Goal: Task Accomplishment & Management: Complete application form

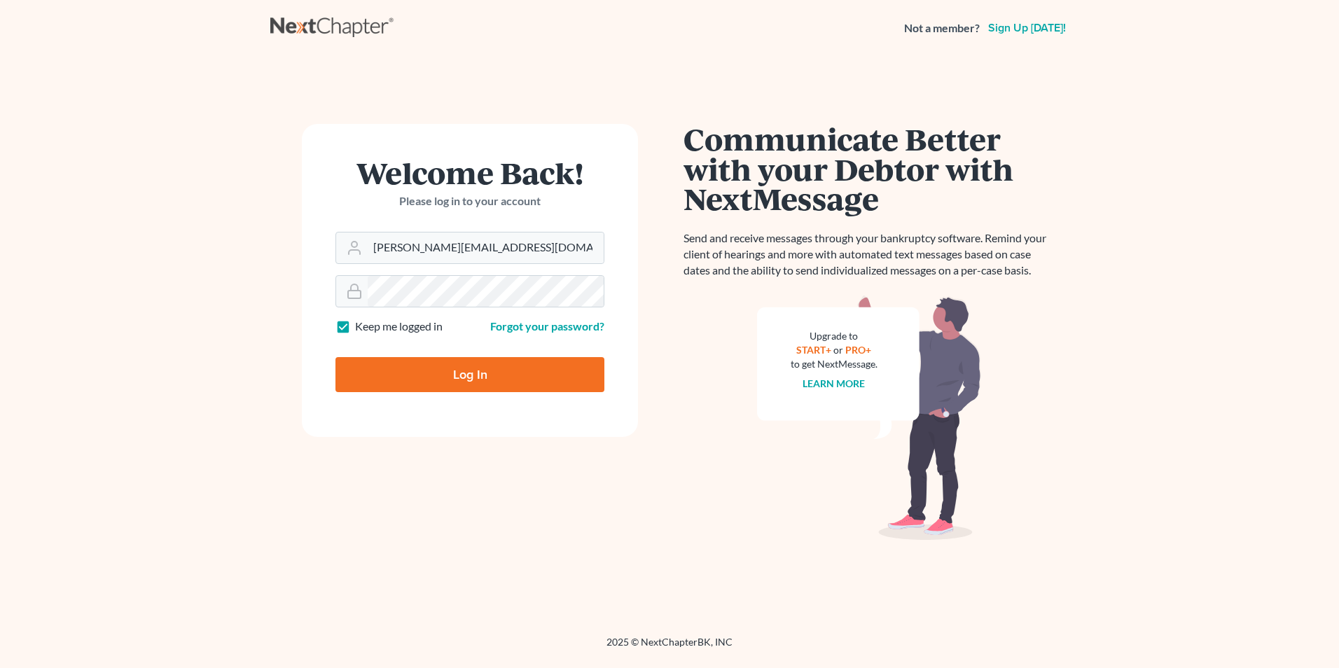
click at [489, 363] on input "Log In" at bounding box center [469, 374] width 269 height 35
type input "Thinking..."
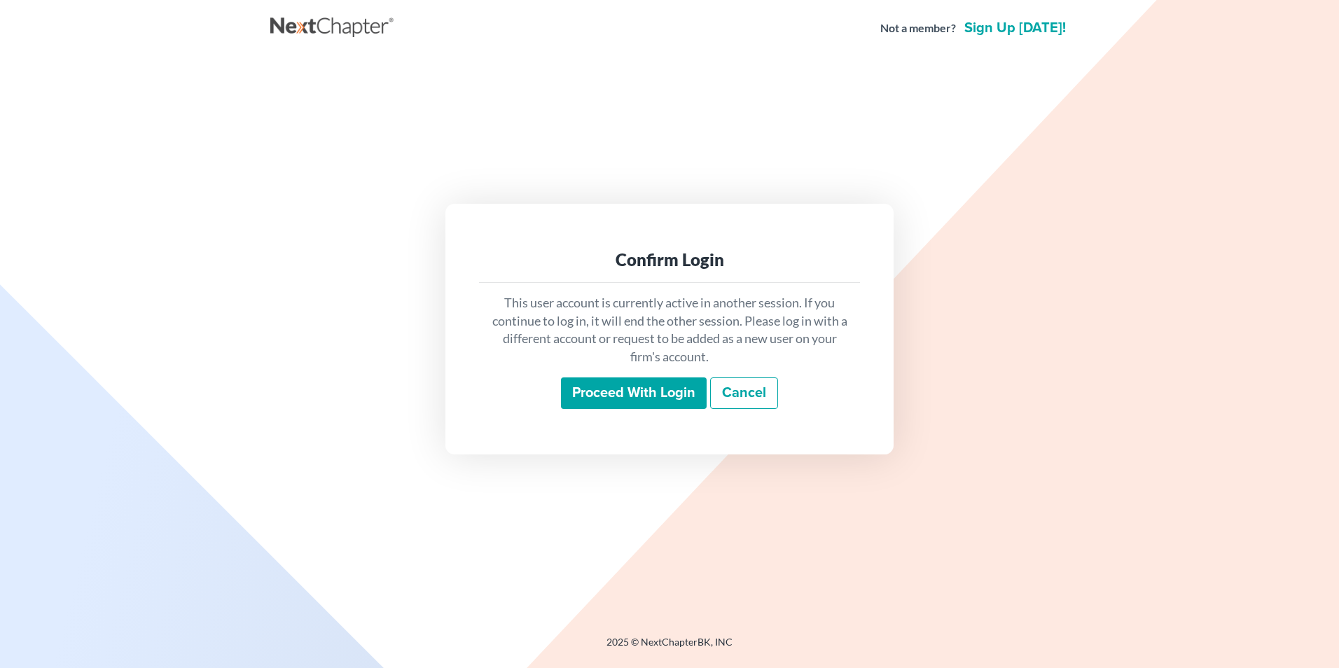
click at [606, 377] on input "Proceed with login" at bounding box center [634, 393] width 146 height 32
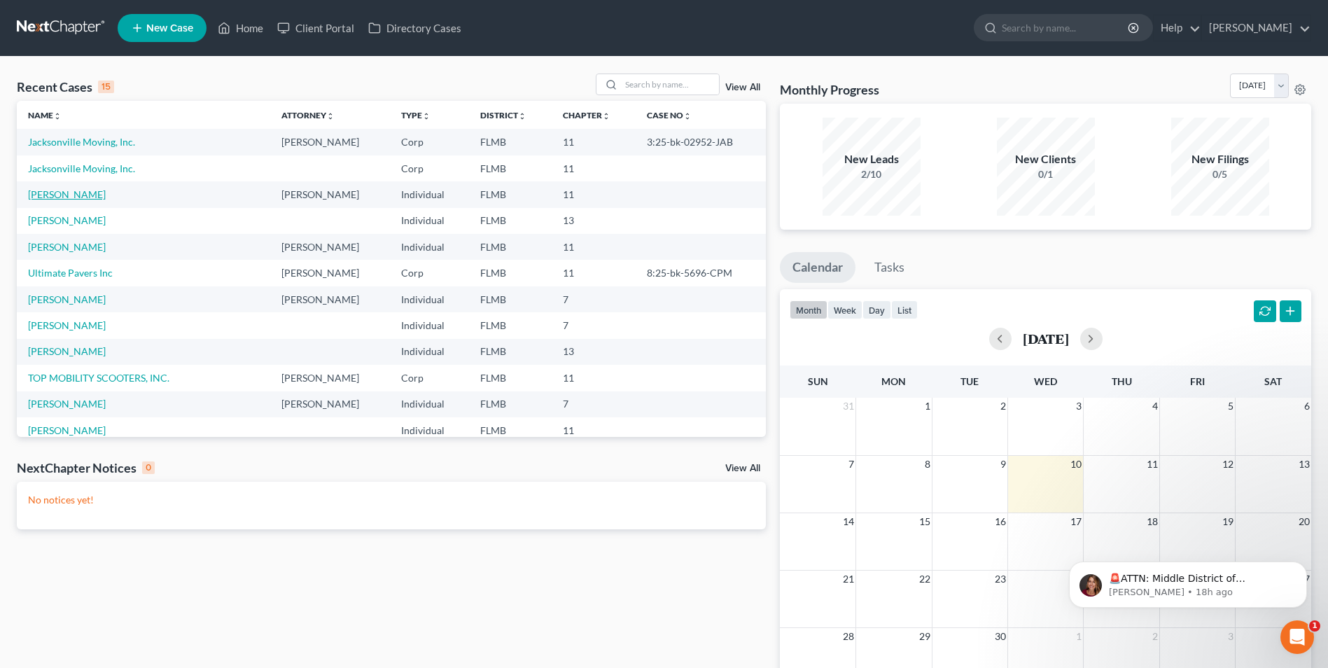
drag, startPoint x: 71, startPoint y: 197, endPoint x: 246, endPoint y: 233, distance: 179.5
click at [71, 197] on link "Pertile, Richard" at bounding box center [67, 194] width 78 height 12
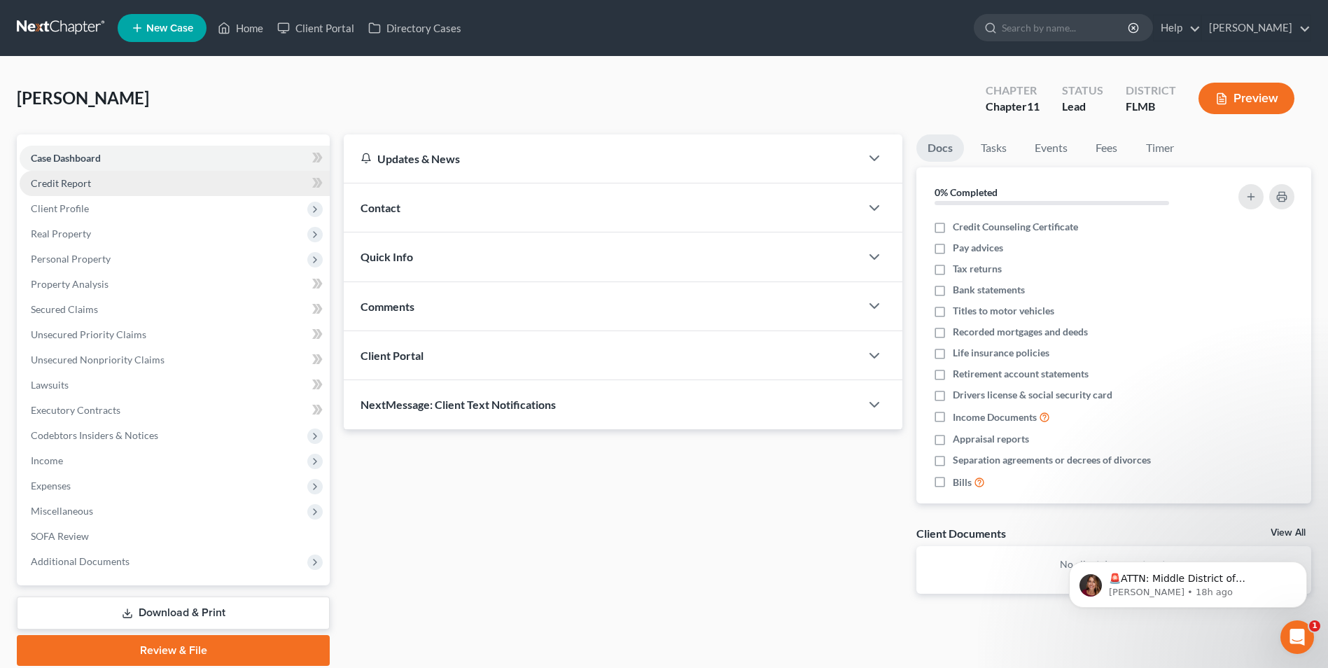
click at [58, 183] on span "Credit Report" at bounding box center [61, 183] width 60 height 12
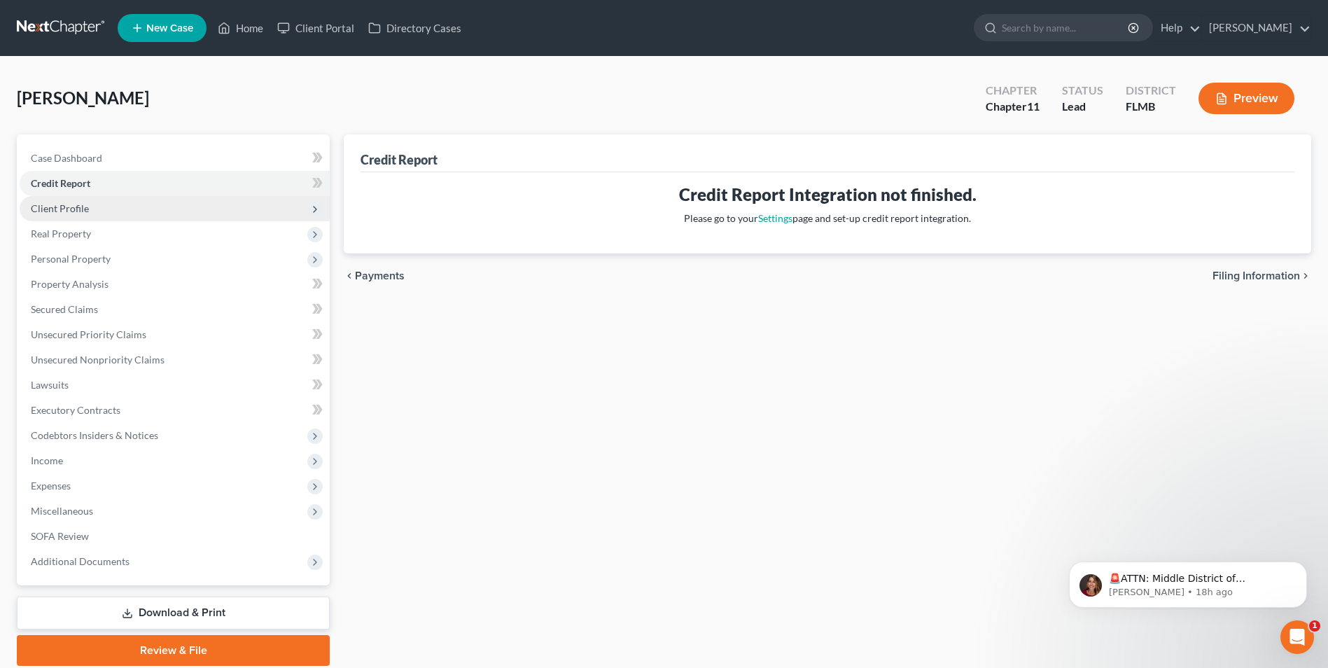
click at [53, 211] on span "Client Profile" at bounding box center [60, 208] width 58 height 12
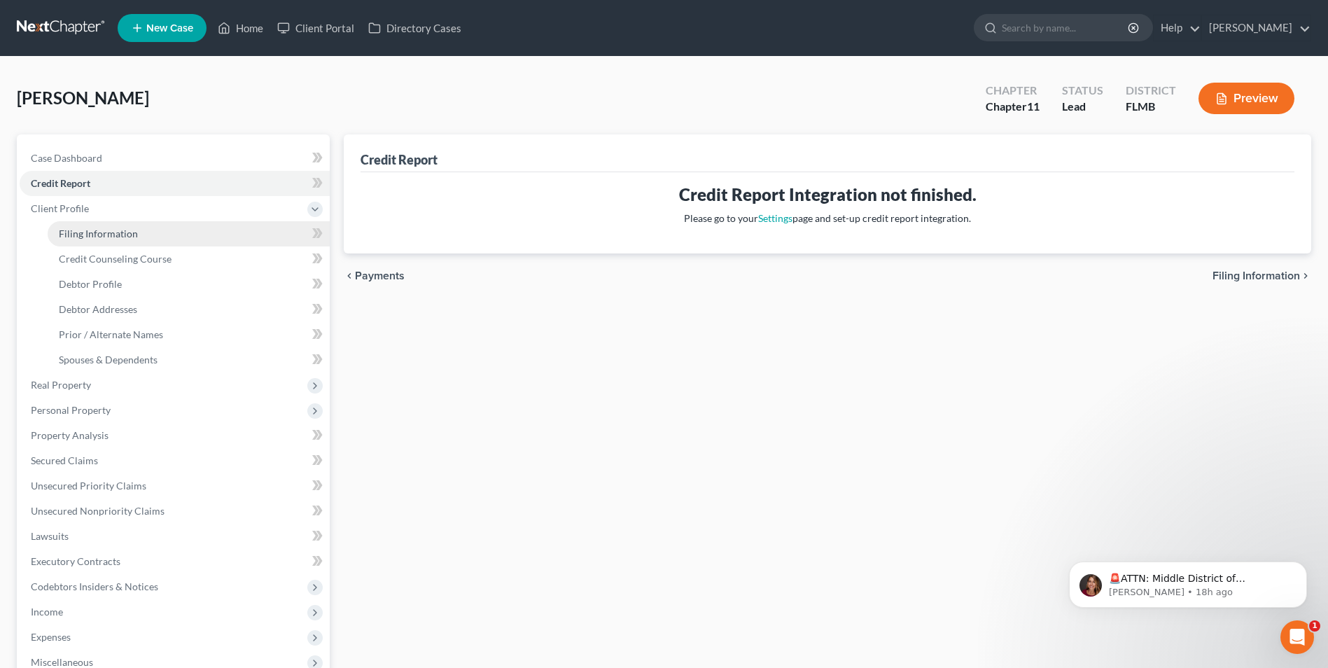
click at [81, 235] on span "Filing Information" at bounding box center [98, 234] width 79 height 12
select select "0"
select select "1"
select select "9"
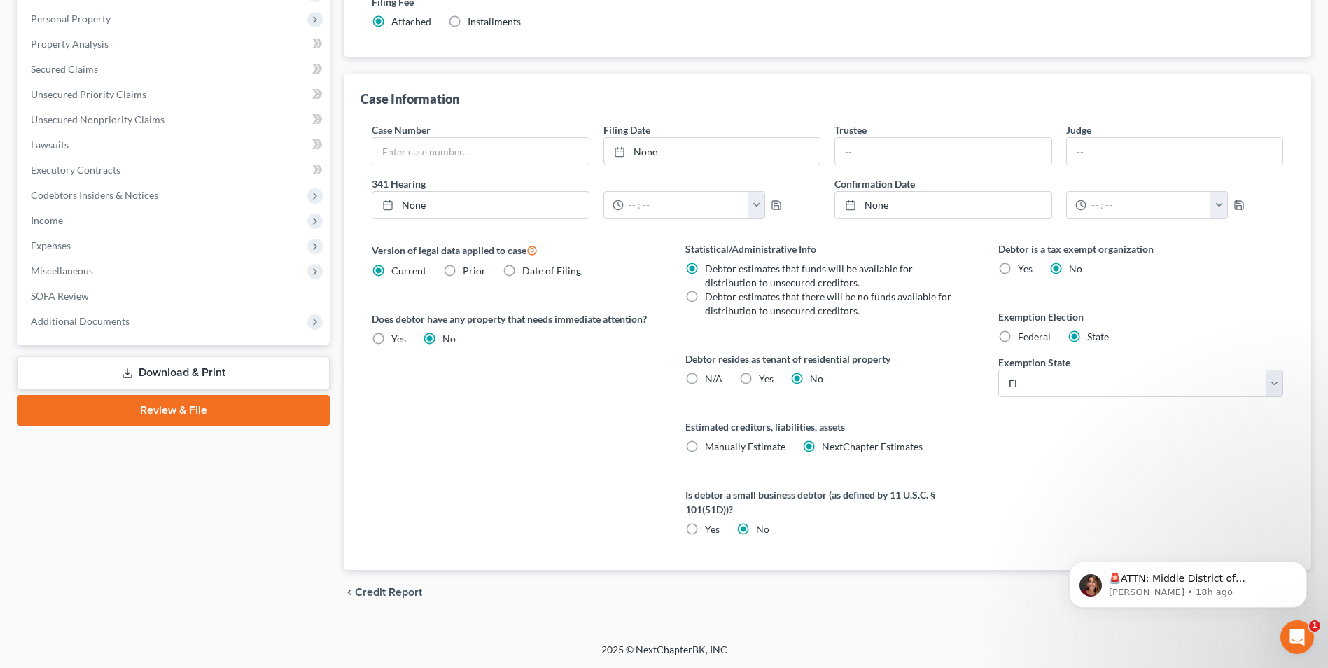
scroll to position [321, 0]
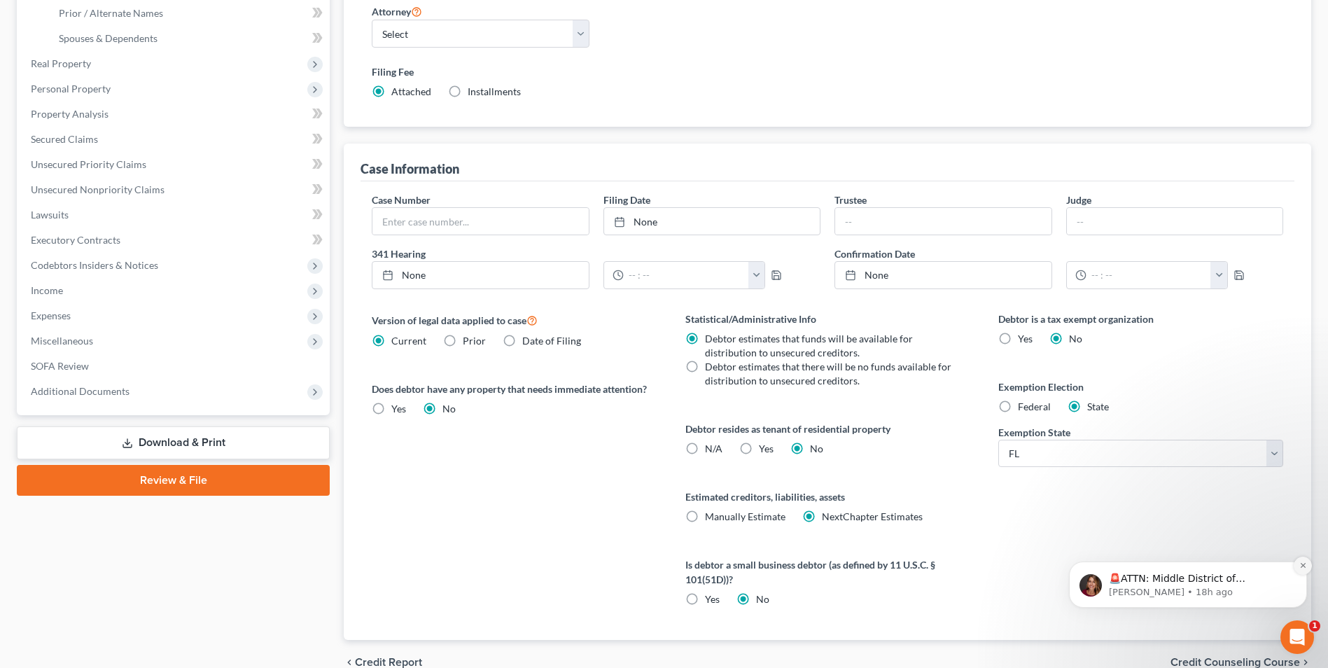
click at [1304, 562] on icon "Dismiss notification" at bounding box center [1304, 566] width 8 height 8
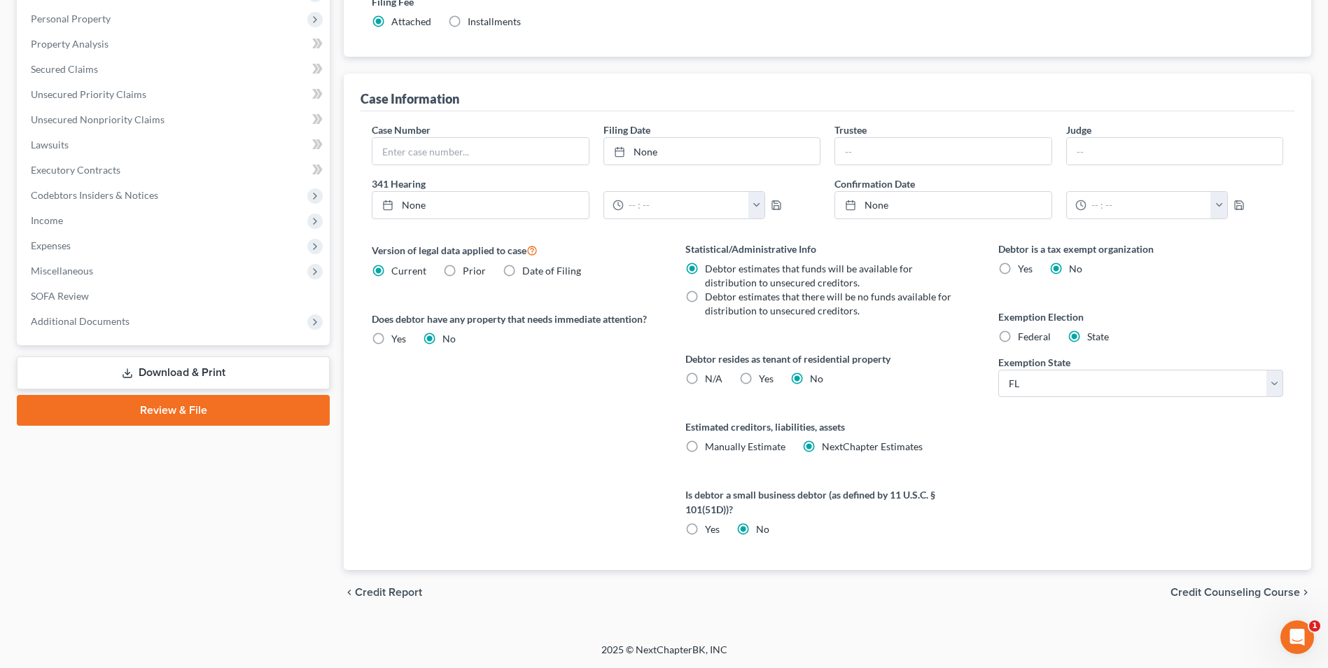
click at [1225, 596] on span "Credit Counseling Course" at bounding box center [1236, 592] width 130 height 11
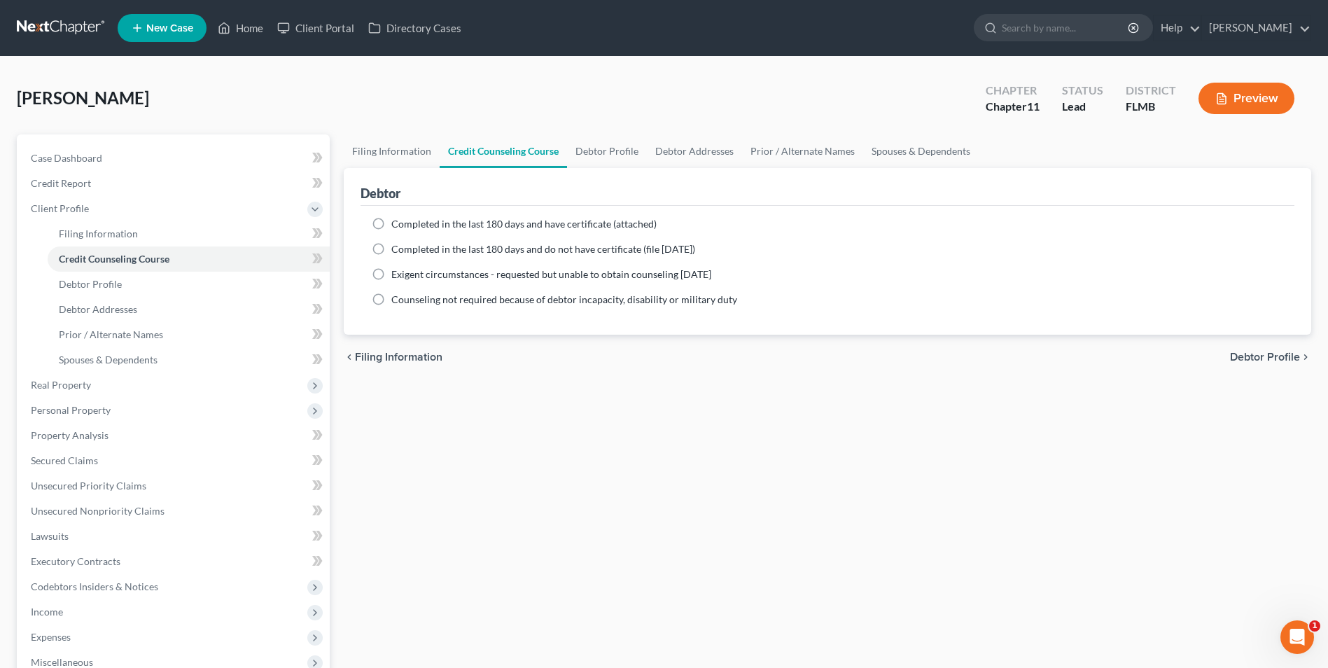
click at [1264, 358] on span "Debtor Profile" at bounding box center [1265, 356] width 70 height 11
select select "0"
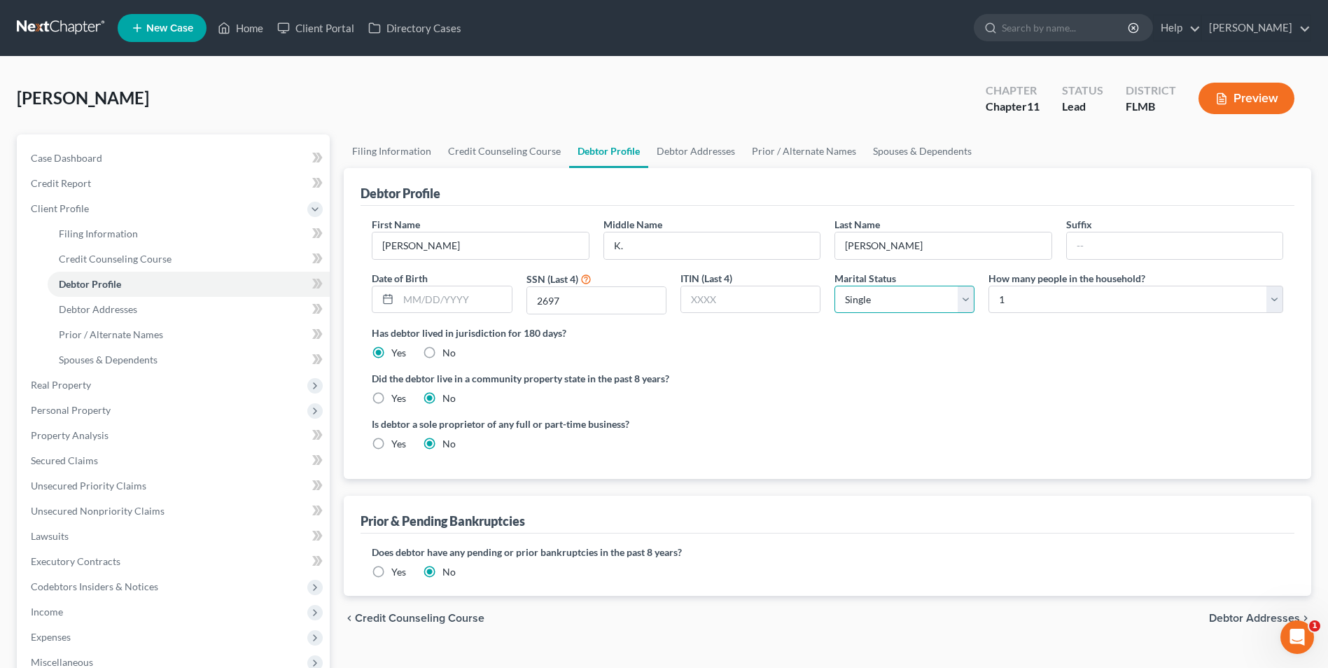
click at [960, 305] on select "Select Single Married Separated Divorced Widowed" at bounding box center [905, 300] width 140 height 28
select select "1"
click at [835, 286] on select "Select Single Married Separated Divorced Widowed" at bounding box center [905, 300] width 140 height 28
click at [1278, 295] on select "Select 1 2 3 4 5 6 7 8 9 10 11 12 13 14 15 16 17 18 19 20" at bounding box center [1136, 300] width 295 height 28
select select "1"
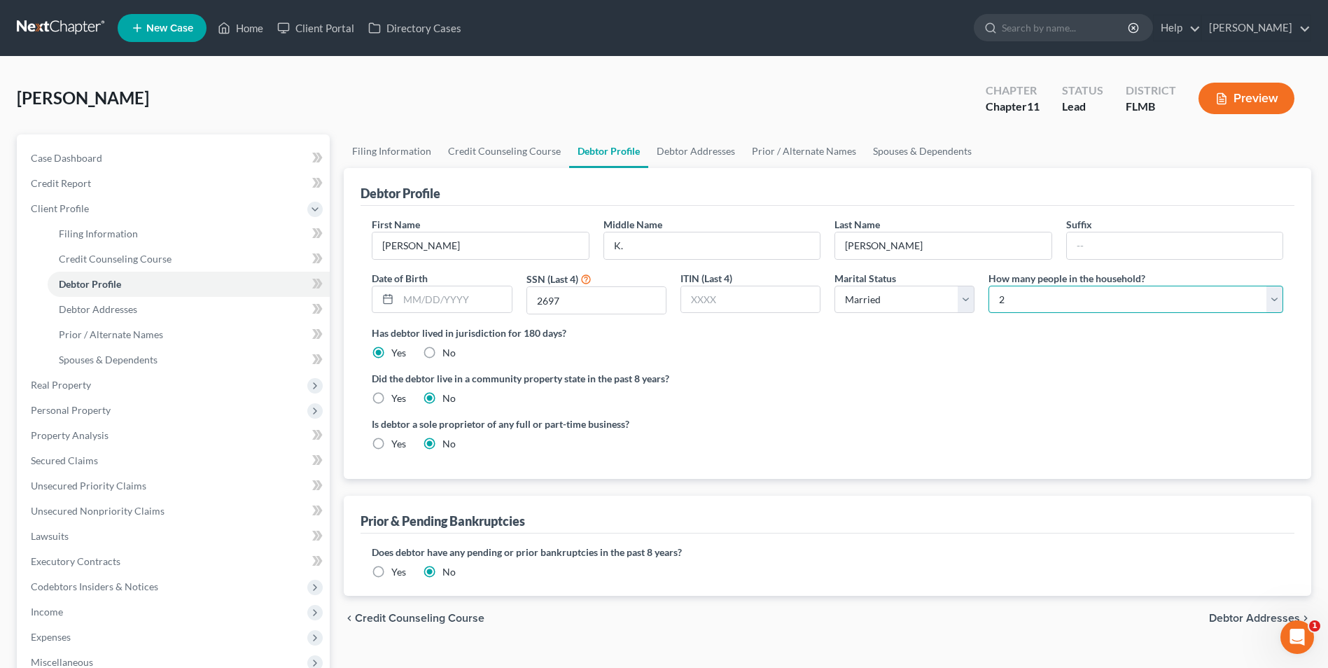
click at [989, 286] on select "Select 1 2 3 4 5 6 7 8 9 10 11 12 13 14 15 16 17 18 19 20" at bounding box center [1136, 300] width 295 height 28
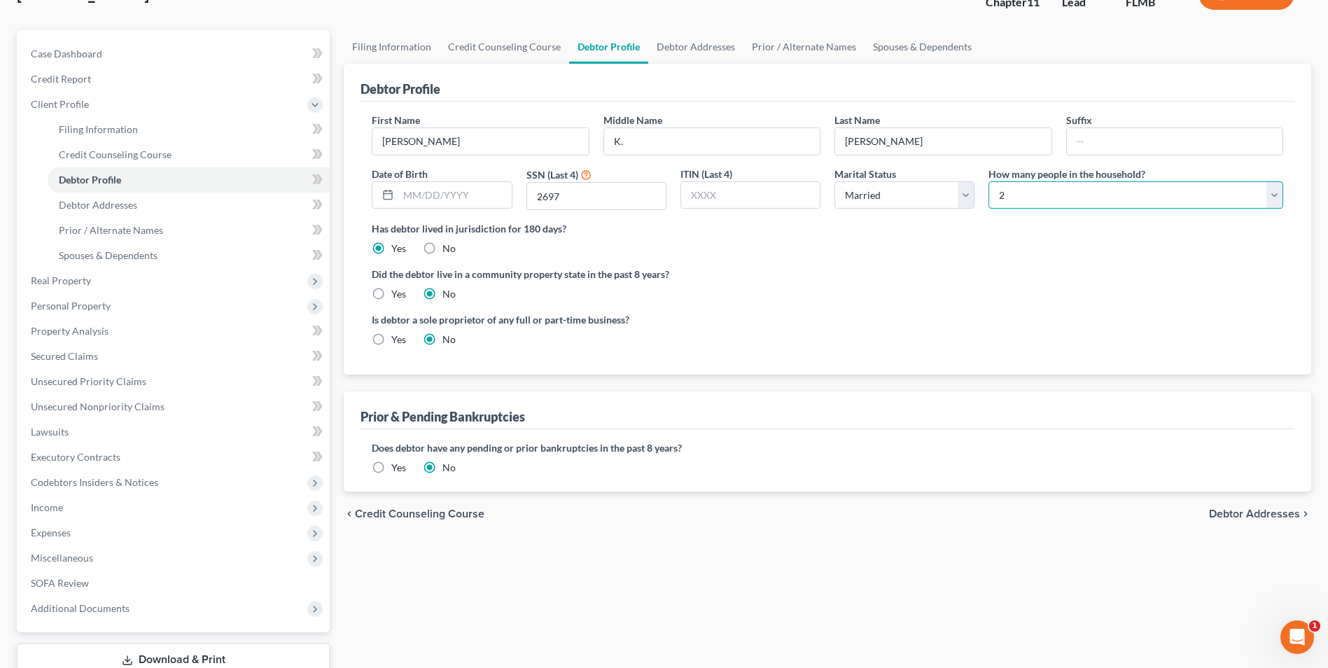
scroll to position [140, 0]
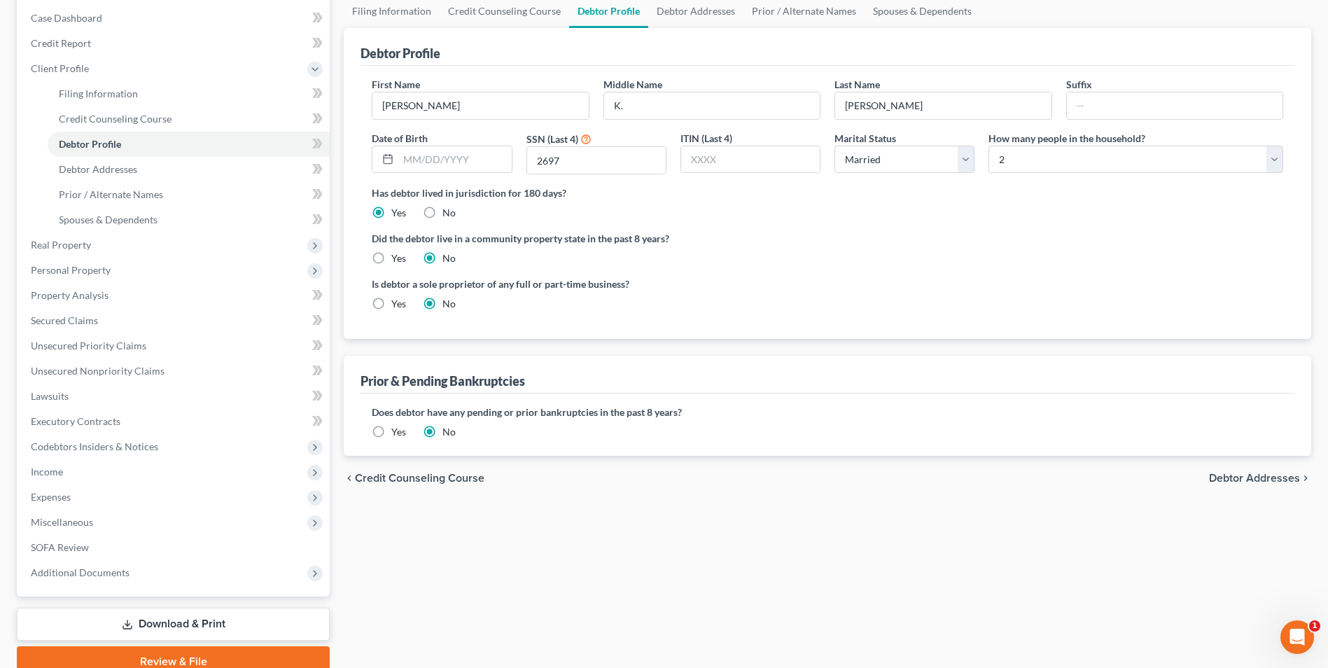
click at [1288, 478] on span "Debtor Addresses" at bounding box center [1254, 478] width 91 height 11
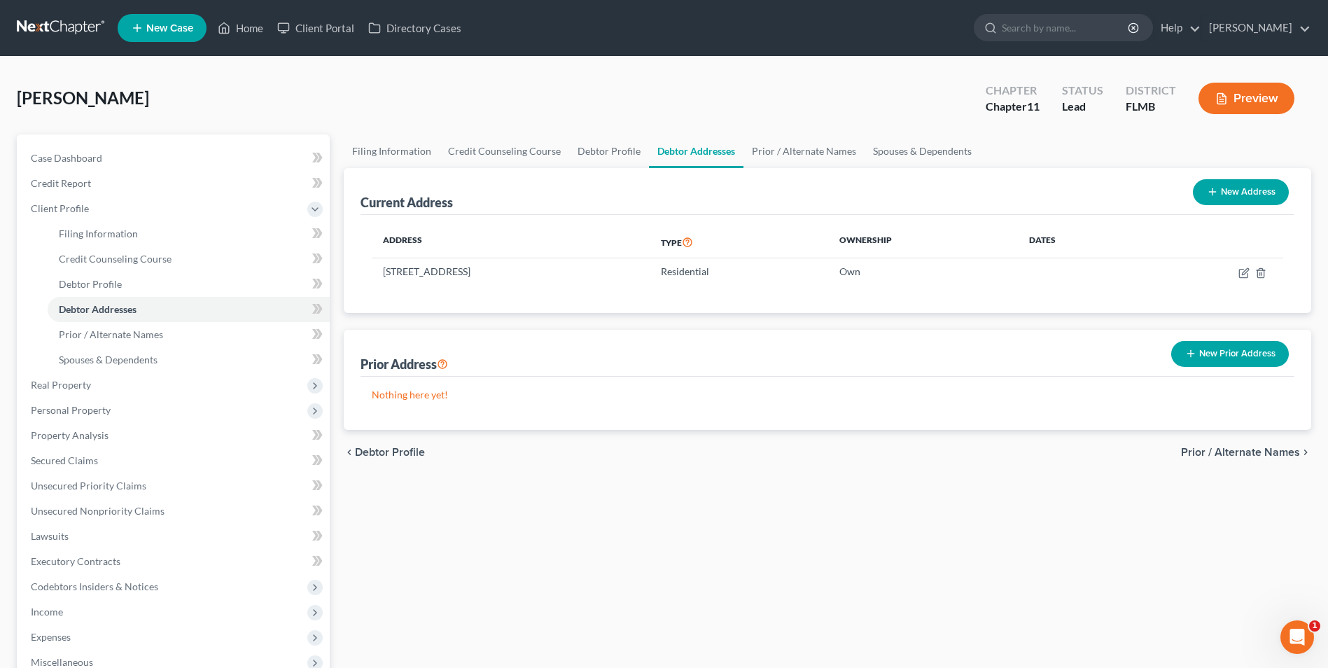
click at [1264, 454] on span "Prior / Alternate Names" at bounding box center [1240, 452] width 119 height 11
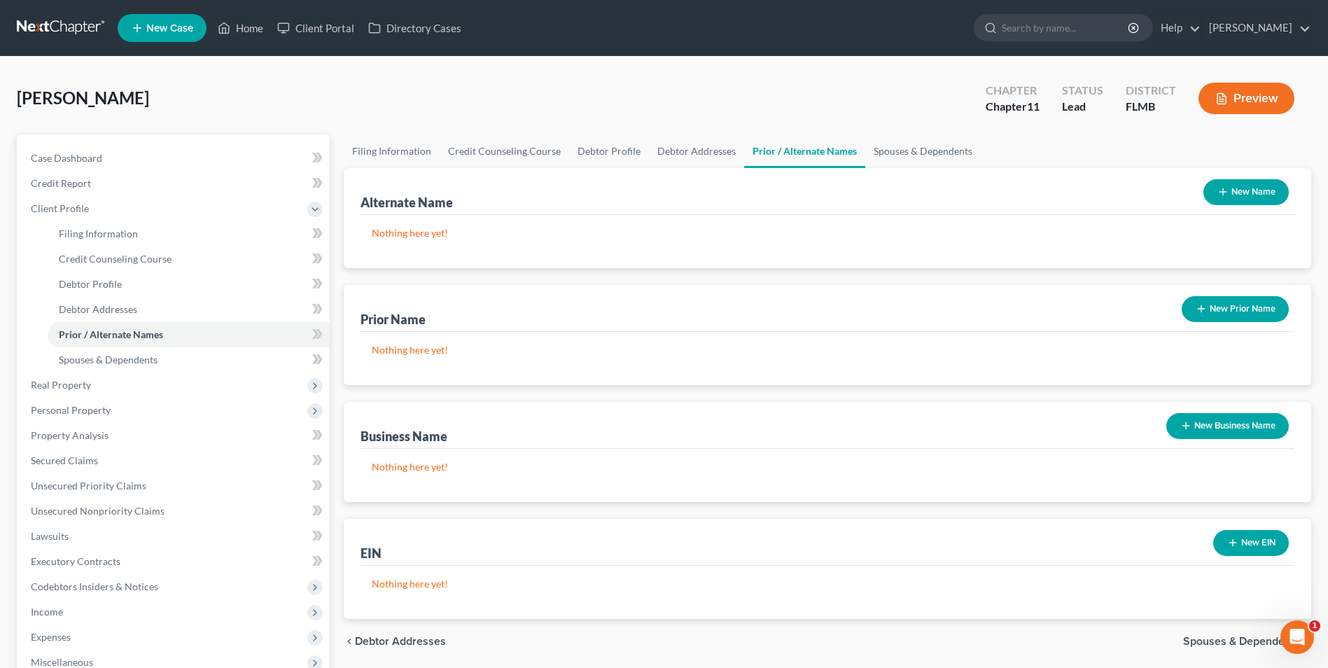
click at [1252, 637] on span "Spouses & Dependents" at bounding box center [1241, 641] width 117 height 11
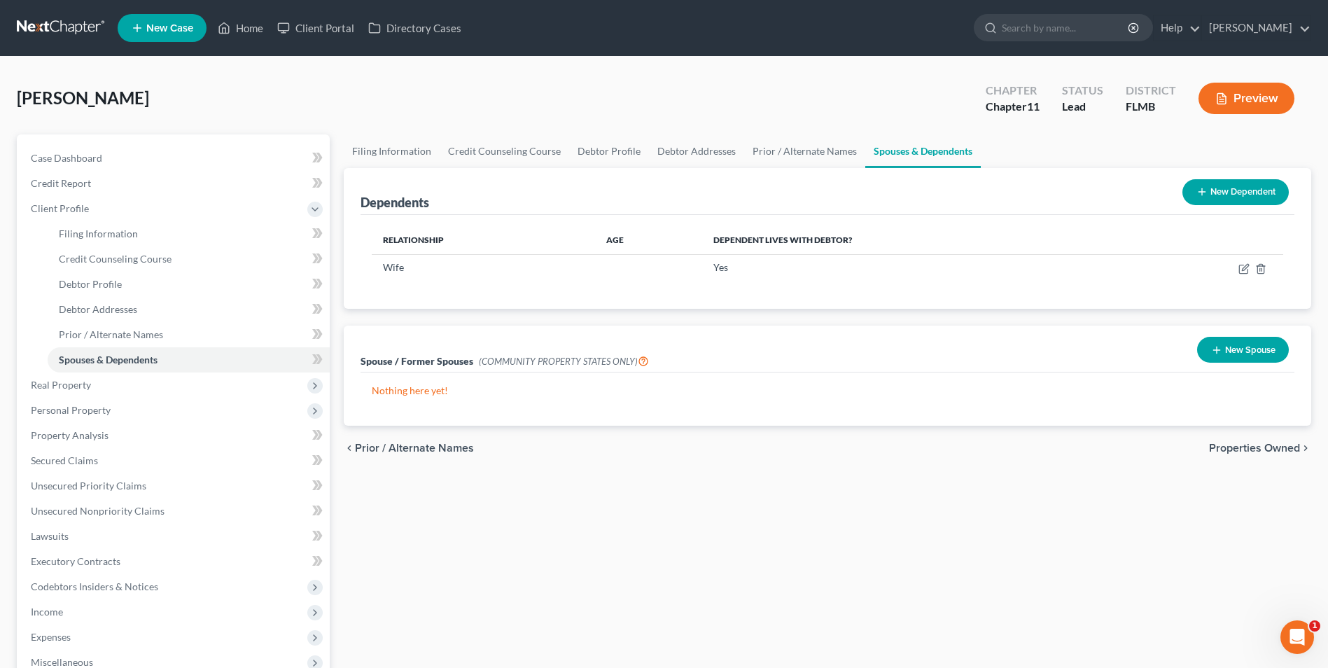
click at [1252, 450] on span "Properties Owned" at bounding box center [1254, 448] width 91 height 11
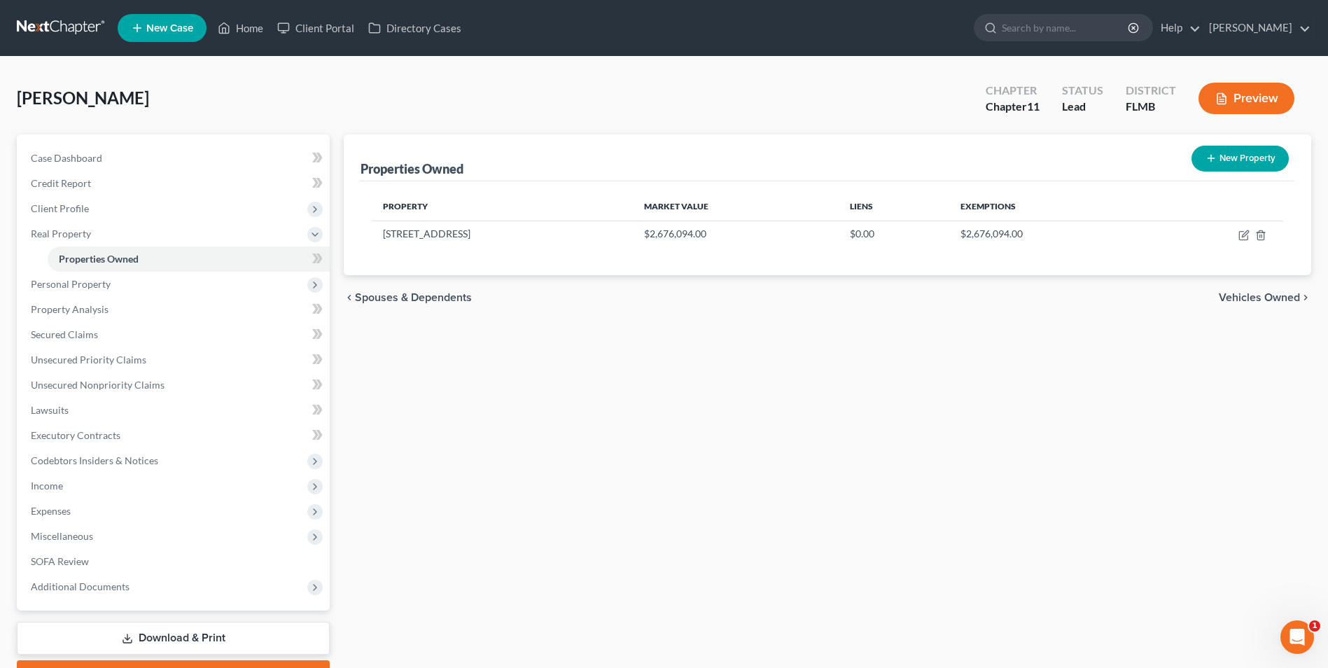
click at [1265, 298] on span "Vehicles Owned" at bounding box center [1259, 297] width 81 height 11
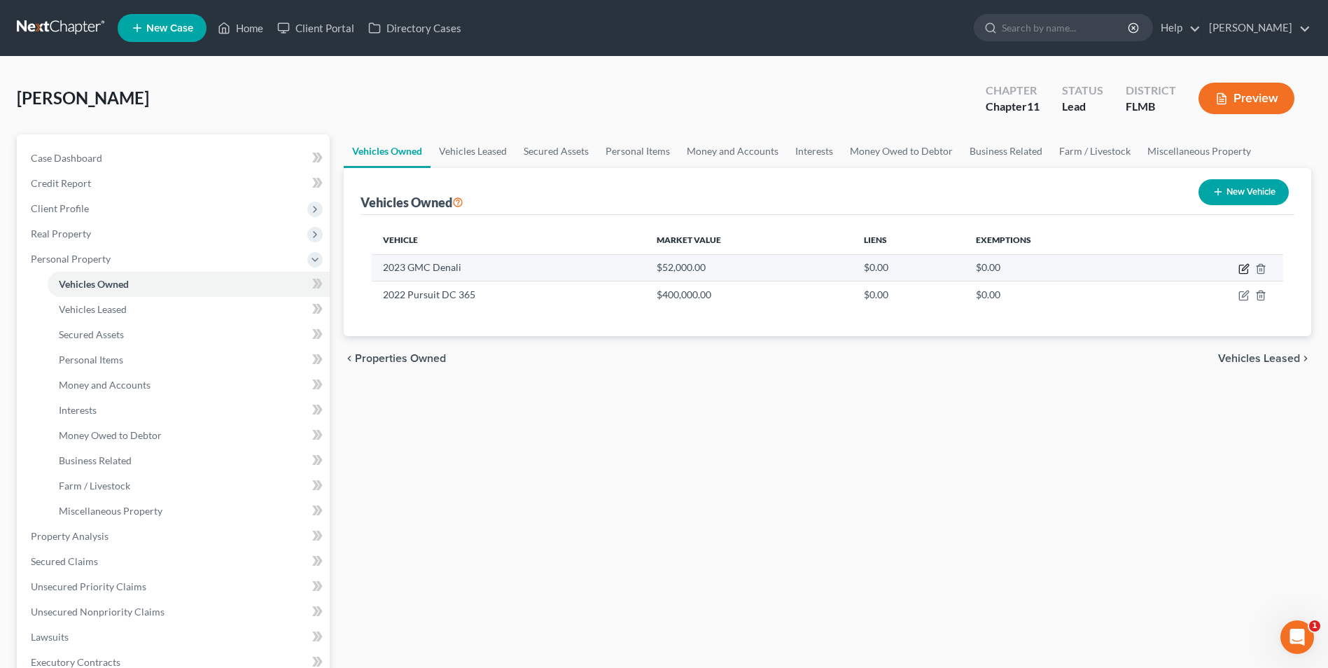
drag, startPoint x: 1255, startPoint y: 265, endPoint x: 1247, endPoint y: 267, distance: 8.0
click at [1251, 265] on td at bounding box center [1217, 267] width 134 height 27
click at [1244, 267] on icon "button" at bounding box center [1244, 268] width 11 height 11
select select "0"
select select "3"
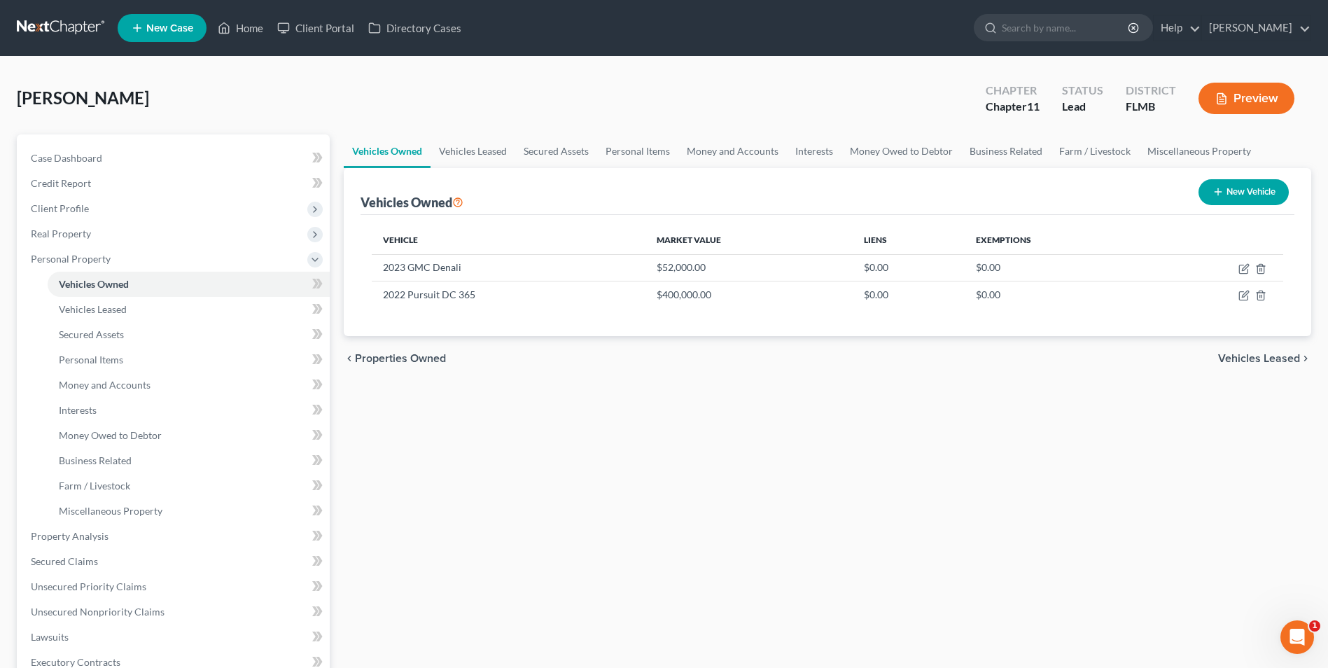
select select "1"
select select "0"
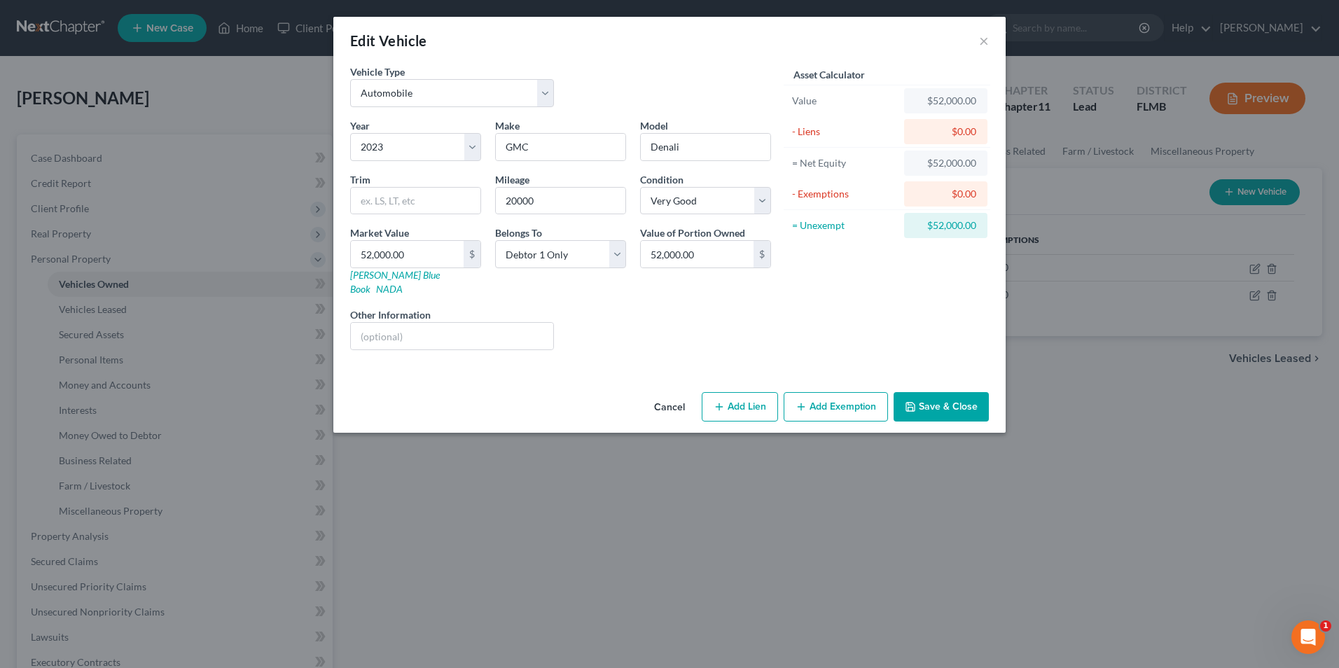
click at [956, 392] on button "Save & Close" at bounding box center [940, 406] width 95 height 29
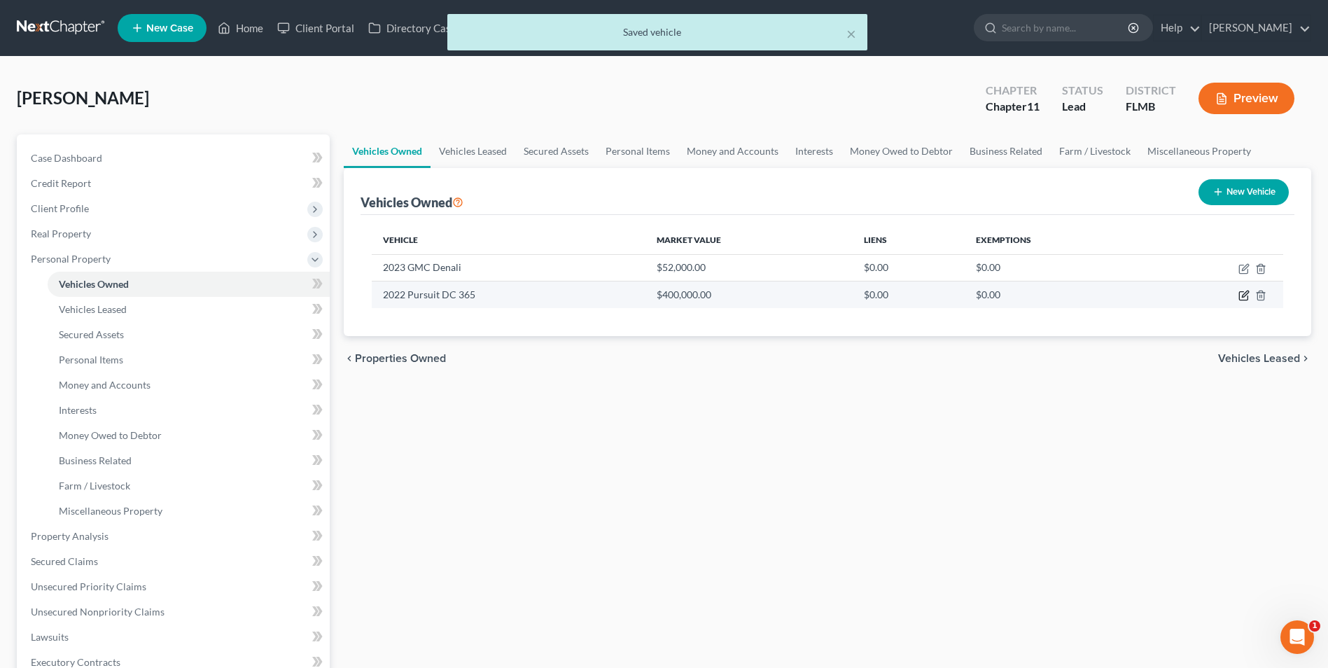
click at [1244, 298] on icon "button" at bounding box center [1245, 294] width 6 height 6
select select "3"
select select "4"
select select "3"
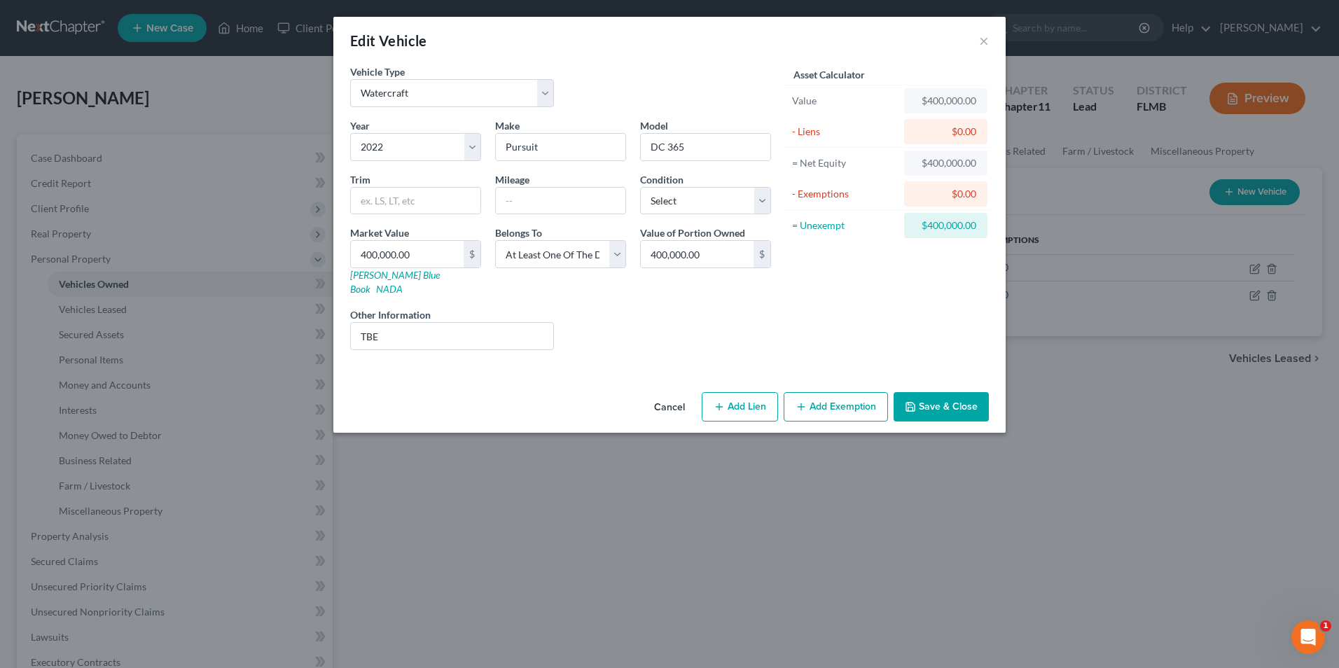
click at [823, 392] on button "Add Exemption" at bounding box center [836, 406] width 104 height 29
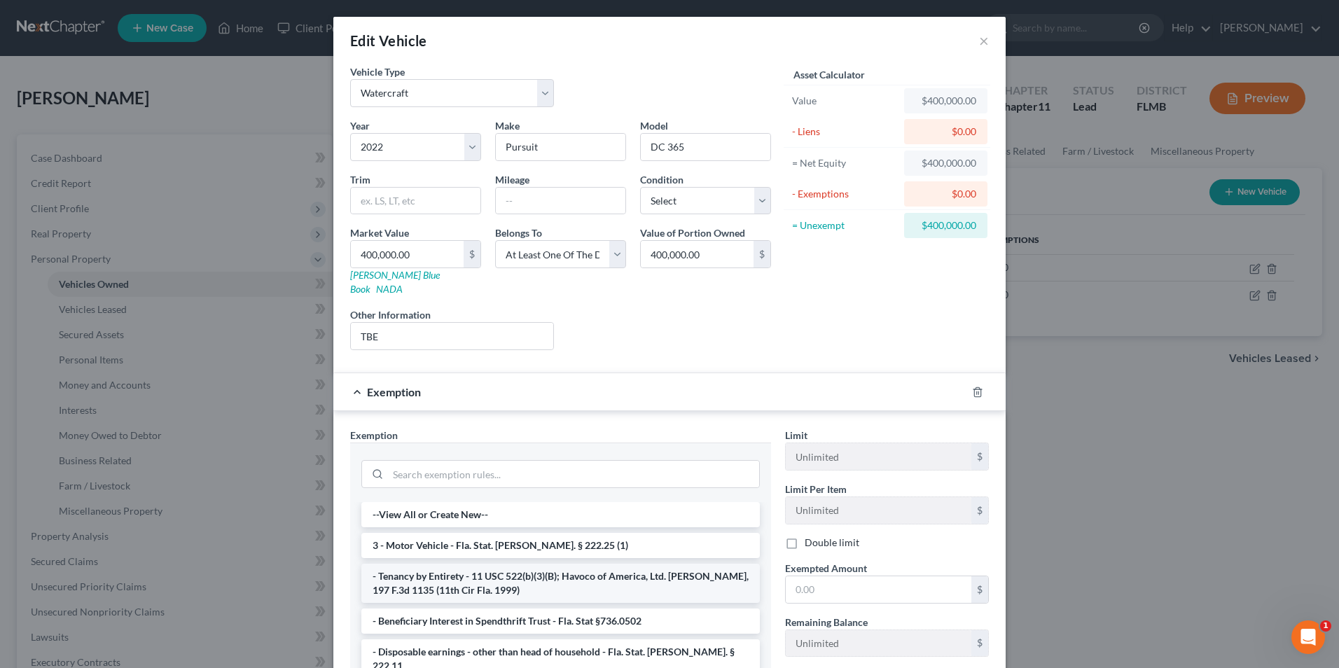
click at [560, 569] on li "- Tenancy by Entirety - 11 USC 522(b)(3)(B); Havoco of America, Ltd. v. Hill, 1…" at bounding box center [560, 583] width 398 height 39
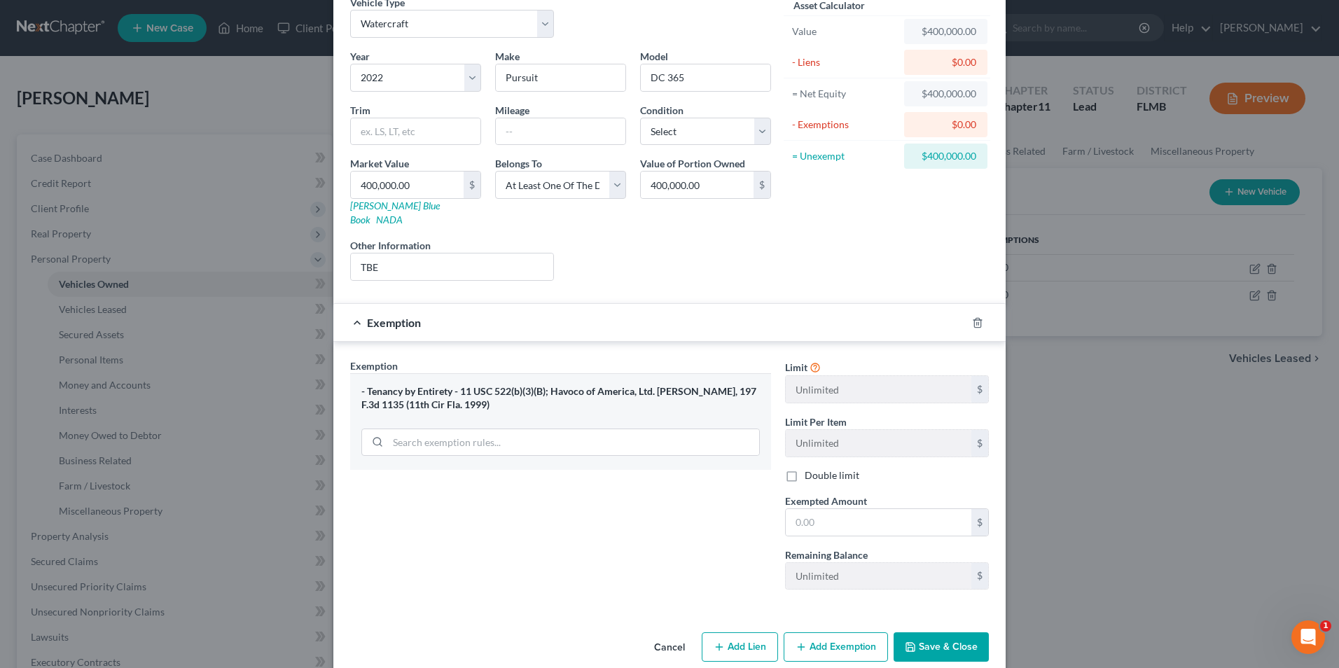
scroll to position [70, 0]
click at [841, 508] on input "text" at bounding box center [879, 521] width 186 height 27
type input "400,000"
click at [617, 564] on div "Exemption Set must be selected for CA. Exemption * - Tenancy by Entirety - 11 U…" at bounding box center [560, 479] width 435 height 242
click at [944, 633] on button "Save & Close" at bounding box center [940, 646] width 95 height 29
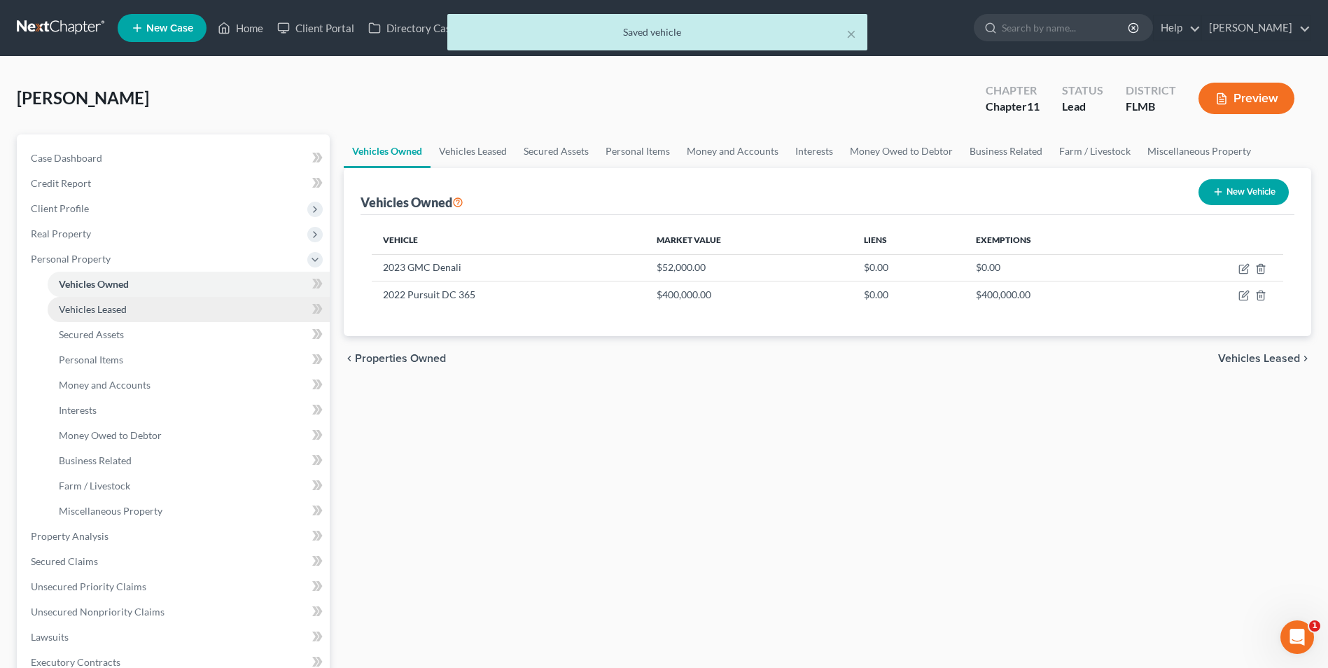
click at [91, 312] on span "Vehicles Leased" at bounding box center [93, 309] width 68 height 12
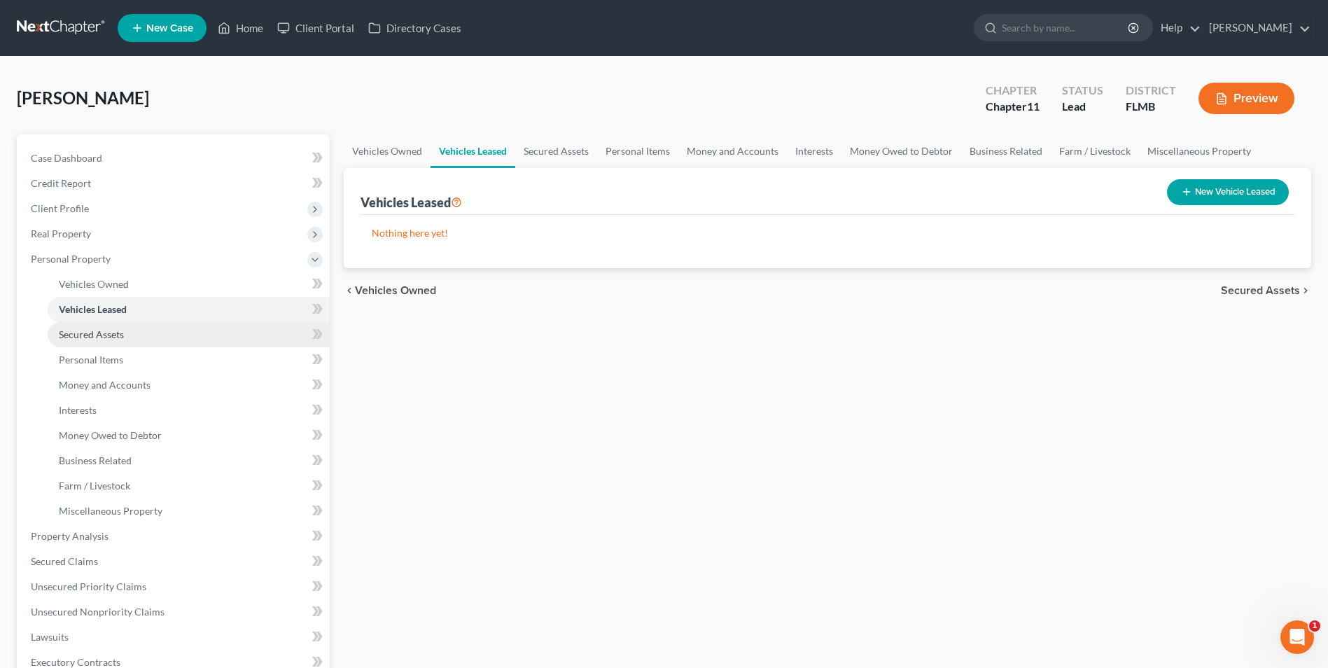
click at [81, 335] on span "Secured Assets" at bounding box center [91, 334] width 65 height 12
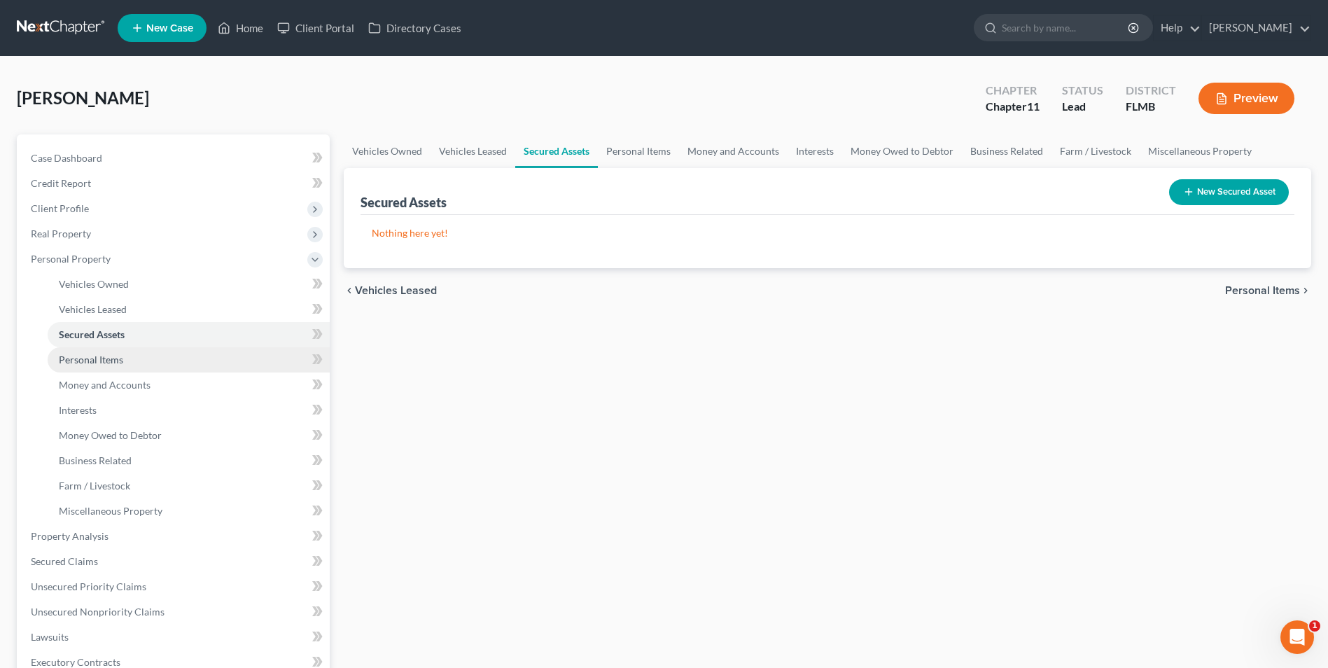
click at [102, 363] on span "Personal Items" at bounding box center [91, 360] width 64 height 12
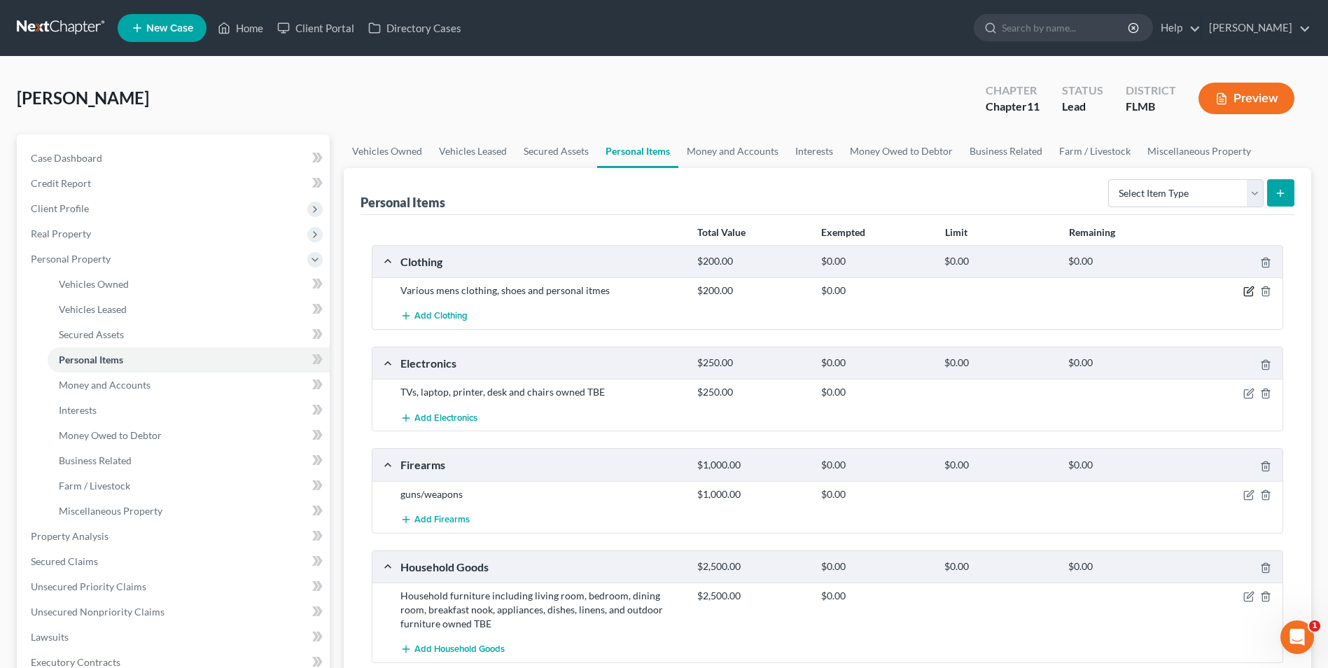
click at [1246, 290] on icon "button" at bounding box center [1249, 291] width 11 height 11
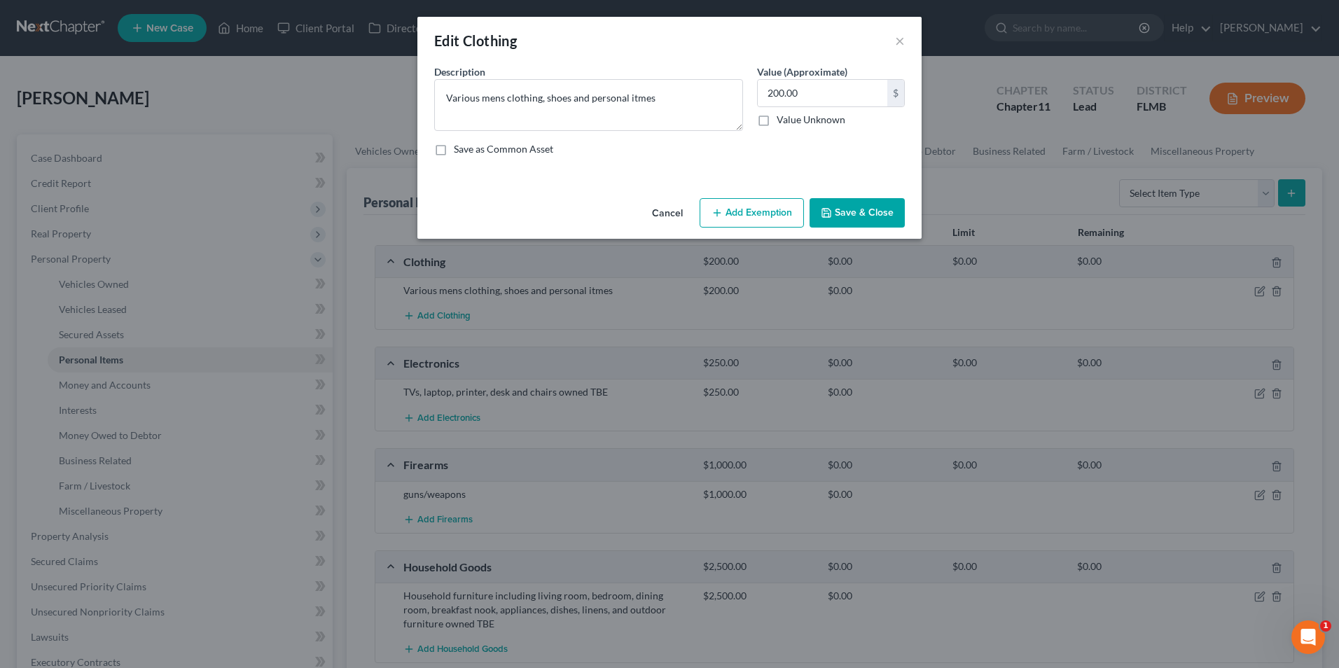
click at [735, 209] on button "Add Exemption" at bounding box center [751, 212] width 104 height 29
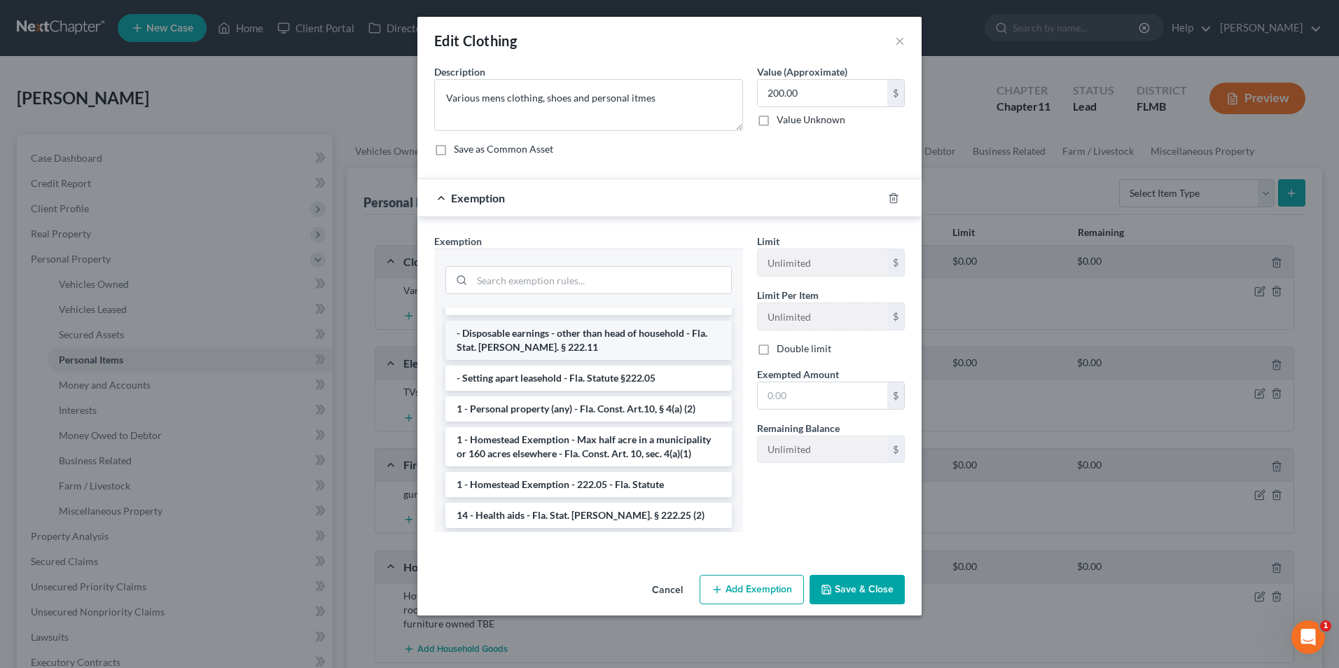
scroll to position [140, 0]
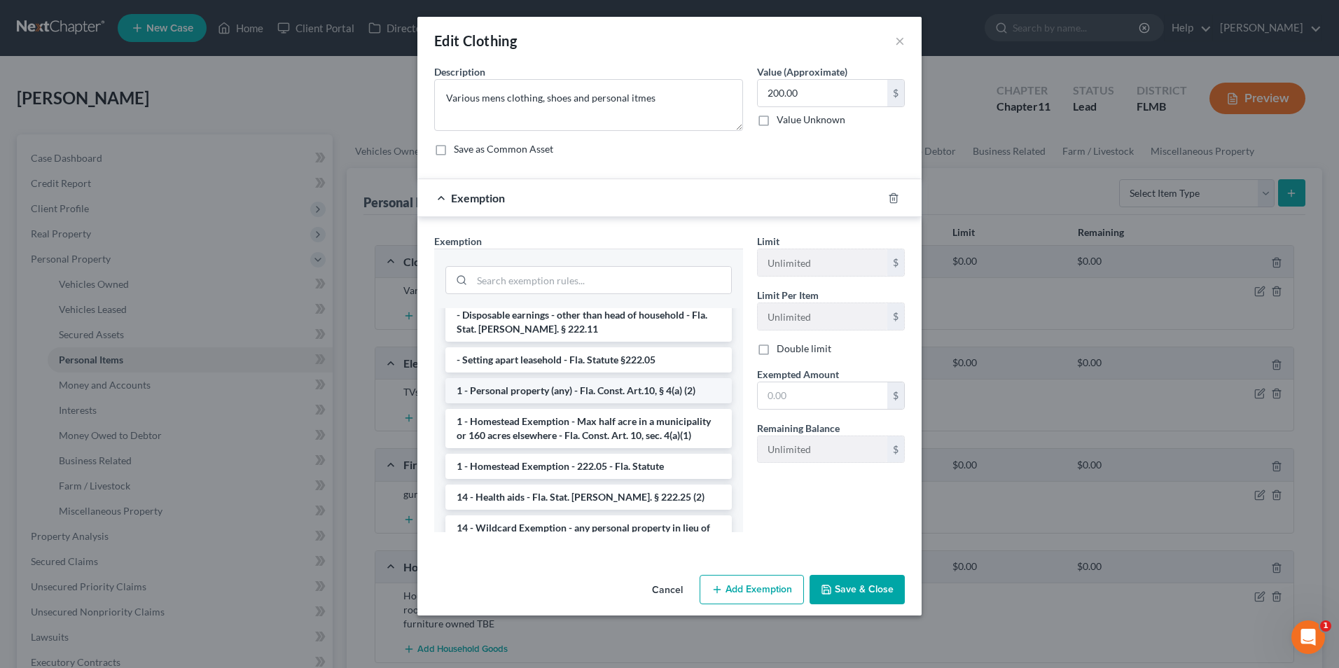
click at [551, 380] on li "1 - Personal property (any) - Fla. Const. Art.10, § 4(a) (2)" at bounding box center [588, 390] width 286 height 25
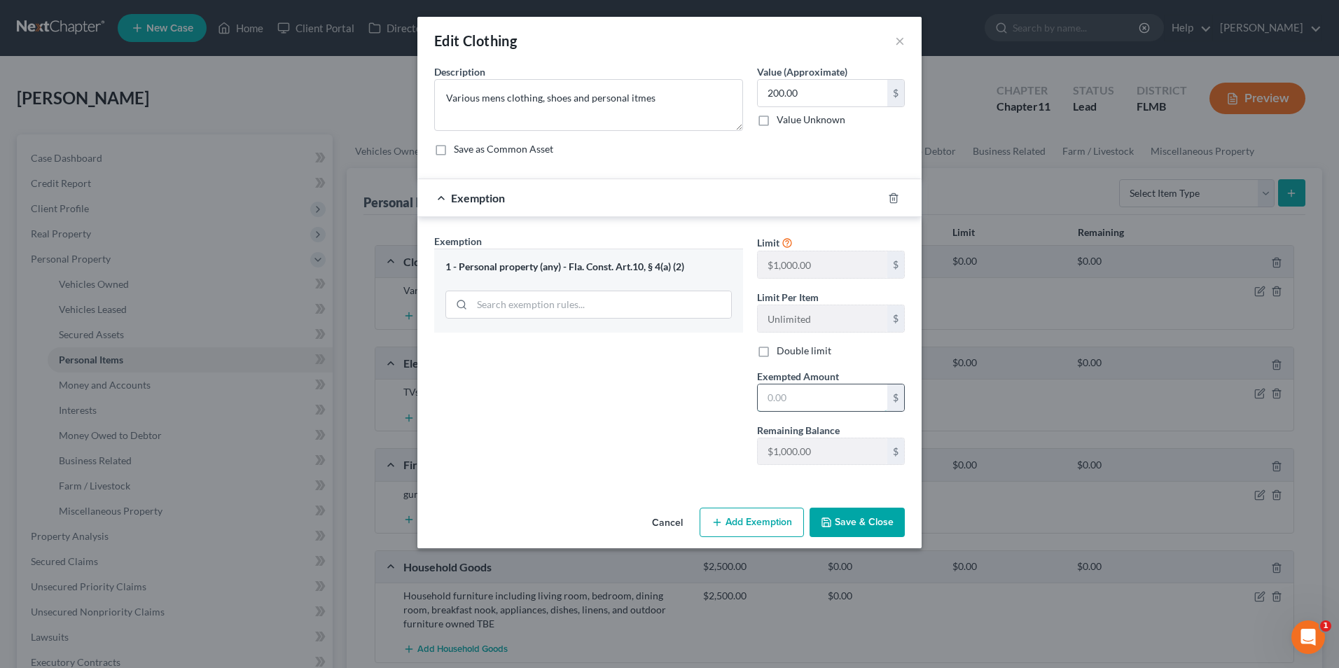
click at [811, 389] on input "text" at bounding box center [823, 397] width 130 height 27
type input "200"
click at [857, 522] on button "Save & Close" at bounding box center [856, 522] width 95 height 29
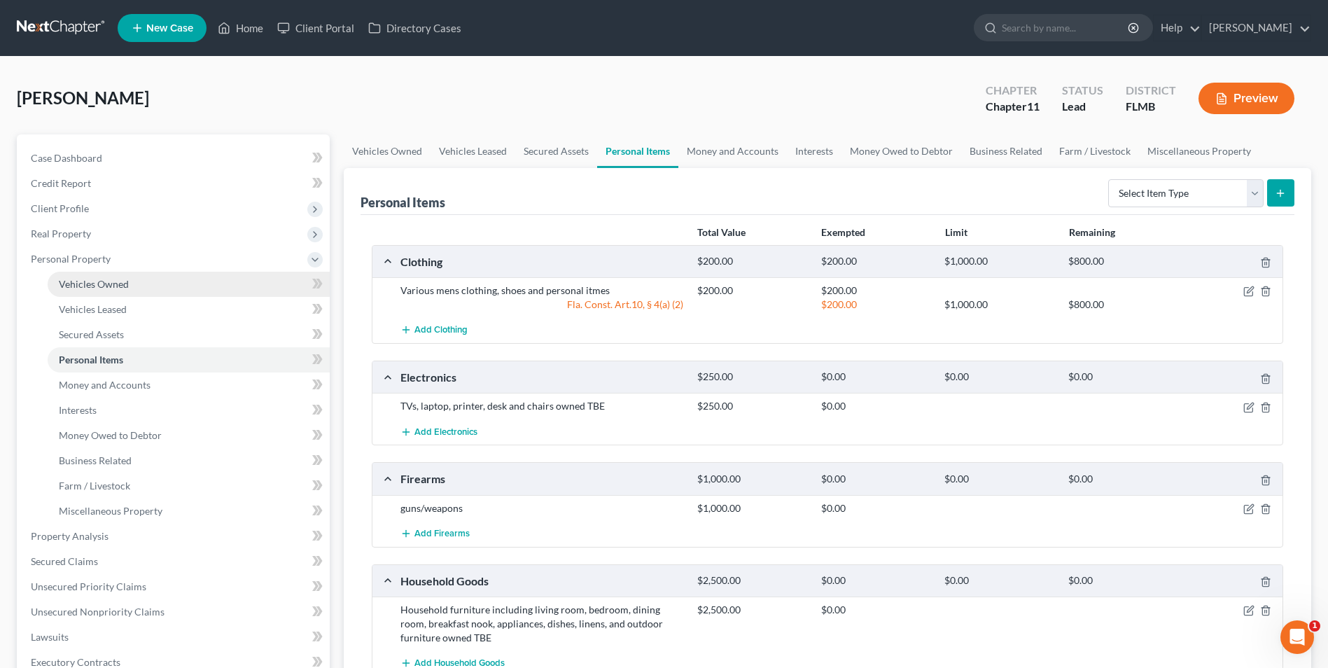
click at [94, 283] on span "Vehicles Owned" at bounding box center [94, 284] width 70 height 12
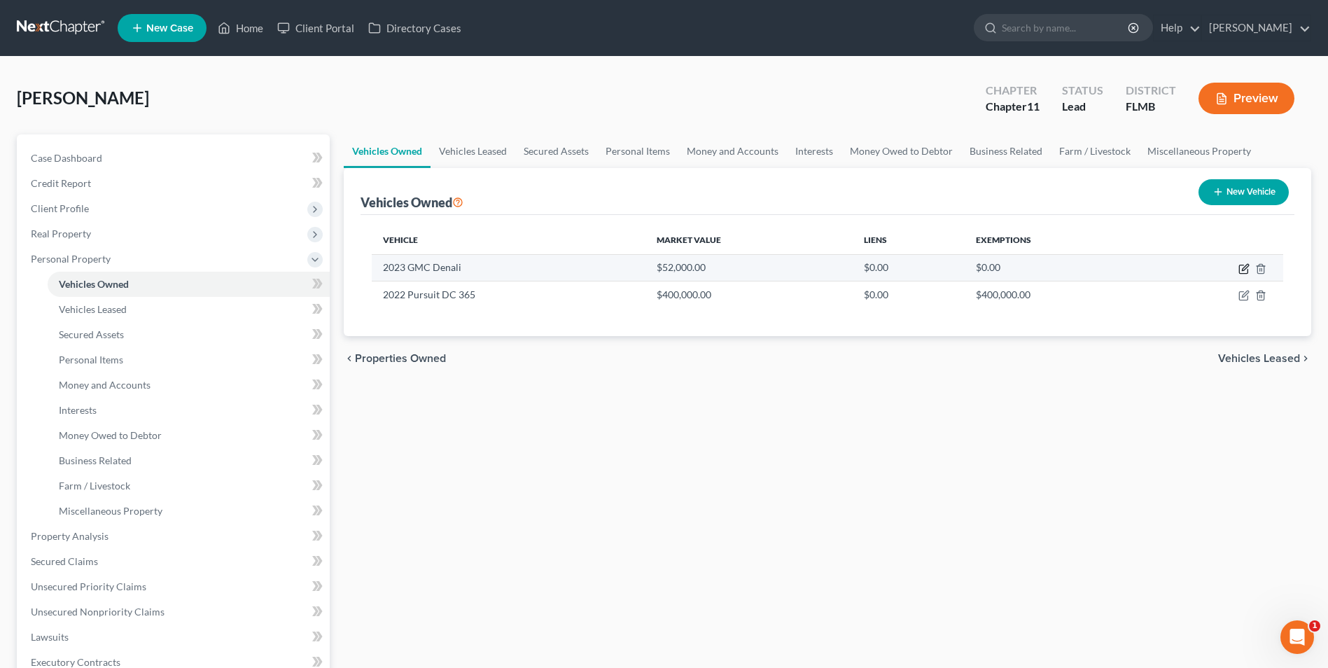
click at [1243, 264] on icon "button" at bounding box center [1244, 268] width 11 height 11
select select "0"
select select "3"
select select "1"
select select "0"
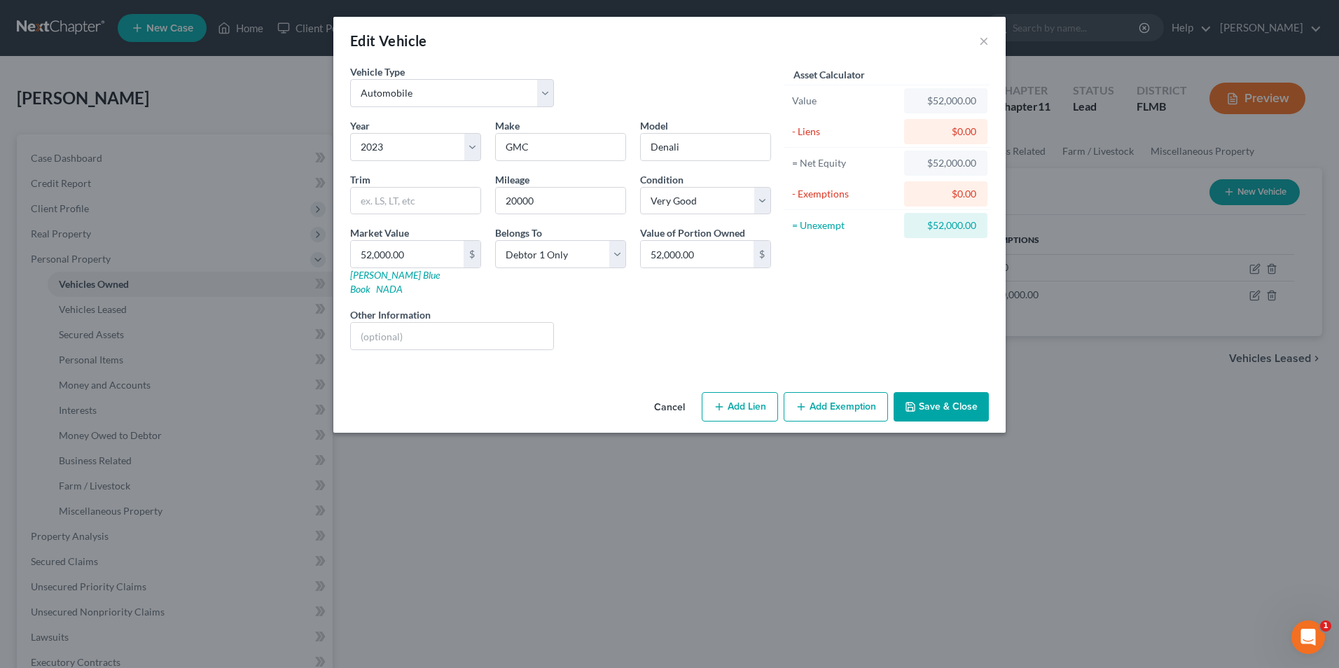
click at [819, 392] on button "Add Exemption" at bounding box center [836, 406] width 104 height 29
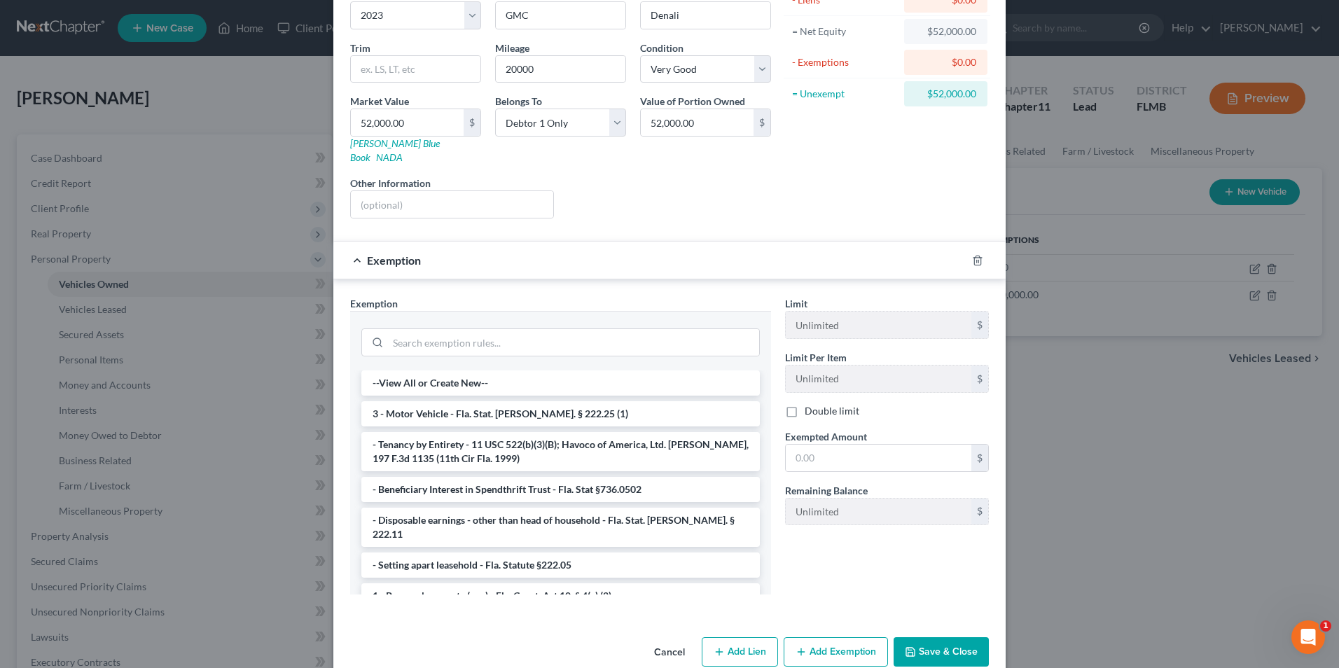
scroll to position [140, 0]
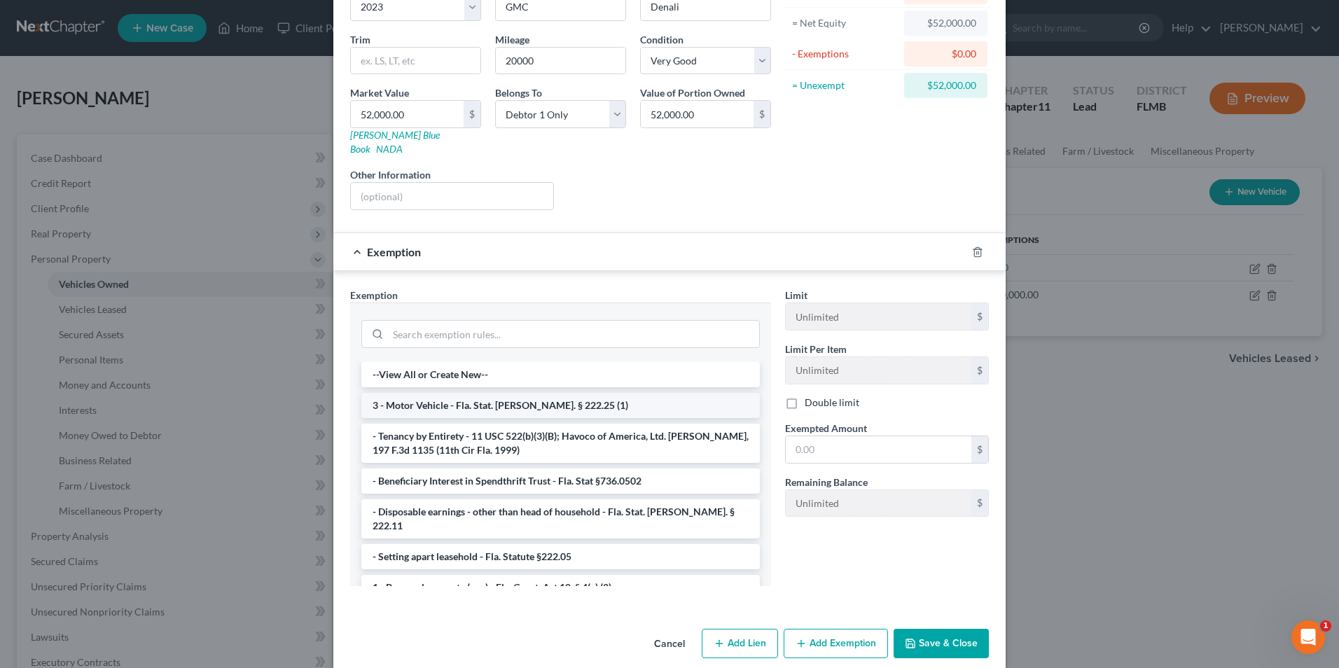
click at [558, 393] on li "3 - Motor Vehicle - Fla. Stat. Ann. § 222.25 (1)" at bounding box center [560, 405] width 398 height 25
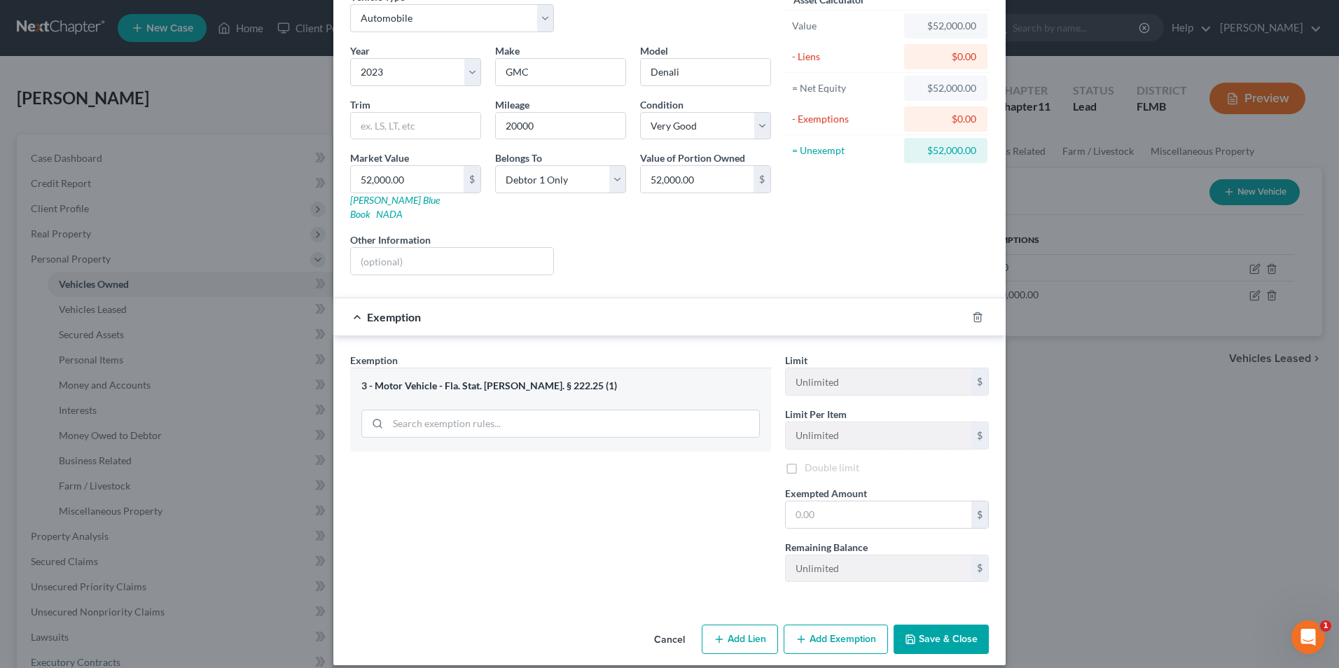
scroll to position [77, 0]
click at [858, 501] on input "text" at bounding box center [879, 514] width 186 height 27
type input "5,000"
click at [923, 625] on button "Save & Close" at bounding box center [940, 639] width 95 height 29
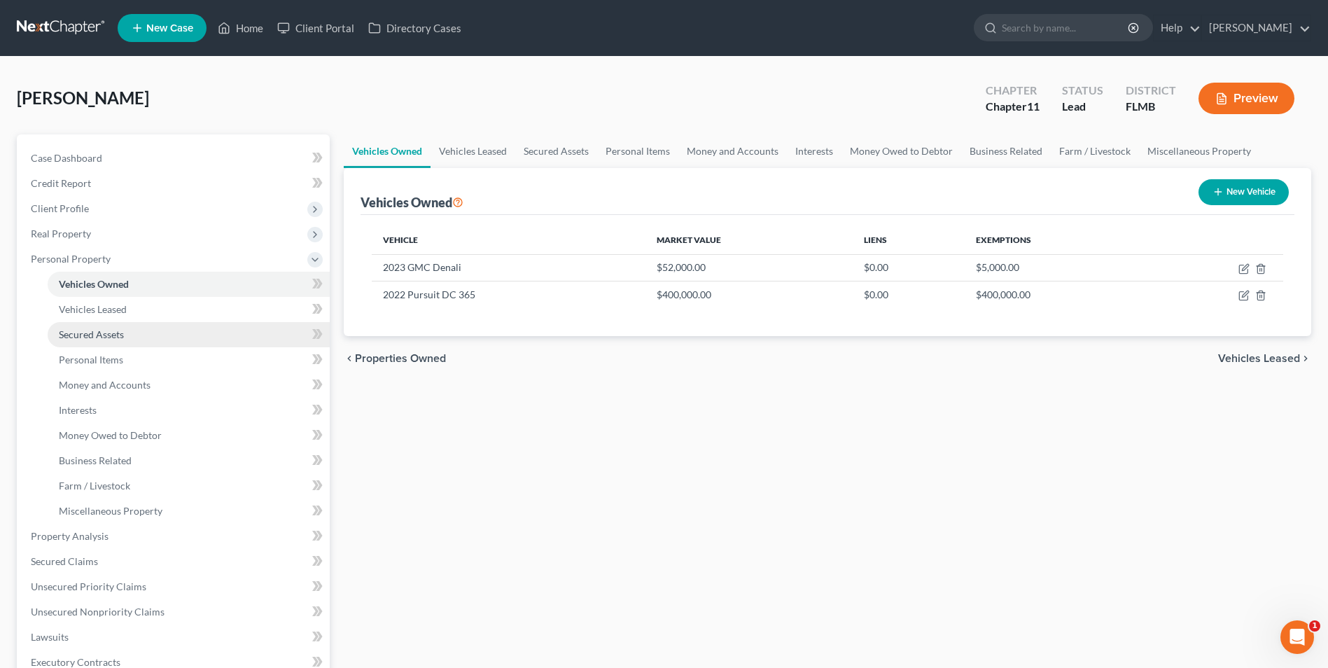
click at [79, 333] on span "Secured Assets" at bounding box center [91, 334] width 65 height 12
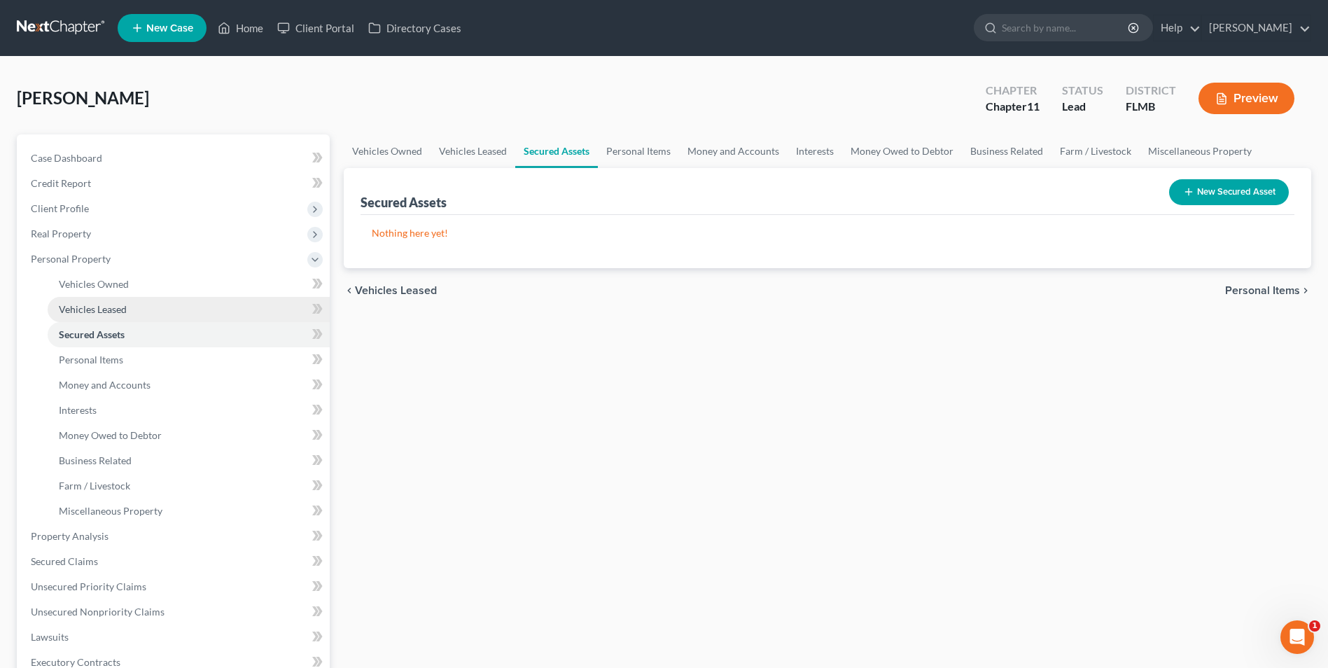
click at [85, 303] on span "Vehicles Leased" at bounding box center [93, 309] width 68 height 12
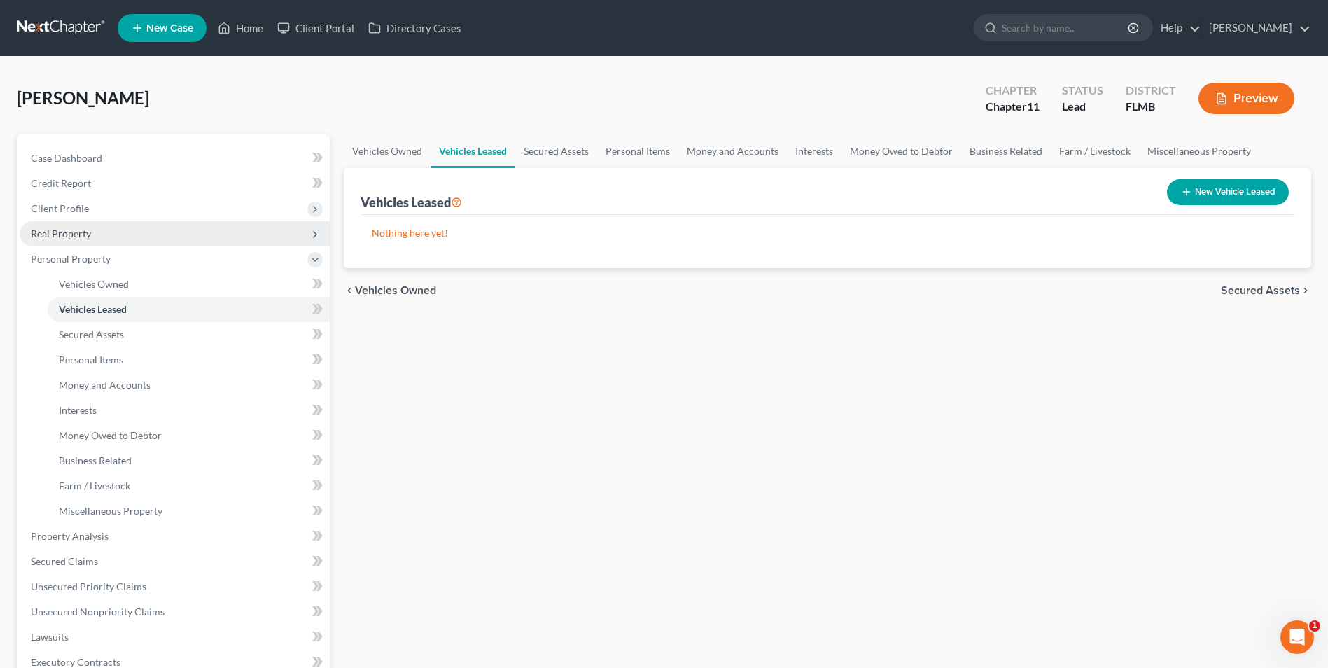
click at [73, 239] on span "Real Property" at bounding box center [61, 234] width 60 height 12
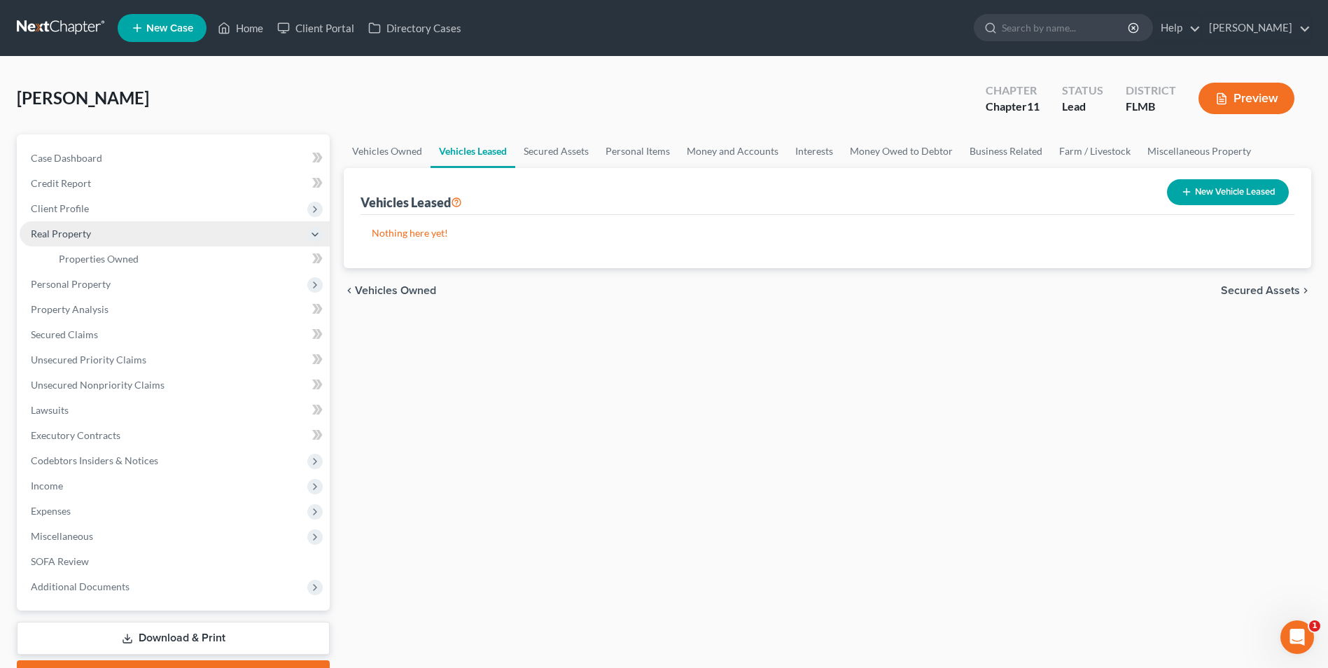
click at [69, 230] on span "Real Property" at bounding box center [61, 234] width 60 height 12
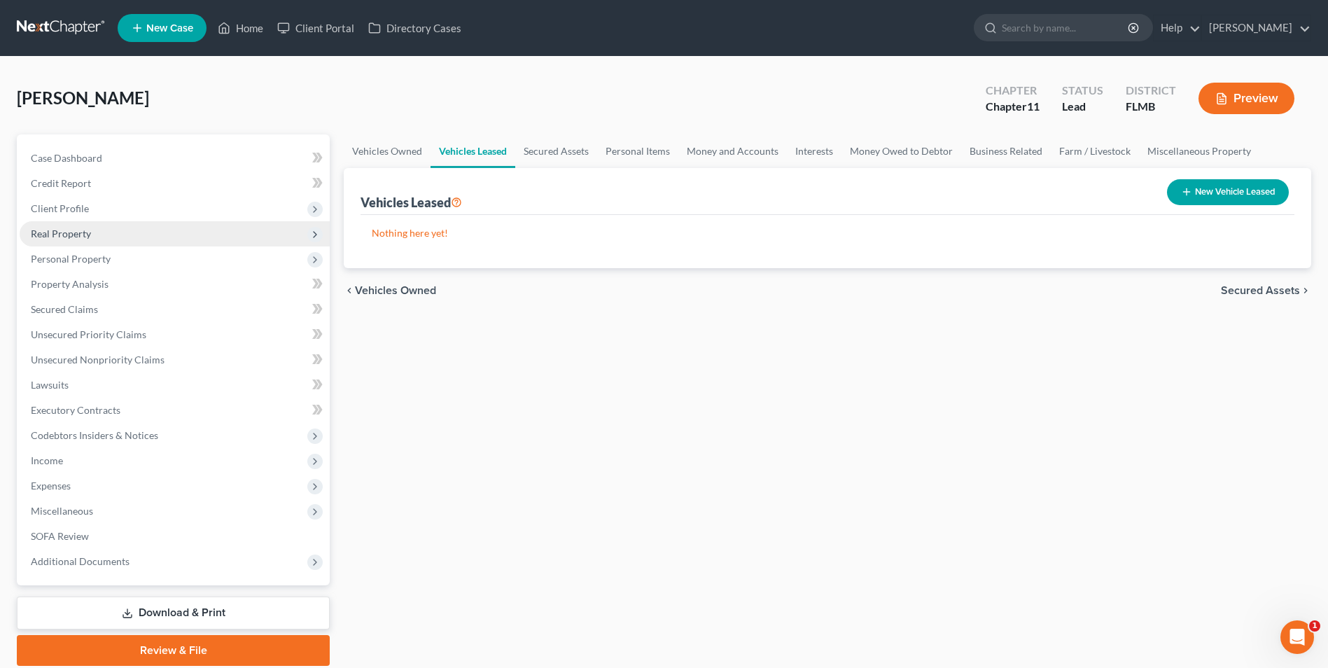
click at [74, 233] on span "Real Property" at bounding box center [61, 234] width 60 height 12
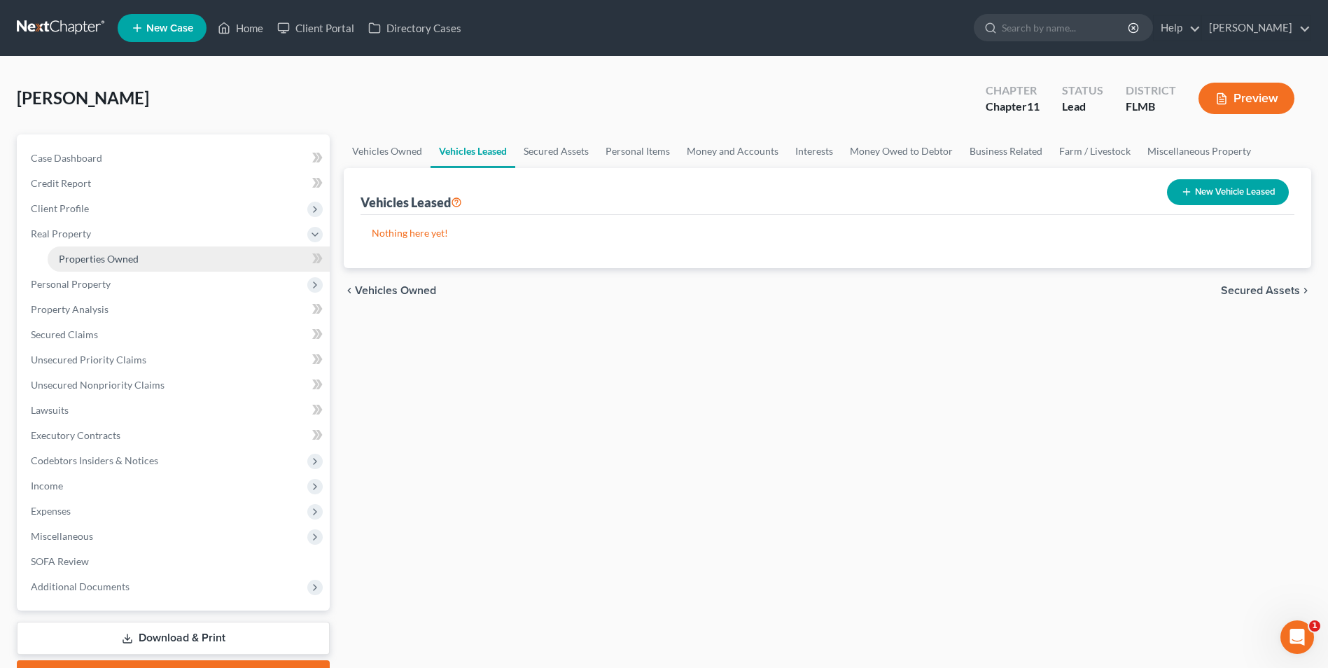
click at [101, 260] on span "Properties Owned" at bounding box center [99, 259] width 80 height 12
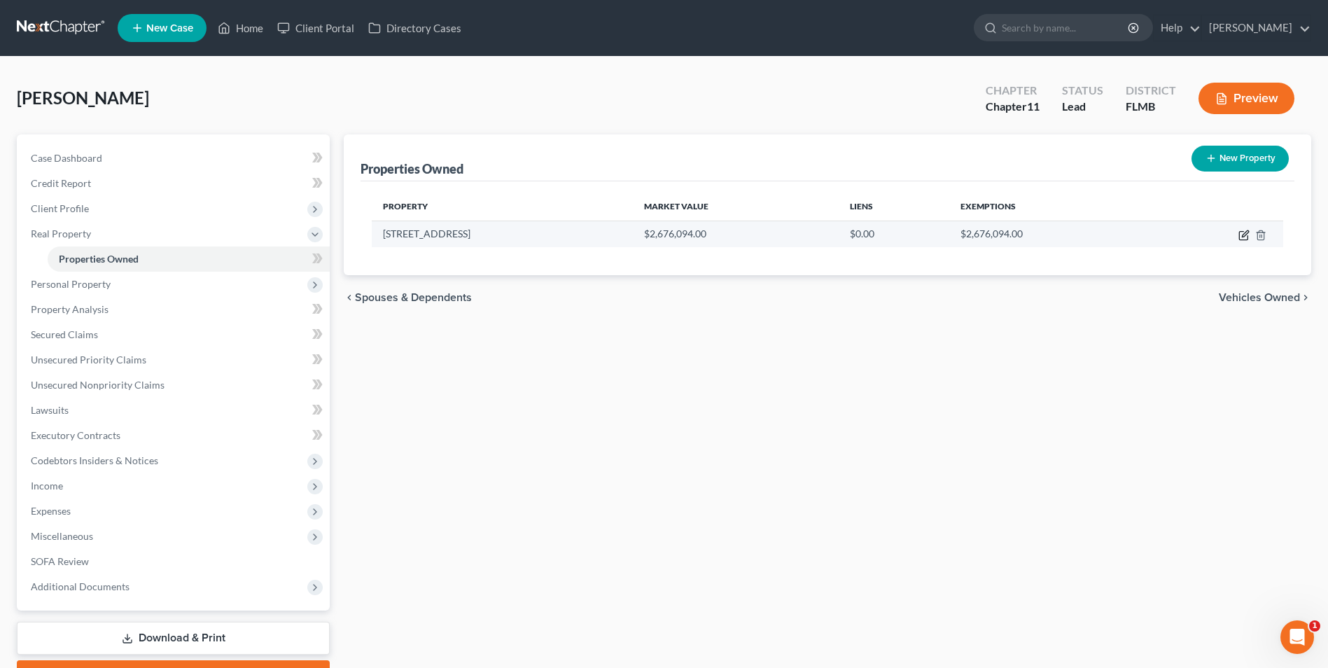
click at [1241, 236] on icon "button" at bounding box center [1244, 235] width 11 height 11
select select "9"
select select "3"
select select "0"
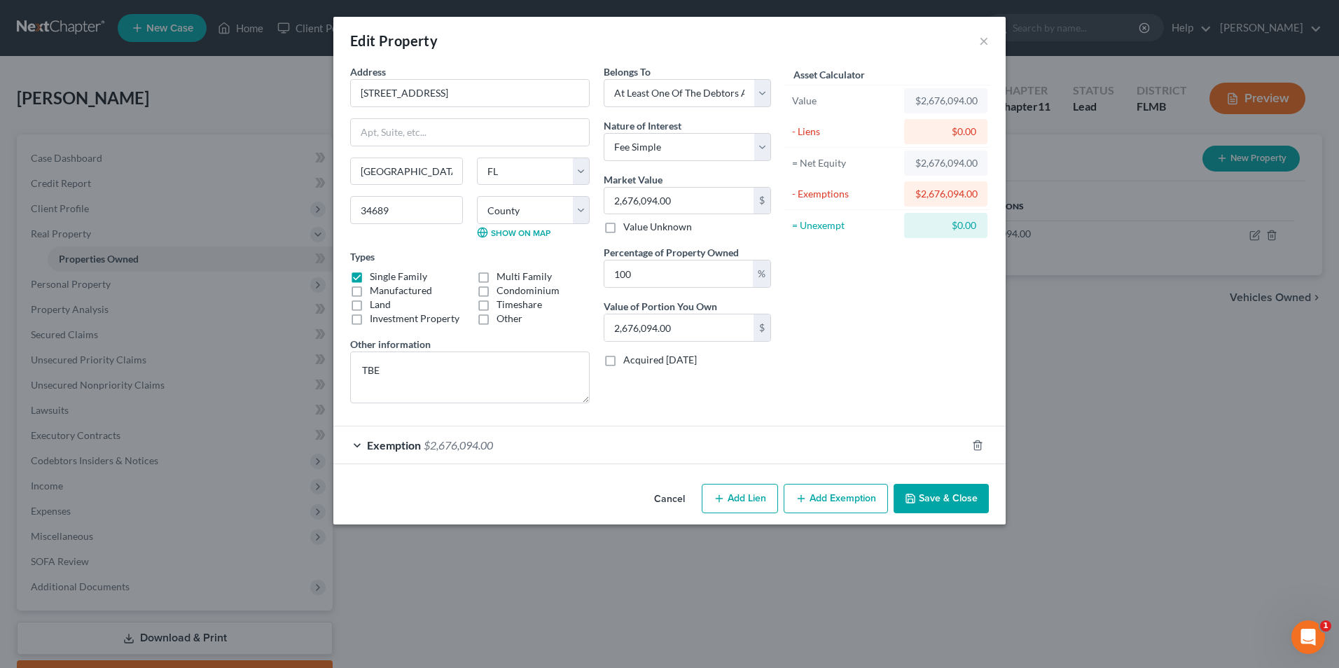
click at [852, 494] on button "Add Exemption" at bounding box center [836, 498] width 104 height 29
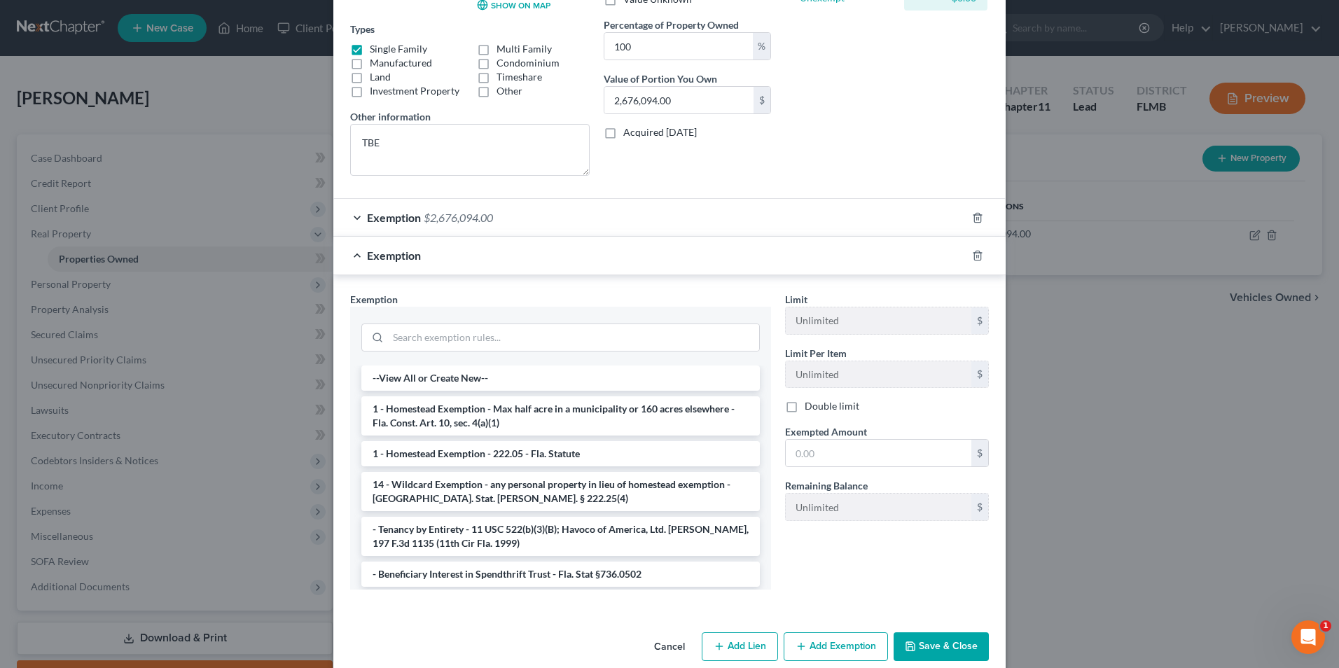
scroll to position [249, 0]
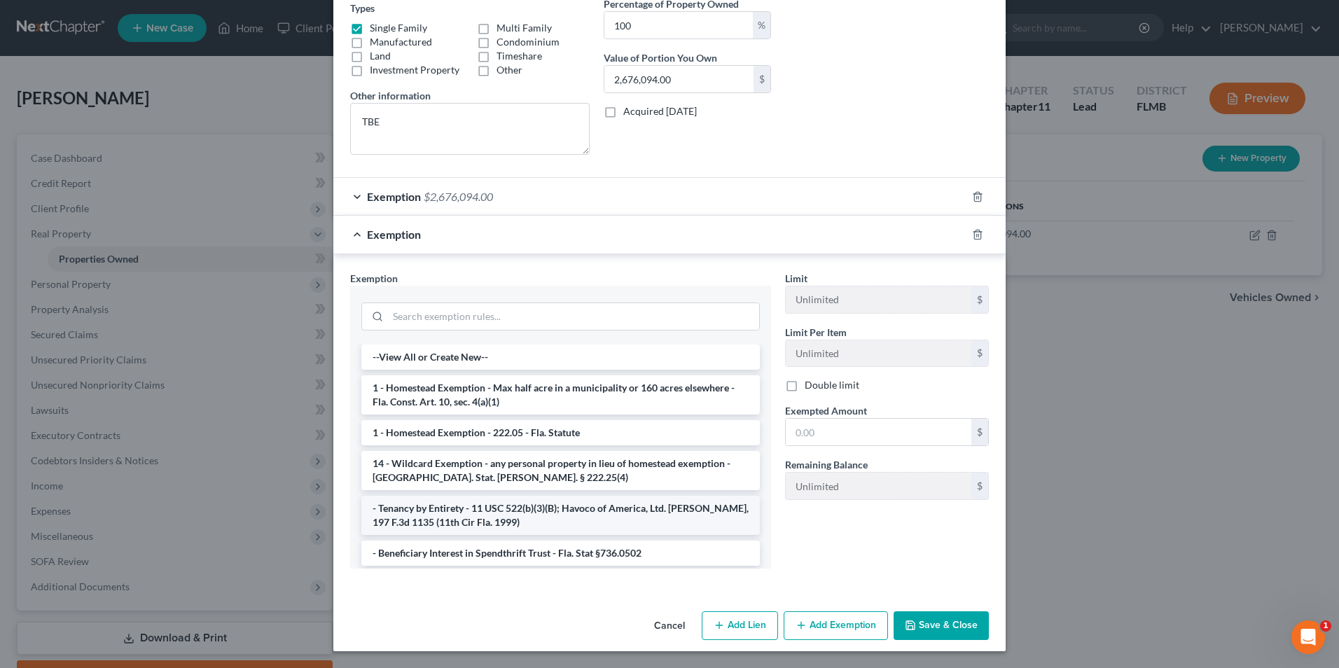
click at [539, 517] on li "- Tenancy by Entirety - 11 USC 522(b)(3)(B); Havoco of America, Ltd. v. Hill, 1…" at bounding box center [560, 515] width 398 height 39
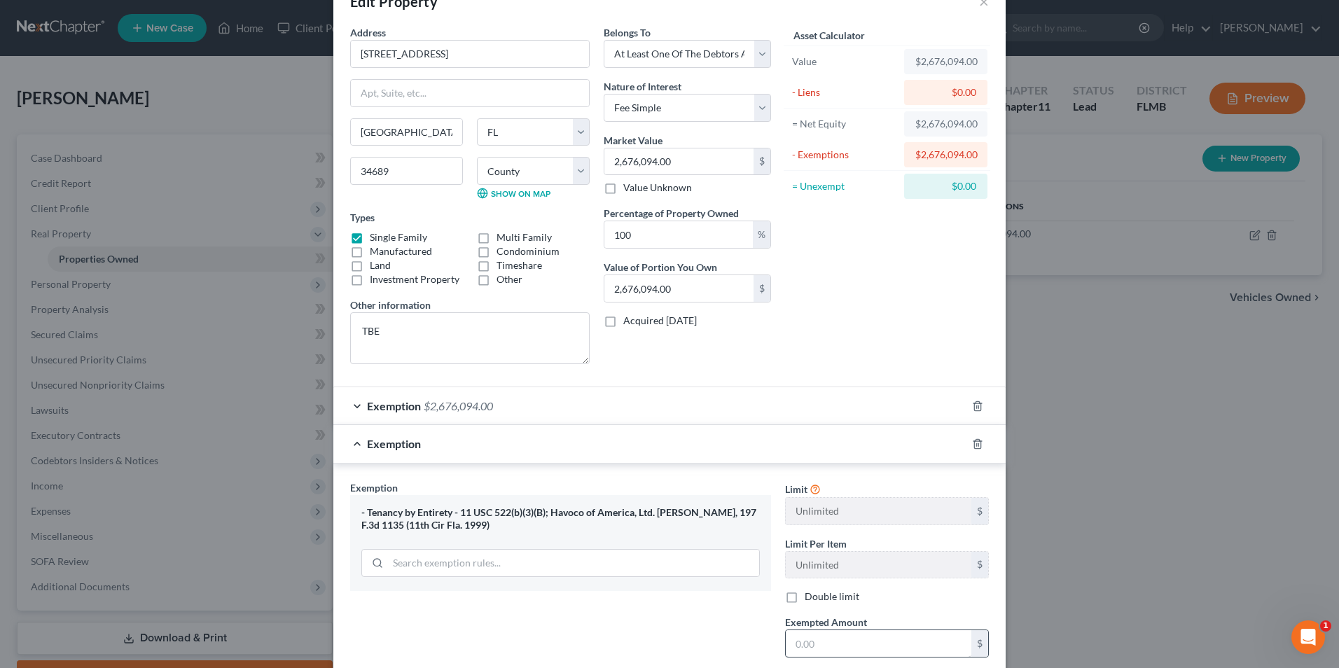
scroll to position [70, 0]
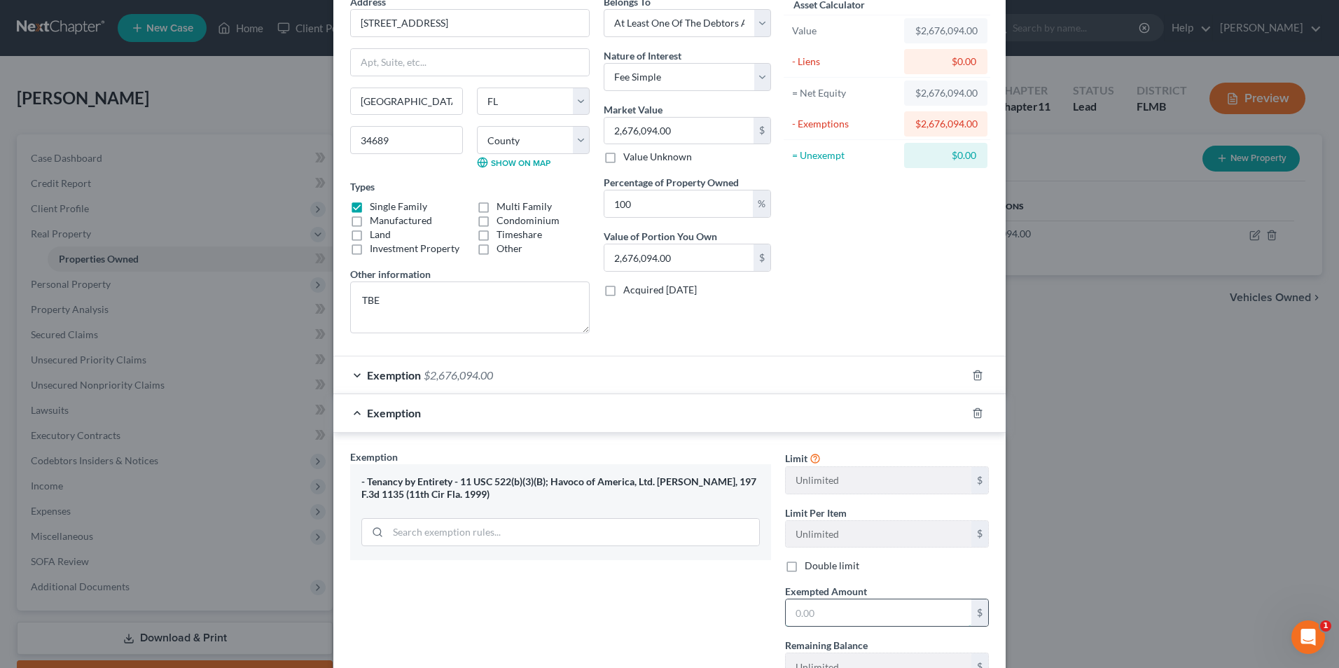
click at [829, 611] on input "text" at bounding box center [879, 612] width 186 height 27
type input "2,676,094"
click at [582, 604] on div "Exemption Set must be selected for CA. Exemption * - Tenancy by Entirety - 11 U…" at bounding box center [560, 571] width 435 height 242
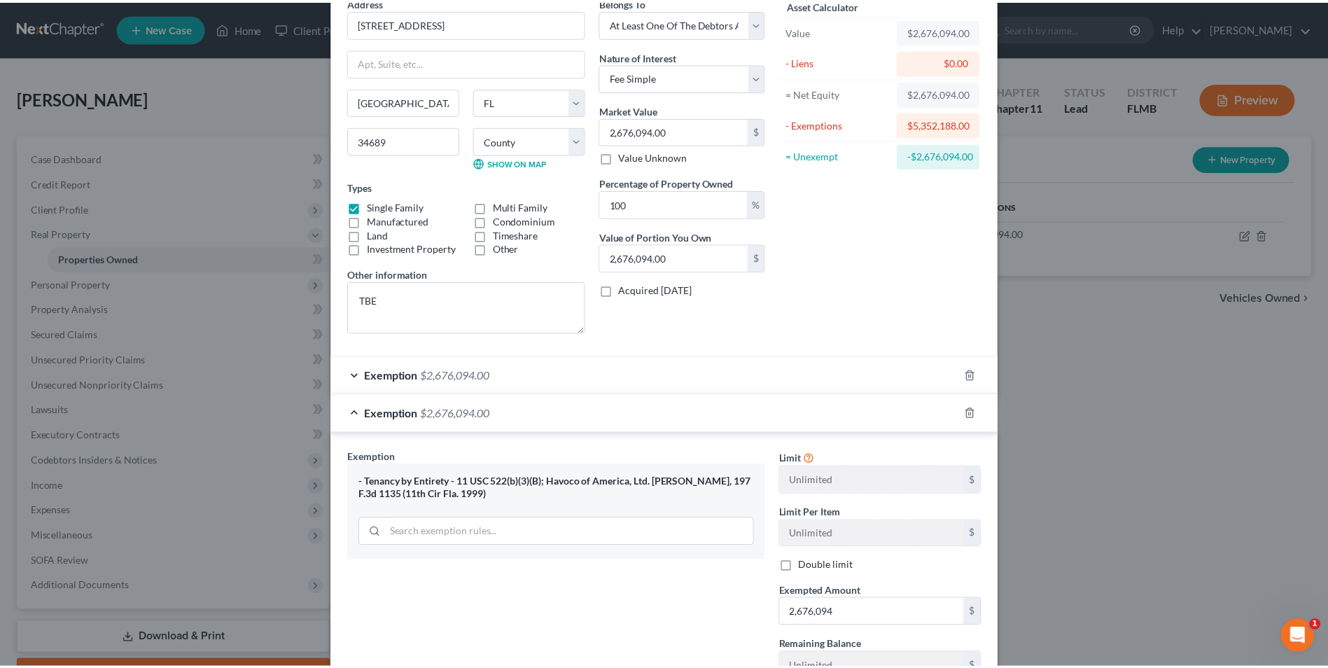
scroll to position [183, 0]
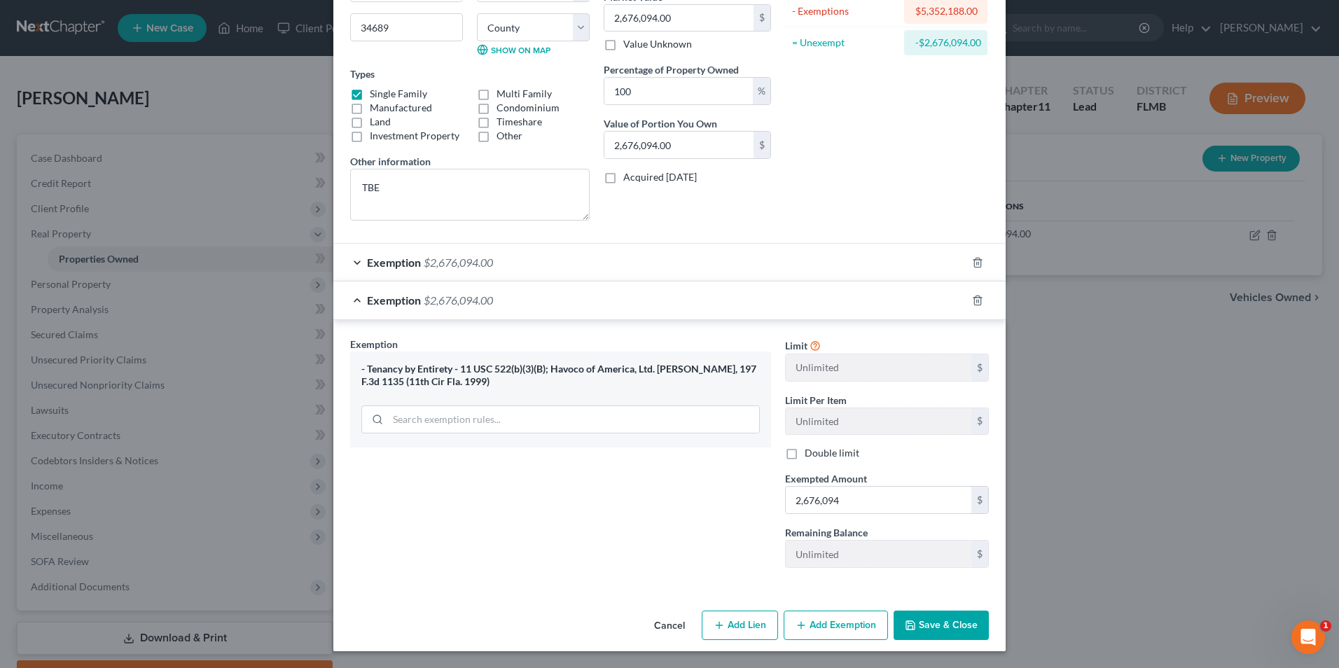
click at [943, 627] on button "Save & Close" at bounding box center [940, 625] width 95 height 29
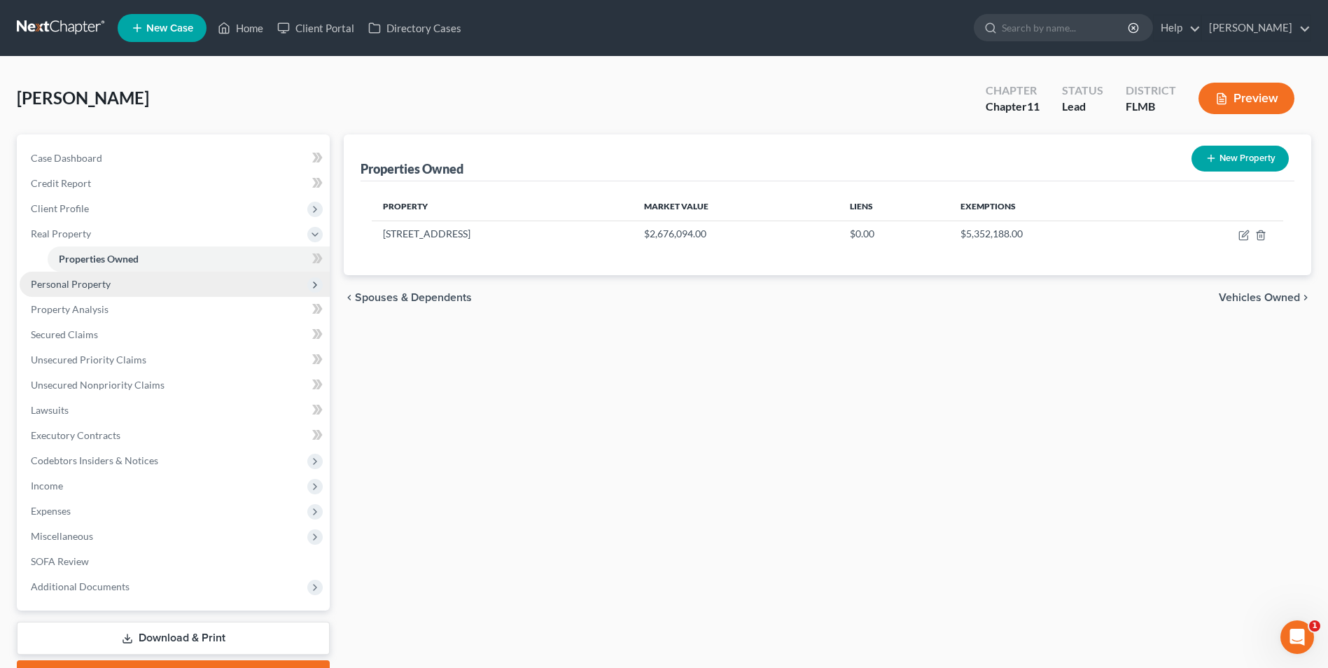
click at [49, 284] on span "Personal Property" at bounding box center [71, 284] width 80 height 12
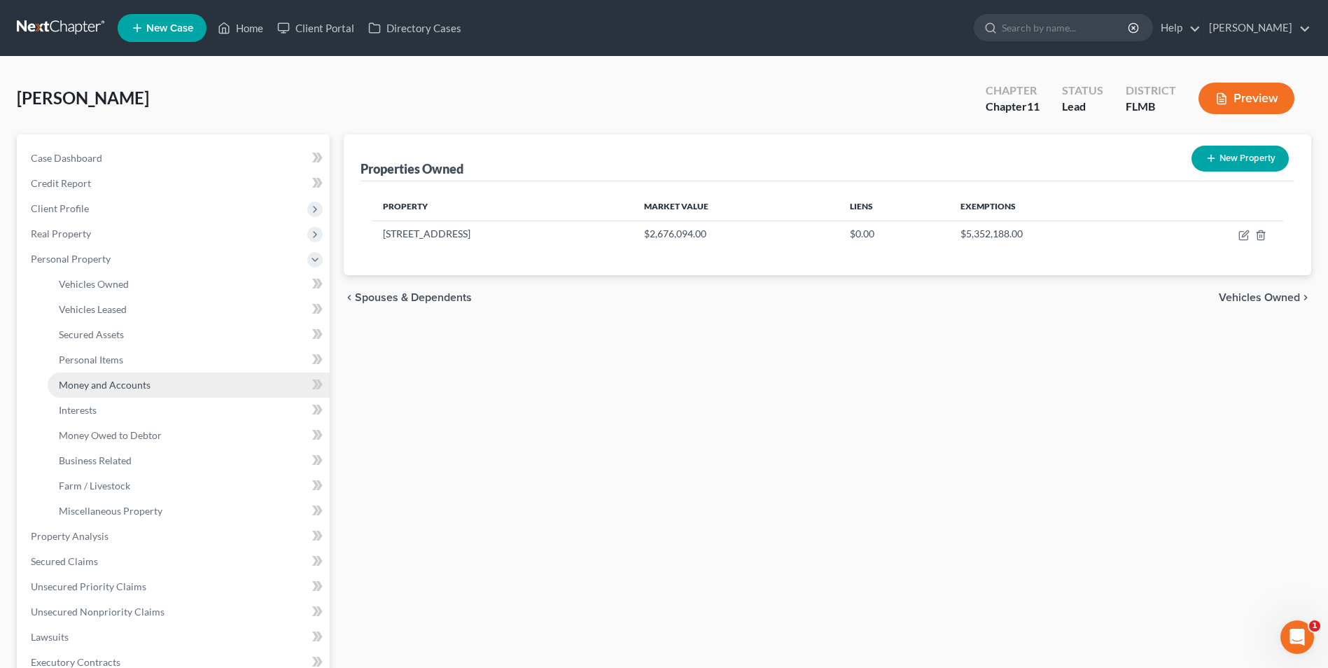
click at [90, 388] on span "Money and Accounts" at bounding box center [105, 385] width 92 height 12
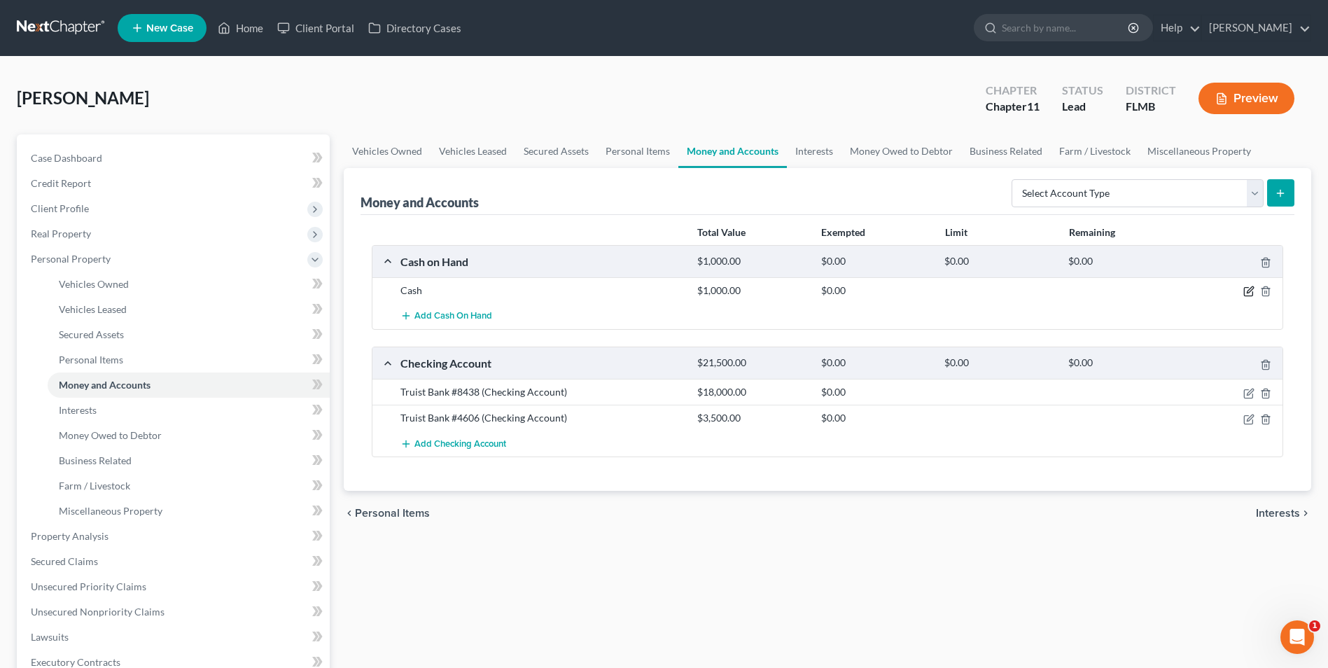
click at [1247, 291] on icon "button" at bounding box center [1249, 291] width 11 height 11
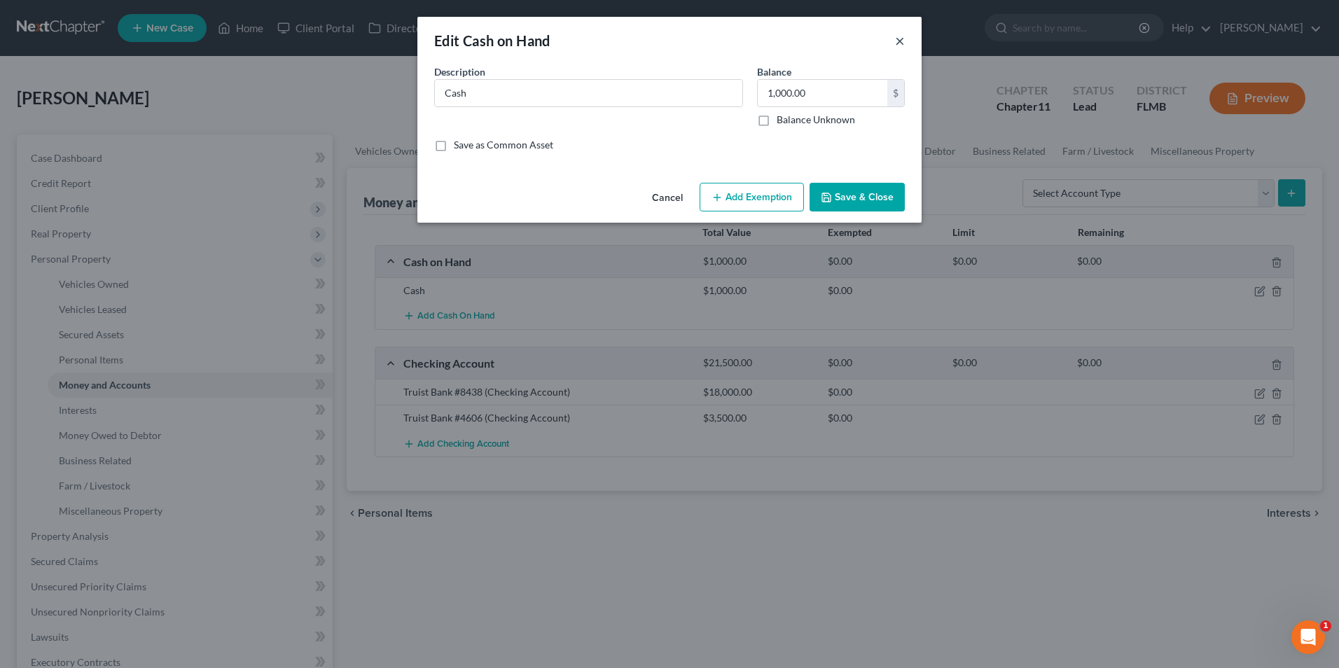
click at [902, 41] on button "×" at bounding box center [900, 40] width 10 height 17
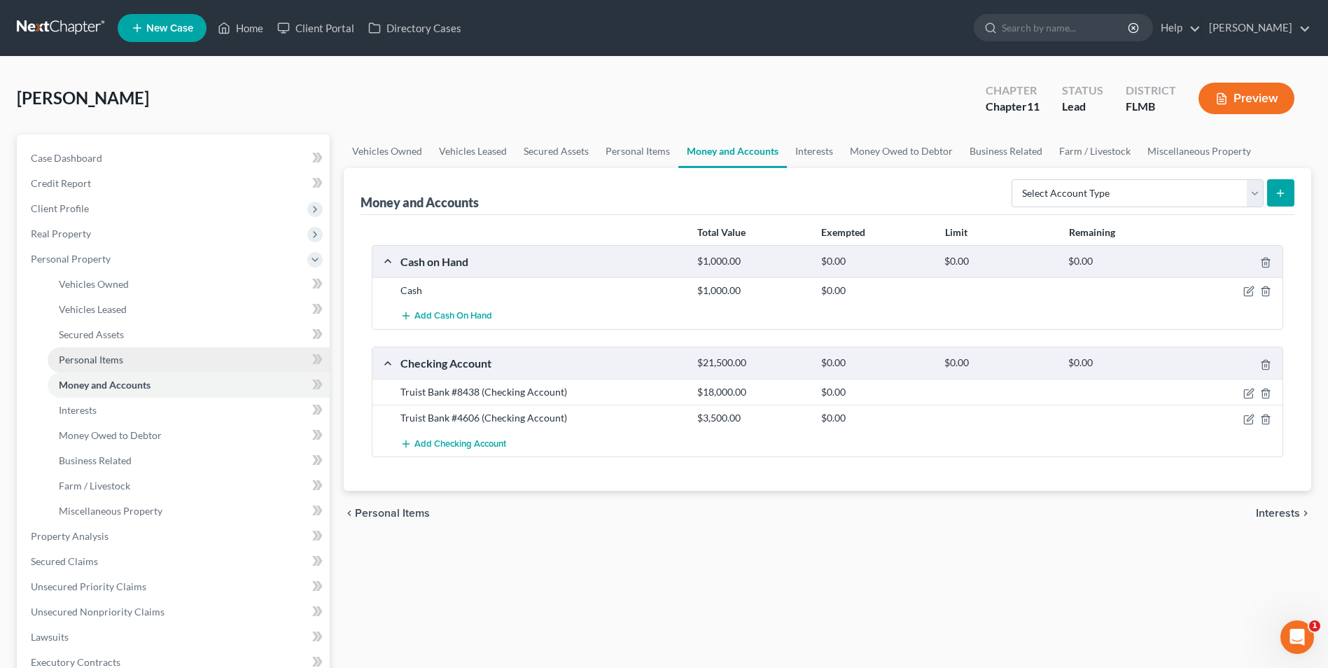
click at [110, 361] on span "Personal Items" at bounding box center [91, 360] width 64 height 12
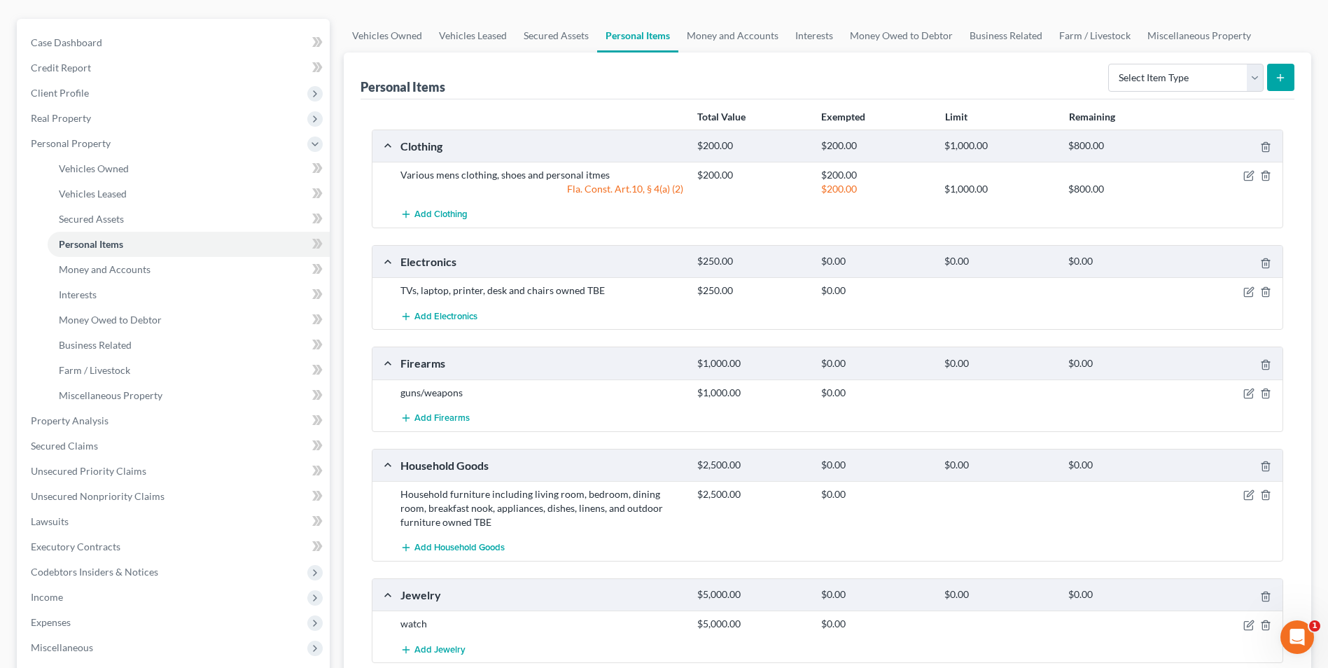
scroll to position [140, 0]
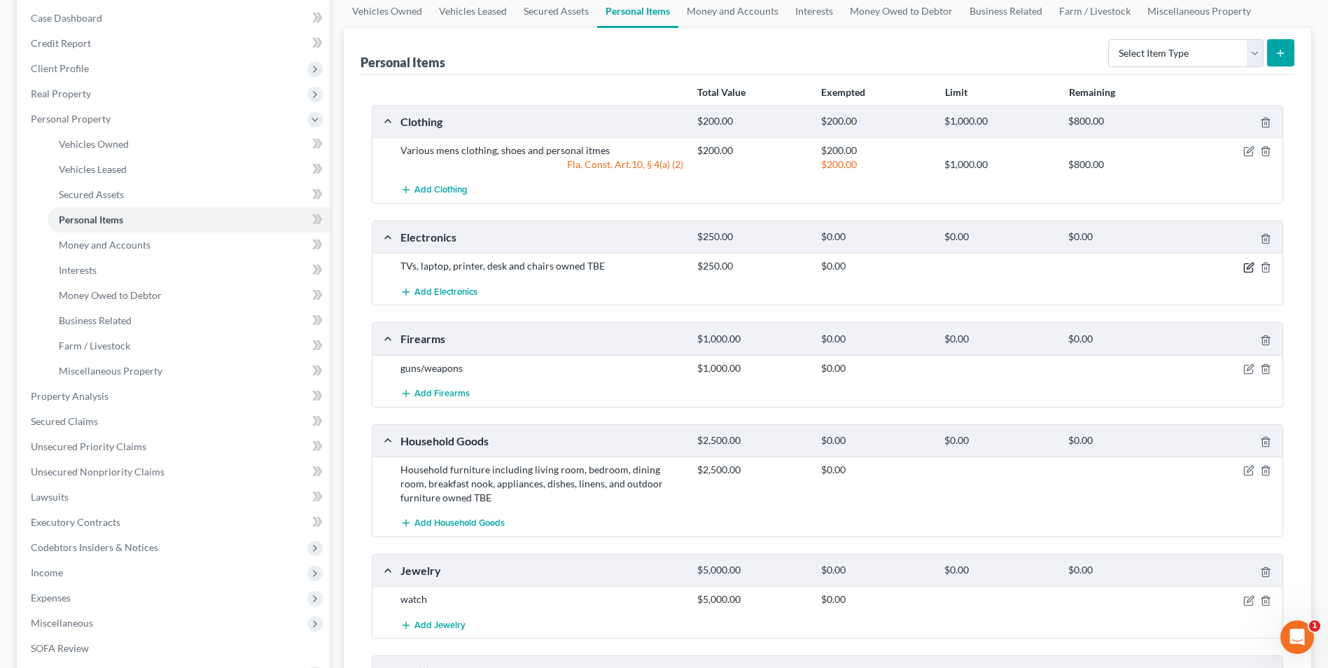
click at [1249, 269] on icon "button" at bounding box center [1250, 266] width 6 height 6
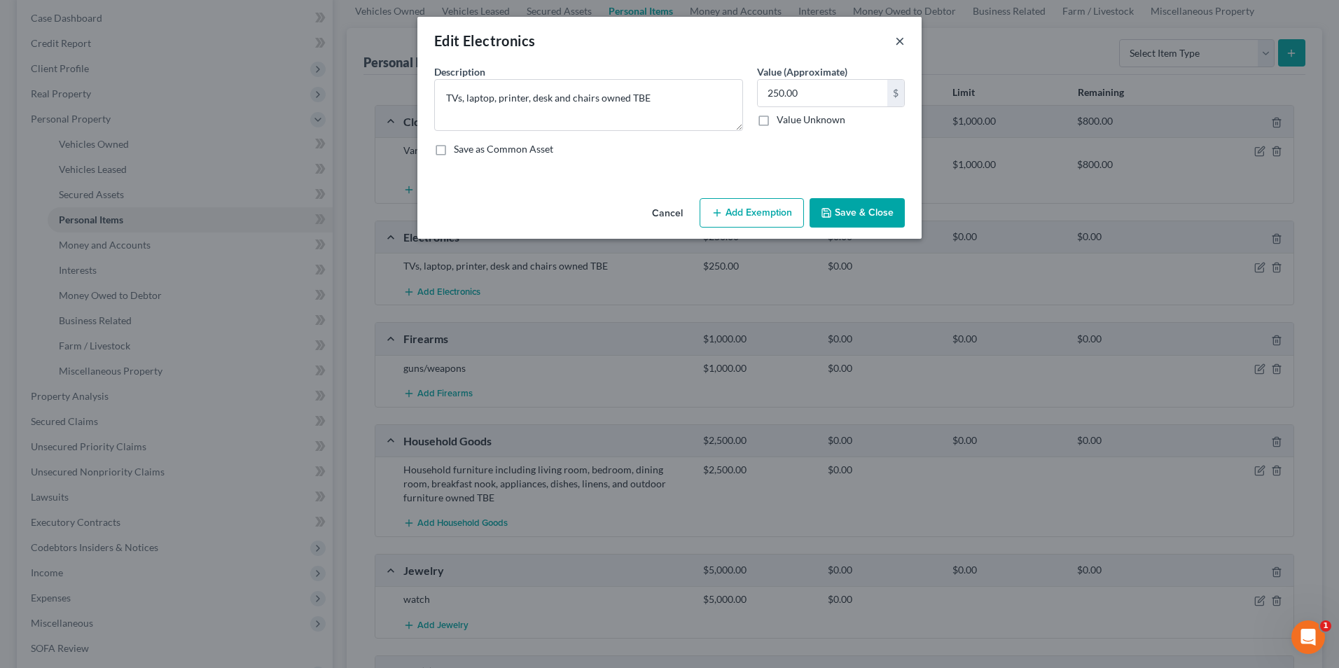
click at [901, 41] on button "×" at bounding box center [900, 40] width 10 height 17
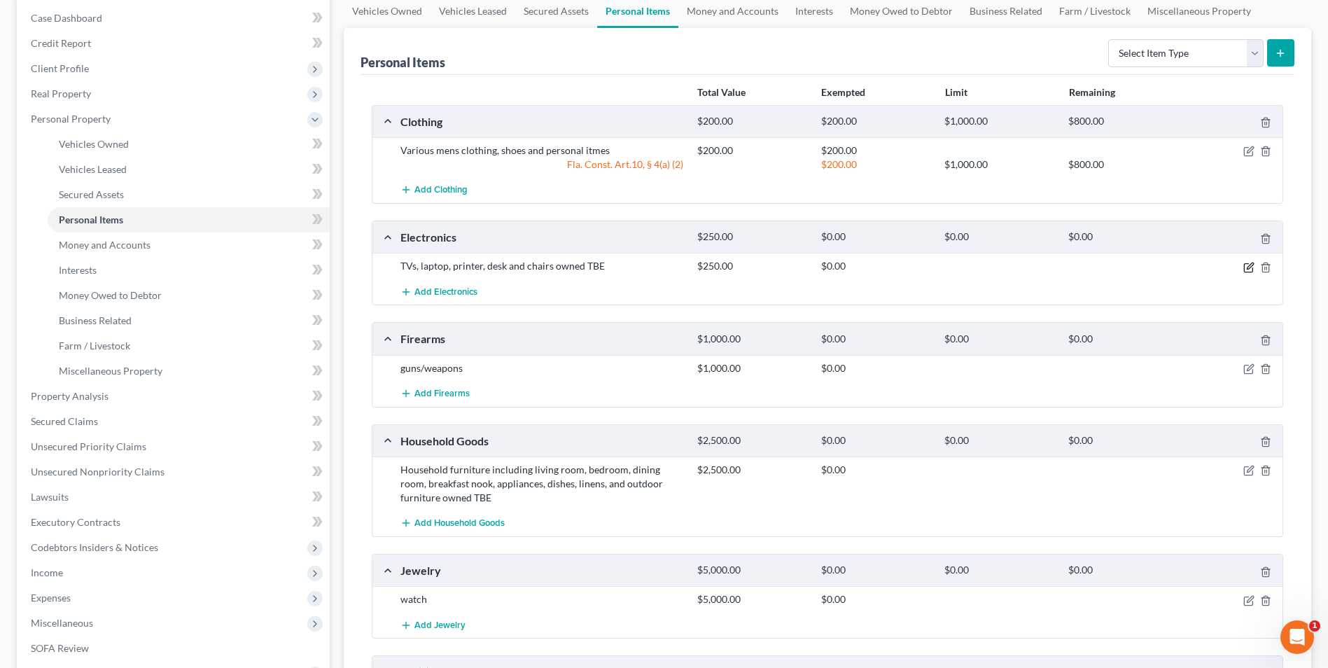
click at [1249, 267] on icon "button" at bounding box center [1249, 267] width 11 height 11
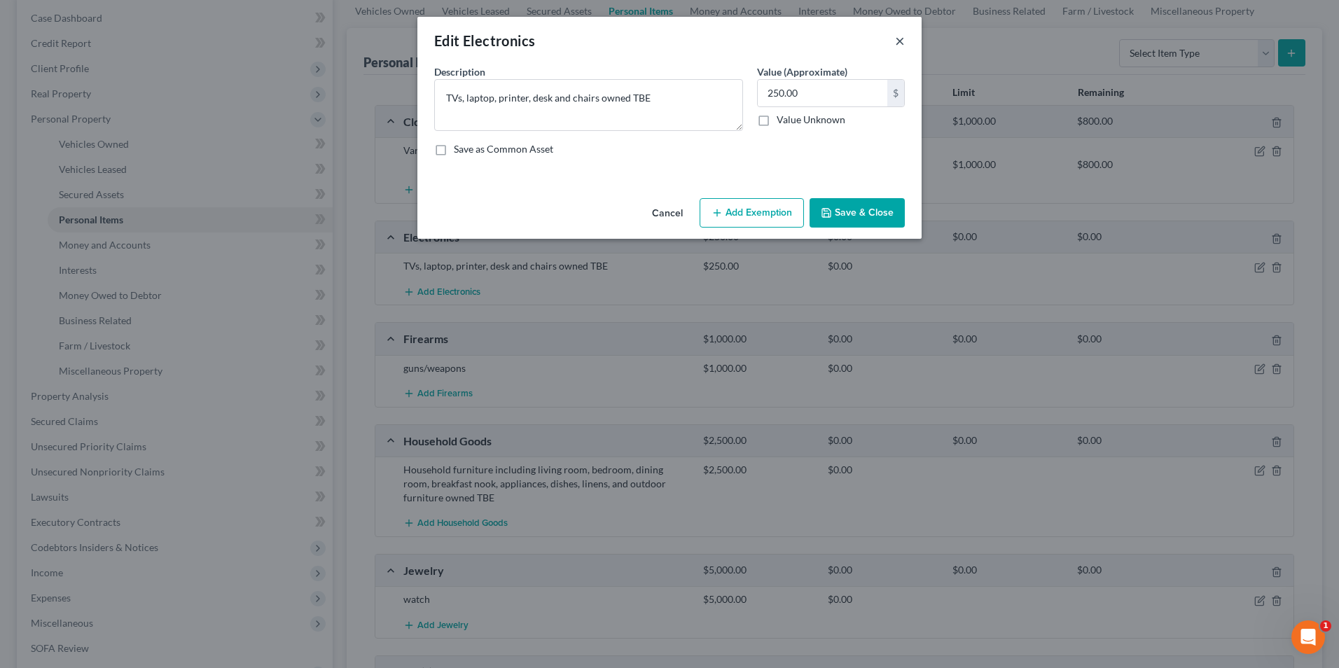
click at [897, 46] on button "×" at bounding box center [900, 40] width 10 height 17
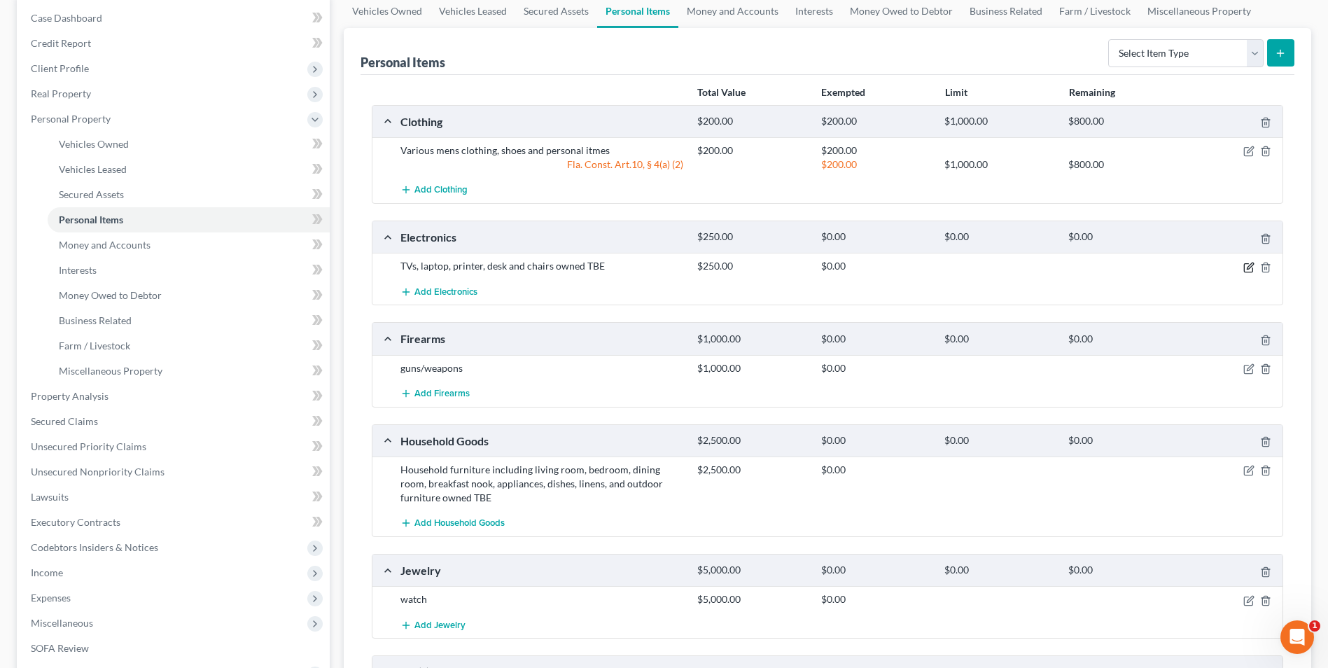
click at [1246, 263] on icon "button" at bounding box center [1249, 267] width 11 height 11
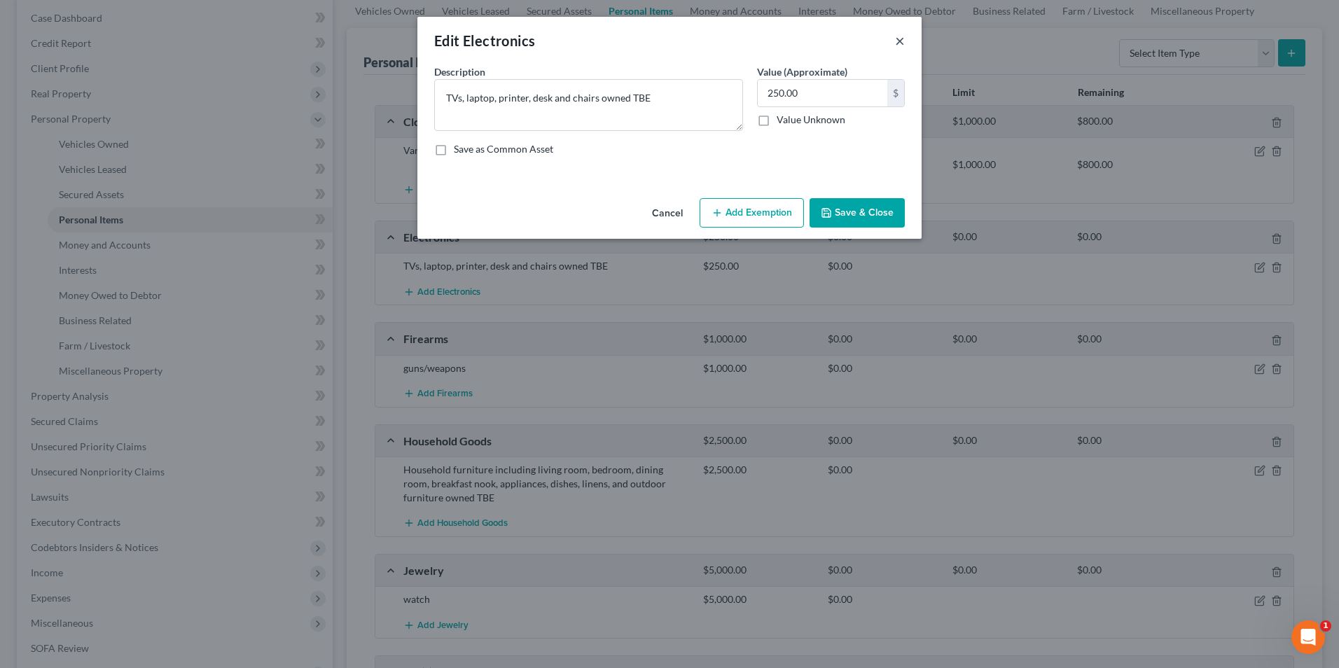
click at [903, 42] on button "×" at bounding box center [900, 40] width 10 height 17
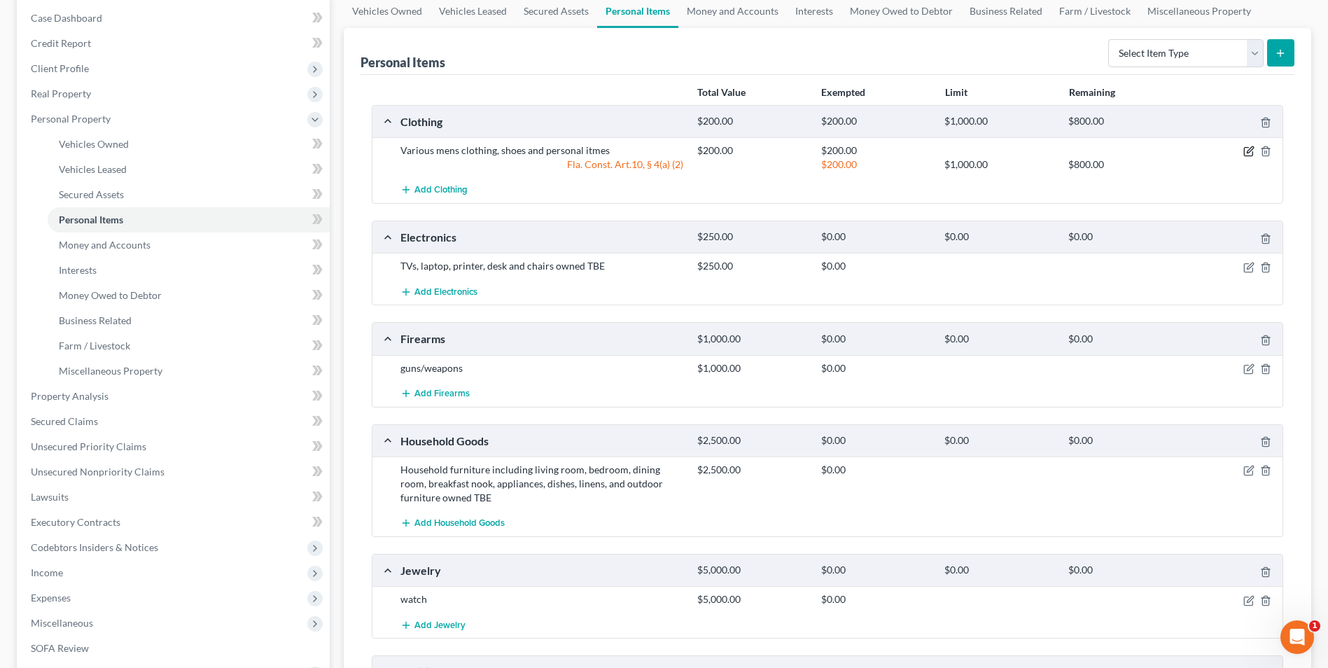
click at [1249, 152] on icon "button" at bounding box center [1249, 151] width 11 height 11
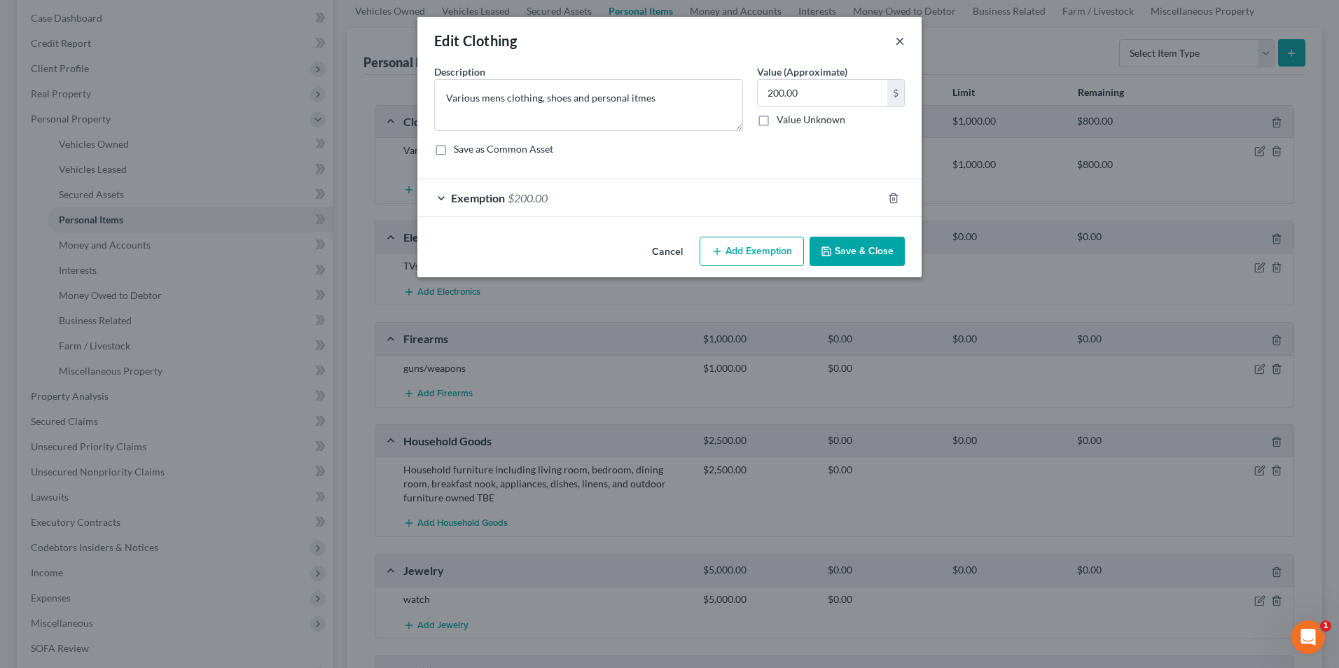
click at [902, 44] on button "×" at bounding box center [900, 40] width 10 height 17
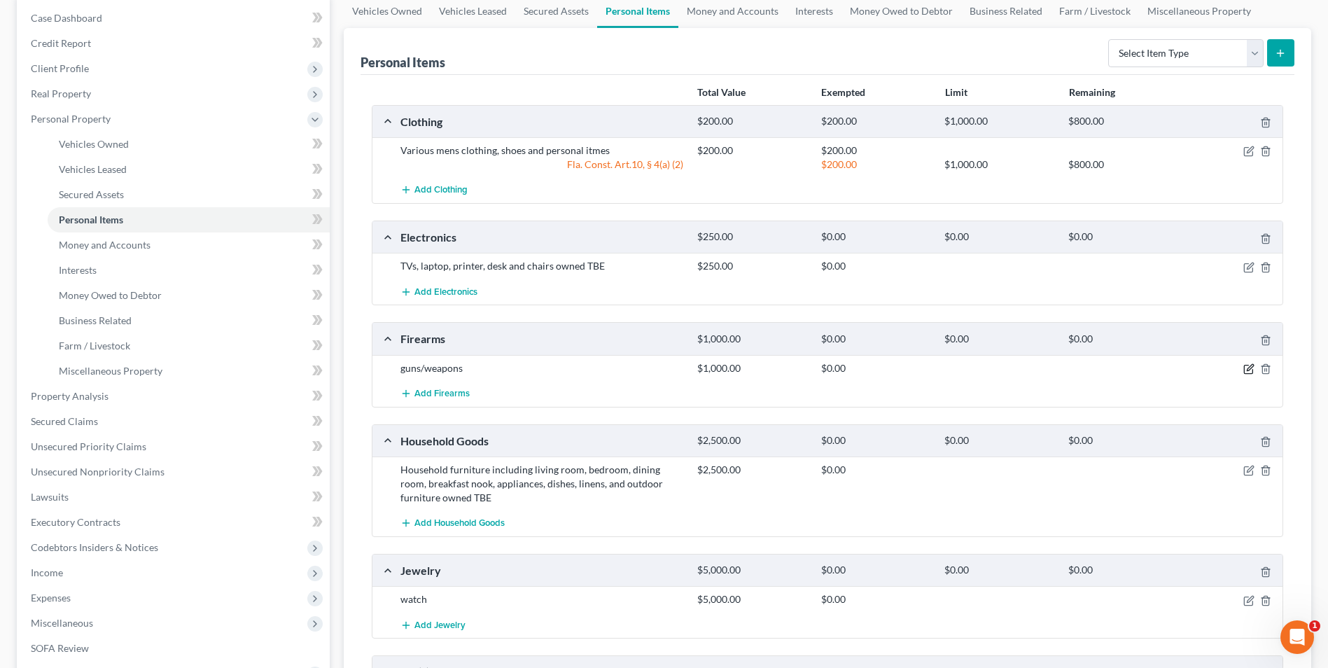
click at [1253, 365] on icon "button" at bounding box center [1249, 368] width 11 height 11
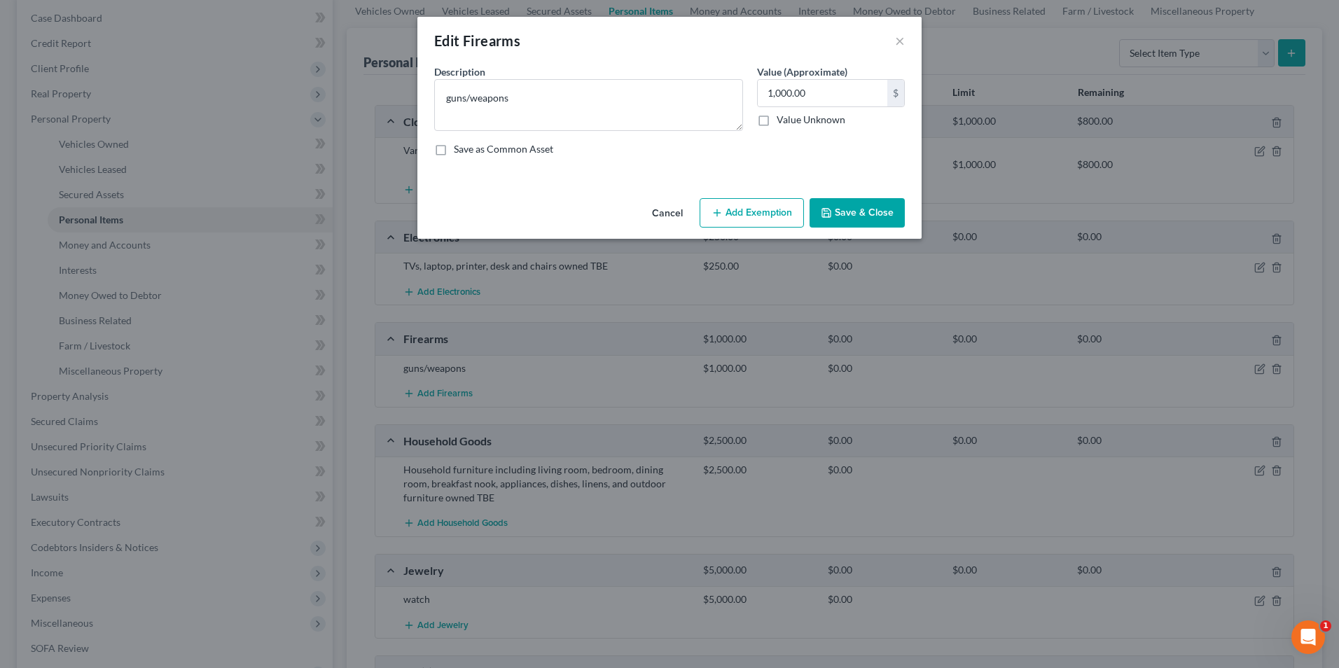
click at [785, 216] on button "Add Exemption" at bounding box center [751, 212] width 104 height 29
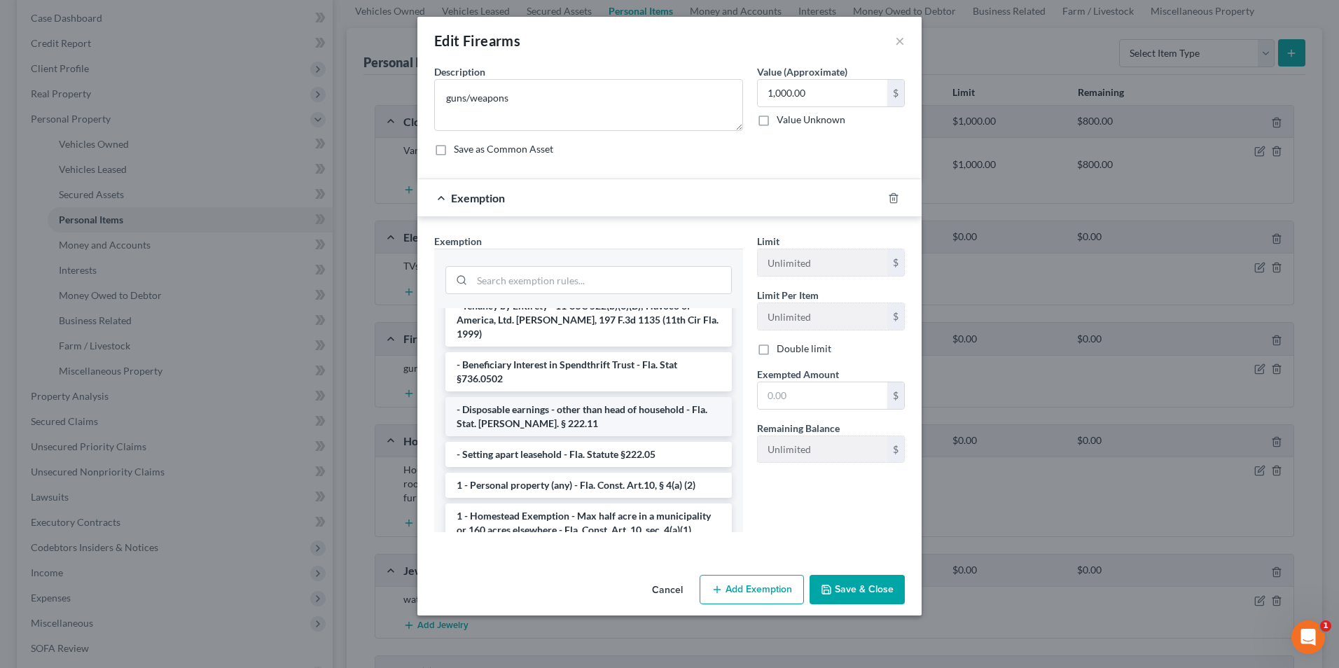
scroll to position [70, 0]
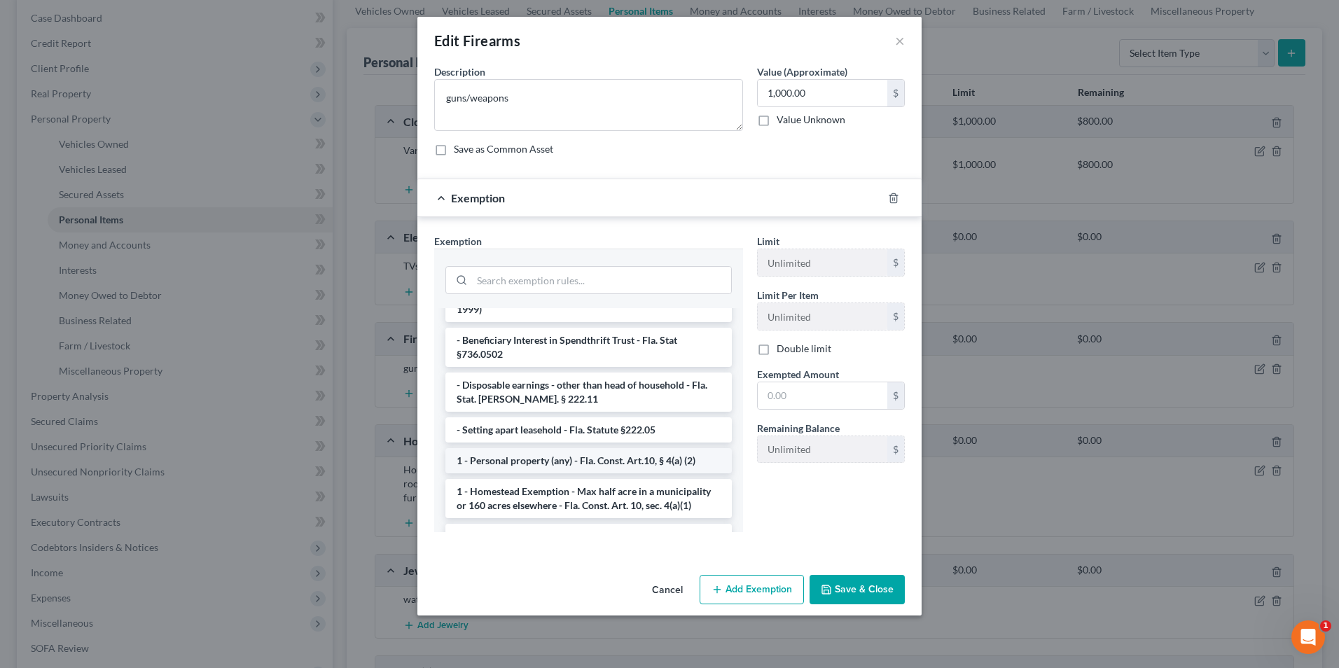
click at [556, 448] on li "1 - Personal property (any) - Fla. Const. Art.10, § 4(a) (2)" at bounding box center [588, 460] width 286 height 25
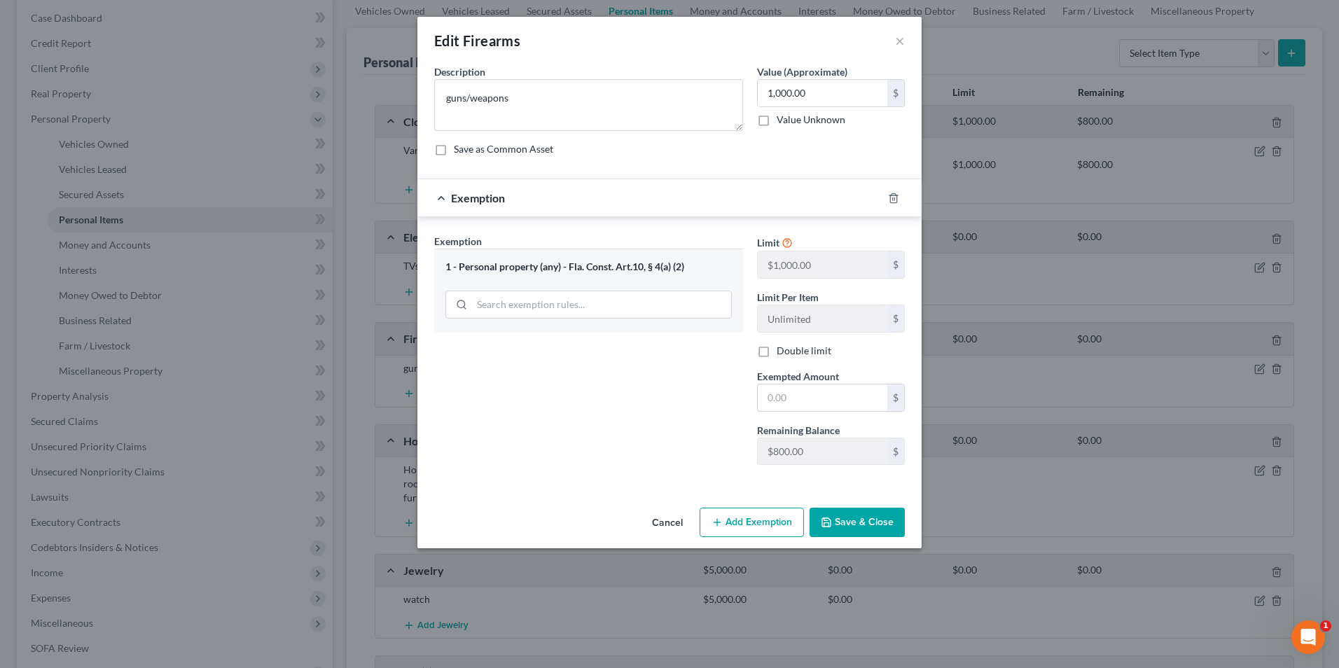
click at [669, 528] on button "Cancel" at bounding box center [667, 523] width 53 height 28
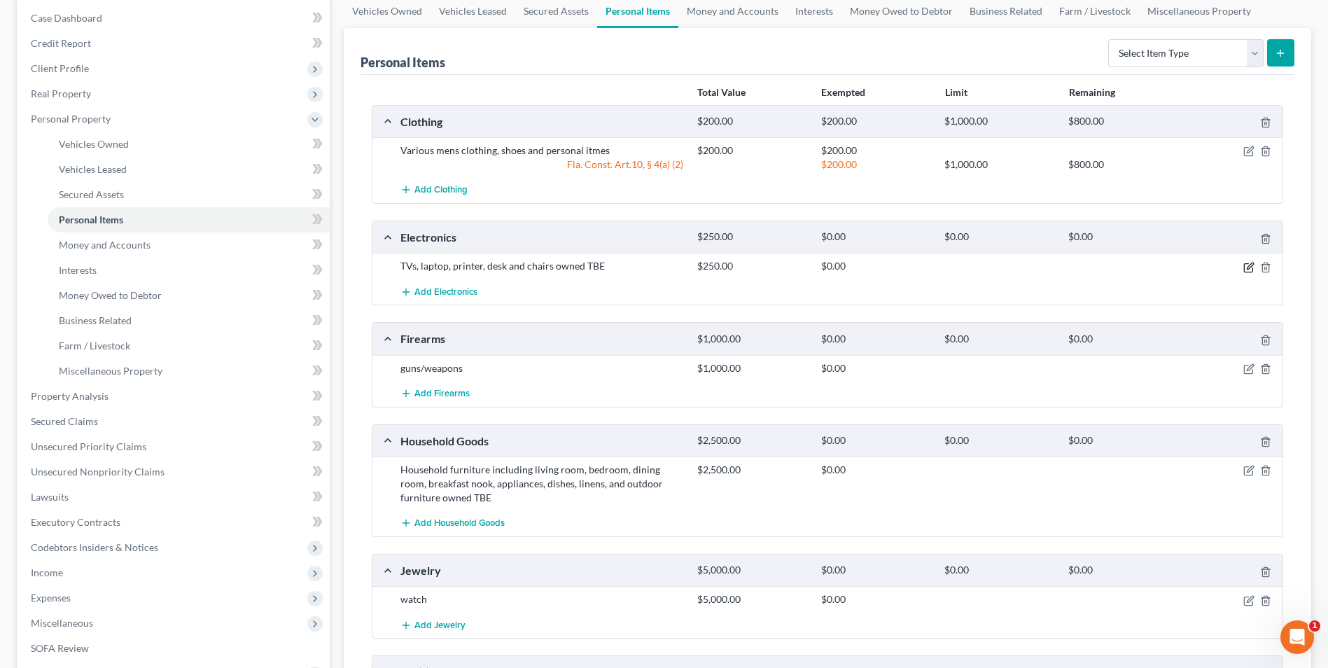
click at [1247, 270] on icon "button" at bounding box center [1249, 267] width 11 height 11
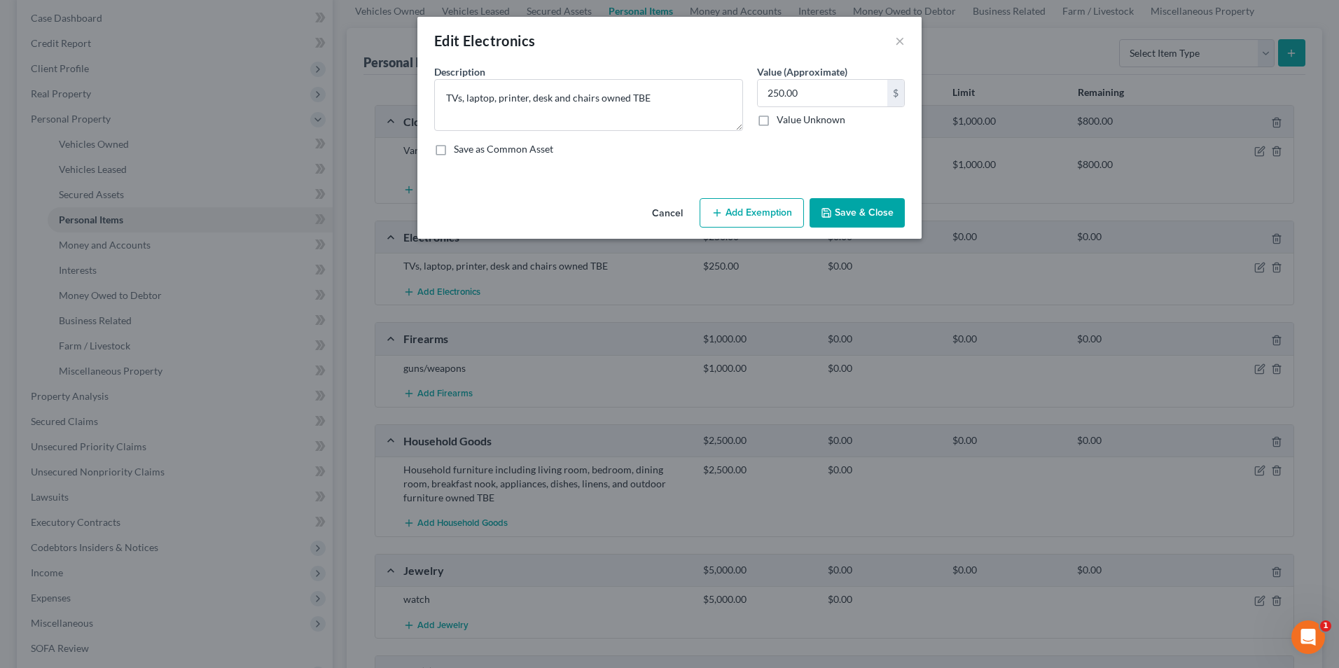
click at [674, 211] on button "Cancel" at bounding box center [667, 214] width 53 height 28
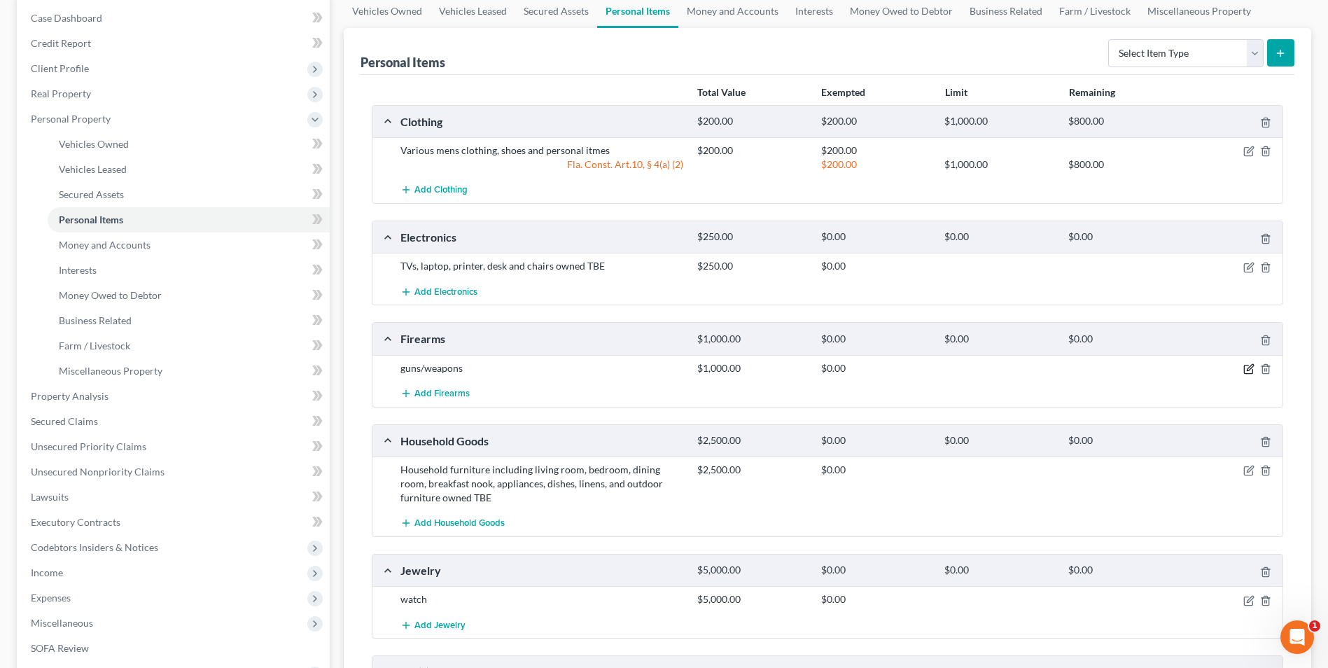
click at [1248, 369] on icon "button" at bounding box center [1250, 367] width 6 height 6
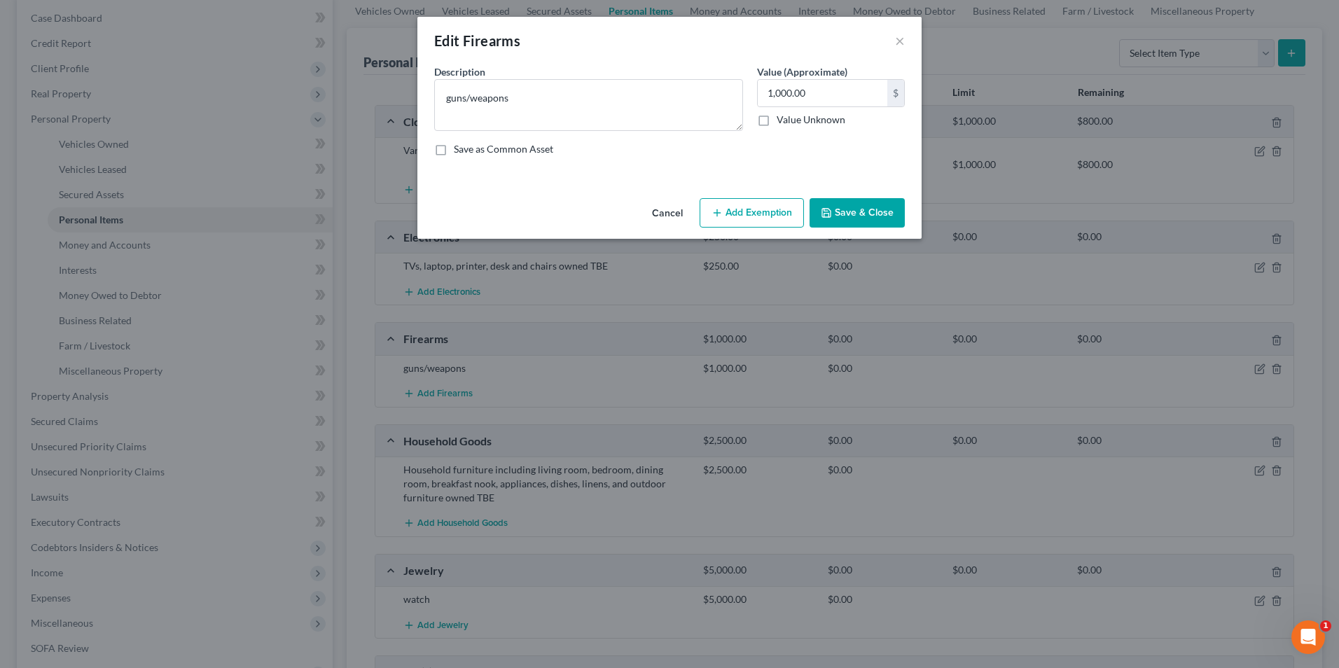
click at [766, 212] on button "Add Exemption" at bounding box center [751, 212] width 104 height 29
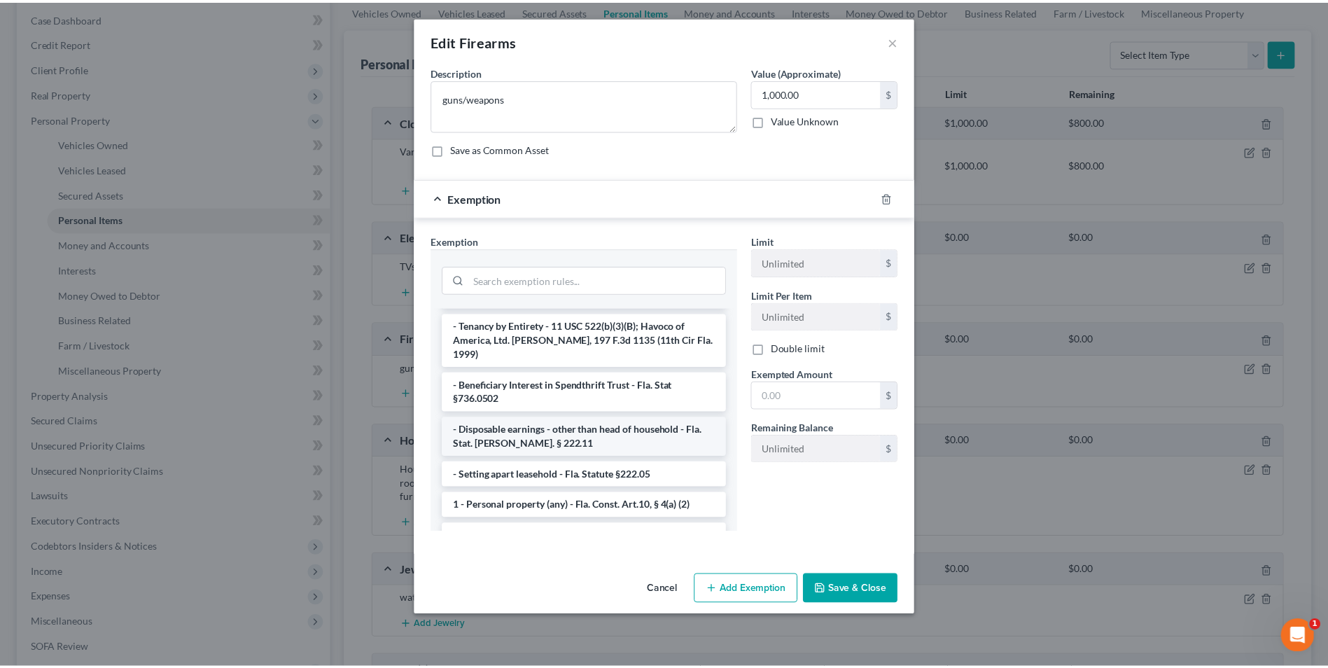
scroll to position [0, 0]
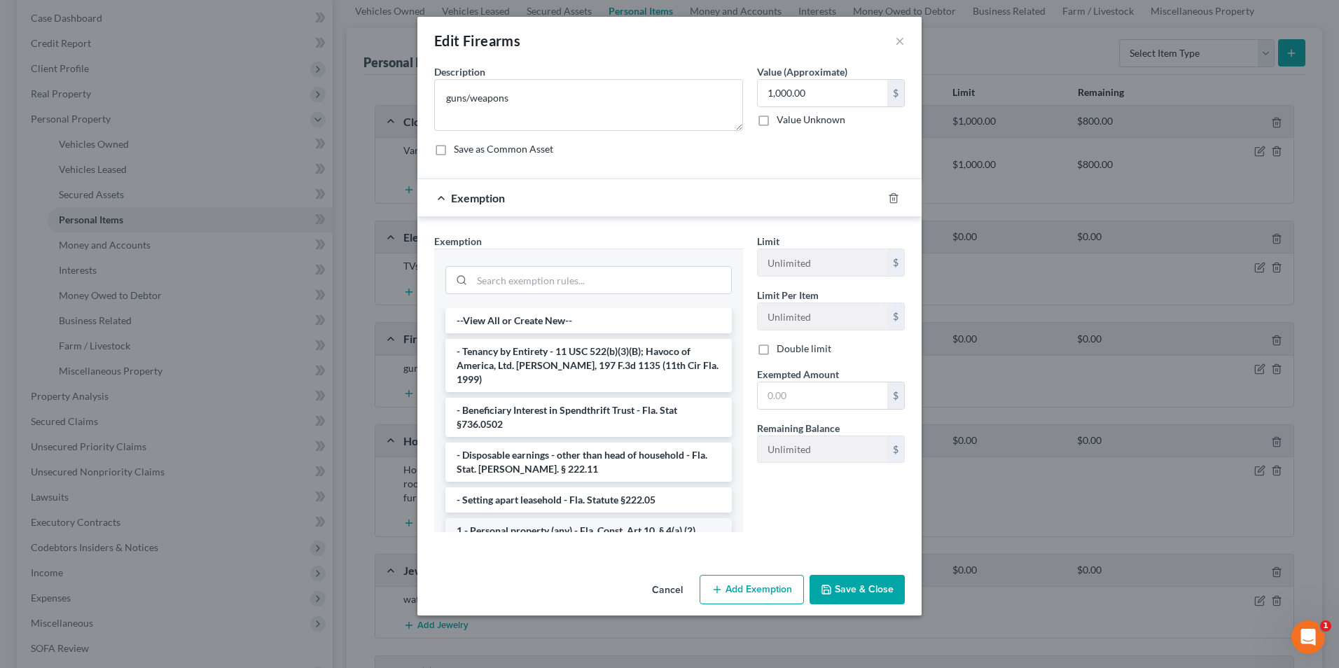
click at [552, 518] on li "1 - Personal property (any) - Fla. Const. Art.10, § 4(a) (2)" at bounding box center [588, 530] width 286 height 25
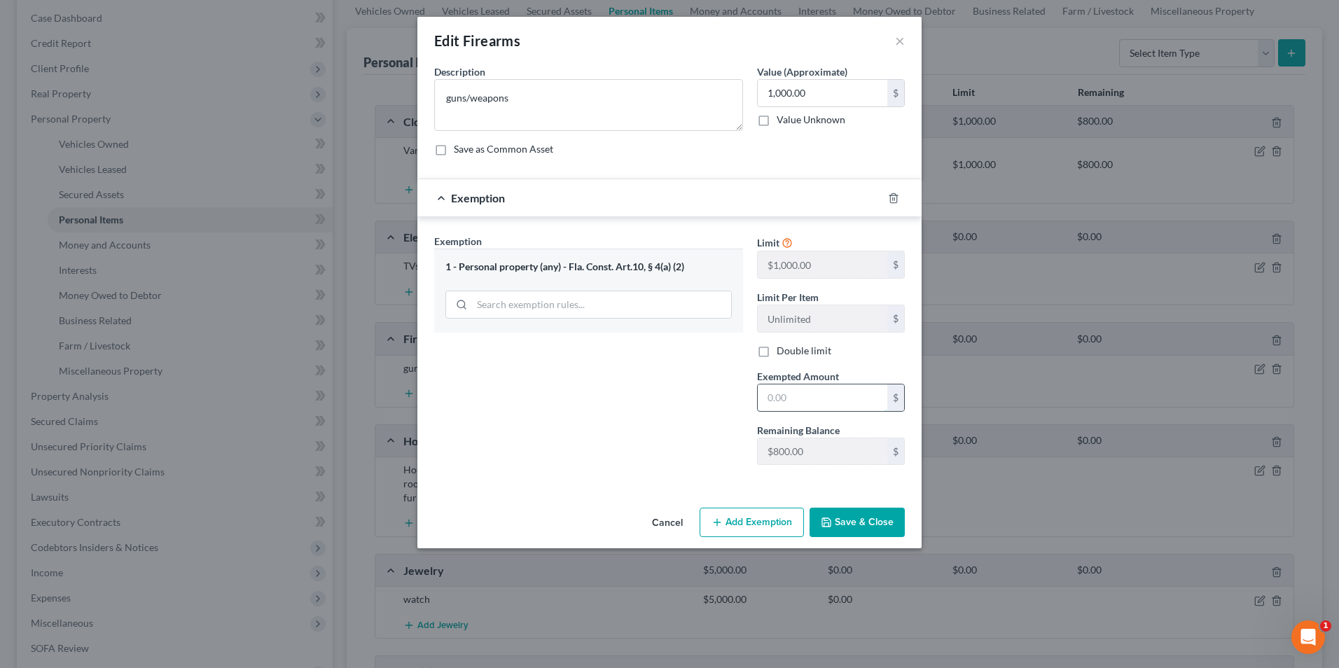
click at [812, 402] on input "text" at bounding box center [823, 397] width 130 height 27
type input "800"
click at [868, 527] on button "Save & Close" at bounding box center [856, 522] width 95 height 29
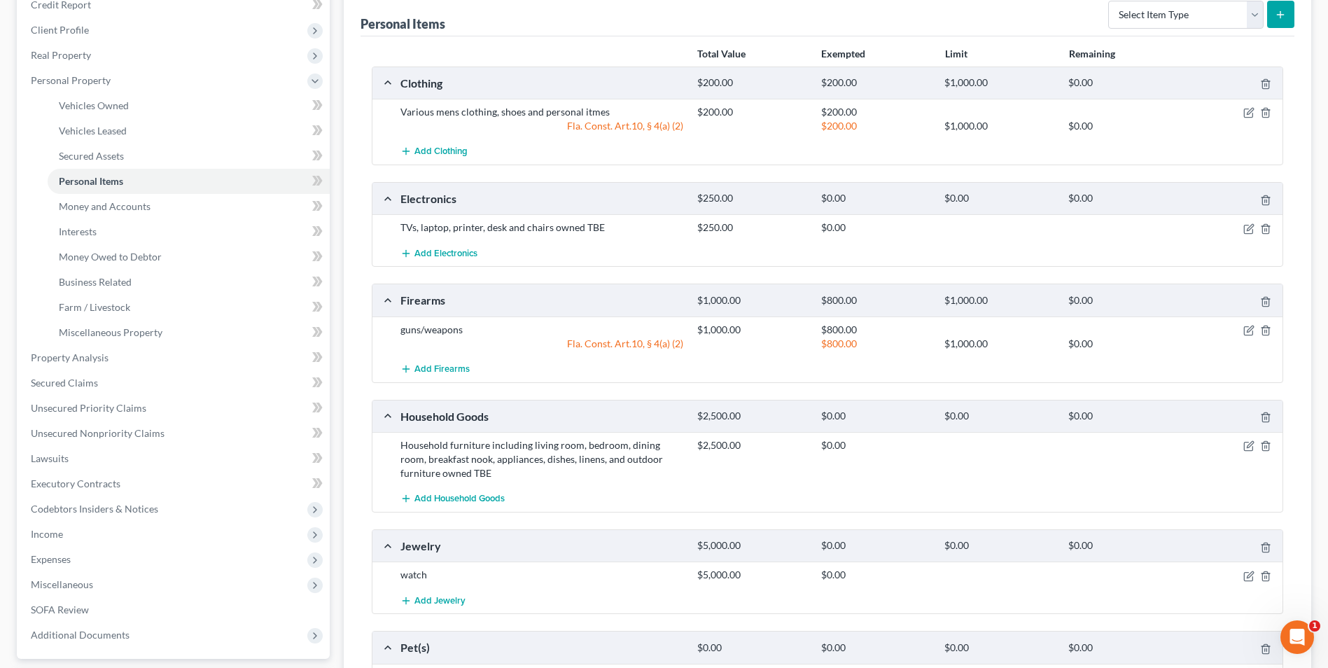
scroll to position [210, 0]
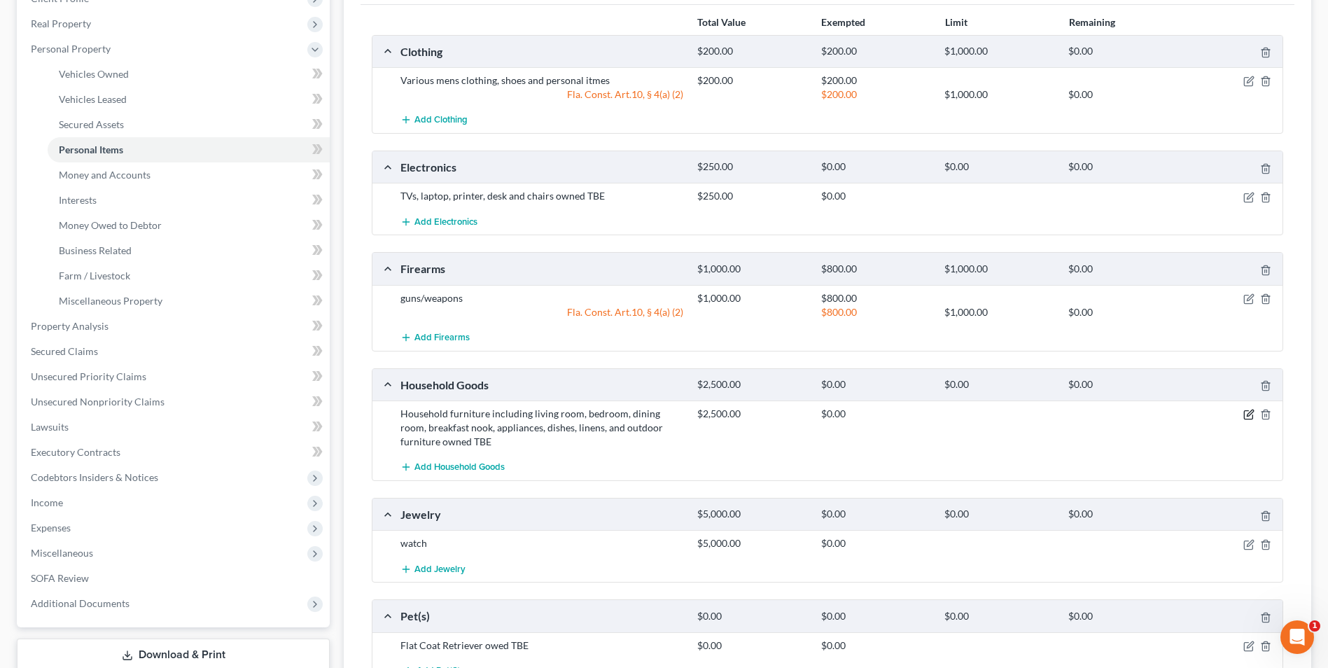
click at [1248, 416] on icon "button" at bounding box center [1250, 413] width 6 height 6
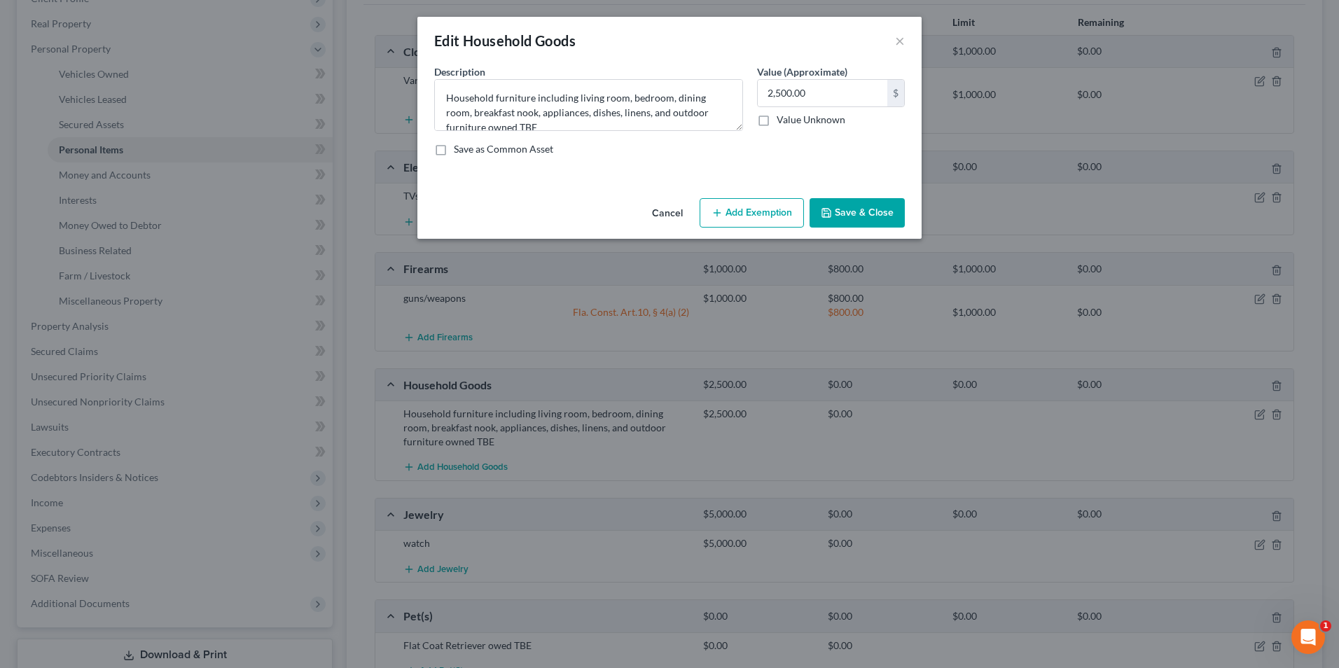
click at [757, 214] on button "Add Exemption" at bounding box center [751, 212] width 104 height 29
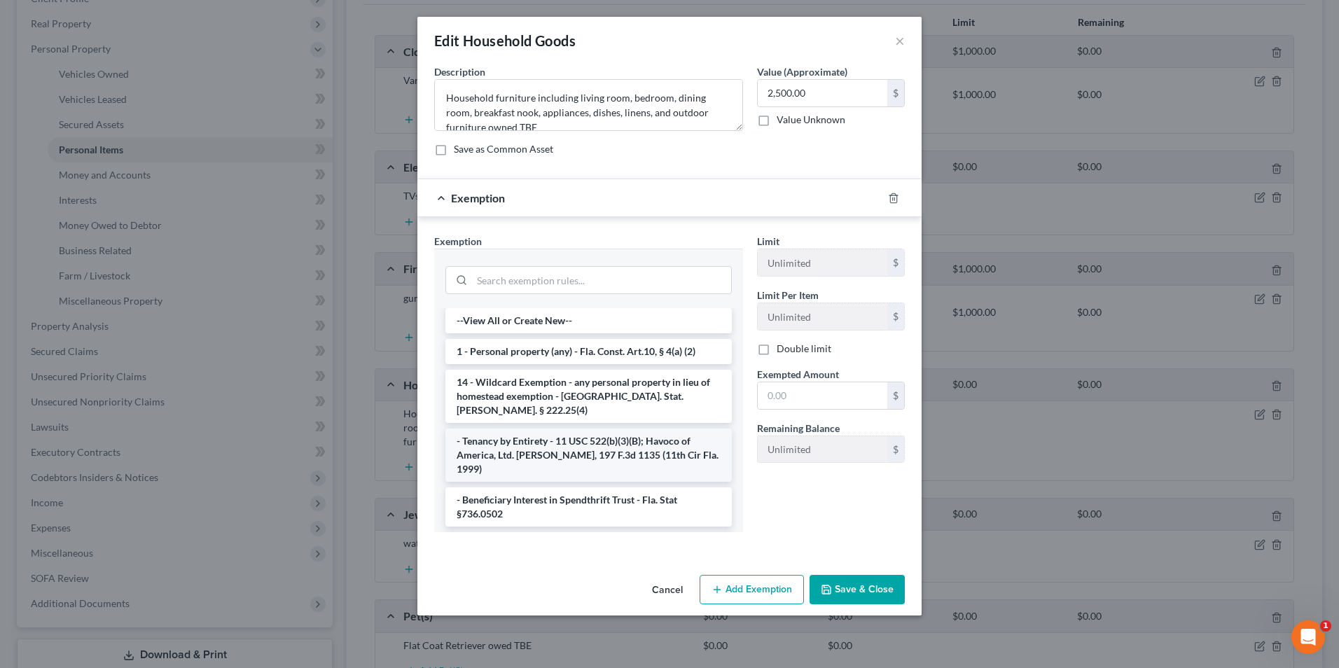
click at [560, 435] on li "- Tenancy by Entirety - 11 USC 522(b)(3)(B); Havoco of America, Ltd. v. Hill, 1…" at bounding box center [588, 455] width 286 height 53
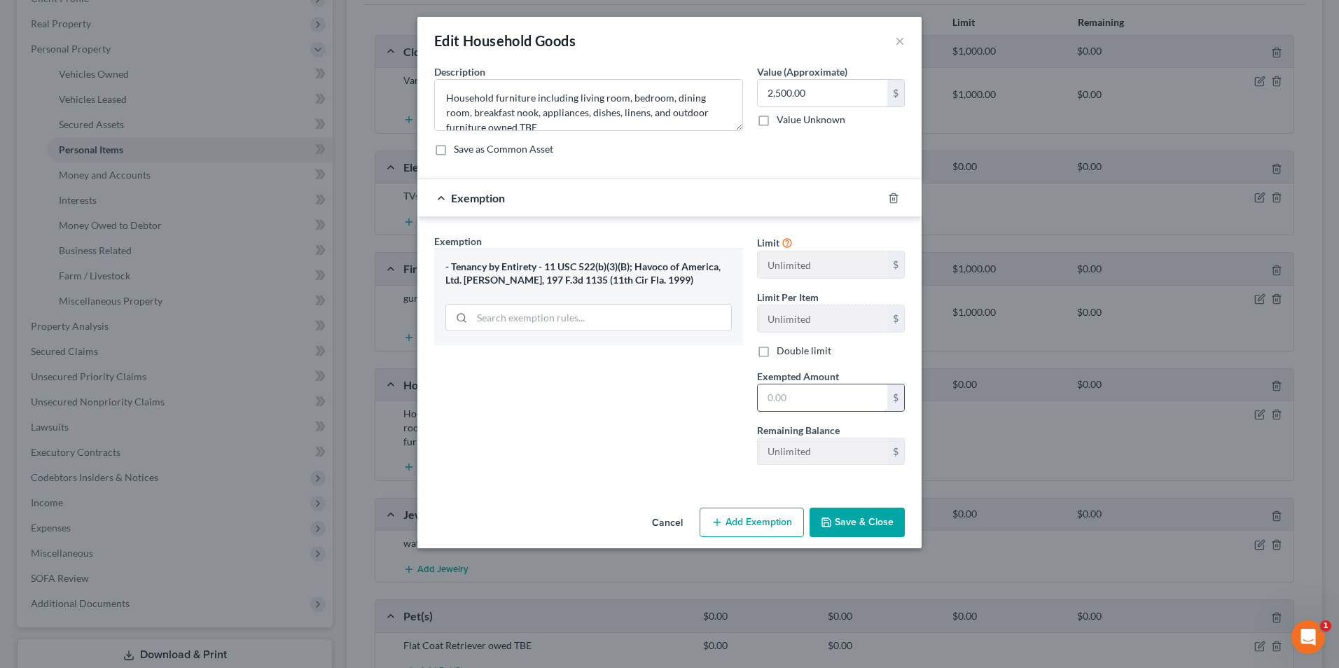
click at [791, 403] on input "text" at bounding box center [823, 397] width 130 height 27
type input "2,500"
click at [889, 522] on button "Save & Close" at bounding box center [856, 522] width 95 height 29
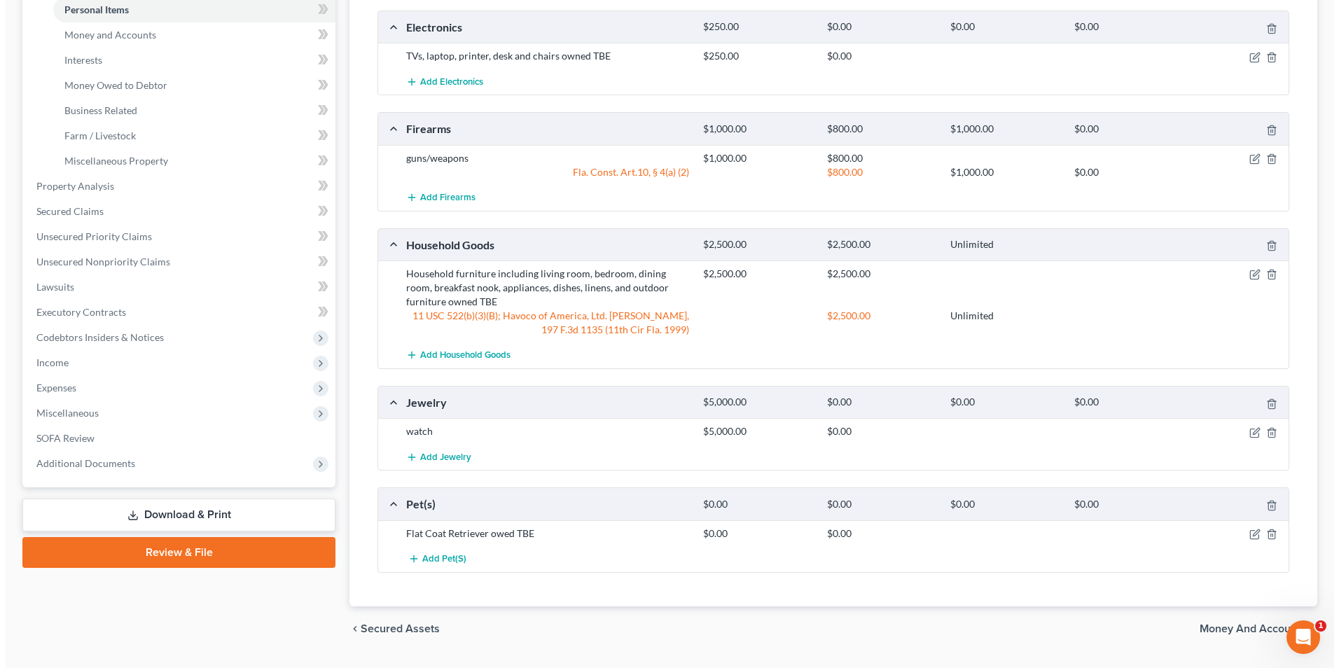
scroll to position [387, 0]
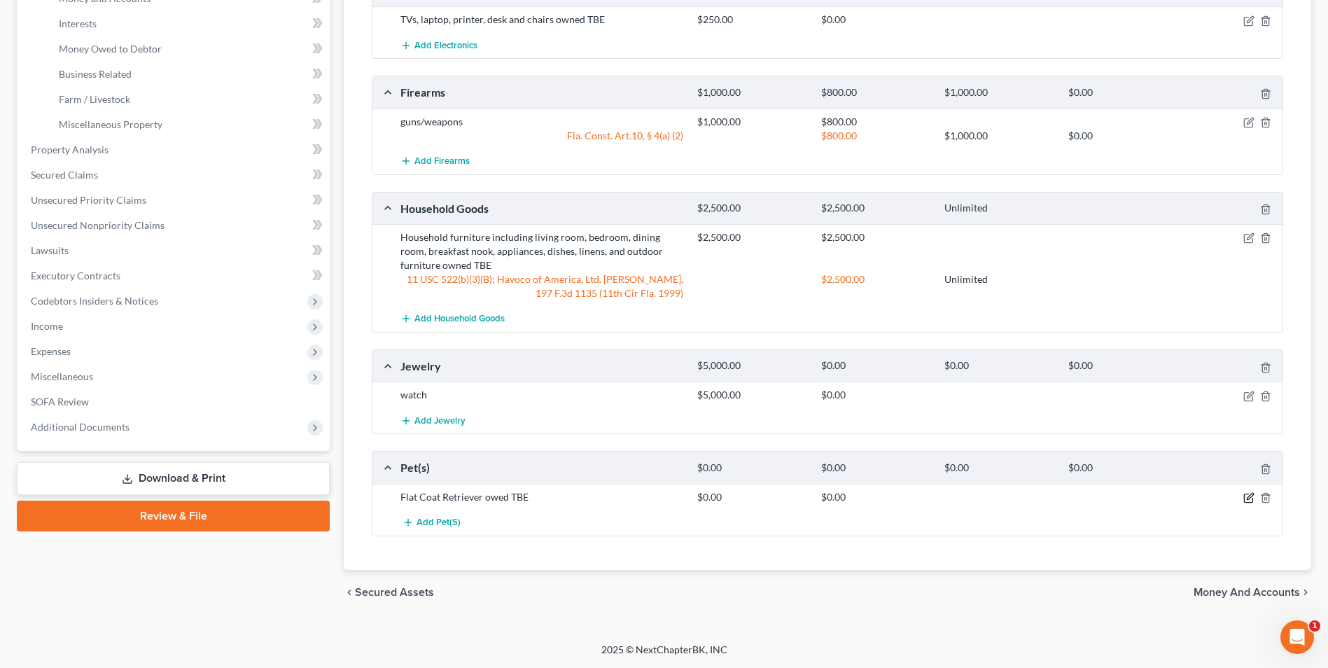
click at [1248, 494] on icon "button" at bounding box center [1248, 498] width 8 height 8
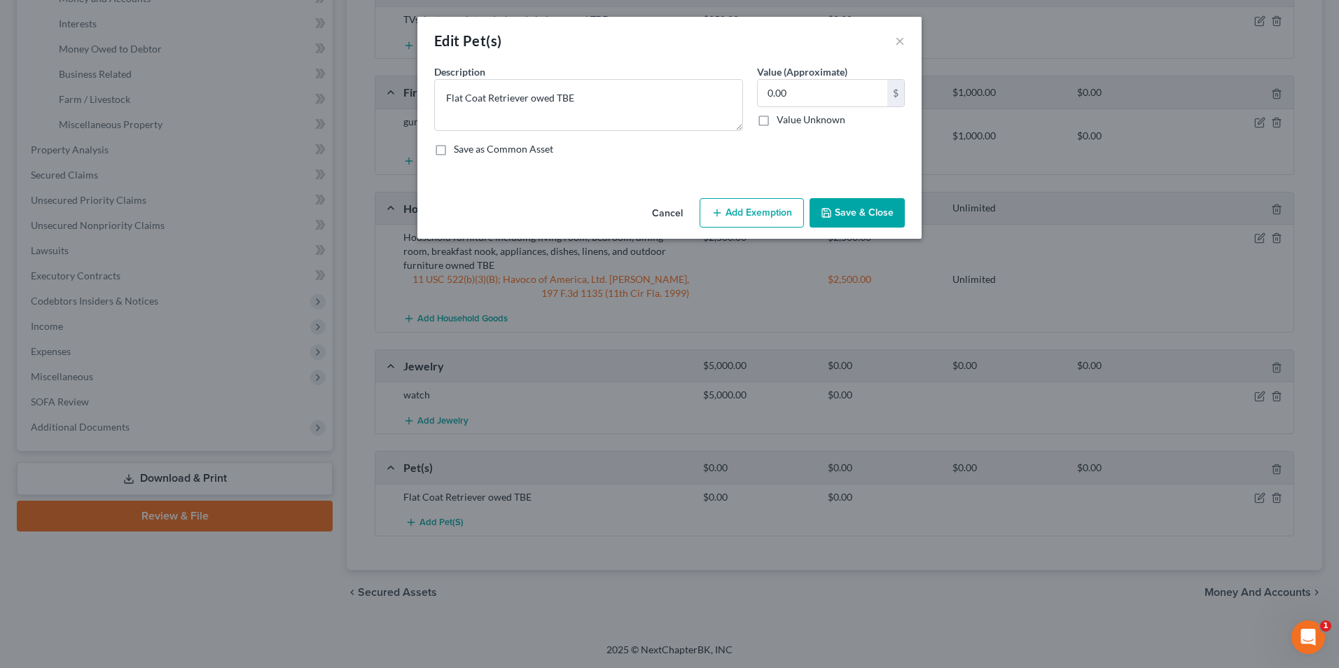
click at [762, 213] on button "Add Exemption" at bounding box center [751, 212] width 104 height 29
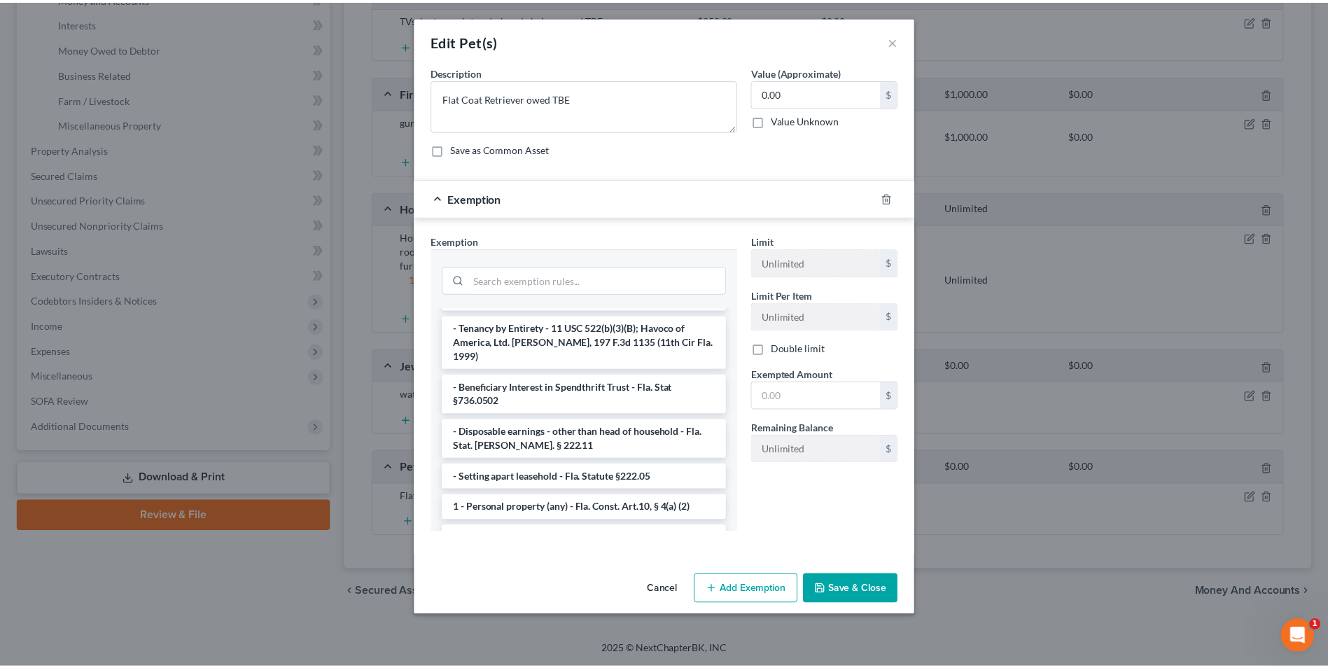
scroll to position [0, 0]
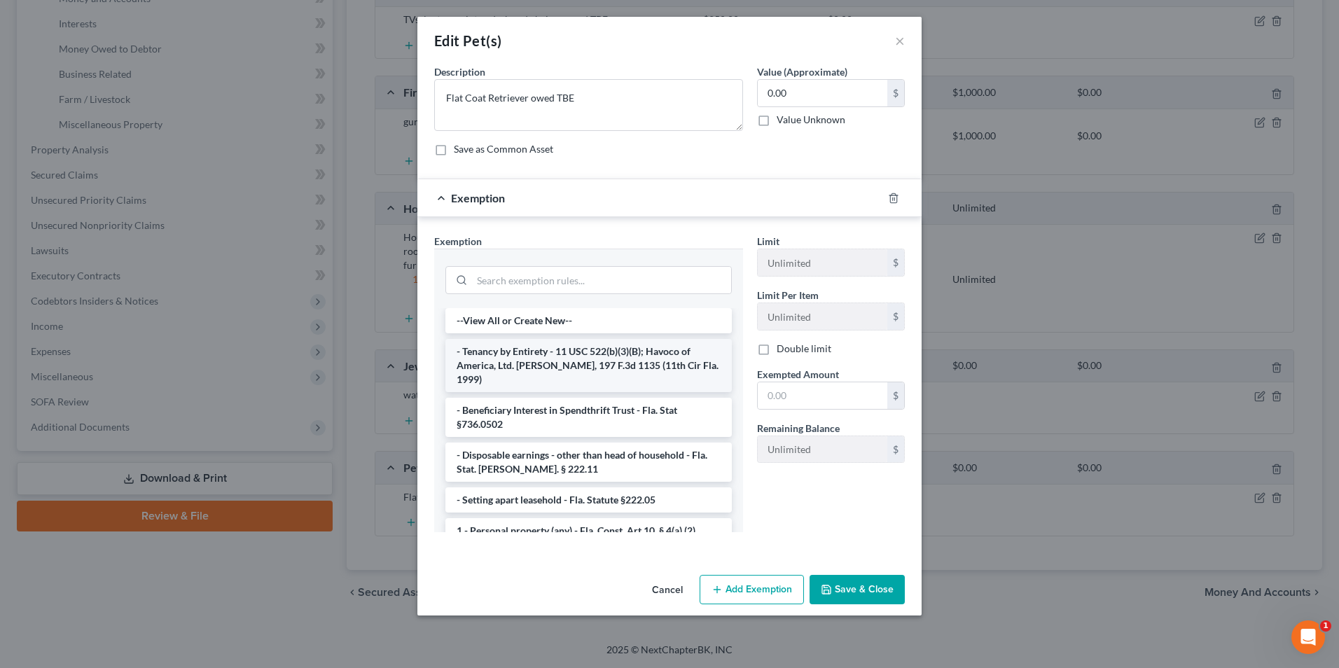
click at [590, 361] on li "- Tenancy by Entirety - 11 USC 522(b)(3)(B); Havoco of America, Ltd. v. Hill, 1…" at bounding box center [588, 365] width 286 height 53
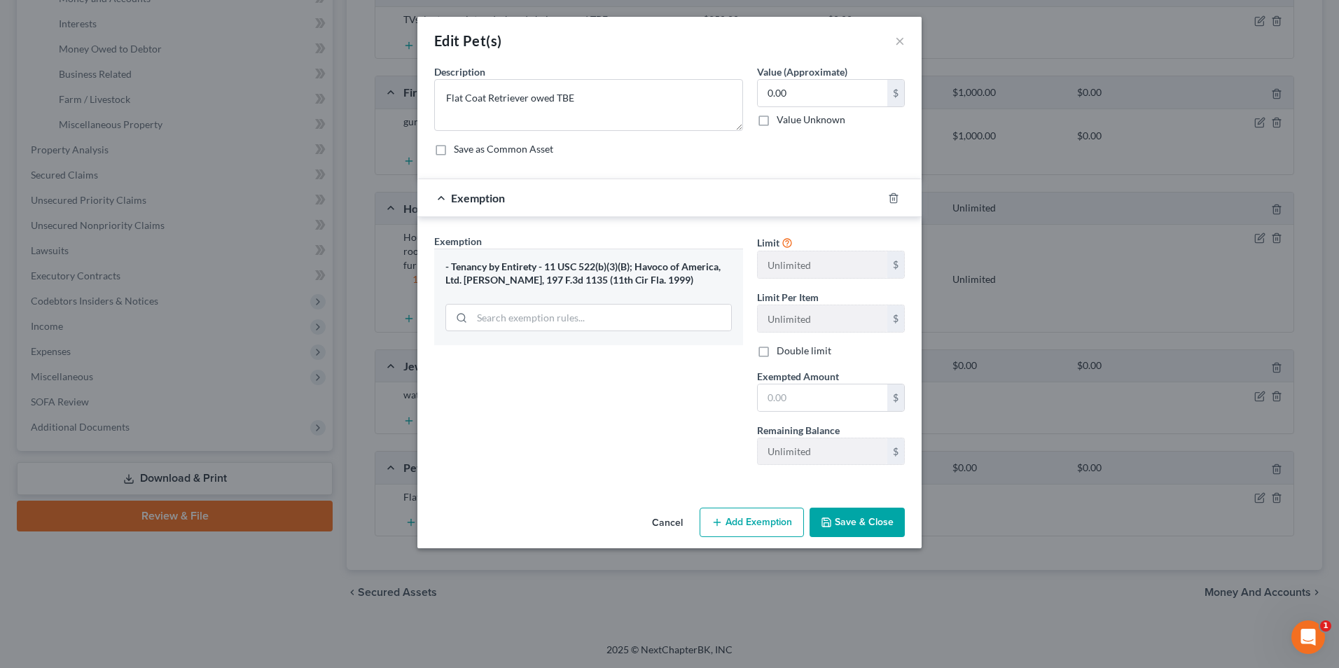
click at [867, 530] on button "Save & Close" at bounding box center [856, 522] width 95 height 29
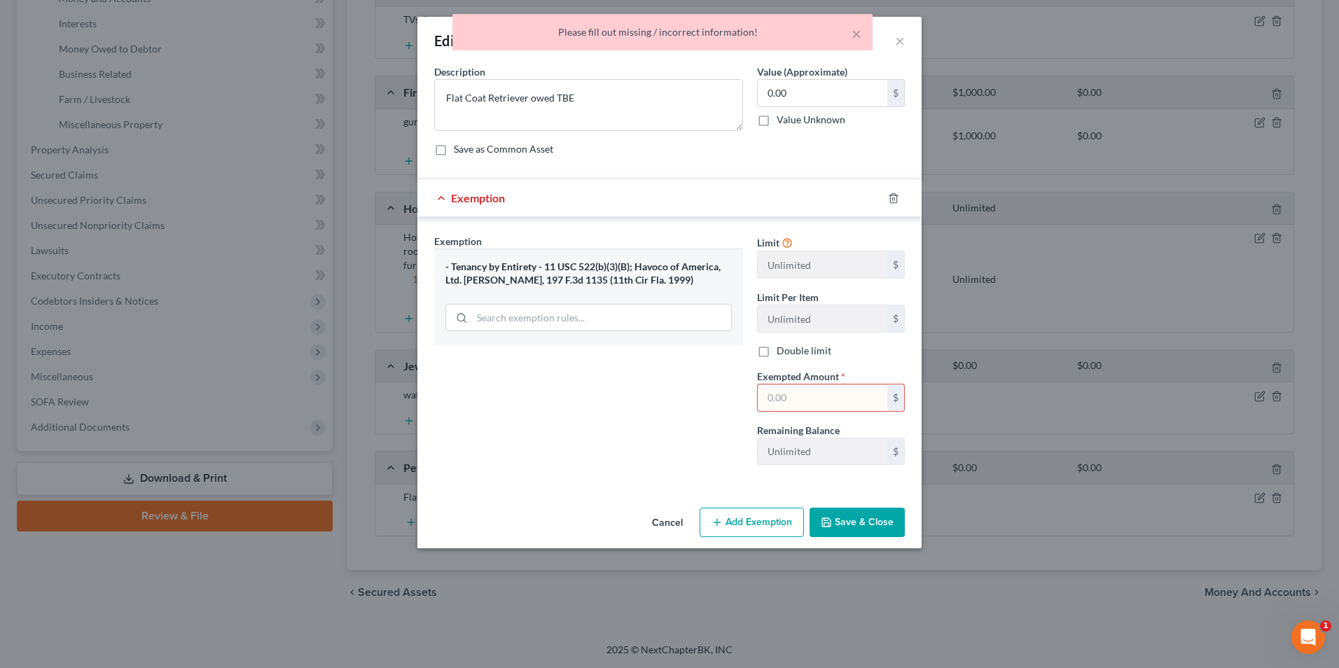
click at [828, 402] on input "text" at bounding box center [823, 397] width 130 height 27
type input "0.00"
click at [869, 520] on button "Save & Close" at bounding box center [856, 522] width 95 height 29
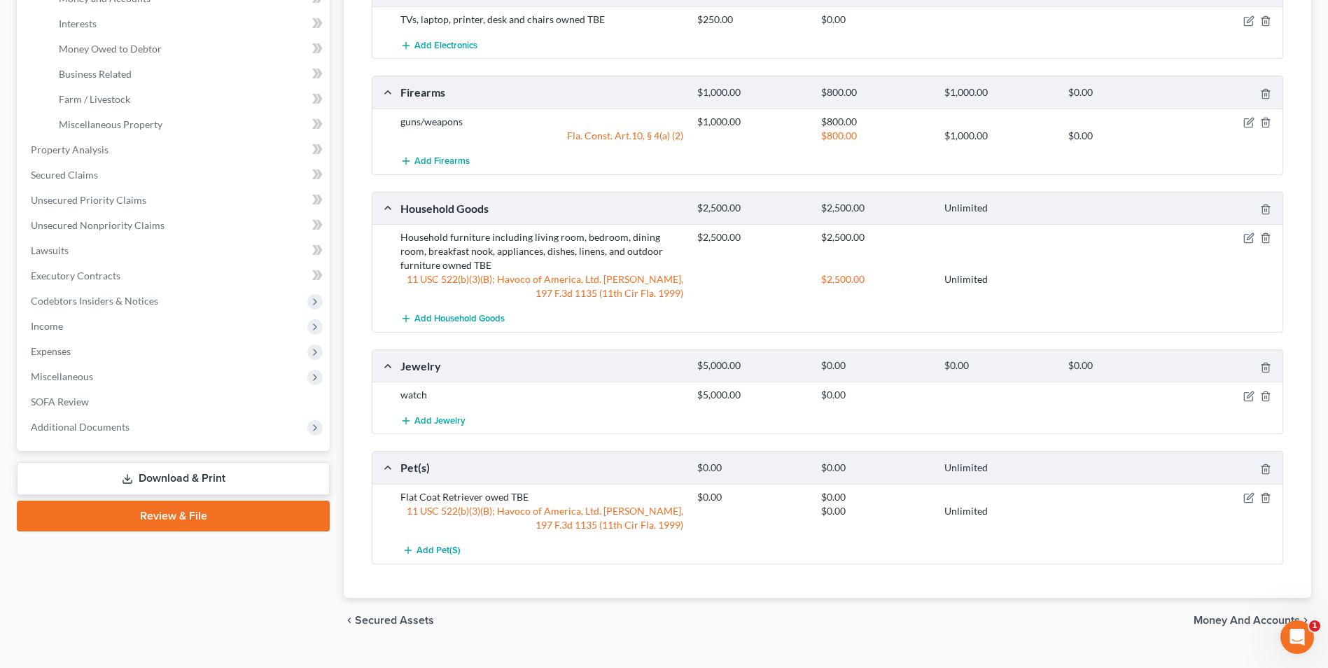
click at [1226, 623] on span "Money and Accounts" at bounding box center [1247, 620] width 106 height 11
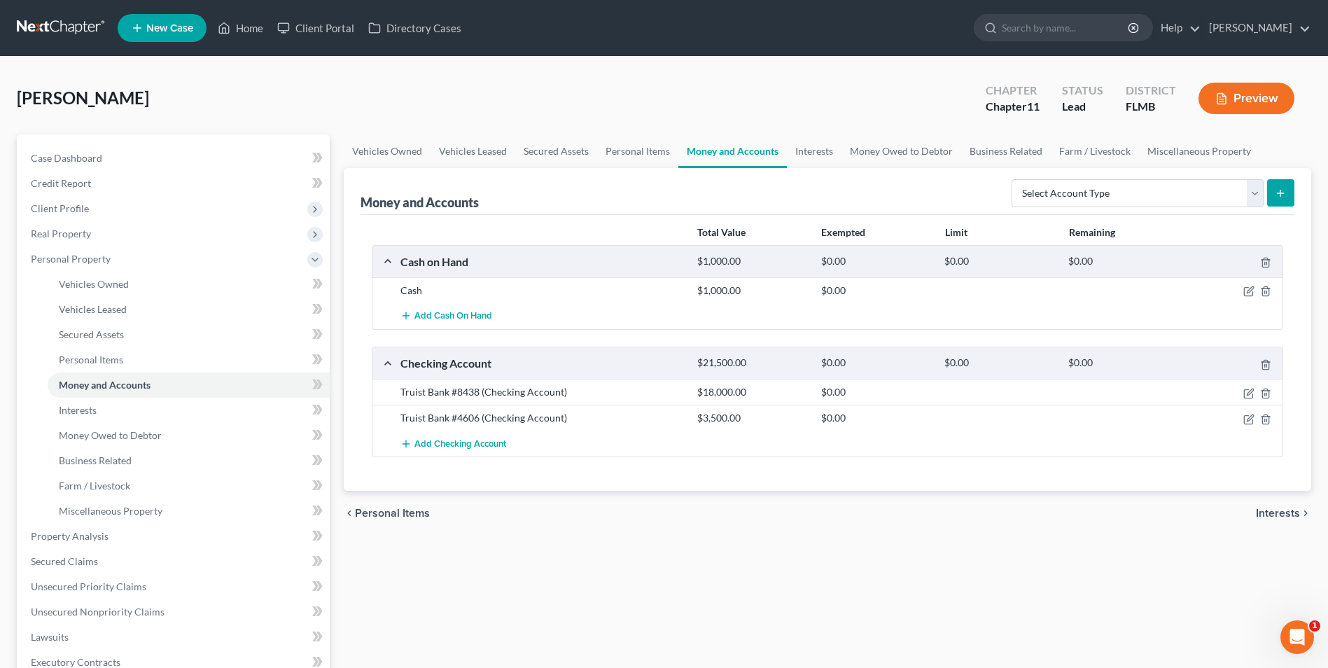
click at [405, 513] on span "Personal Items" at bounding box center [392, 513] width 75 height 11
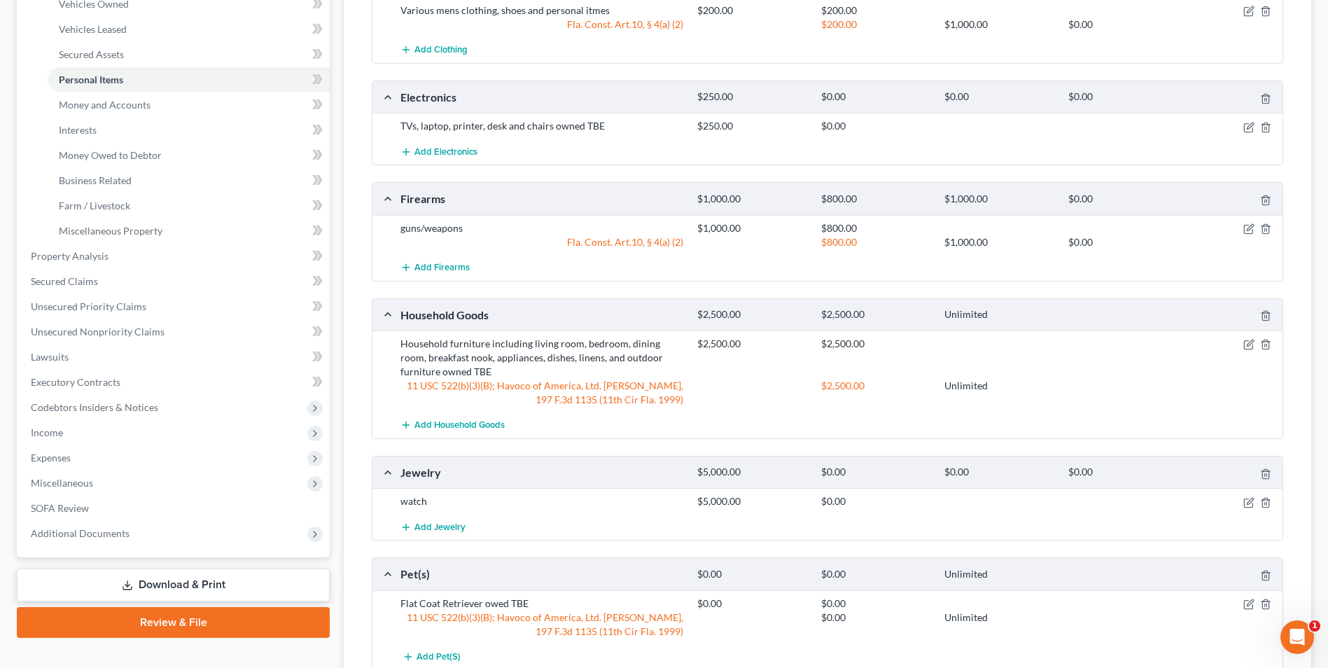
scroll to position [415, 0]
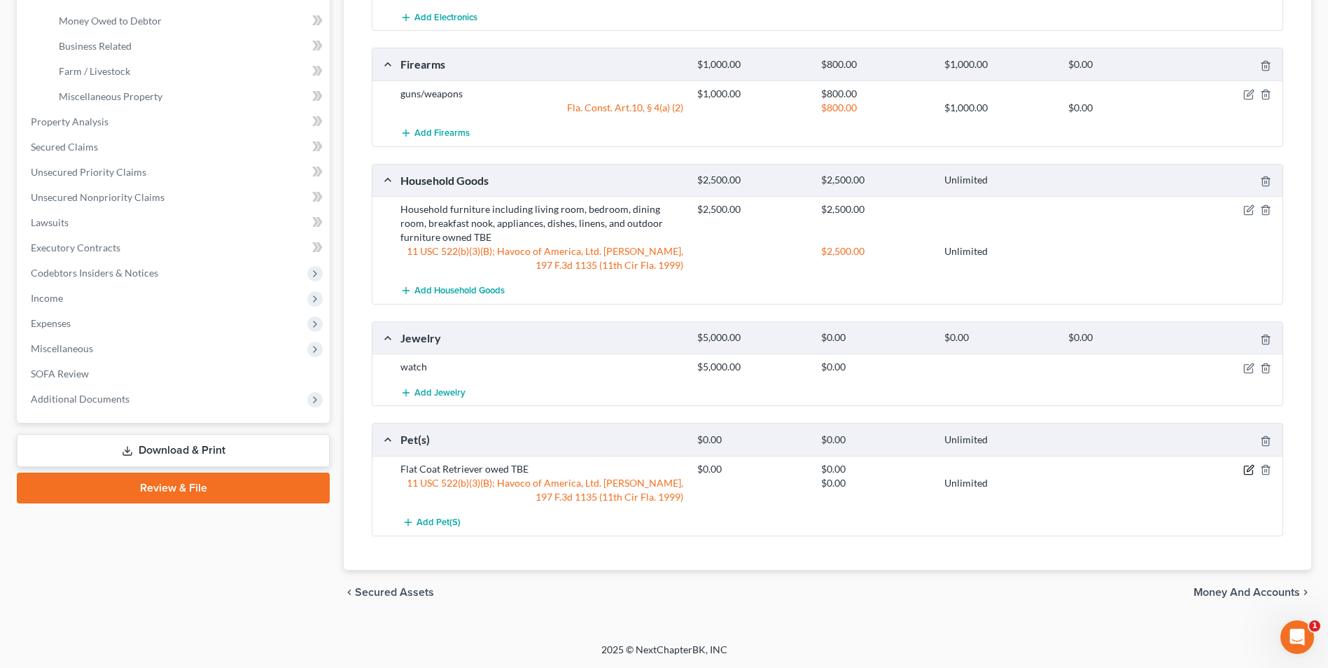
click at [1250, 468] on icon "button" at bounding box center [1250, 468] width 6 height 6
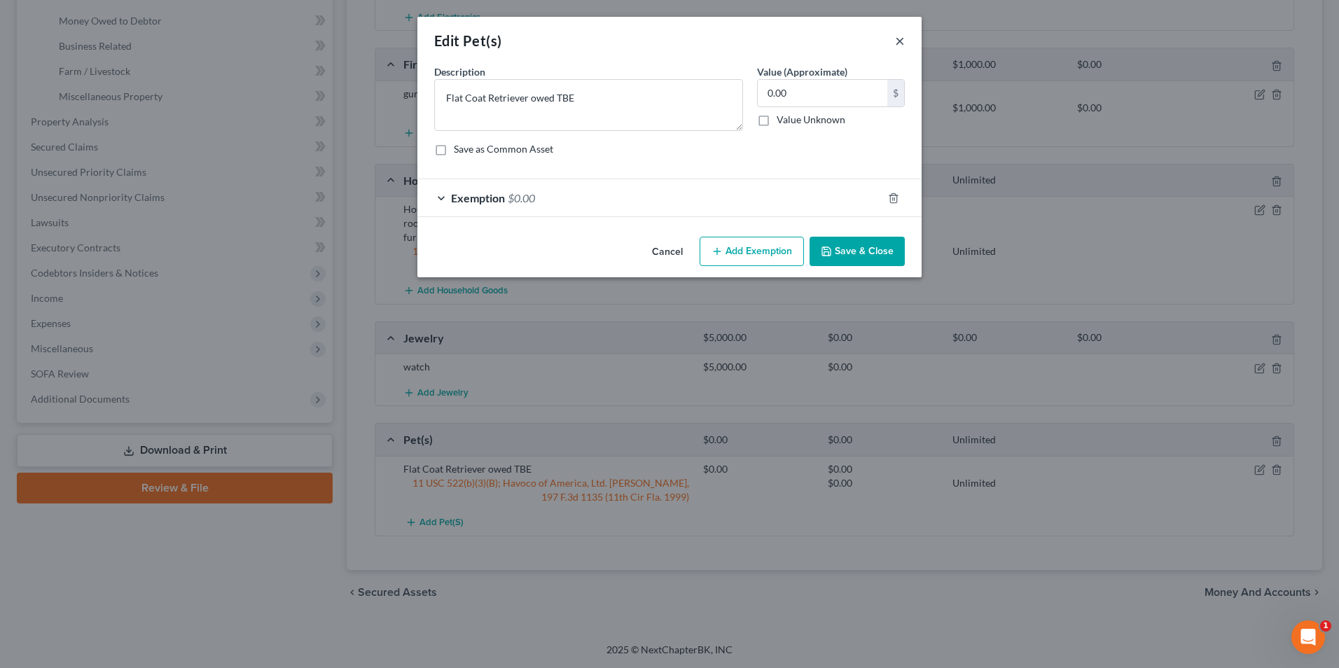
click at [903, 39] on button "×" at bounding box center [900, 40] width 10 height 17
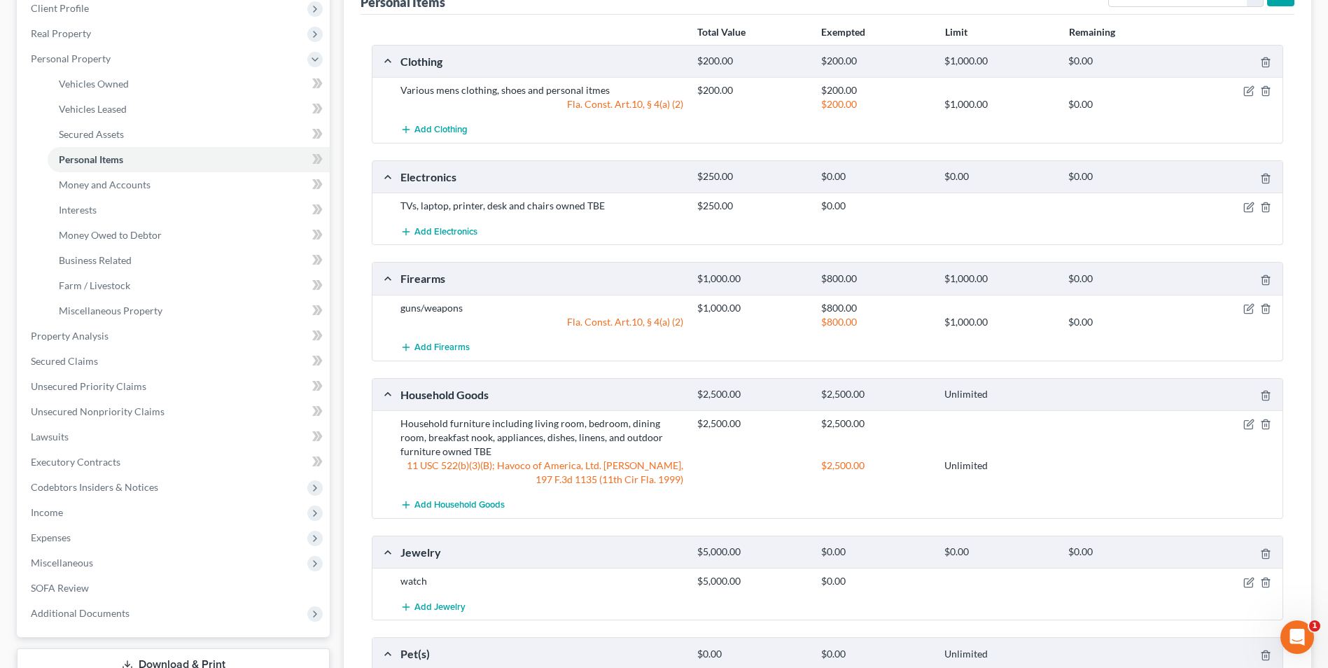
scroll to position [0, 0]
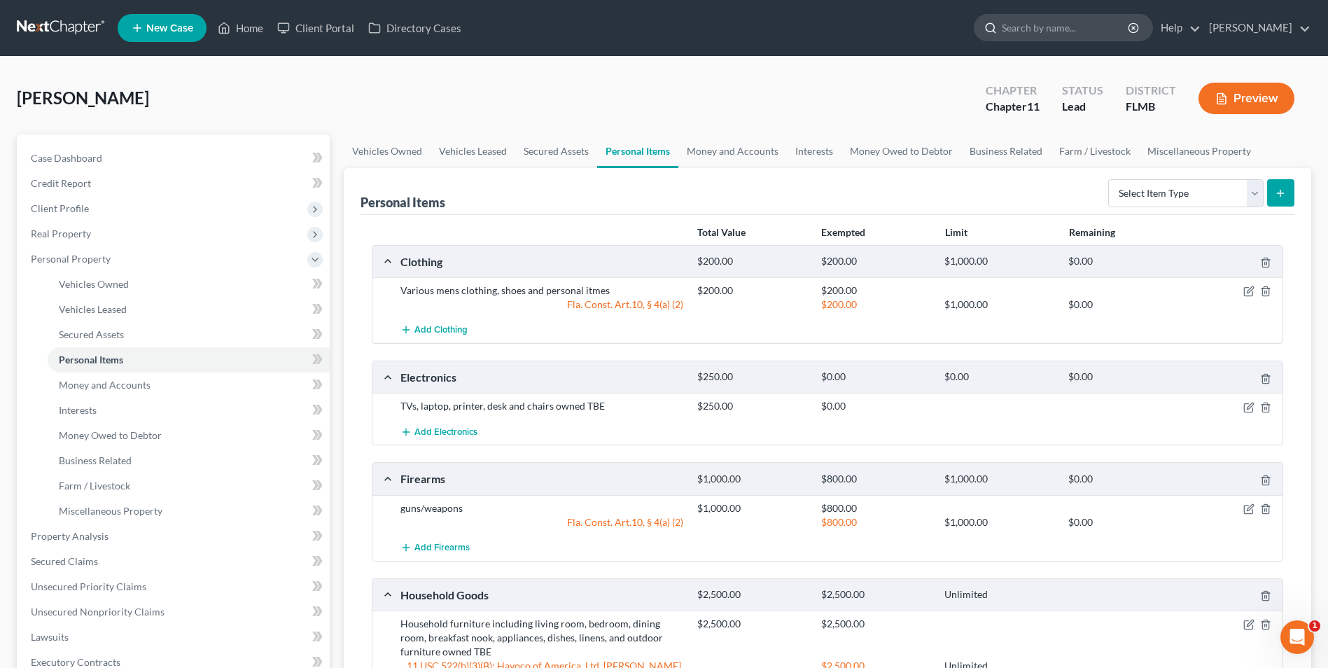
click at [1073, 29] on input "search" at bounding box center [1066, 28] width 128 height 26
click at [1201, 27] on link "Help" at bounding box center [1177, 27] width 47 height 25
click at [1165, 57] on link "Help Center" at bounding box center [1144, 58] width 111 height 24
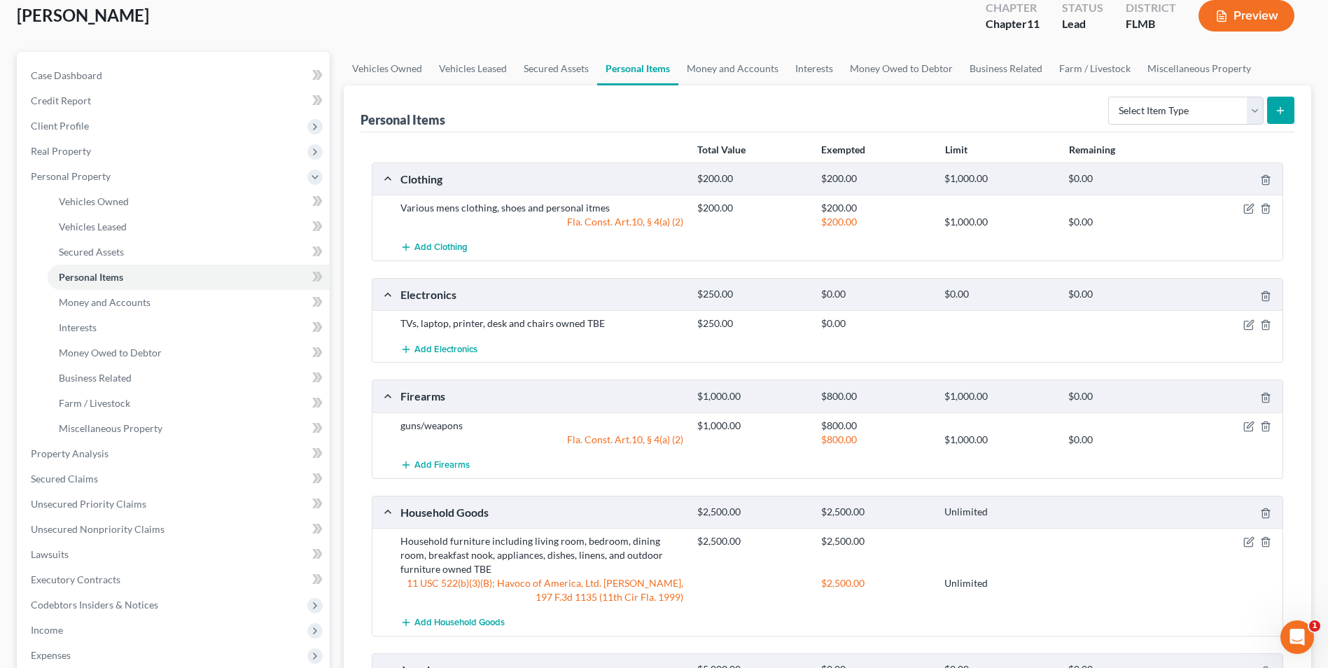
scroll to position [350, 0]
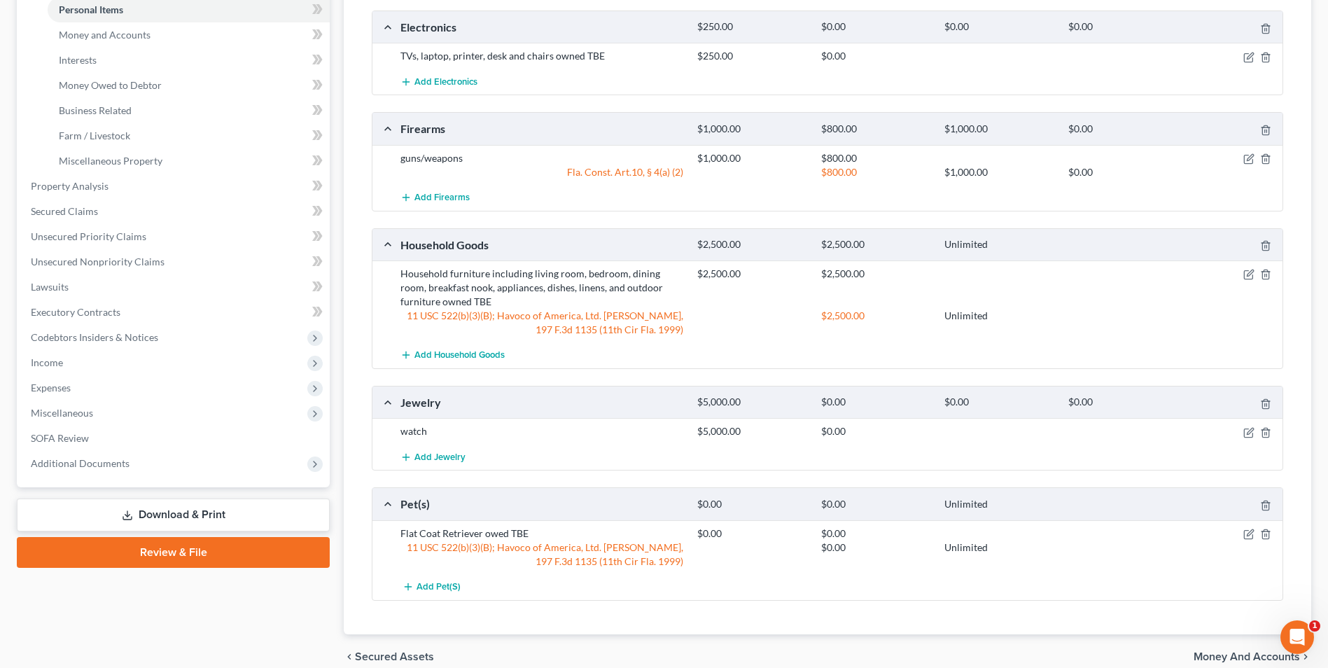
click at [1208, 651] on span "Money and Accounts" at bounding box center [1247, 656] width 106 height 11
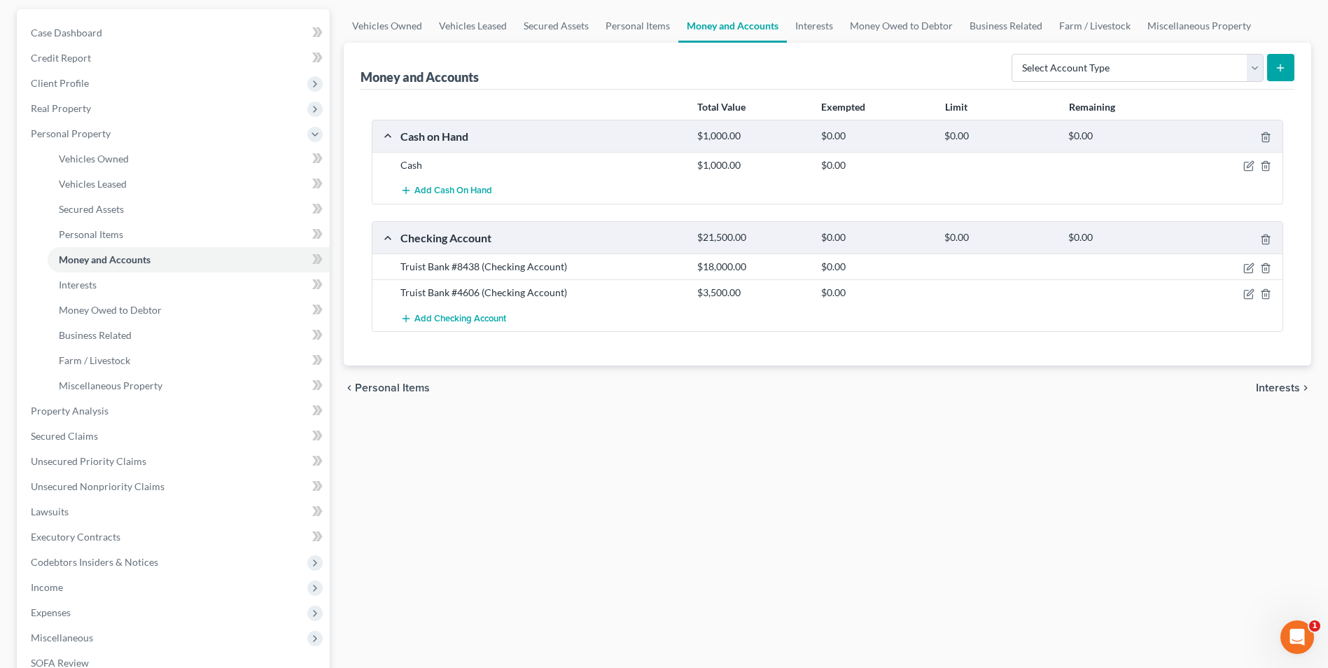
scroll to position [140, 0]
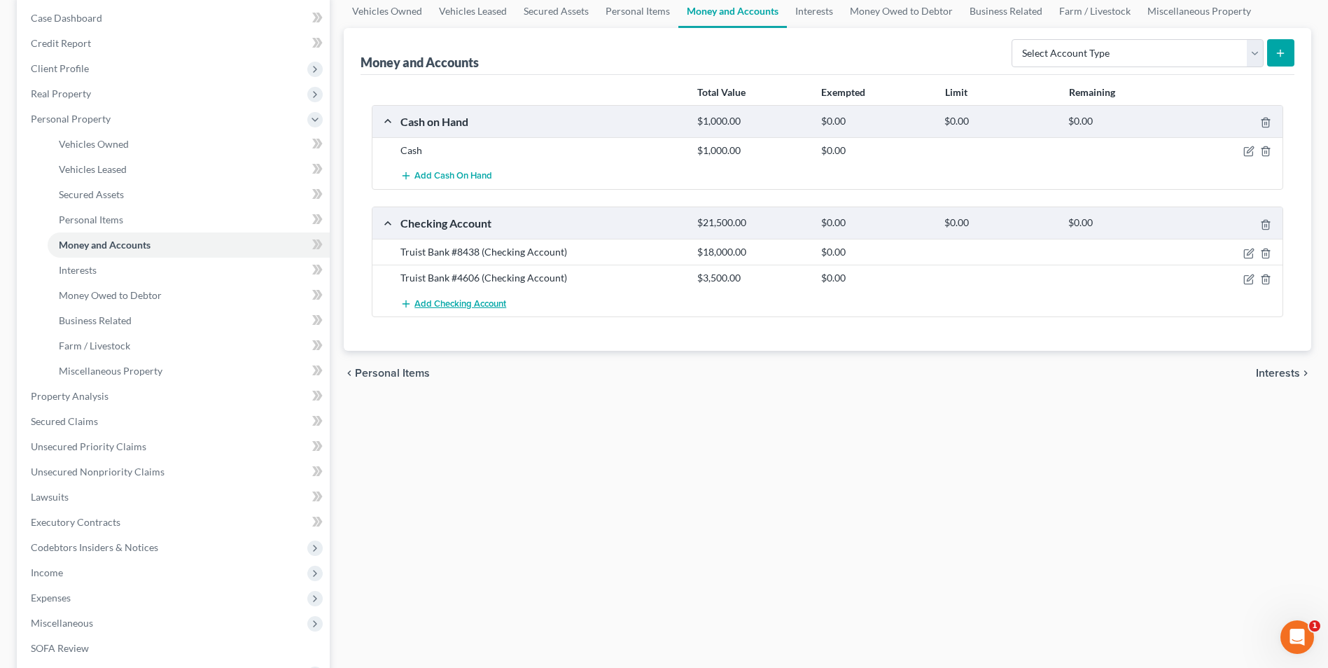
click at [445, 304] on span "Add Checking Account" at bounding box center [461, 303] width 92 height 11
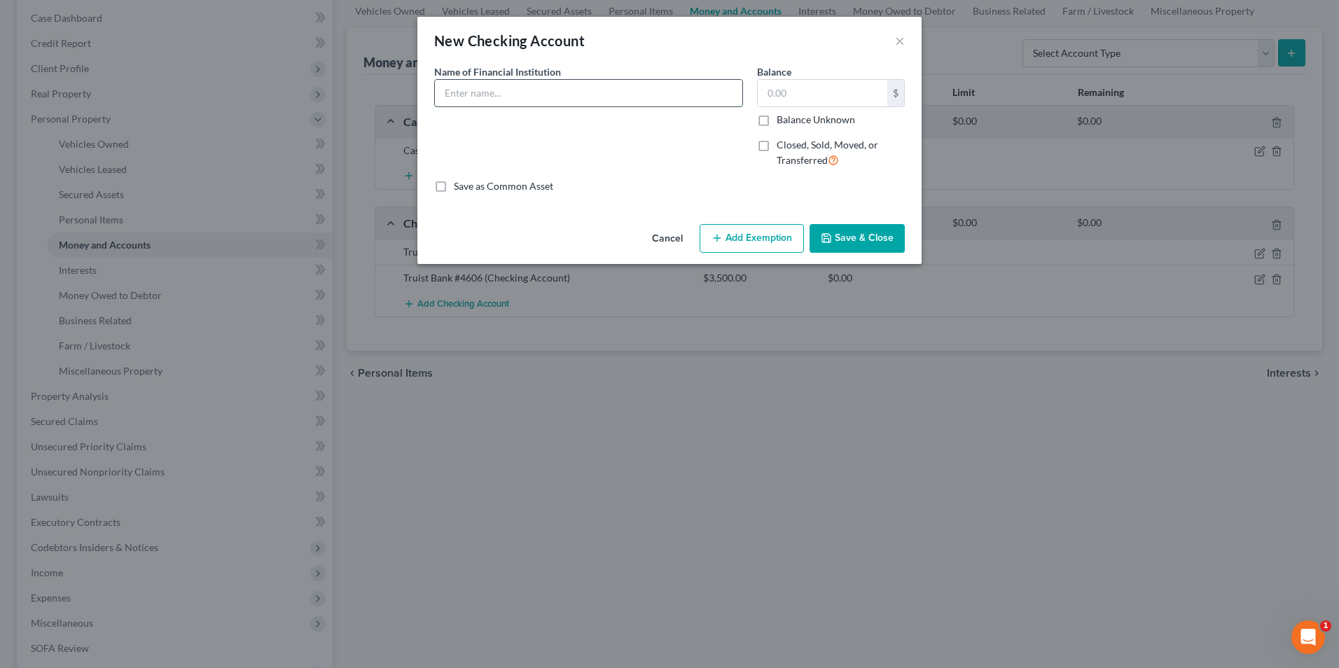
click at [471, 97] on input "text" at bounding box center [588, 93] width 307 height 27
type input "T"
click at [897, 42] on button "×" at bounding box center [900, 40] width 10 height 17
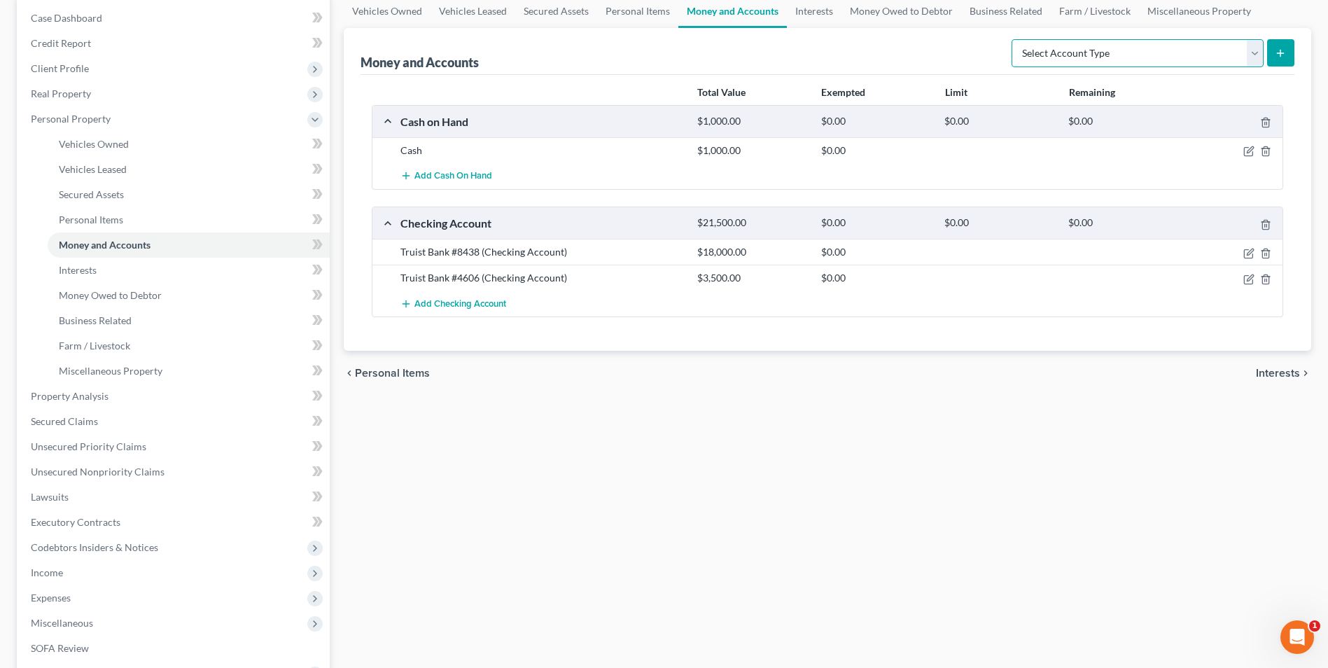
click at [1252, 52] on select "Select Account Type Brokerage Cash on Hand Certificates of Deposit Checking Acc…" at bounding box center [1138, 53] width 252 height 28
click at [1015, 39] on select "Select Account Type Brokerage Cash on Hand Certificates of Deposit Checking Acc…" at bounding box center [1138, 53] width 252 height 28
click at [1282, 51] on icon "submit" at bounding box center [1280, 53] width 11 height 11
click at [1281, 53] on line "submit" at bounding box center [1281, 53] width 0 height 6
click at [1281, 53] on line "submit" at bounding box center [1281, 53] width 6 height 0
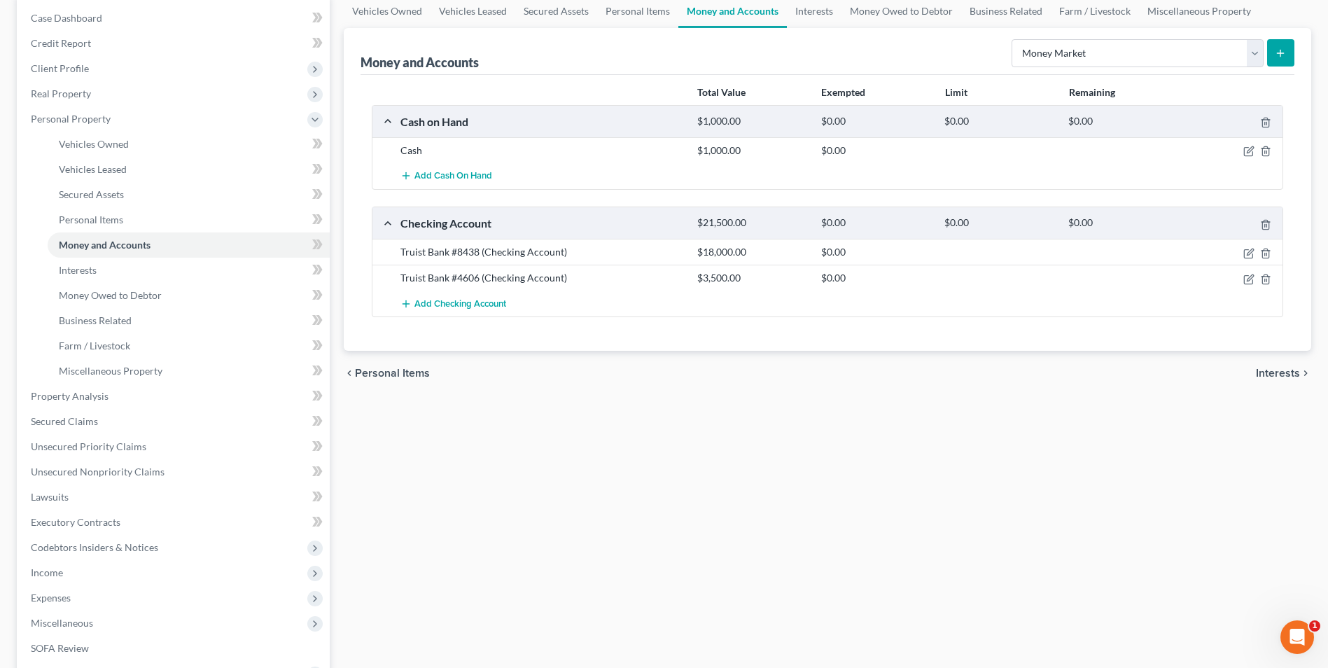
click at [1279, 55] on icon "submit" at bounding box center [1280, 53] width 11 height 11
click at [1279, 53] on line "submit" at bounding box center [1281, 53] width 6 height 0
click at [1284, 52] on icon "submit" at bounding box center [1280, 53] width 11 height 11
click at [1253, 55] on select "Select Account Type Brokerage Cash on Hand Certificates of Deposit Checking Acc…" at bounding box center [1138, 53] width 252 height 28
select select "certificates_of_deposit"
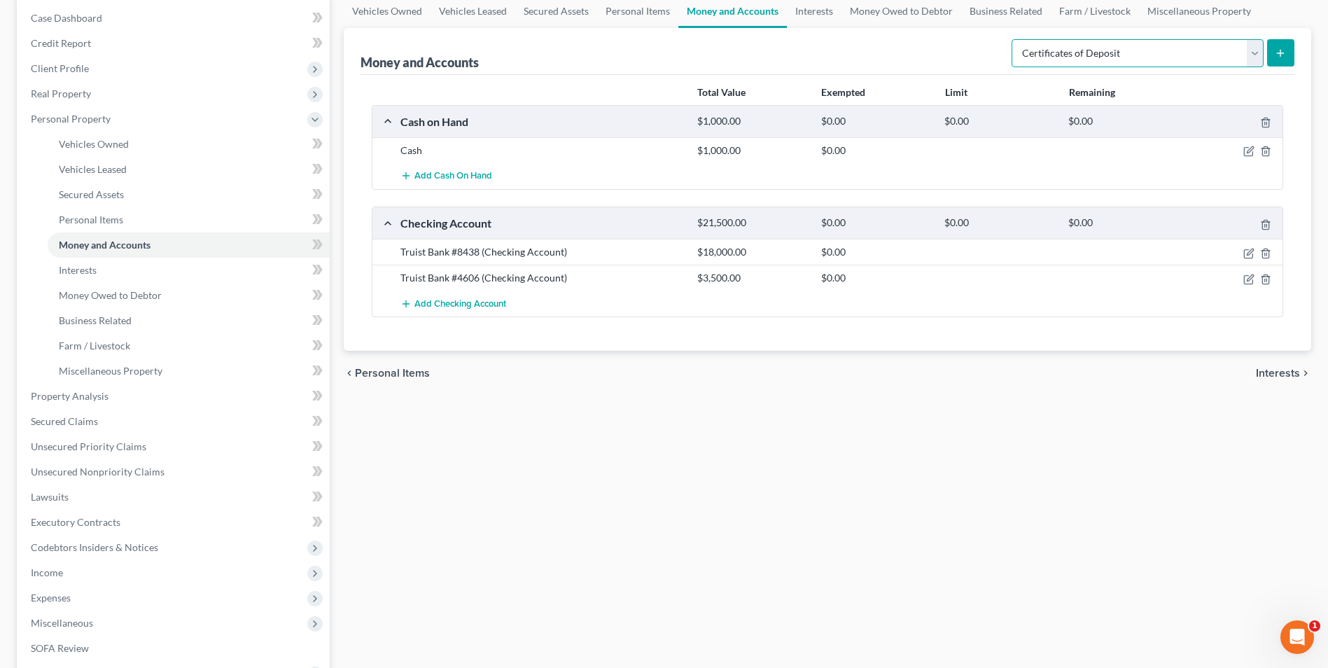
click at [1015, 39] on select "Select Account Type Brokerage Cash on Hand Certificates of Deposit Checking Acc…" at bounding box center [1138, 53] width 252 height 28
click at [1281, 49] on icon "submit" at bounding box center [1280, 53] width 11 height 11
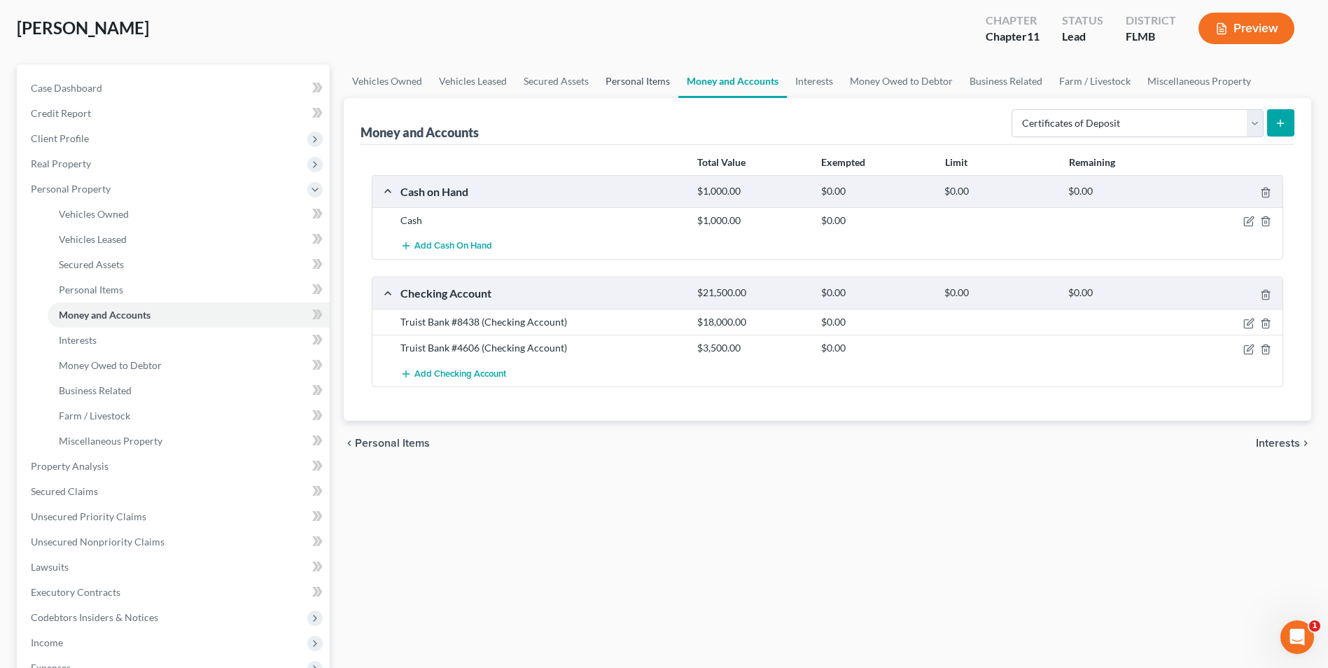
click at [624, 79] on link "Personal Items" at bounding box center [637, 81] width 81 height 34
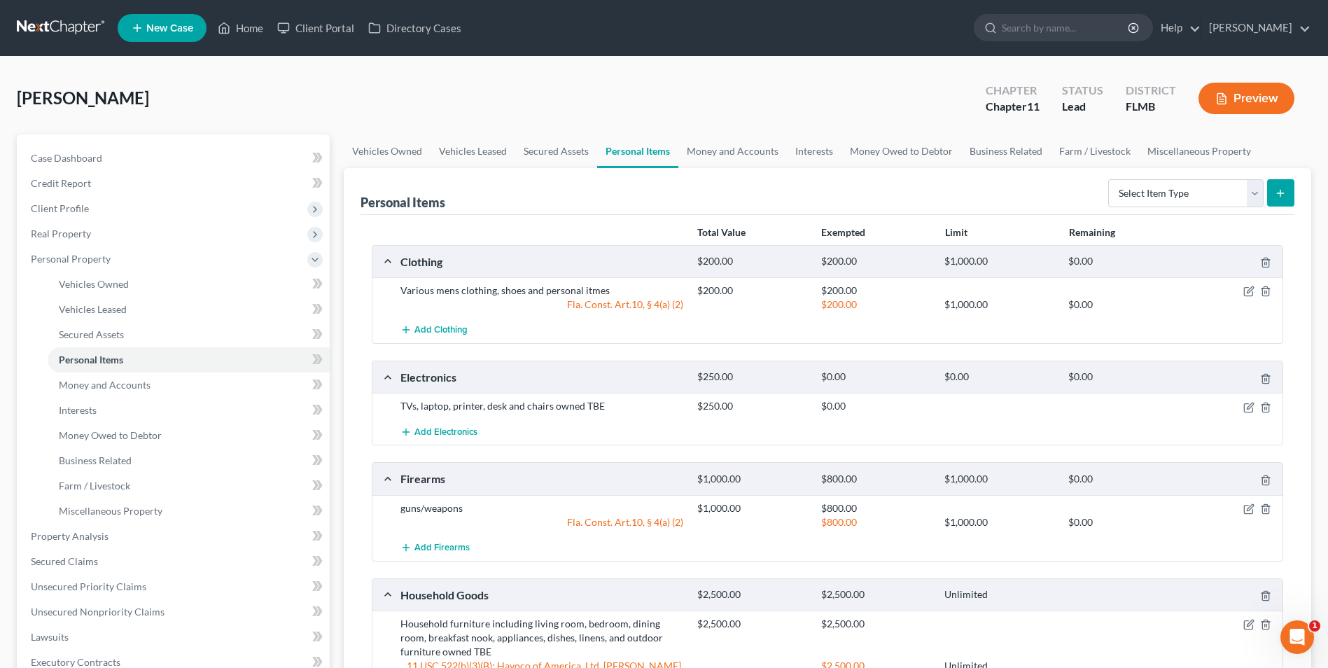
click at [1281, 188] on icon "submit" at bounding box center [1280, 193] width 11 height 11
click at [1253, 194] on select "Select Item Type Clothing Collectibles Of Value Electronics Firearms Household …" at bounding box center [1185, 193] width 155 height 28
click at [728, 153] on link "Money and Accounts" at bounding box center [732, 151] width 109 height 34
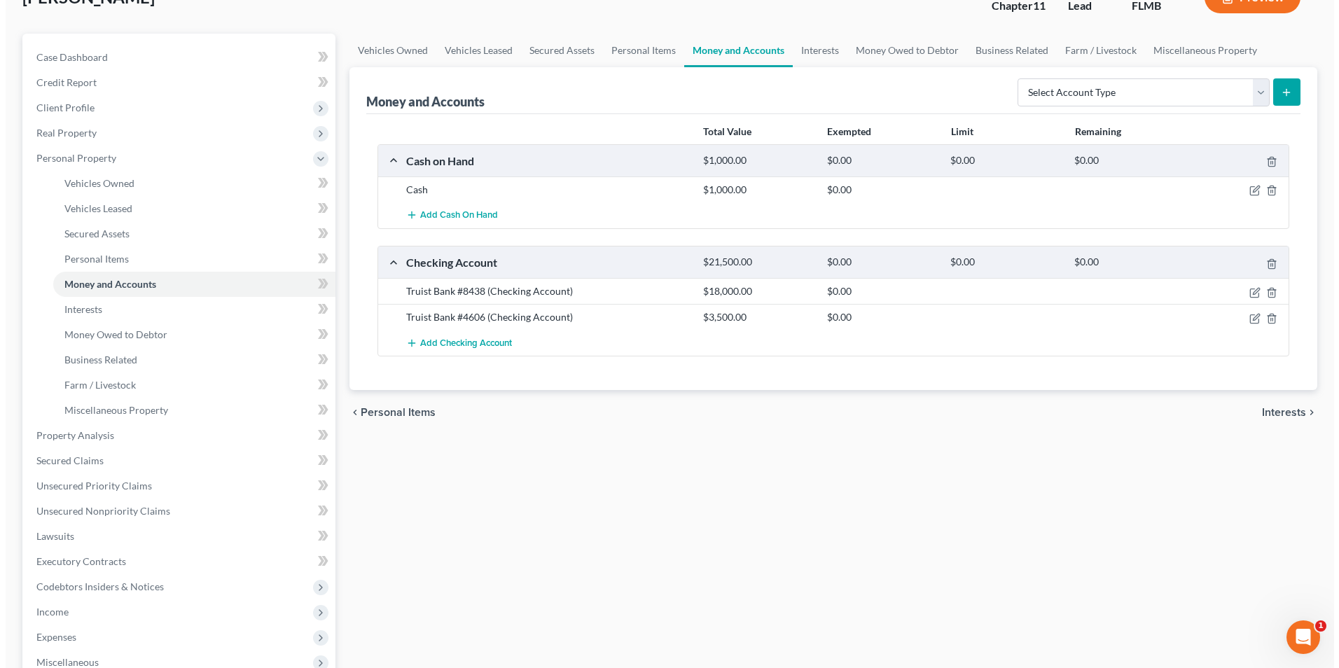
scroll to position [93, 0]
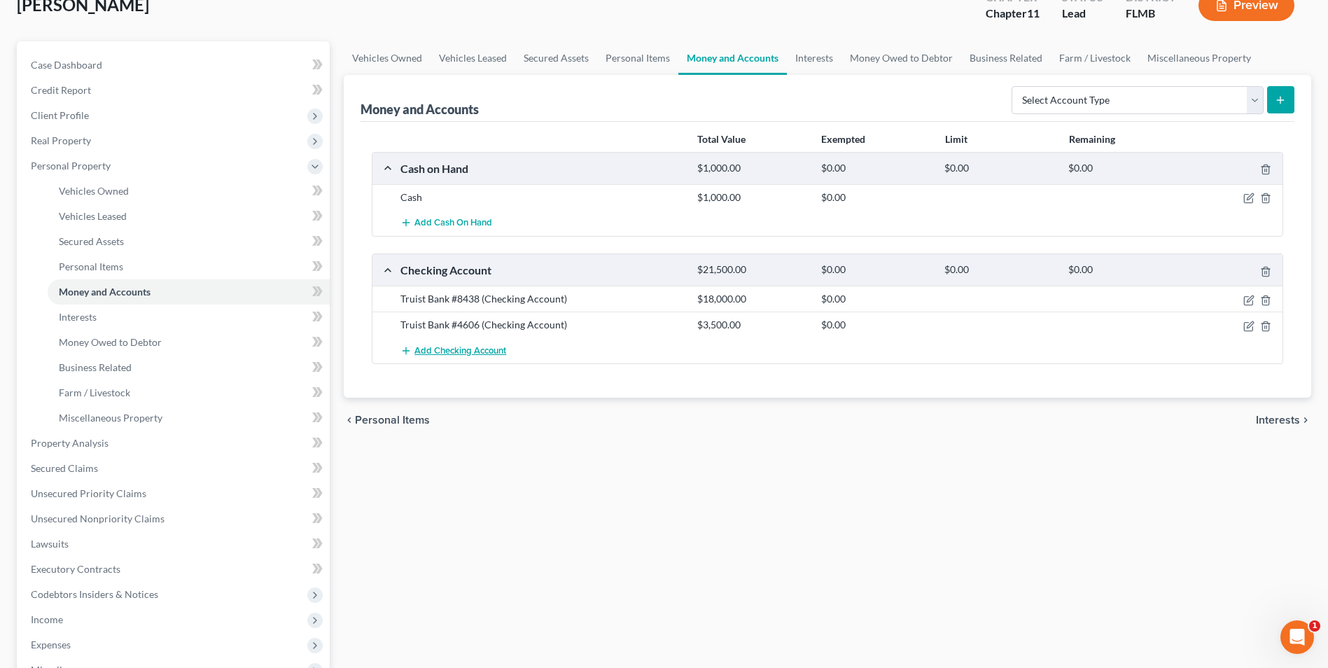
click at [449, 352] on span "Add Checking Account" at bounding box center [461, 350] width 92 height 11
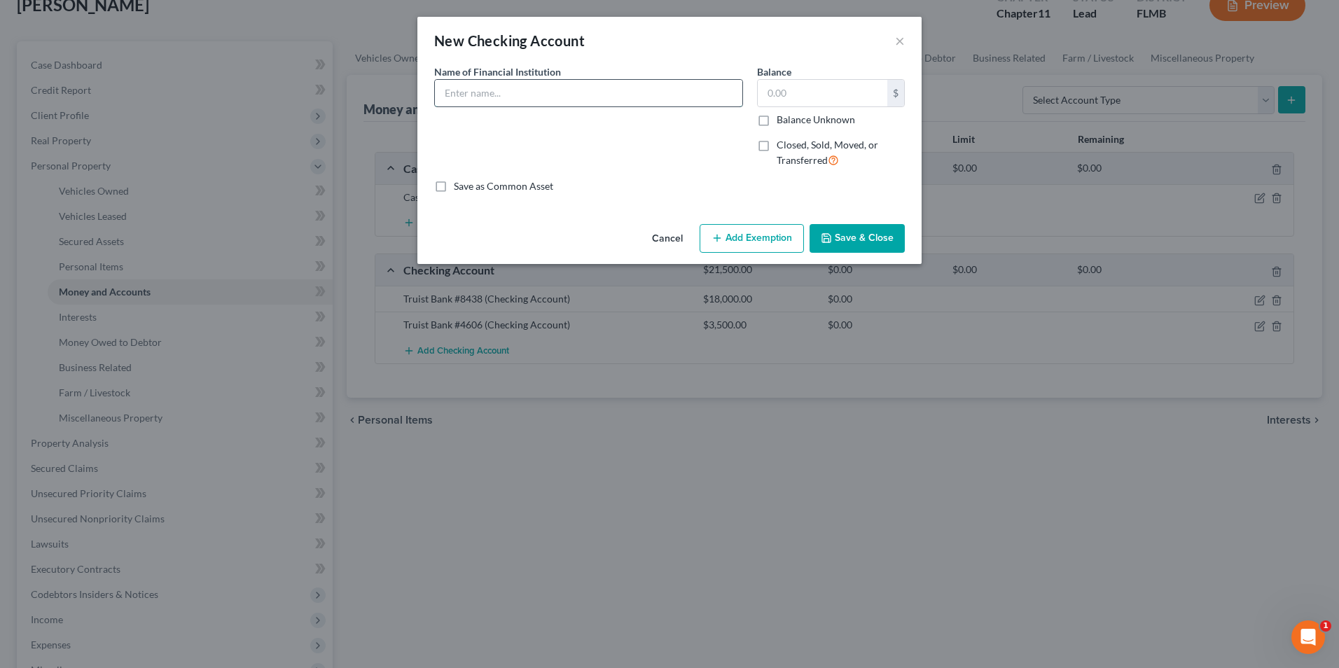
click at [457, 89] on input "text" at bounding box center [588, 93] width 307 height 27
type input "Truist Bank #3573"
click at [798, 90] on input "text" at bounding box center [823, 93] width 130 height 27
type input "45,000"
click at [850, 234] on button "Save & Close" at bounding box center [856, 238] width 95 height 29
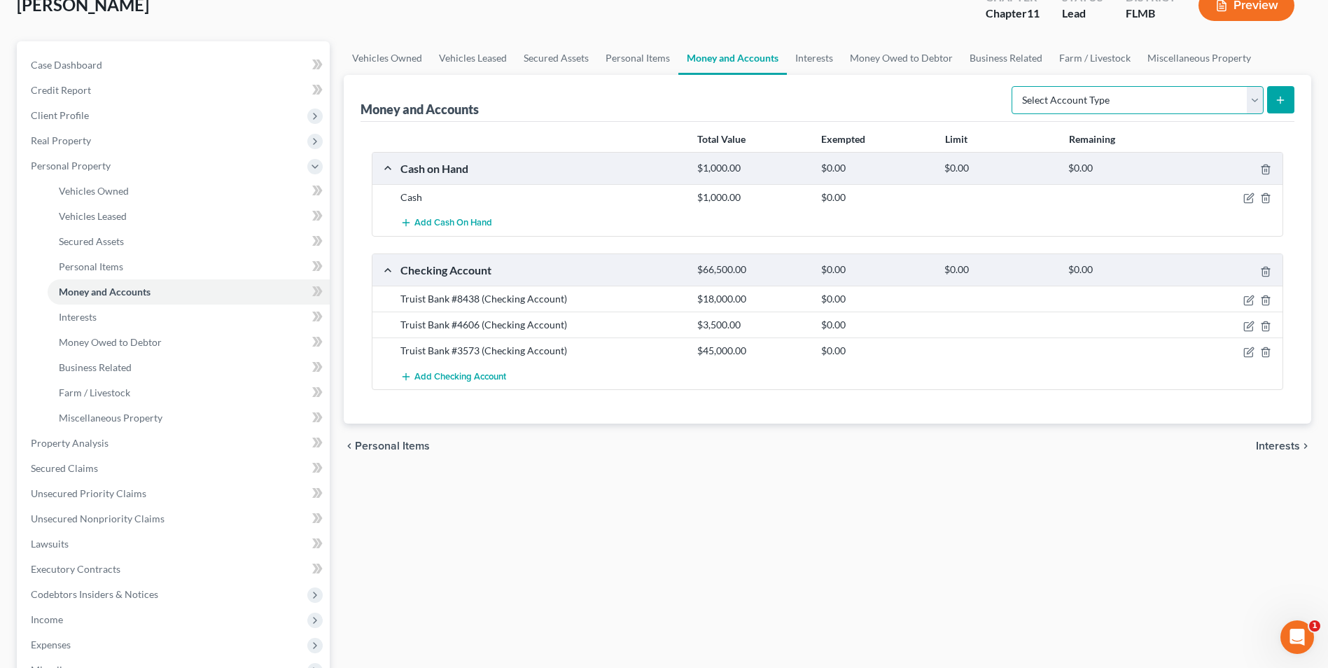
click at [1255, 100] on select "Select Account Type Brokerage Cash on Hand Certificates of Deposit Checking Acc…" at bounding box center [1138, 100] width 252 height 28
select select "certificates_of_deposit"
click at [1015, 86] on select "Select Account Type Brokerage Cash on Hand Certificates of Deposit Checking Acc…" at bounding box center [1138, 100] width 252 height 28
click at [1275, 96] on icon "submit" at bounding box center [1280, 100] width 11 height 11
click at [466, 377] on span "Add Checking Account" at bounding box center [461, 376] width 92 height 11
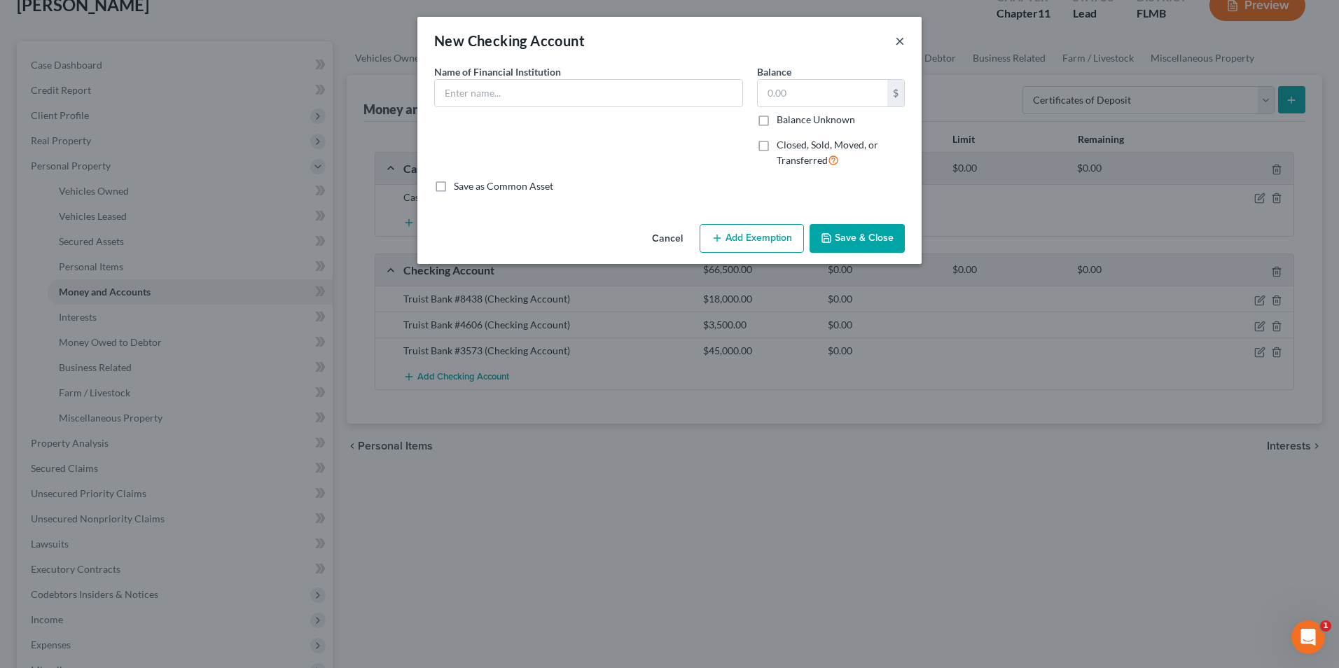
click at [900, 41] on button "×" at bounding box center [900, 40] width 10 height 17
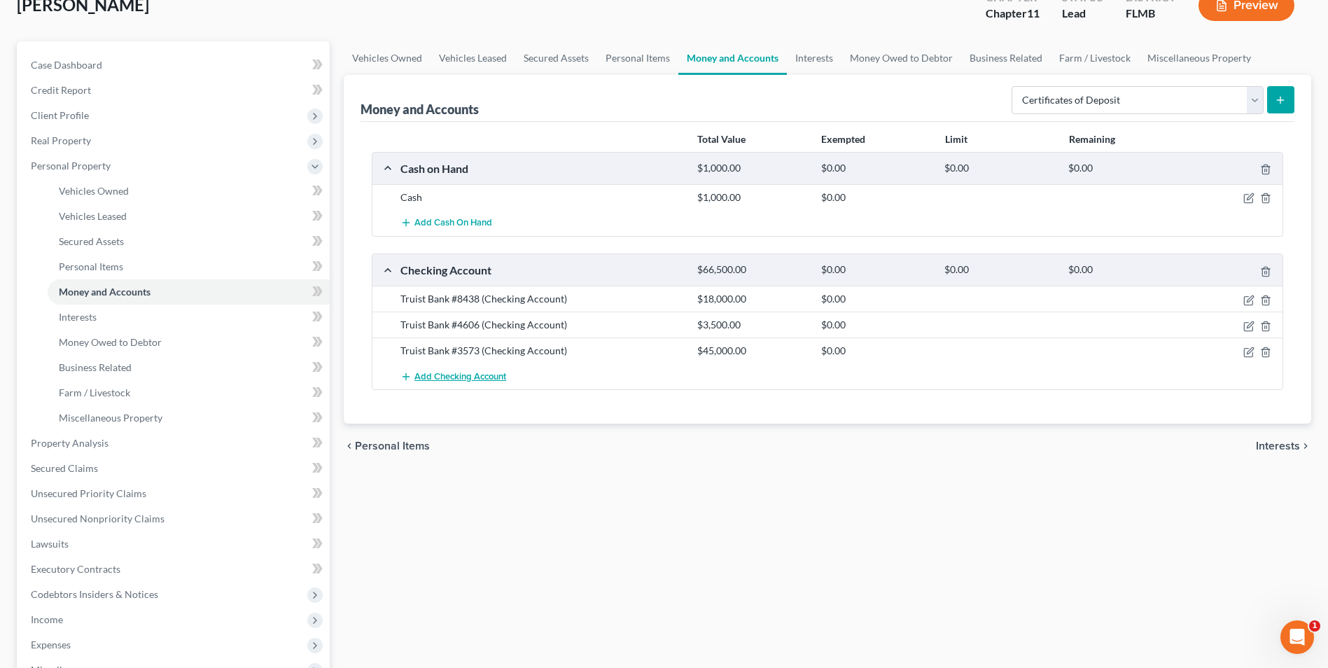
click at [455, 378] on span "Add Checking Account" at bounding box center [461, 376] width 92 height 11
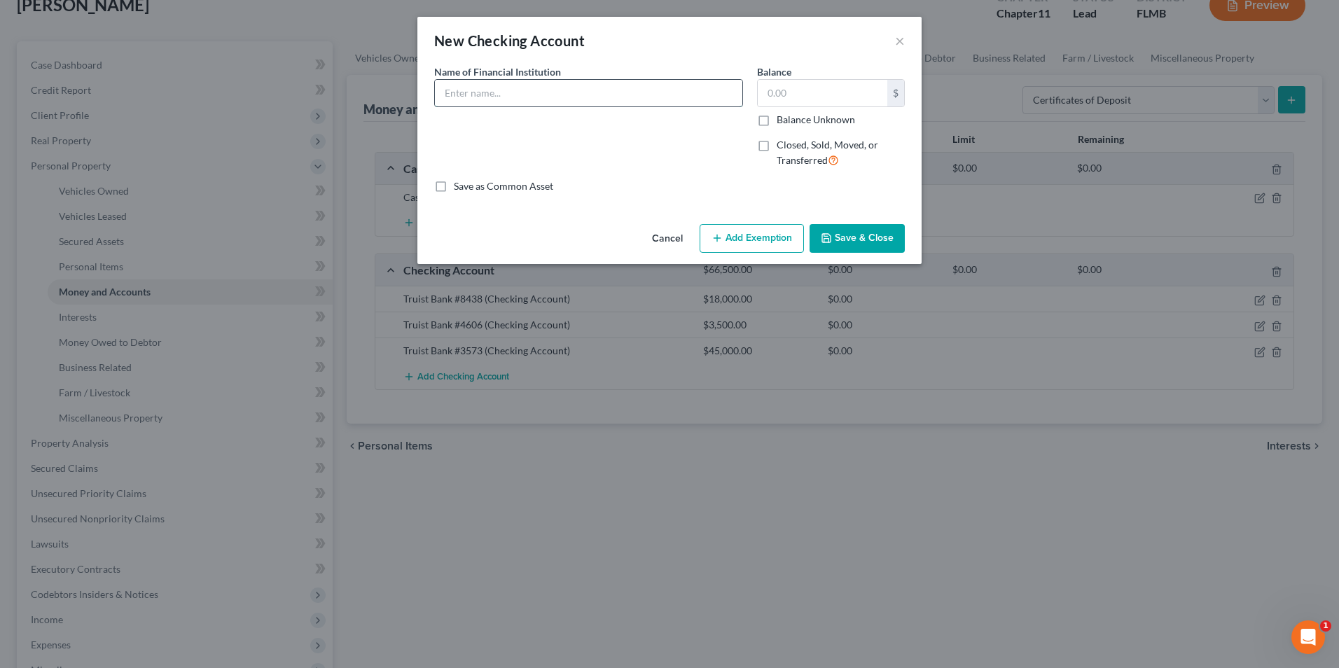
click at [498, 97] on input "text" at bounding box center [588, 93] width 307 height 27
type input "State Bank of Texas"
type input "520,721"
click at [777, 146] on label "Closed, Sold, Moved, or Transferred" at bounding box center [841, 153] width 128 height 30
click at [782, 146] on input "Closed, Sold, Moved, or Transferred" at bounding box center [786, 142] width 9 height 9
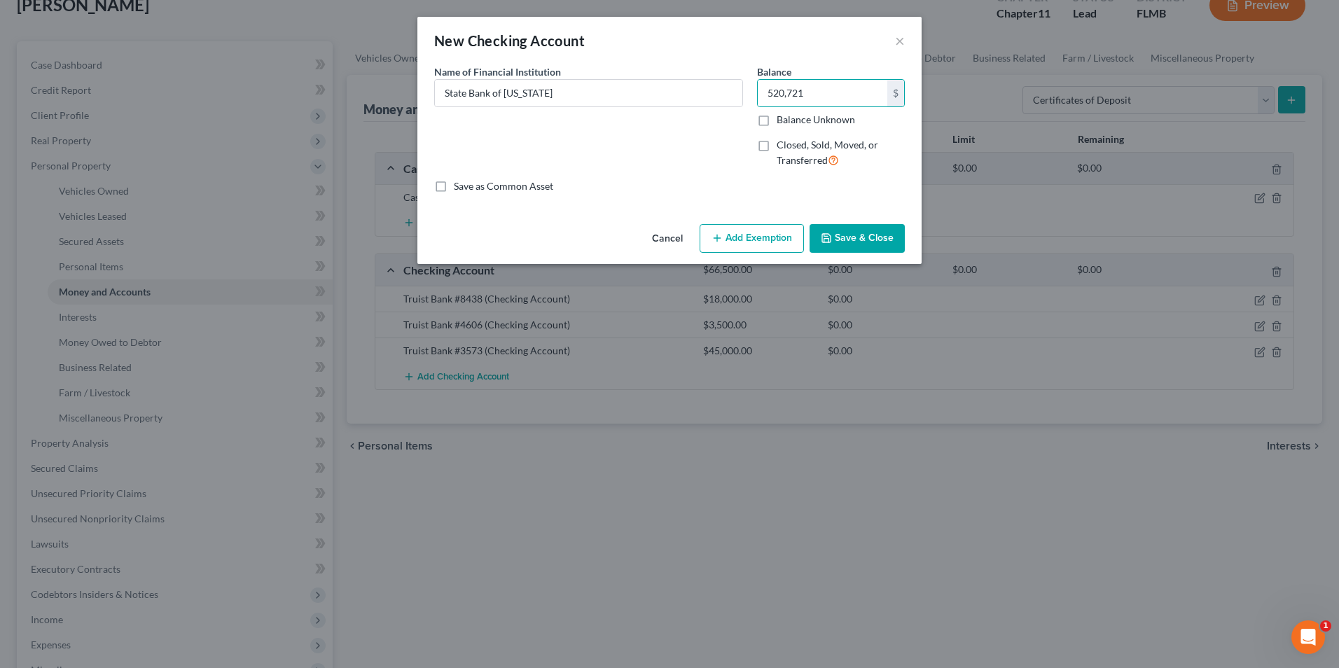
checkbox input "true"
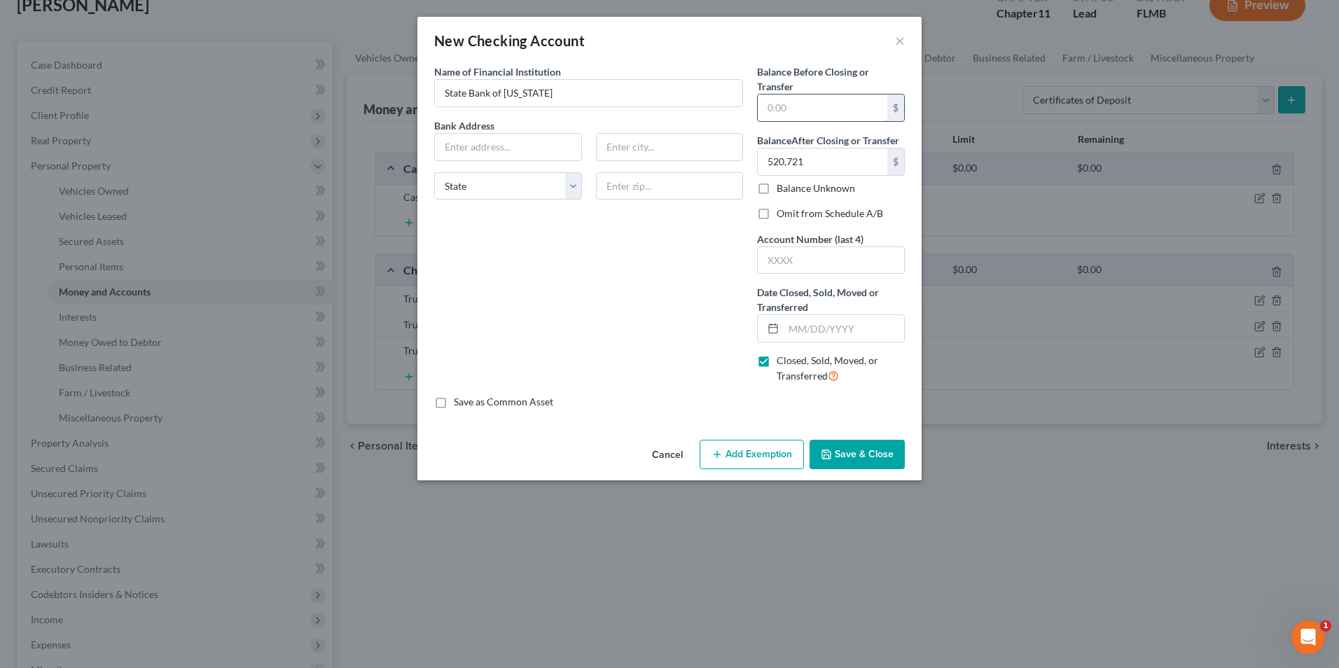
click at [813, 112] on input "text" at bounding box center [823, 108] width 130 height 27
type input "520,721"
type input "0"
click at [816, 267] on input "text" at bounding box center [831, 260] width 146 height 27
type input "1891"
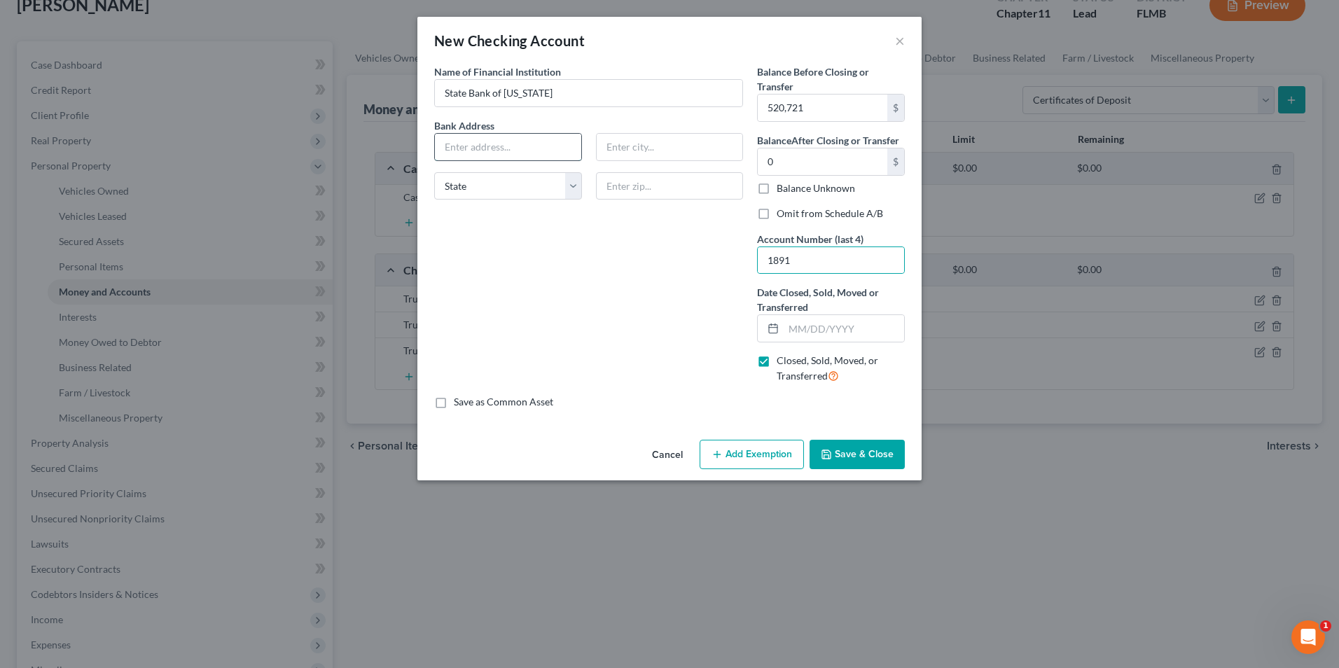
click at [510, 144] on input "text" at bounding box center [508, 147] width 146 height 27
click at [479, 135] on input "text" at bounding box center [508, 147] width 146 height 27
type input "2"
click at [492, 140] on input "text" at bounding box center [508, 147] width 146 height 27
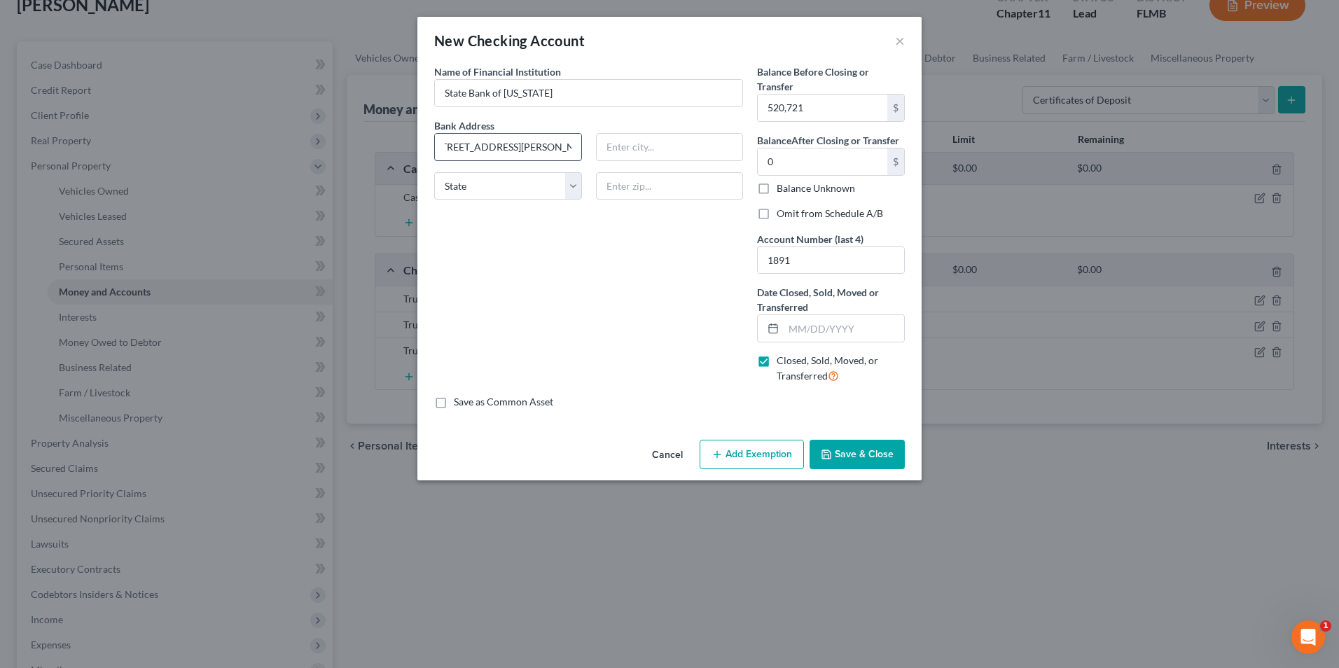
type input "111 W. John Carpenter Freeway"
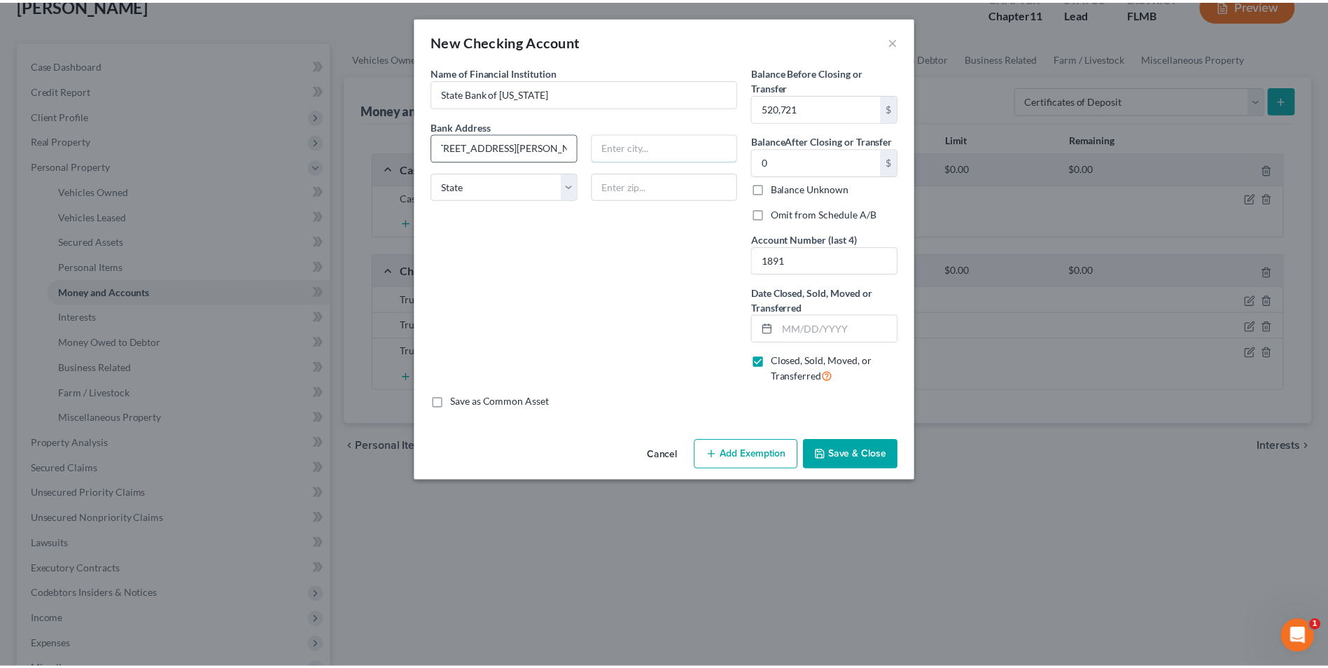
scroll to position [0, 0]
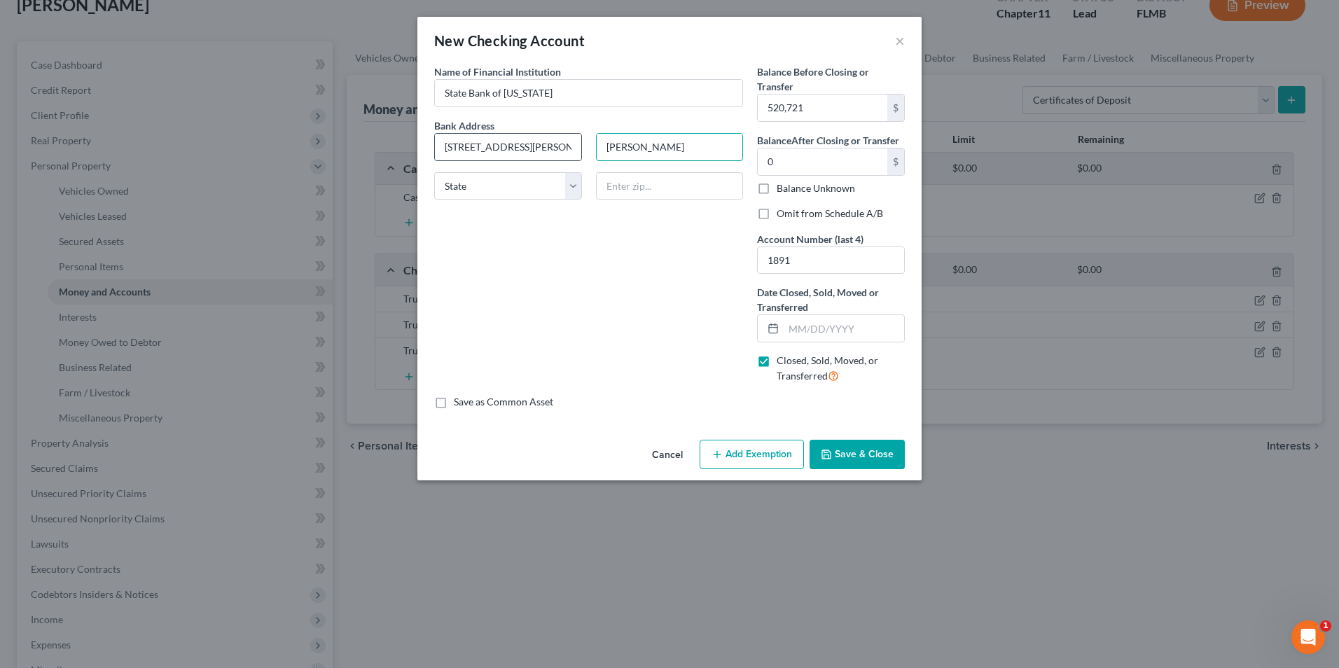
type input "Irving"
click at [572, 190] on select "State AL AK AR AZ CA CO CT DE DC FL GA GU HI ID IL IN IA KS KY LA ME MD MA MI M…" at bounding box center [508, 186] width 148 height 28
select select "45"
click at [434, 172] on select "State AL AK AR AZ CA CO CT DE DC FL GA GU HI ID IL IN IA KS KY LA ME MD MA MI M…" at bounding box center [508, 186] width 148 height 28
drag, startPoint x: 640, startPoint y: 185, endPoint x: 674, endPoint y: 188, distance: 34.5
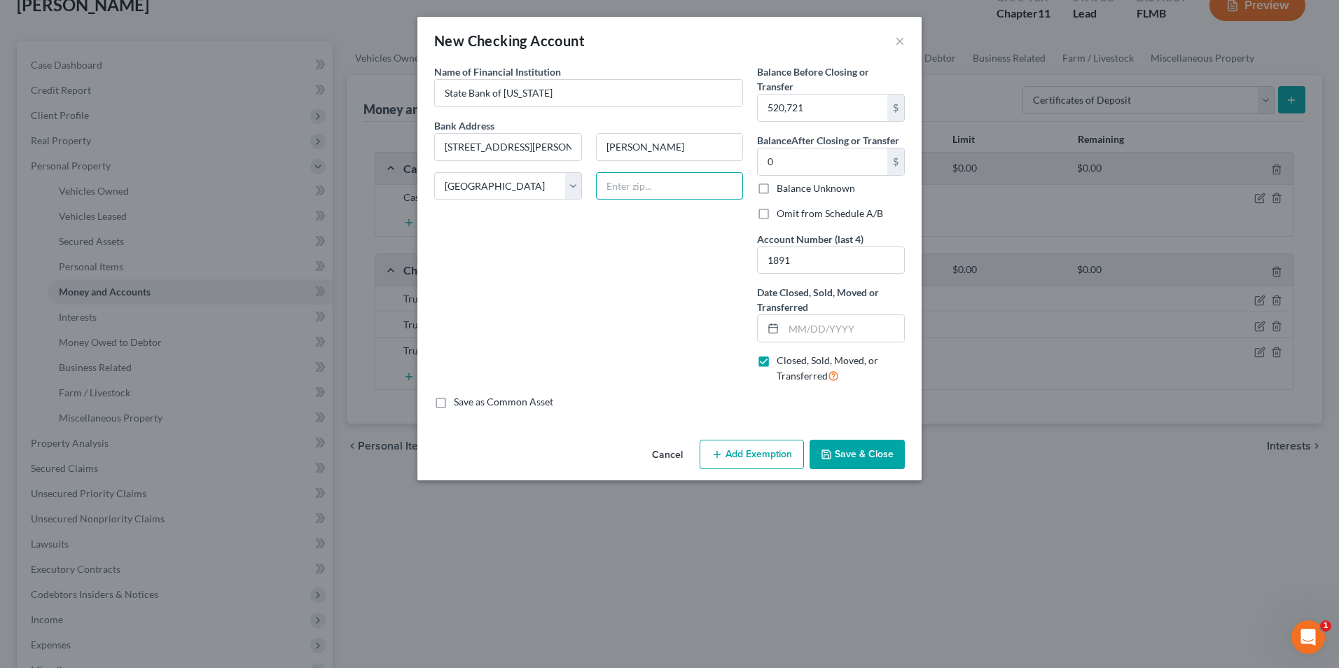
click at [640, 185] on input "text" at bounding box center [670, 186] width 148 height 28
type input "75039"
click at [816, 162] on input "0" at bounding box center [823, 161] width 130 height 27
click at [777, 213] on label "Omit from Schedule A/B" at bounding box center [830, 214] width 106 height 14
click at [782, 213] on input "Omit from Schedule A/B" at bounding box center [786, 211] width 9 height 9
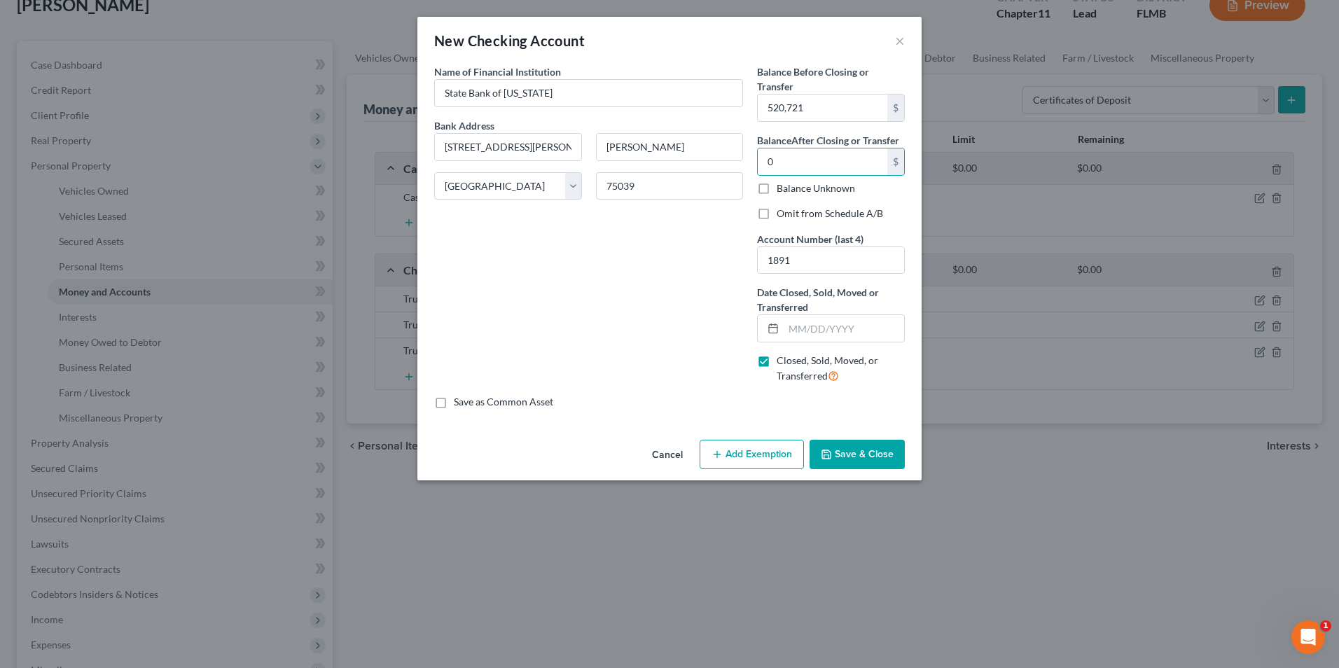
checkbox input "true"
click at [856, 456] on button "Save & Close" at bounding box center [856, 454] width 95 height 29
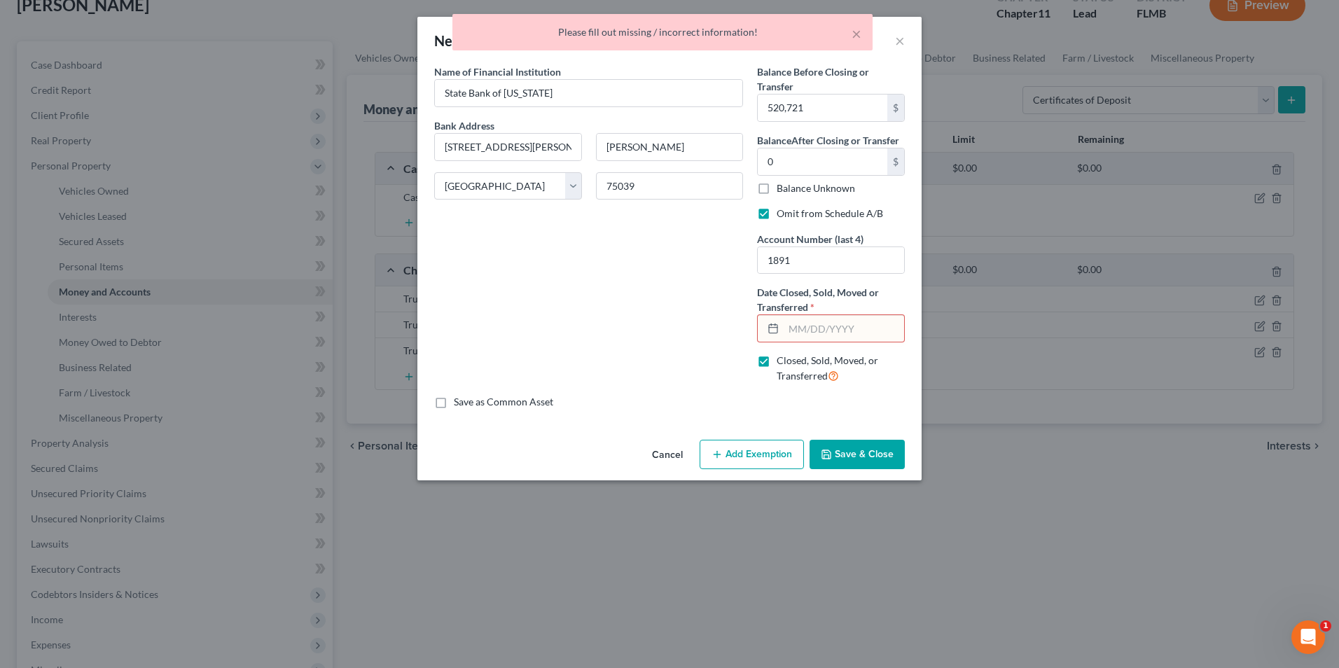
click at [786, 328] on input "text" at bounding box center [844, 328] width 120 height 27
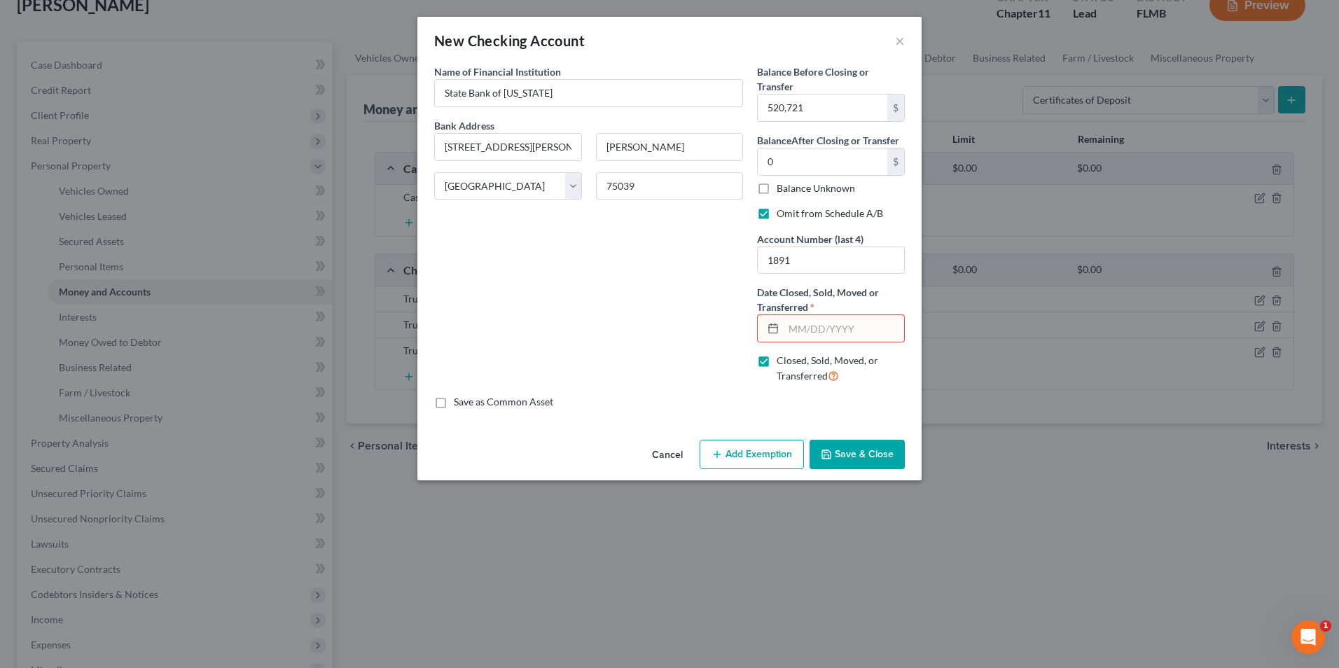
click at [840, 456] on button "Save & Close" at bounding box center [856, 454] width 95 height 29
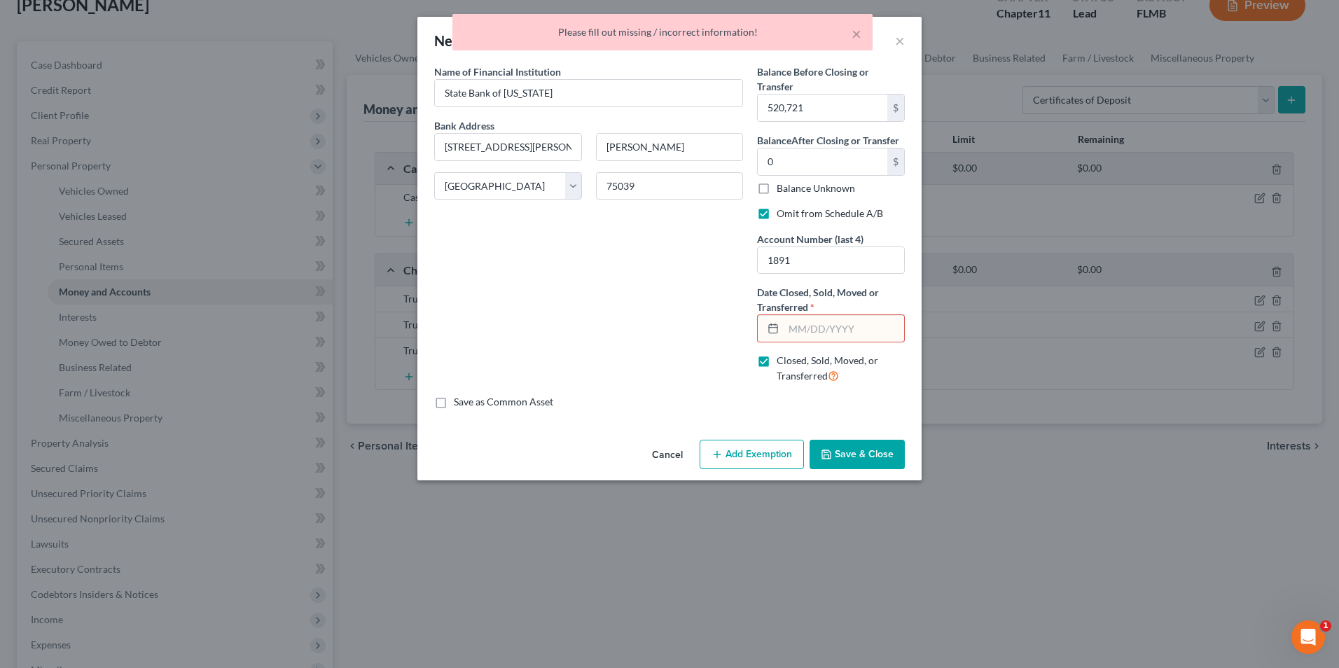
click at [867, 337] on input "text" at bounding box center [844, 328] width 120 height 27
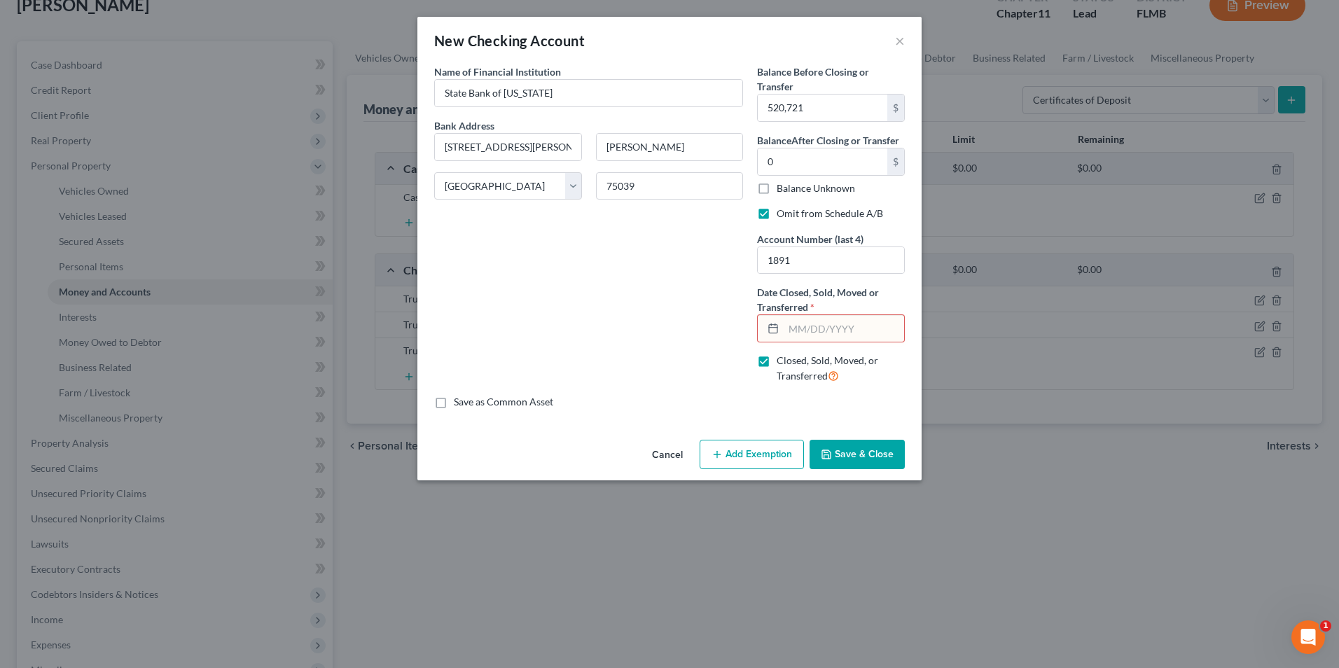
click at [642, 389] on div "Name of Financial Institution * State Bank of Texas Bank Address 111 W. John Ca…" at bounding box center [588, 229] width 323 height 330
click at [802, 326] on input "text" at bounding box center [844, 328] width 120 height 27
drag, startPoint x: 839, startPoint y: 335, endPoint x: 604, endPoint y: 330, distance: 234.6
click at [604, 330] on div "Name of Financial Institution * State Bank of Texas Bank Address 111 W. John Ca…" at bounding box center [669, 229] width 485 height 330
type input "01/01/1901"
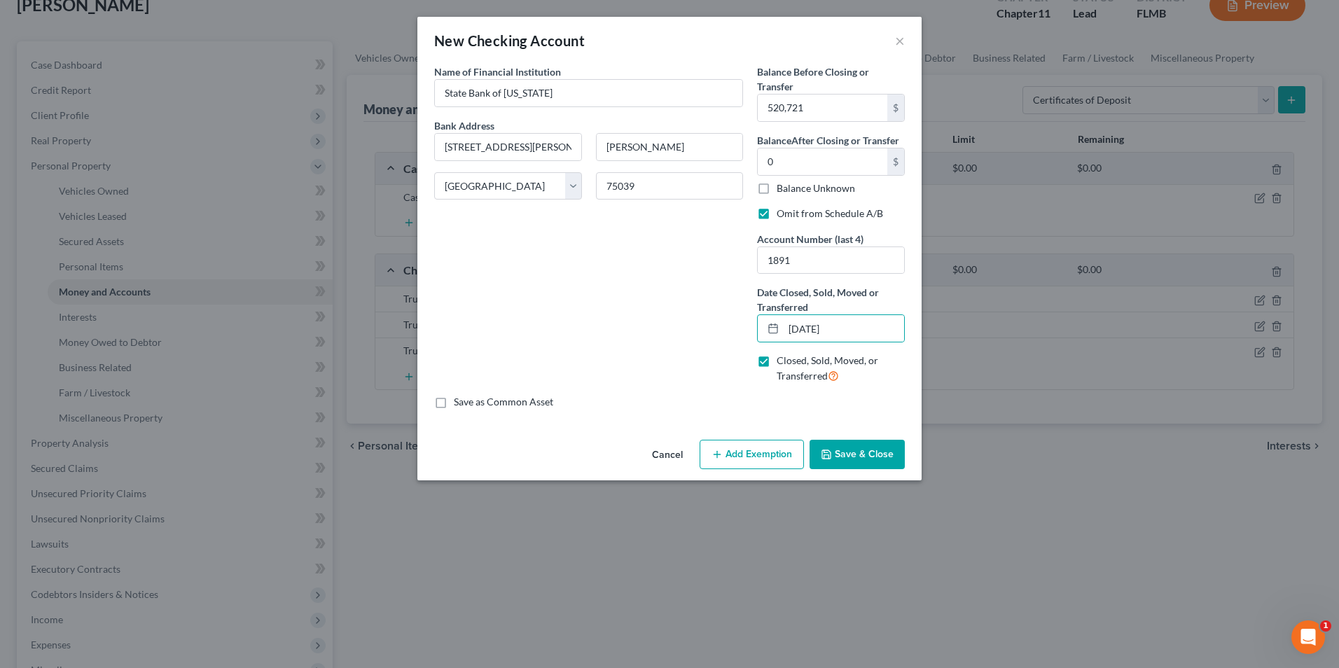
click at [841, 452] on button "Save & Close" at bounding box center [856, 454] width 95 height 29
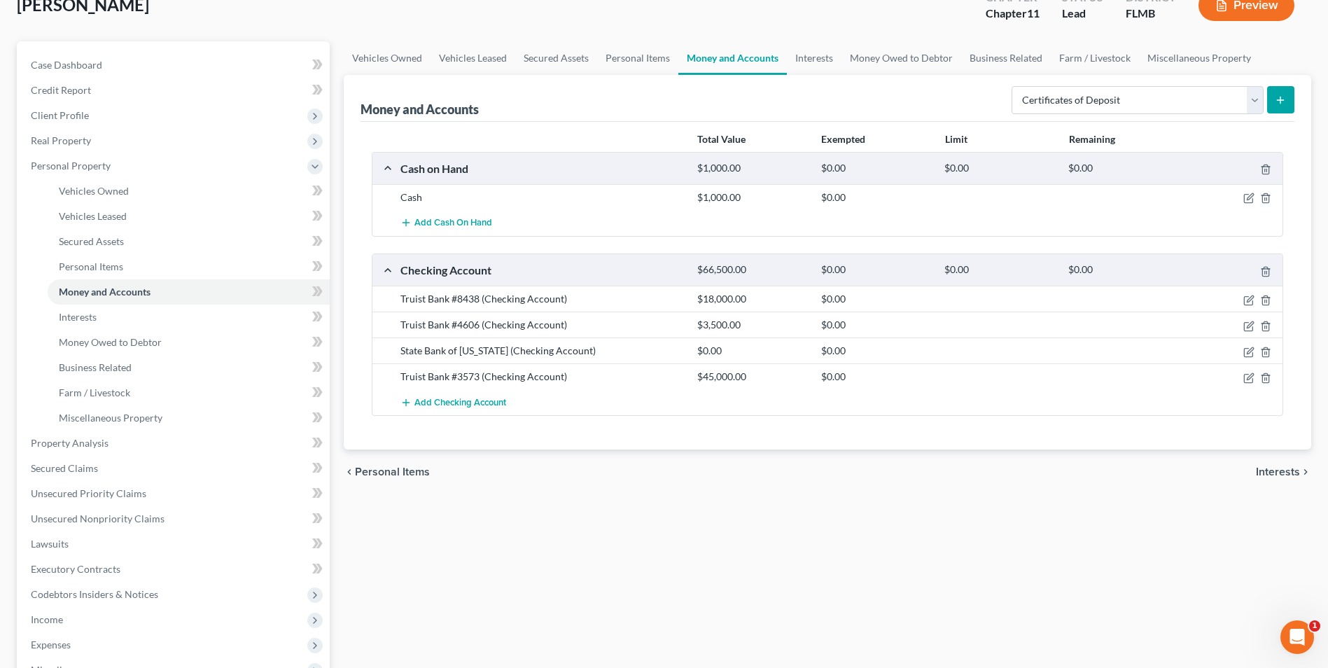
click at [556, 351] on div "State Bank of Texas (Checking Account)" at bounding box center [542, 351] width 297 height 14
click at [1265, 351] on icon "button" at bounding box center [1265, 352] width 11 height 11
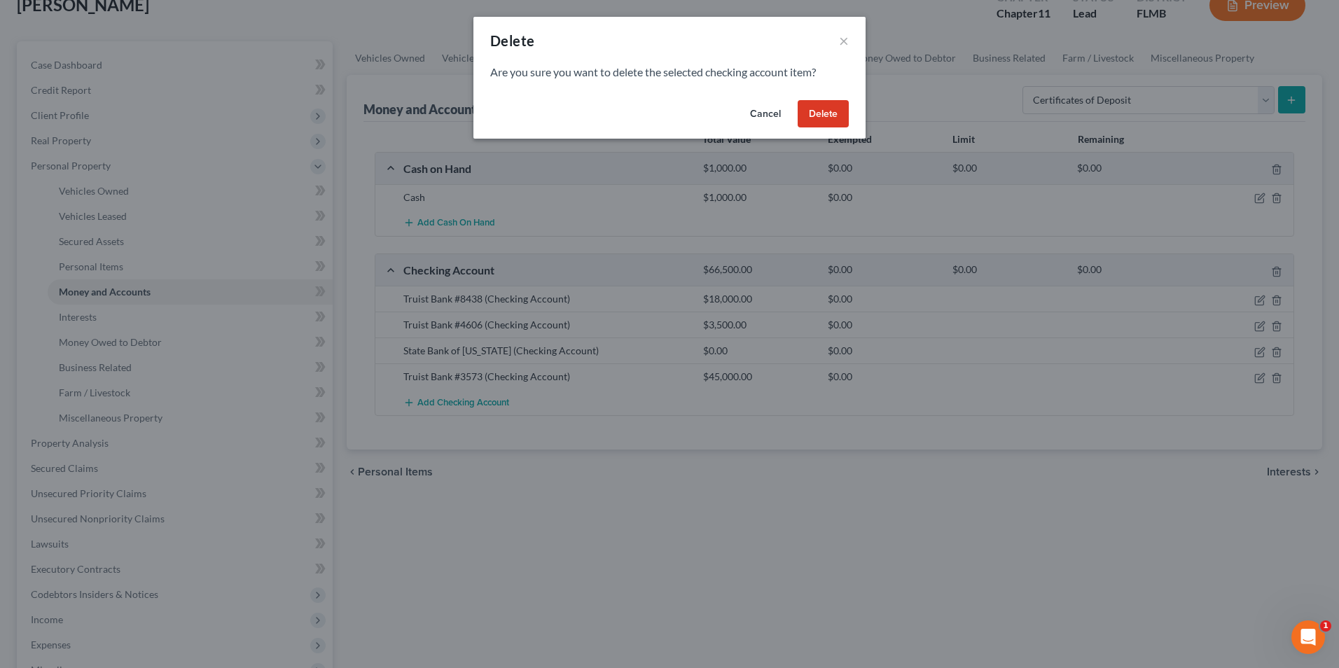
click at [828, 113] on button "Delete" at bounding box center [823, 114] width 51 height 28
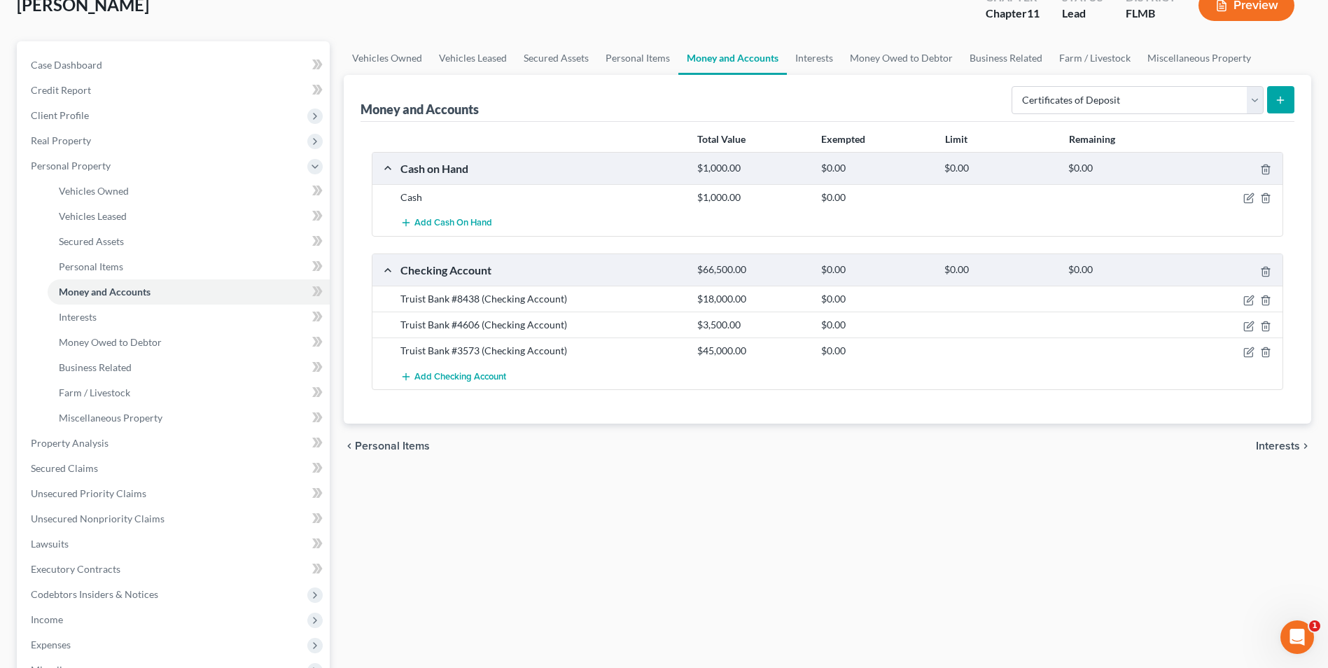
click at [1276, 99] on icon "submit" at bounding box center [1280, 100] width 11 height 11
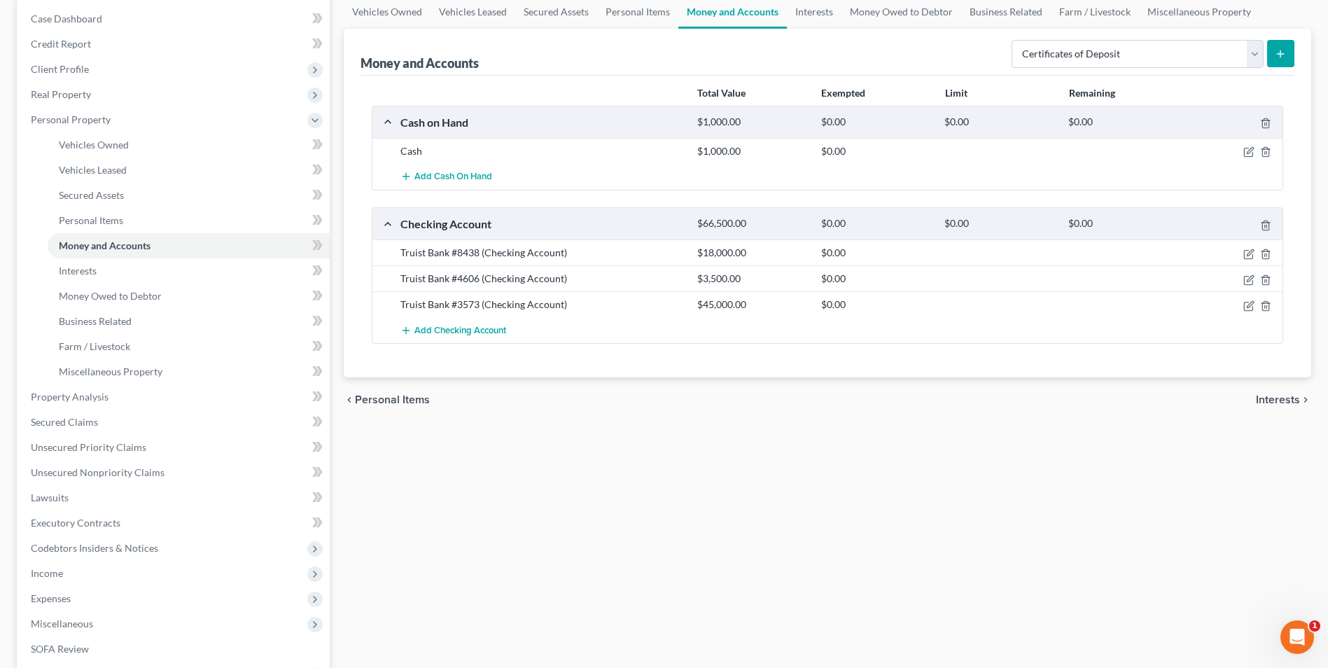
scroll to position [140, 0]
click at [1252, 57] on select "Select Account Type Brokerage Cash on Hand Certificates of Deposit Checking Acc…" at bounding box center [1138, 53] width 252 height 28
select select "brokerage"
click at [1015, 39] on select "Select Account Type Brokerage Cash on Hand Certificates of Deposit Checking Acc…" at bounding box center [1138, 53] width 252 height 28
click at [1278, 53] on line "submit" at bounding box center [1281, 53] width 6 height 0
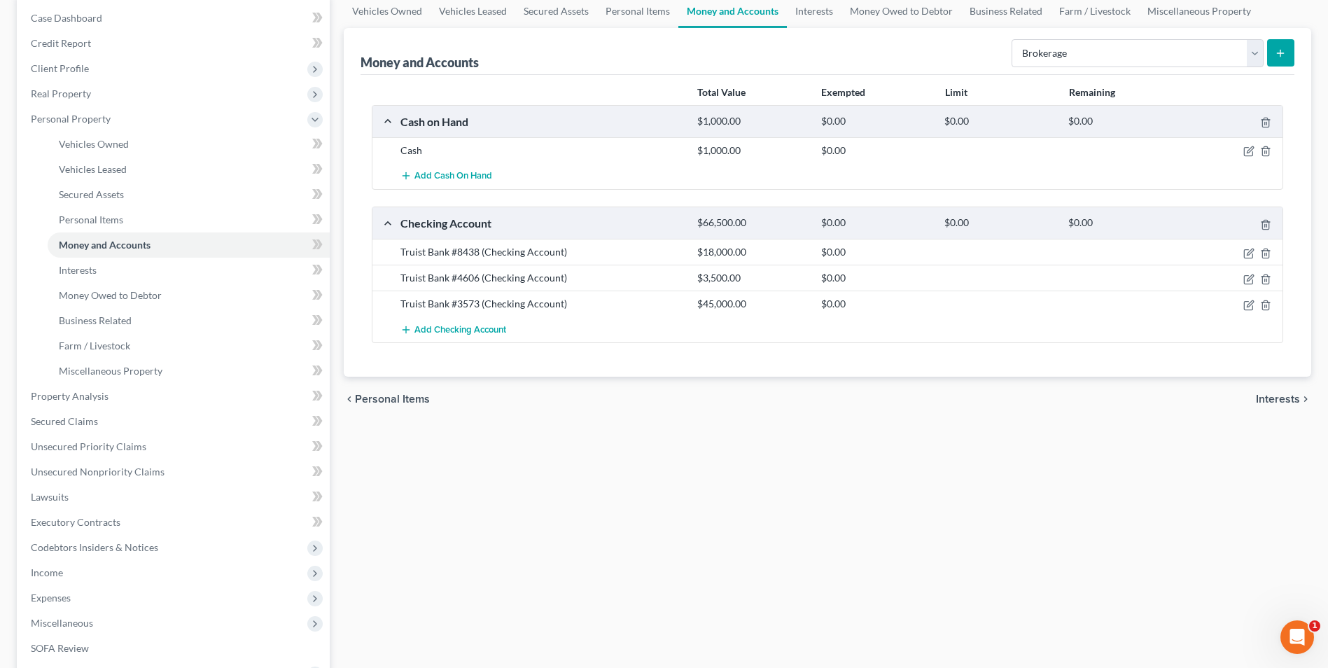
click at [1279, 51] on icon "submit" at bounding box center [1280, 53] width 11 height 11
click at [1274, 401] on span "Interests" at bounding box center [1278, 399] width 44 height 11
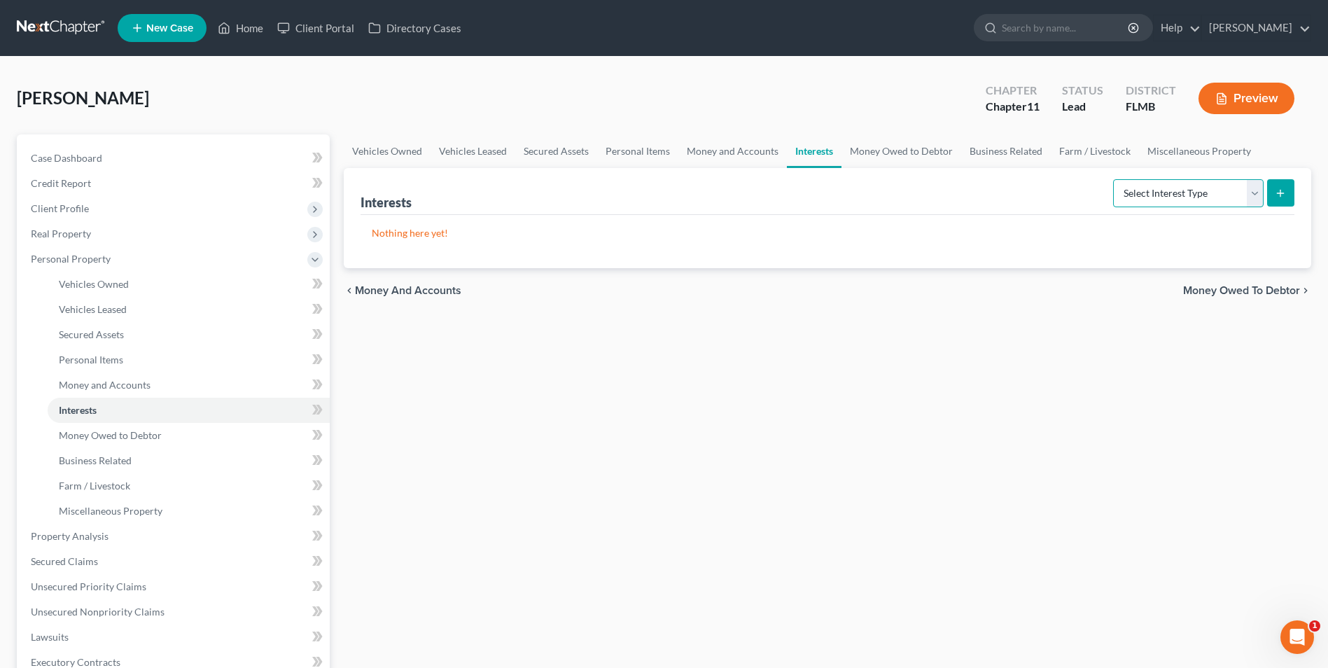
click at [1255, 190] on select "Select Interest Type 401K Annuity Bond Education IRA Government Bond Government…" at bounding box center [1188, 193] width 151 height 28
select select "incorporated_business"
click at [1115, 179] on select "Select Interest Type 401K Annuity Bond Education IRA Government Bond Government…" at bounding box center [1188, 193] width 151 height 28
click at [1255, 199] on select "Select Interest Type 401K Annuity Bond Education IRA Government Bond Government…" at bounding box center [1188, 193] width 151 height 28
click at [1115, 179] on select "Select Interest Type 401K Annuity Bond Education IRA Government Bond Government…" at bounding box center [1188, 193] width 151 height 28
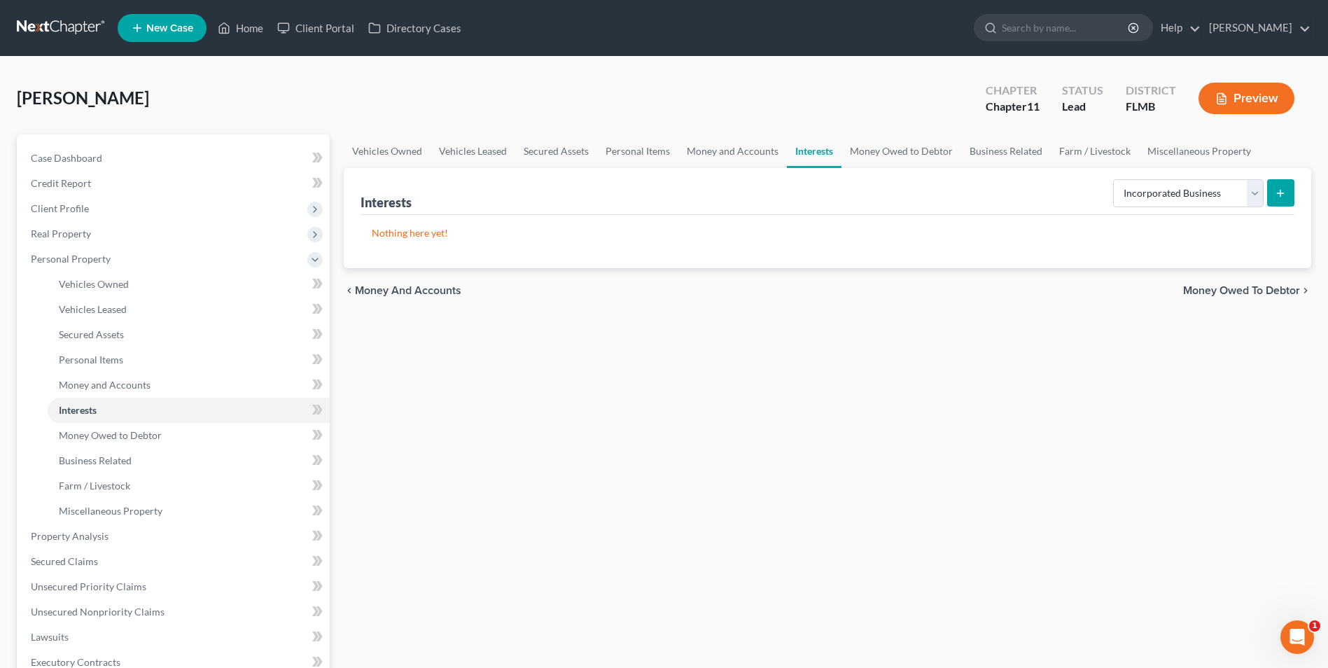
click at [1283, 191] on icon "submit" at bounding box center [1280, 193] width 11 height 11
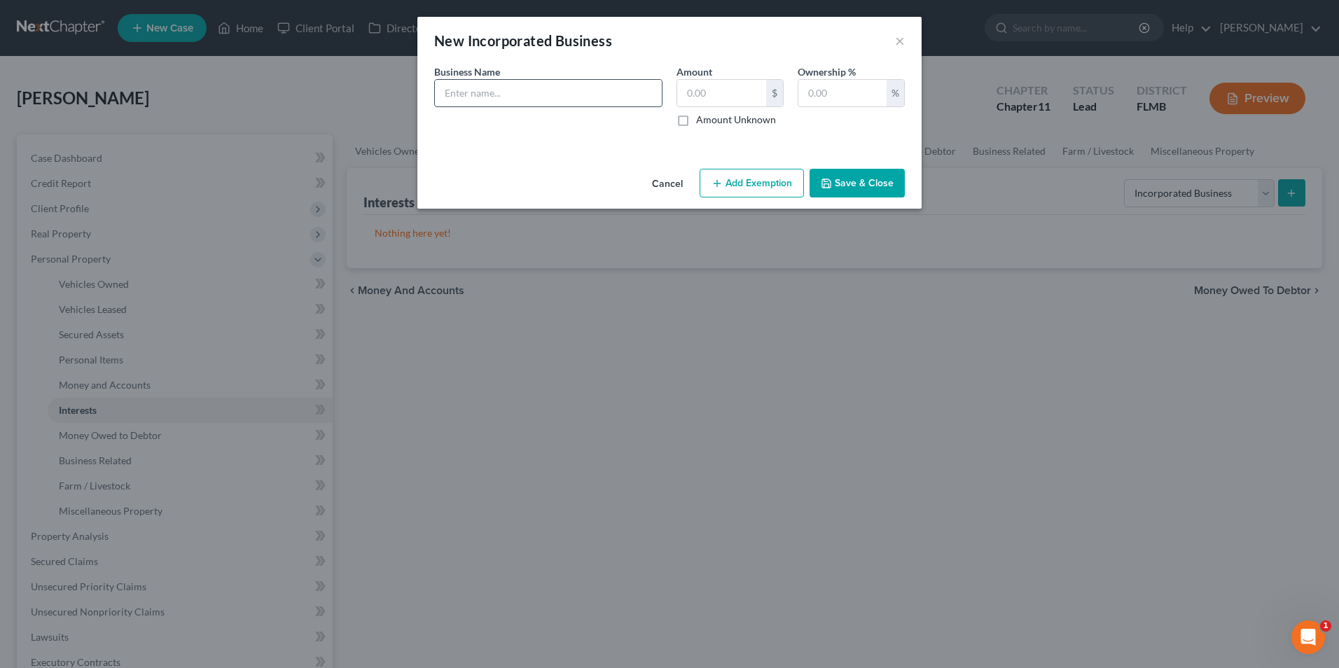
click at [501, 88] on input "text" at bounding box center [548, 93] width 227 height 27
type input "Medahub, Inc."
click at [851, 88] on input "text" at bounding box center [842, 93] width 88 height 27
click at [875, 181] on button "Save & Close" at bounding box center [856, 183] width 95 height 29
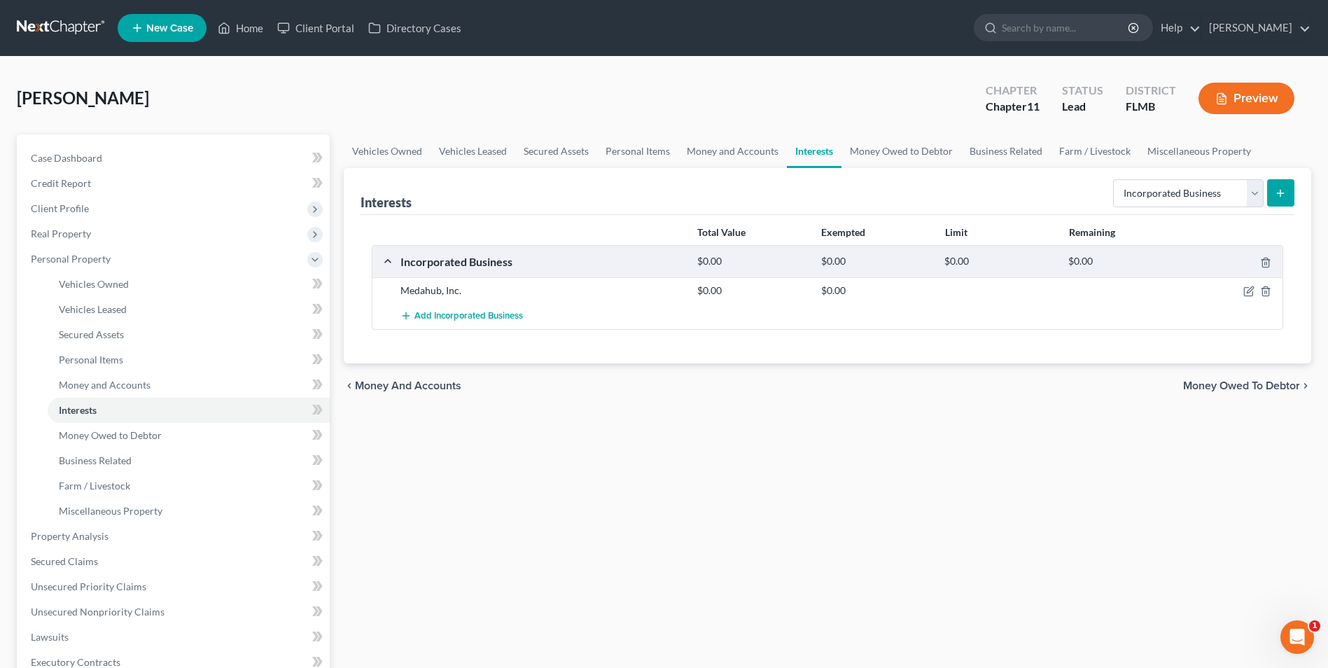
click at [1281, 198] on icon "submit" at bounding box center [1280, 193] width 11 height 11
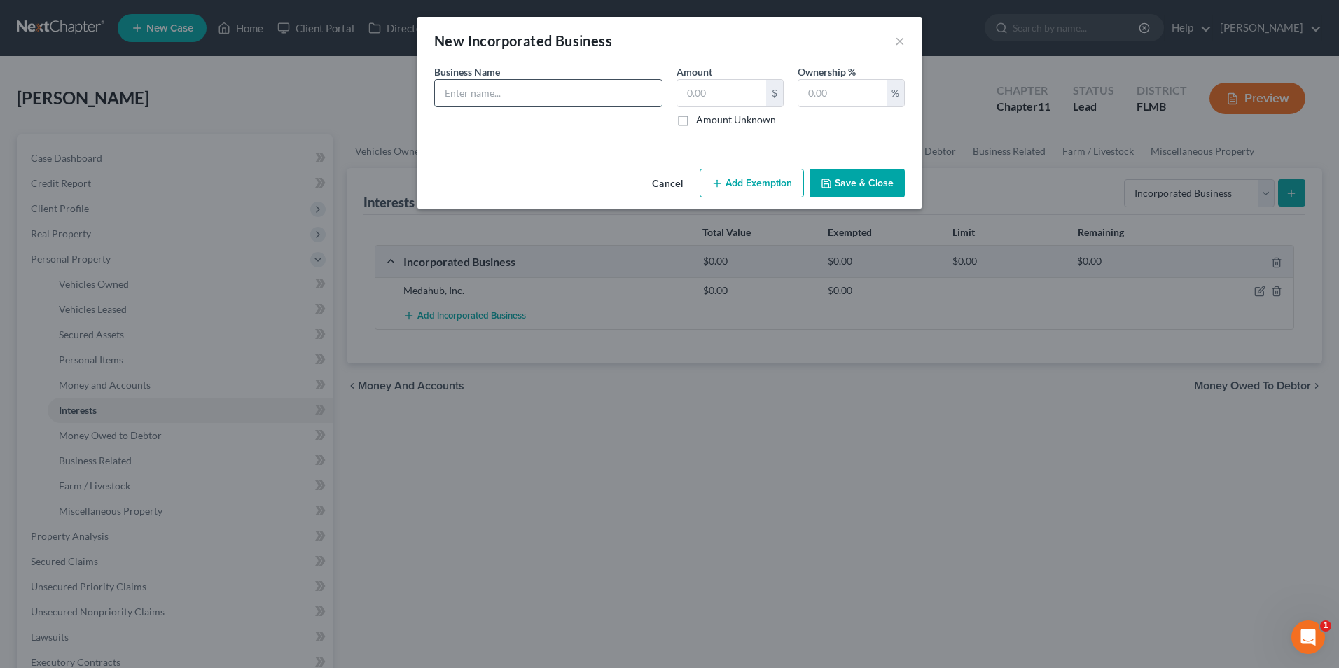
click at [560, 95] on input "text" at bounding box center [548, 93] width 227 height 27
type input "Pertile Family Foundation, Inc."
click at [696, 118] on label "Amount Unknown" at bounding box center [736, 120] width 80 height 14
click at [702, 118] on input "Amount Unknown" at bounding box center [706, 117] width 9 height 9
checkbox input "true"
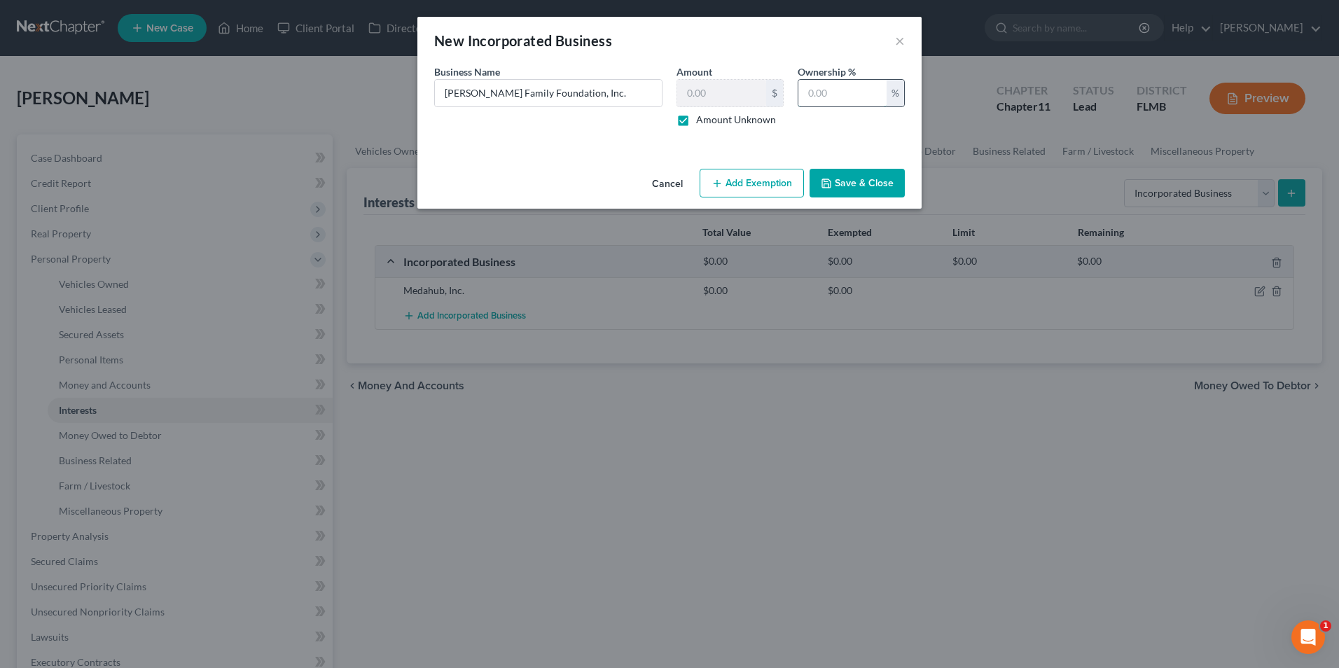
click at [824, 100] on input "text" at bounding box center [842, 93] width 88 height 27
type input "100"
click at [602, 90] on input "Pertile Family Foundation, Inc." at bounding box center [548, 93] width 227 height 27
type input "Pertile Family Foundation, Inc. (501(c))"
click at [696, 120] on label "Amount Unknown" at bounding box center [736, 120] width 80 height 14
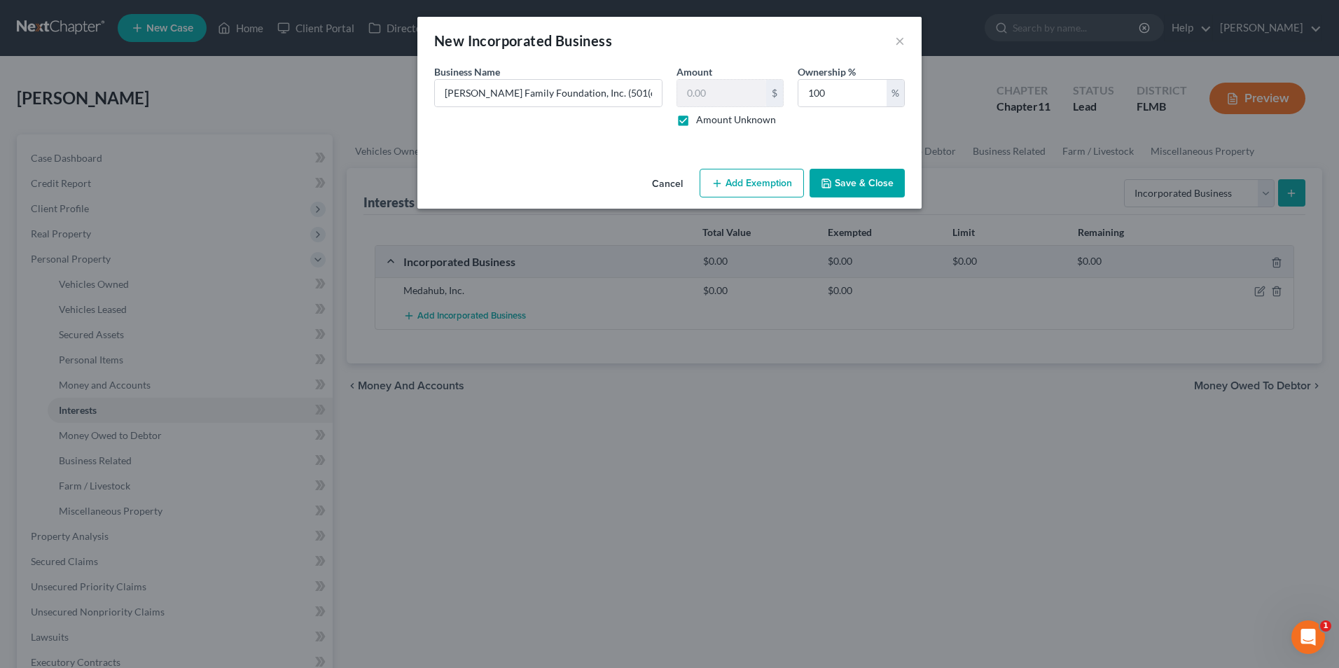
click at [702, 120] on input "Amount Unknown" at bounding box center [706, 117] width 9 height 9
checkbox input "false"
drag, startPoint x: 702, startPoint y: 97, endPoint x: 734, endPoint y: 86, distance: 33.9
click at [702, 97] on input "text" at bounding box center [721, 93] width 89 height 27
type input "700"
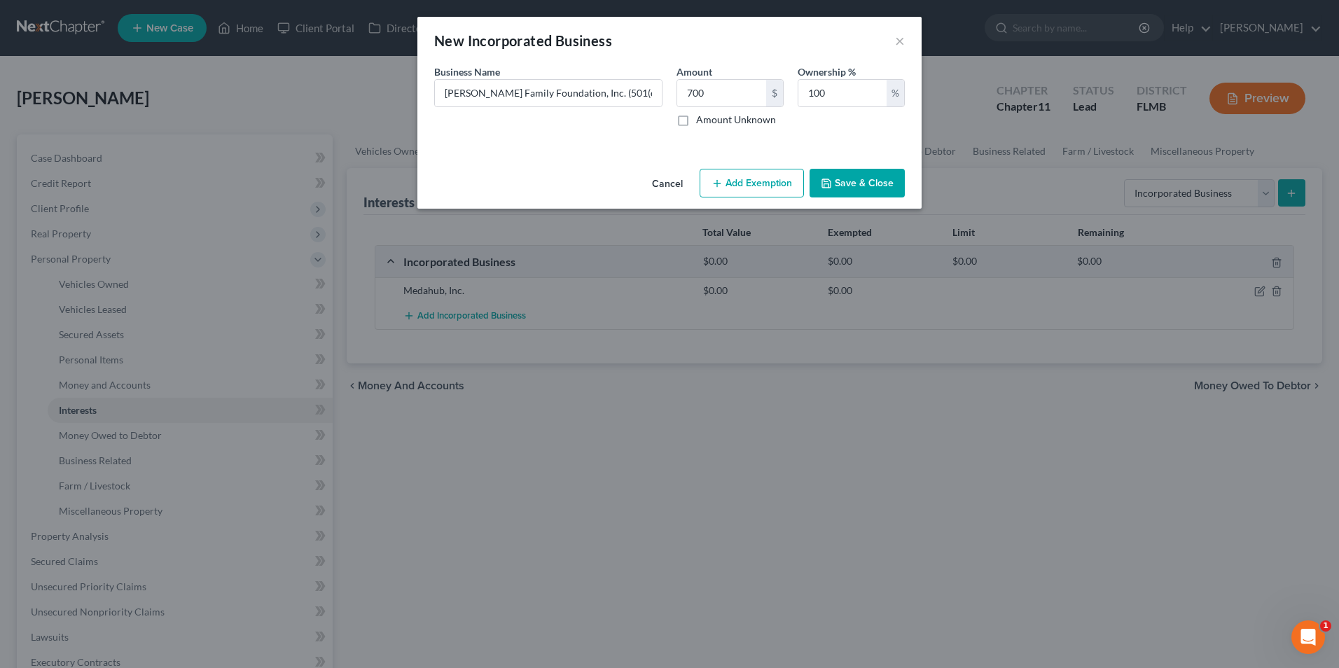
click at [848, 175] on button "Save & Close" at bounding box center [856, 183] width 95 height 29
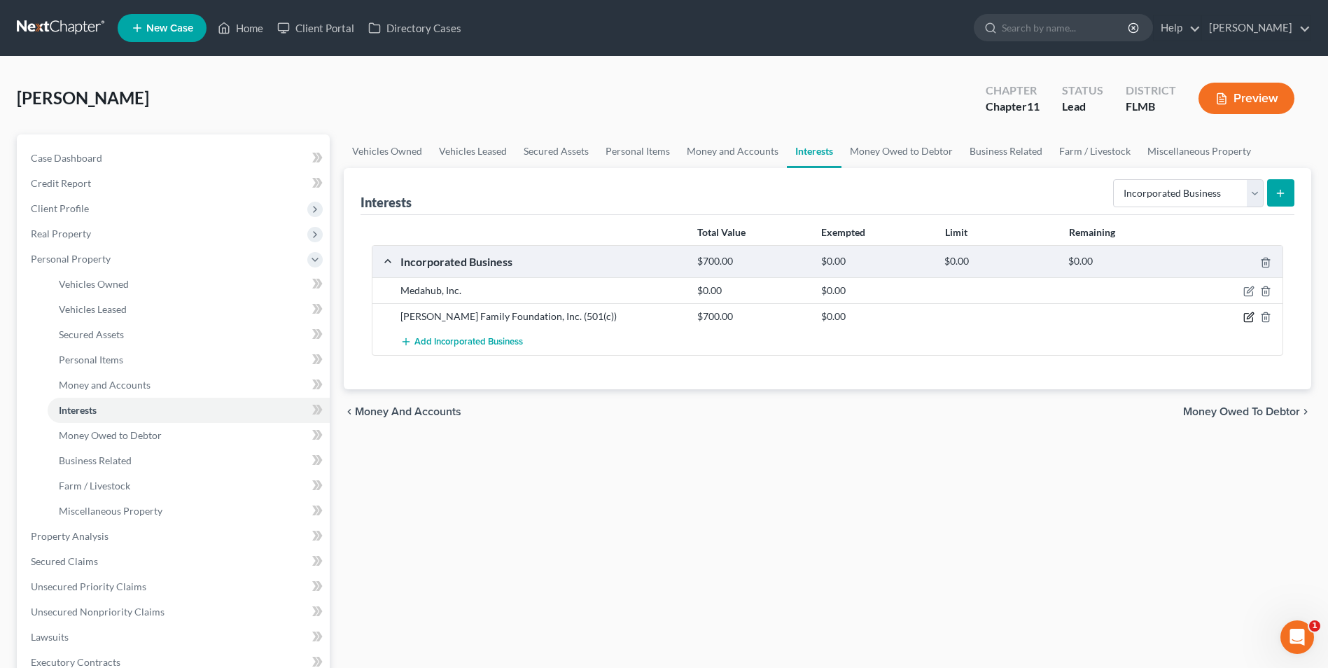
click at [1250, 315] on icon "button" at bounding box center [1250, 316] width 6 height 6
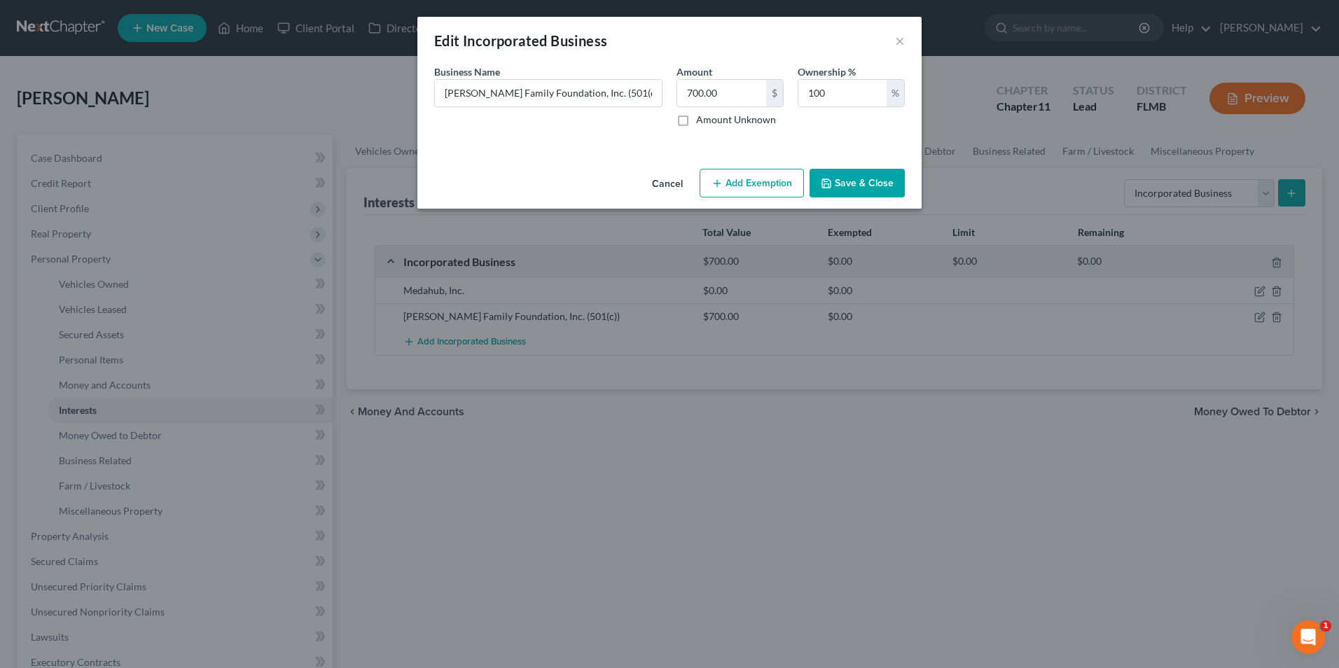
click at [748, 186] on button "Add Exemption" at bounding box center [751, 183] width 104 height 29
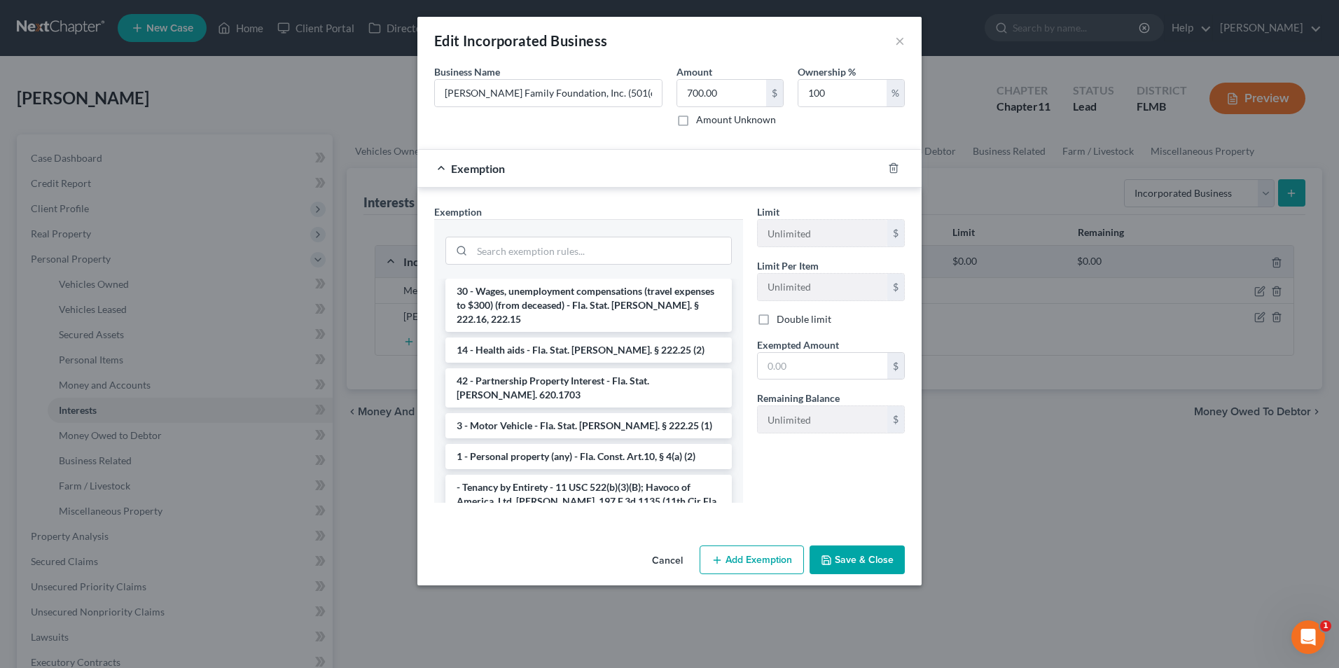
scroll to position [1227, 0]
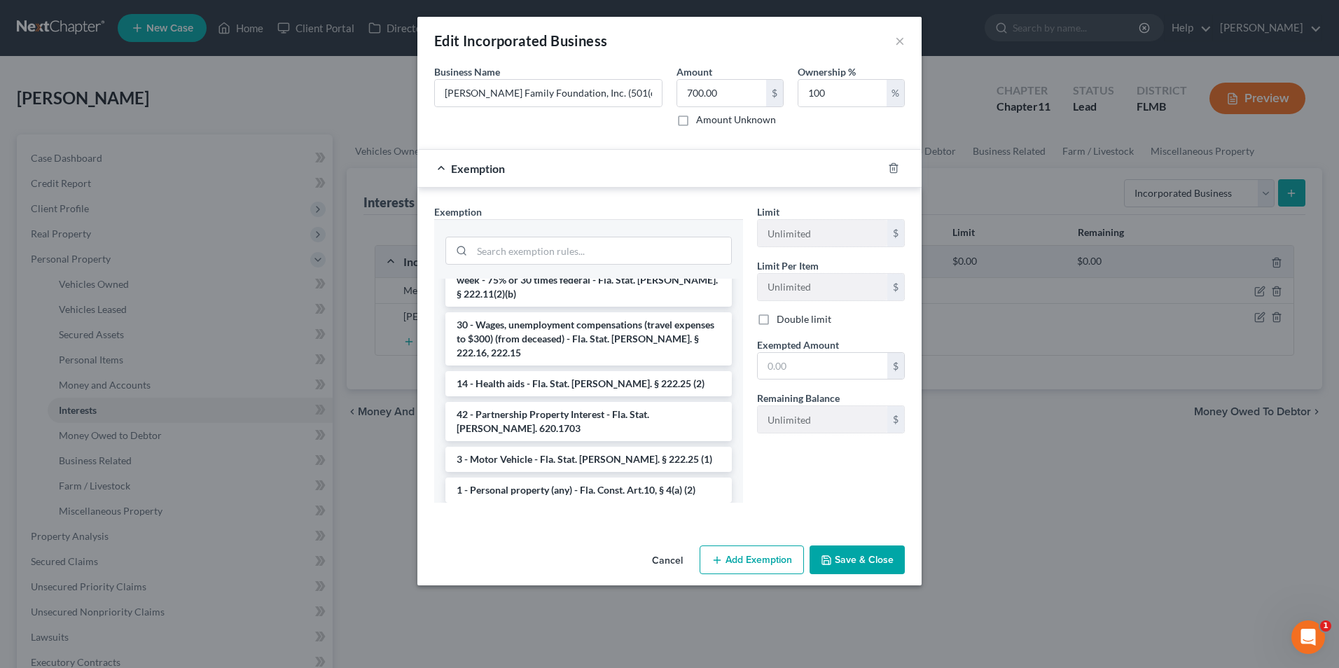
click at [541, 508] on li "- Tenancy by Entirety - 11 USC 522(b)(3)(B); Havoco of America, Ltd. v. Hill, 1…" at bounding box center [588, 534] width 286 height 53
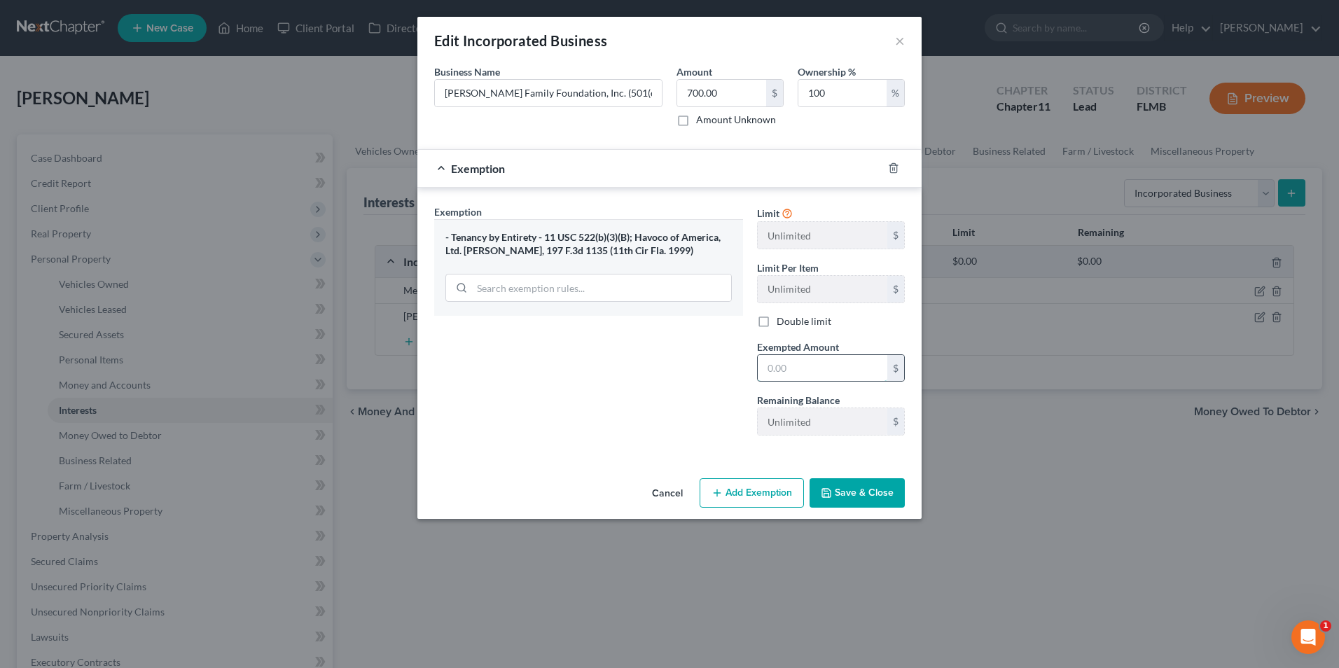
drag, startPoint x: 809, startPoint y: 370, endPoint x: 851, endPoint y: 360, distance: 44.0
click at [809, 370] on input "text" at bounding box center [823, 368] width 130 height 27
type input "700"
click at [879, 493] on button "Save & Close" at bounding box center [856, 492] width 95 height 29
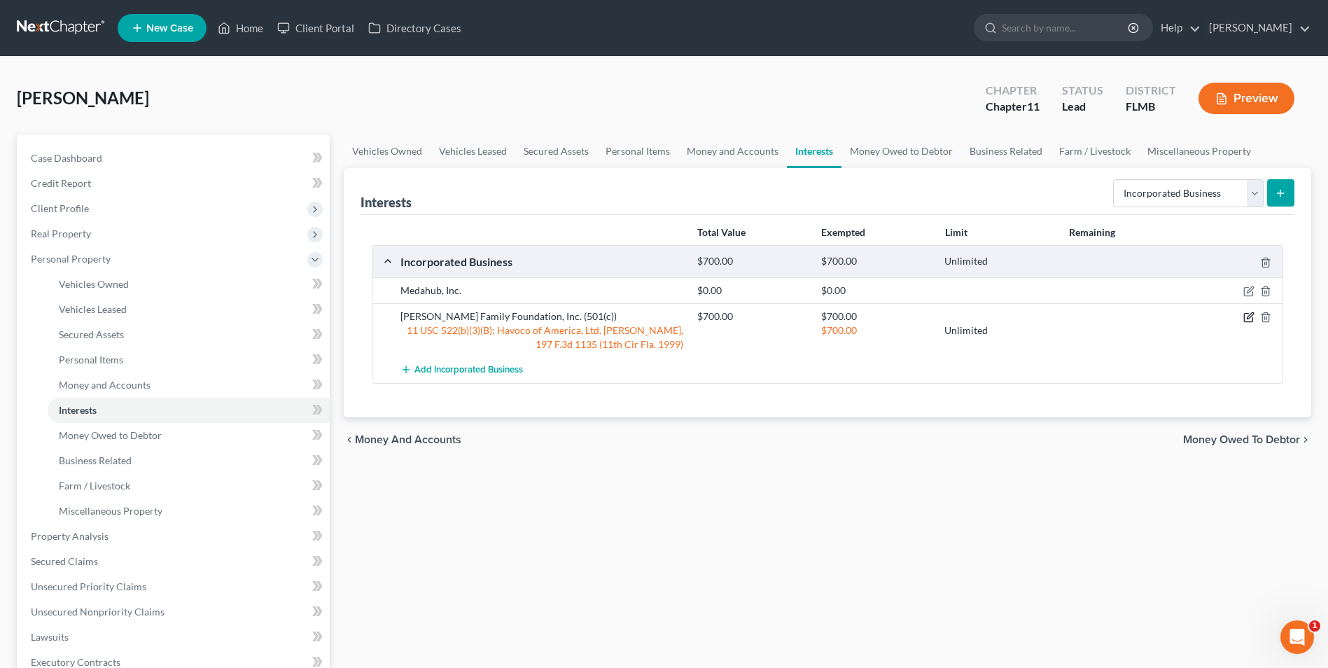
click at [1251, 319] on icon "button" at bounding box center [1249, 317] width 11 height 11
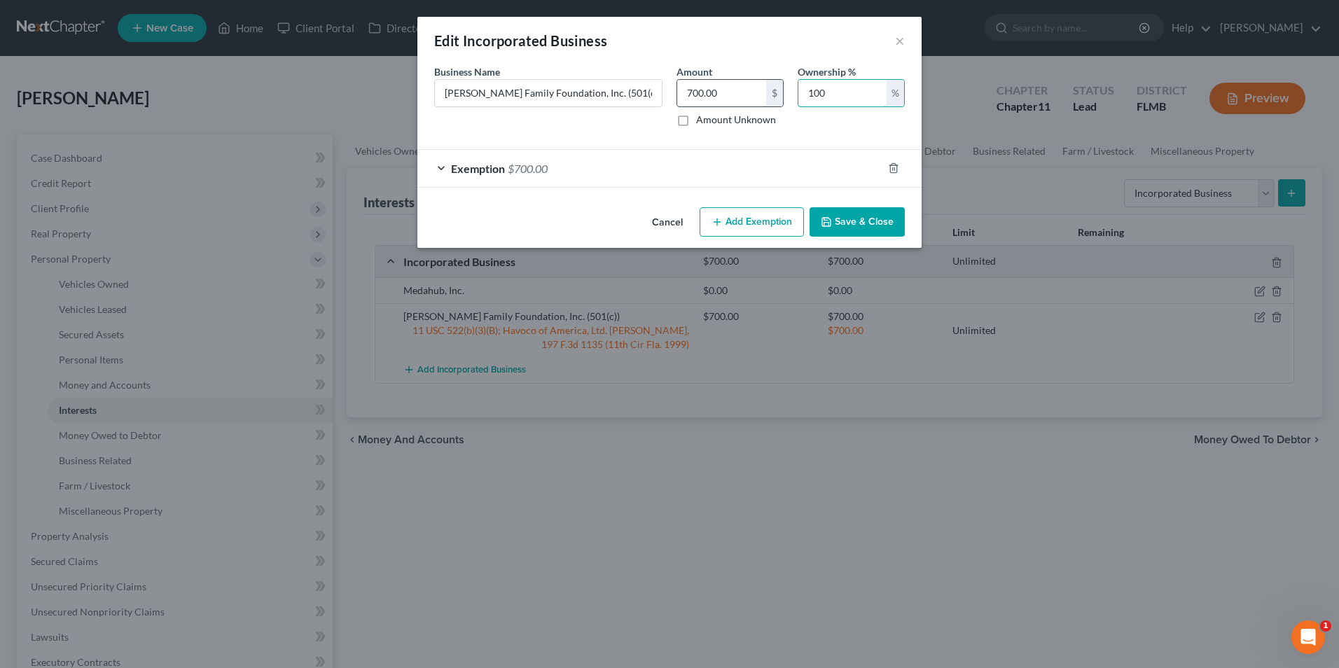
drag, startPoint x: 826, startPoint y: 89, endPoint x: 714, endPoint y: 85, distance: 112.1
click at [716, 88] on div "Business Name * Pertile Family Foundation, Inc. (501(c)) Amount 700.00 $ Amount…" at bounding box center [669, 101] width 485 height 74
click at [861, 225] on button "Save & Close" at bounding box center [856, 221] width 95 height 29
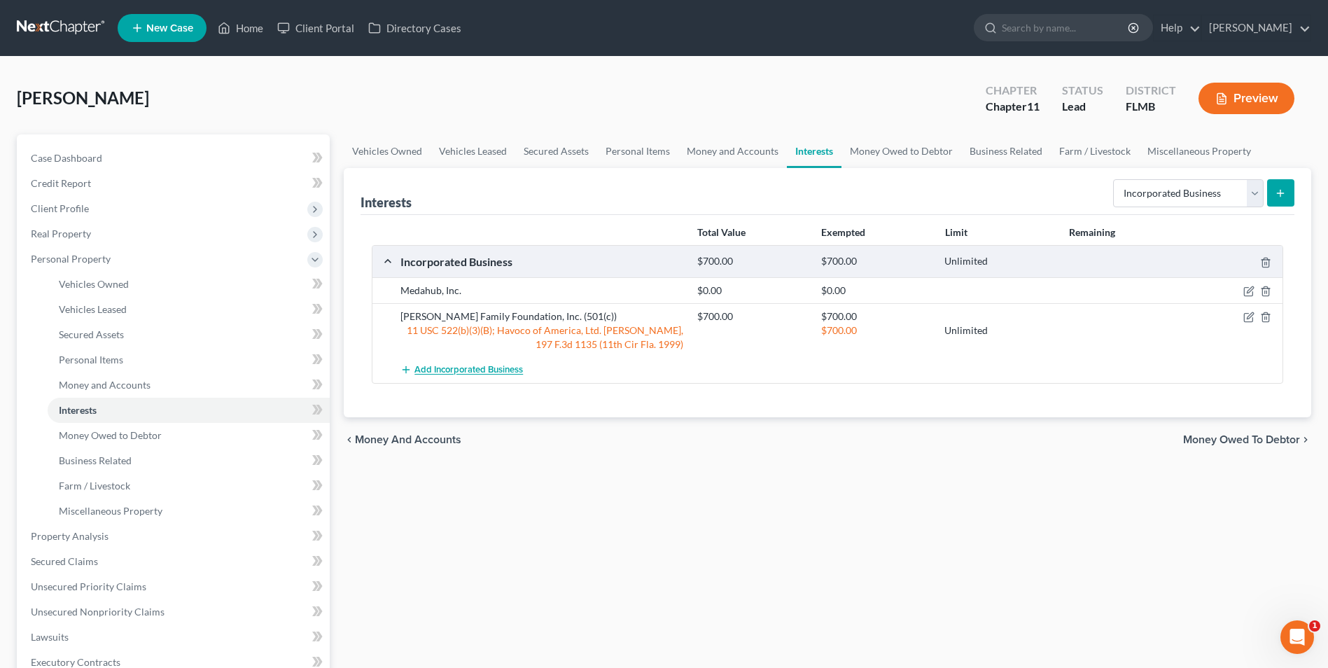
click at [503, 372] on span "Add Incorporated Business" at bounding box center [469, 370] width 109 height 11
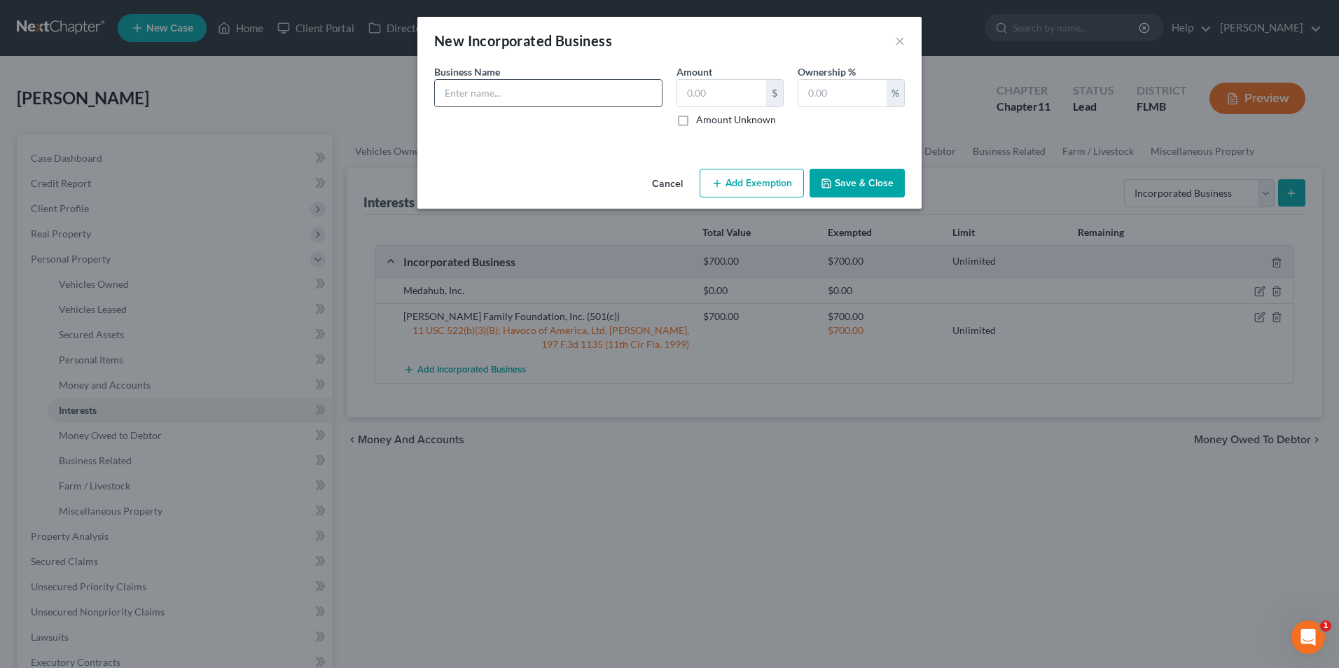
click at [464, 98] on input "text" at bounding box center [548, 93] width 227 height 27
type input "Medahub Operations Group, Inc."
type input "0.00"
type input "100"
click at [849, 181] on button "Save & Close" at bounding box center [856, 183] width 95 height 29
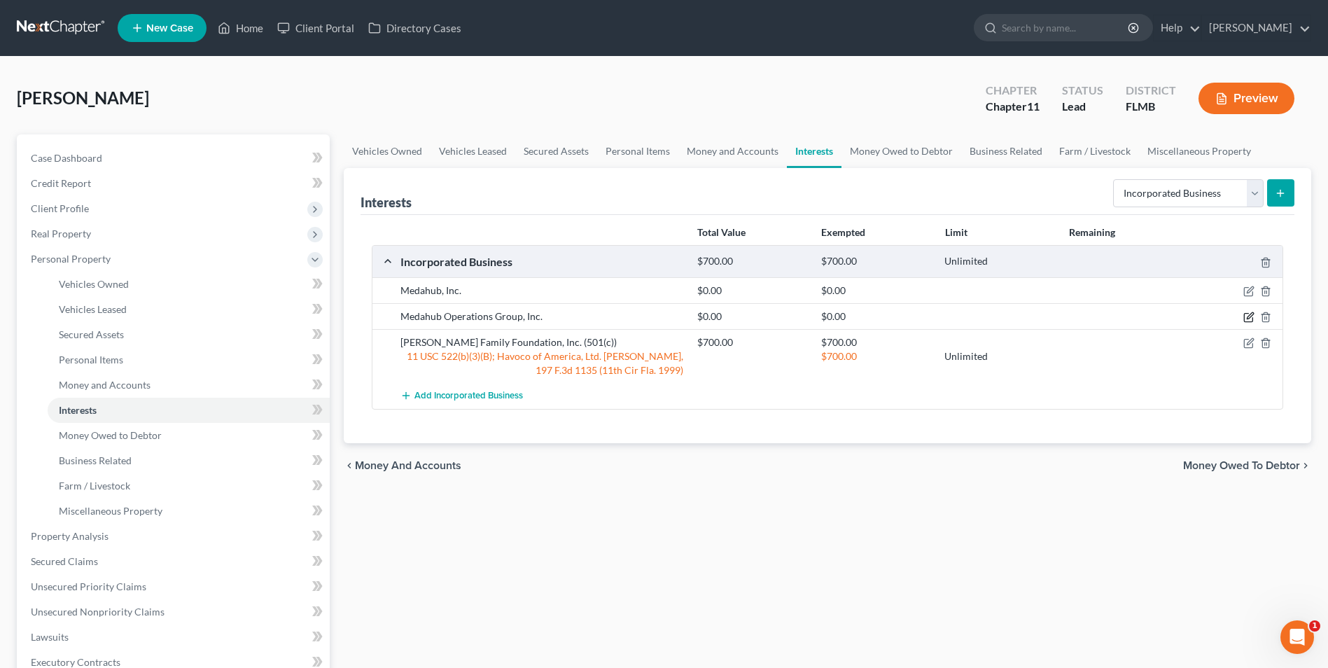
click at [1248, 314] on icon "button" at bounding box center [1248, 318] width 8 height 8
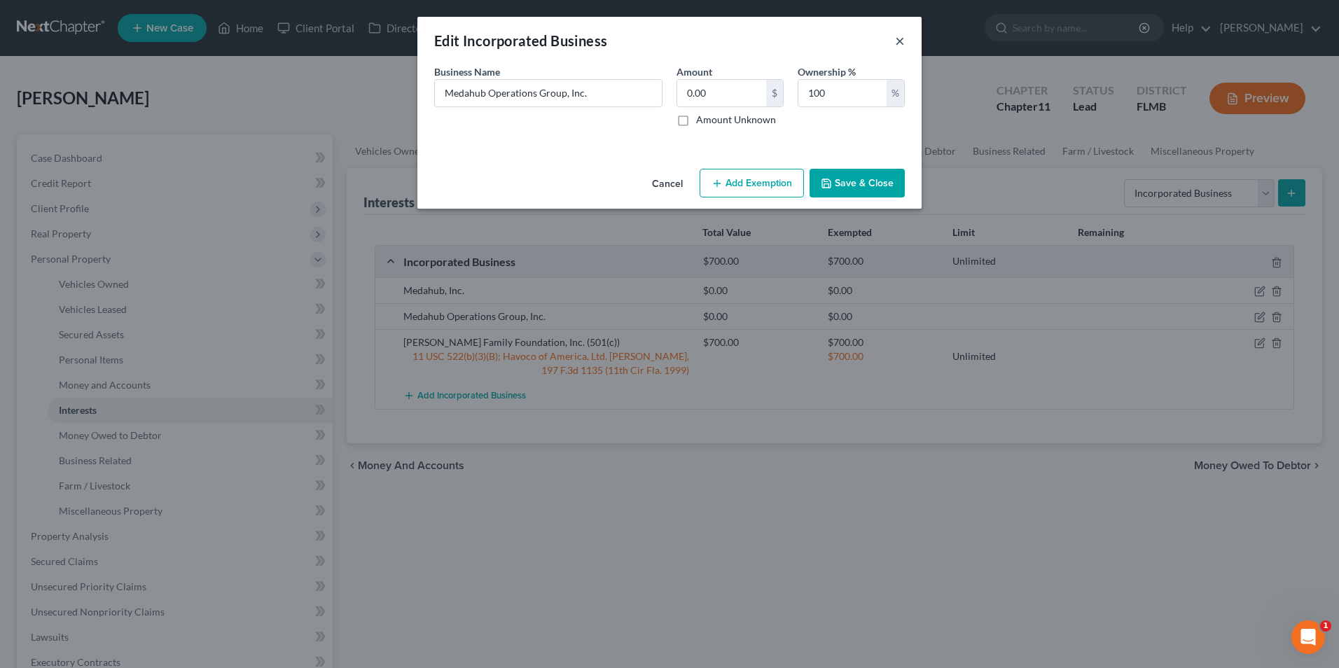
click at [900, 45] on button "×" at bounding box center [900, 40] width 10 height 17
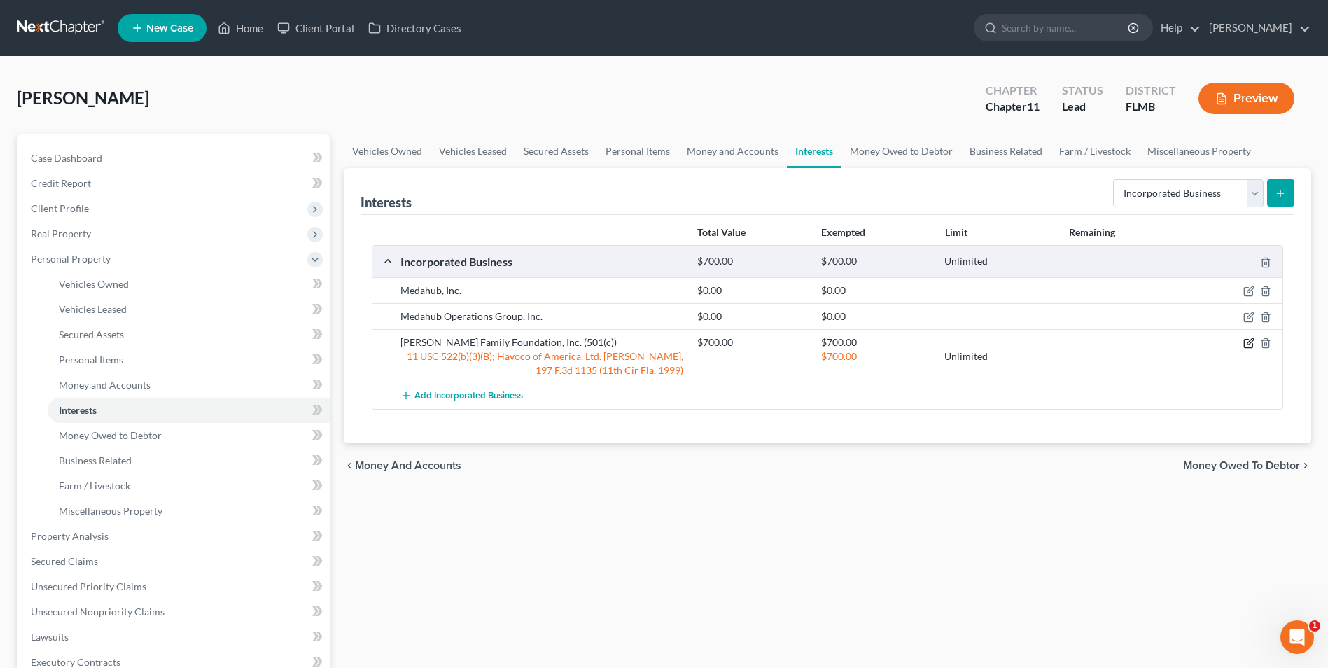
click at [1251, 346] on icon "button" at bounding box center [1249, 342] width 11 height 11
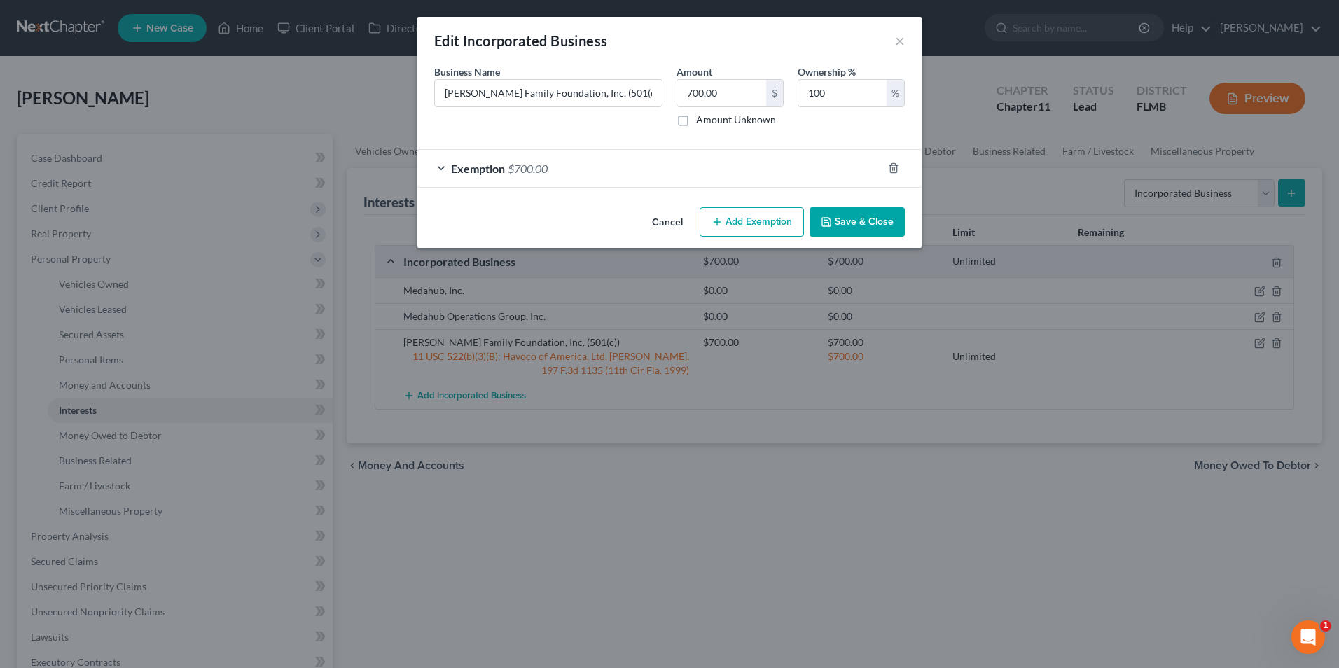
click at [475, 171] on span "Exemption" at bounding box center [478, 168] width 54 height 13
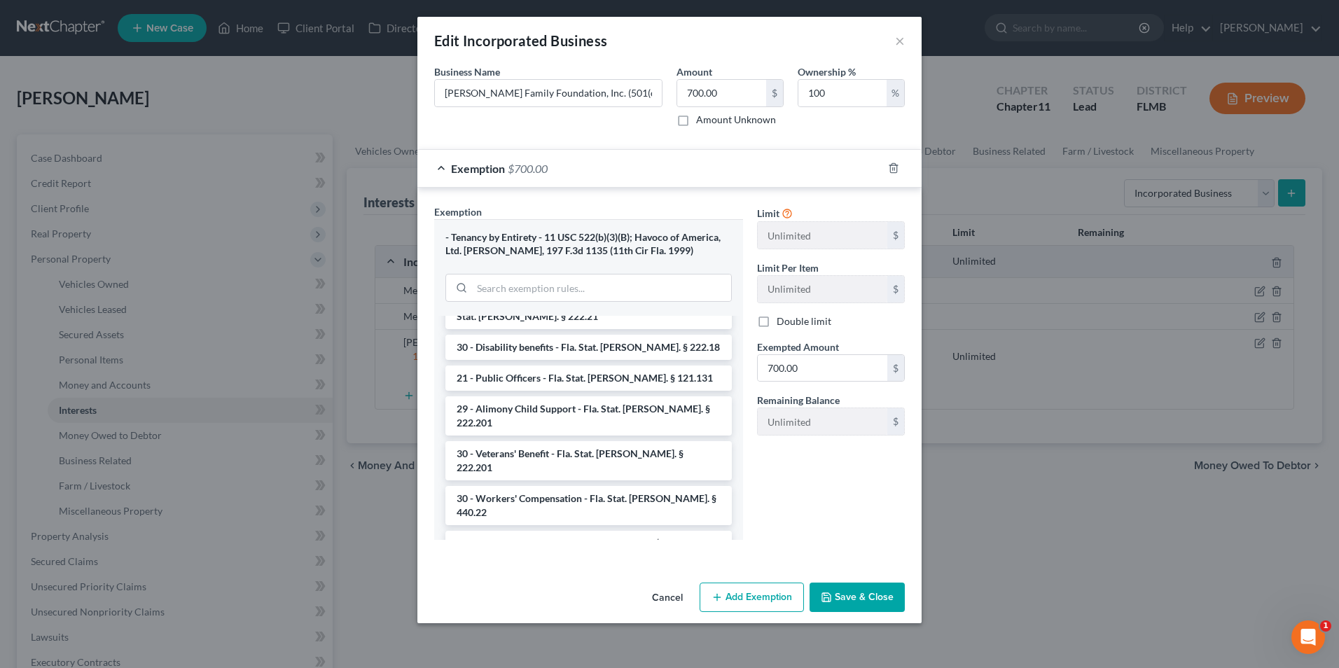
scroll to position [316, 0]
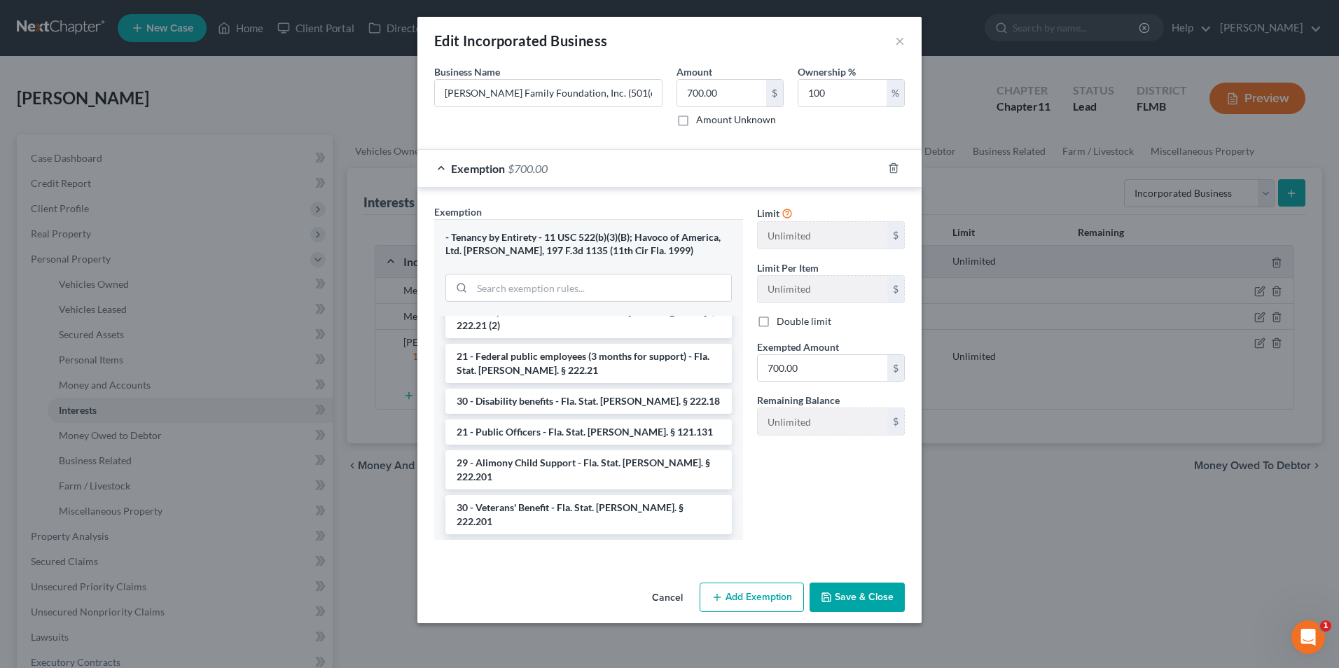
click at [874, 599] on button "Save & Close" at bounding box center [856, 597] width 95 height 29
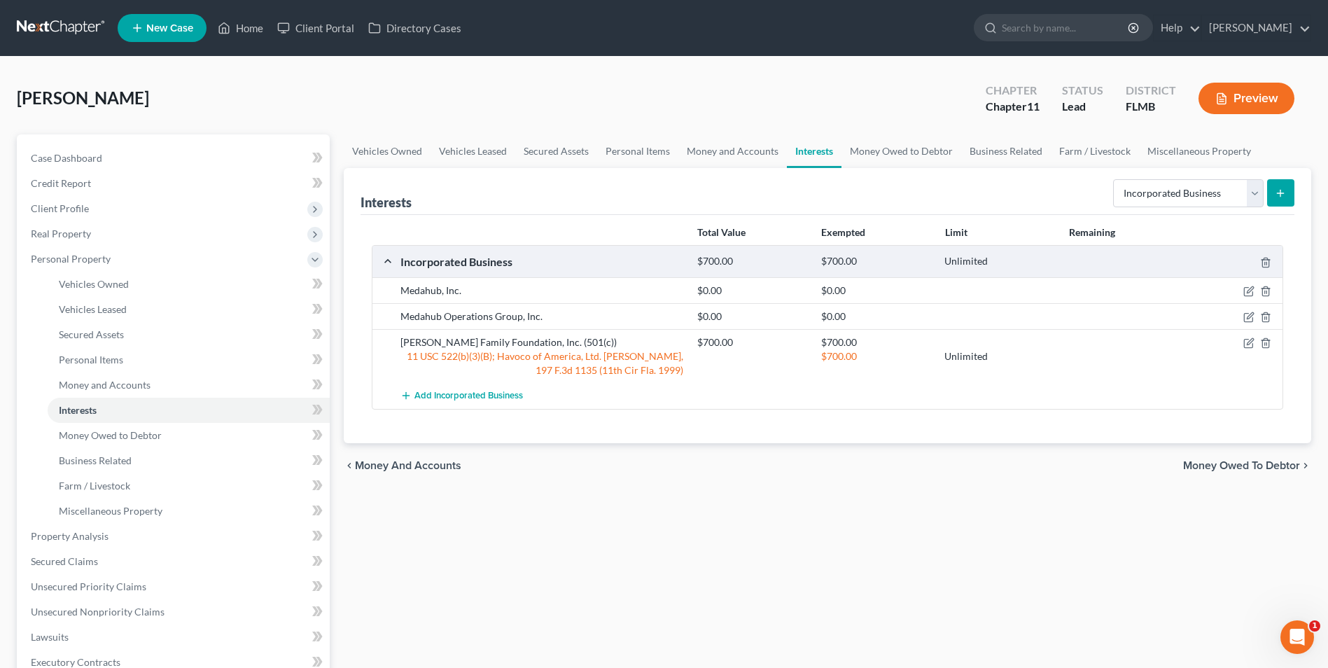
click at [1255, 314] on div at bounding box center [1234, 316] width 99 height 14
click at [1248, 316] on icon "button" at bounding box center [1249, 317] width 11 height 11
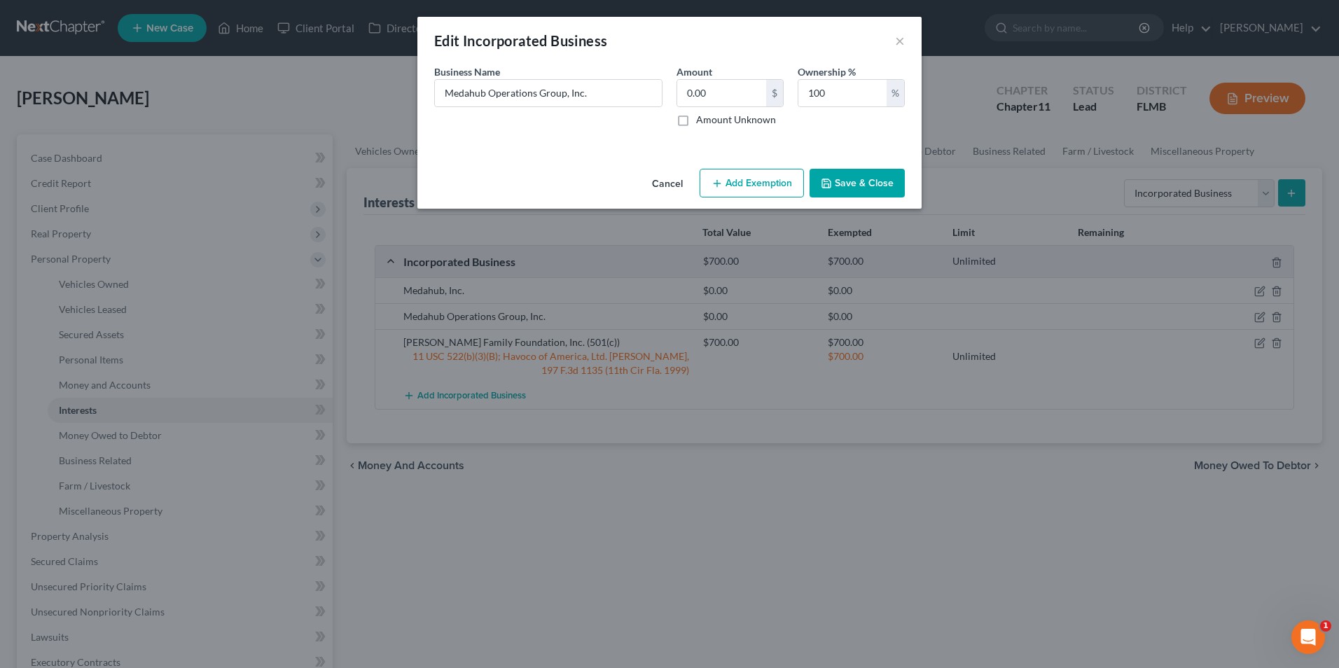
click at [775, 182] on button "Add Exemption" at bounding box center [751, 183] width 104 height 29
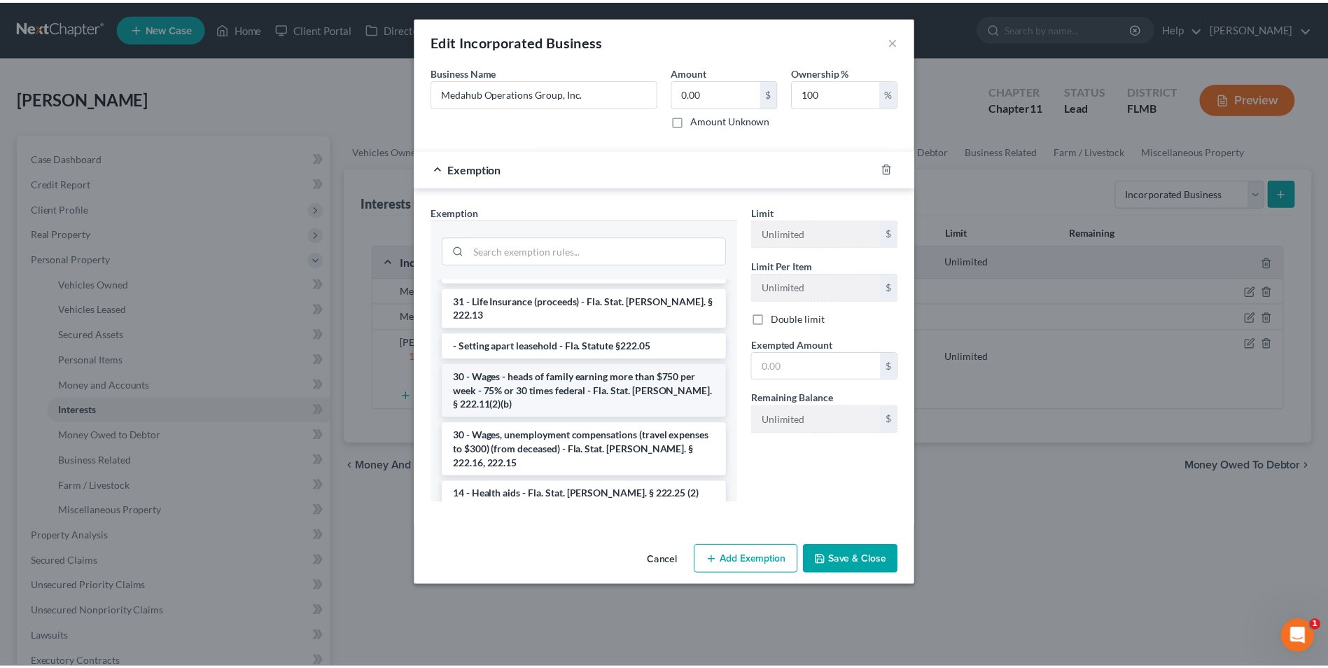
scroll to position [1120, 0]
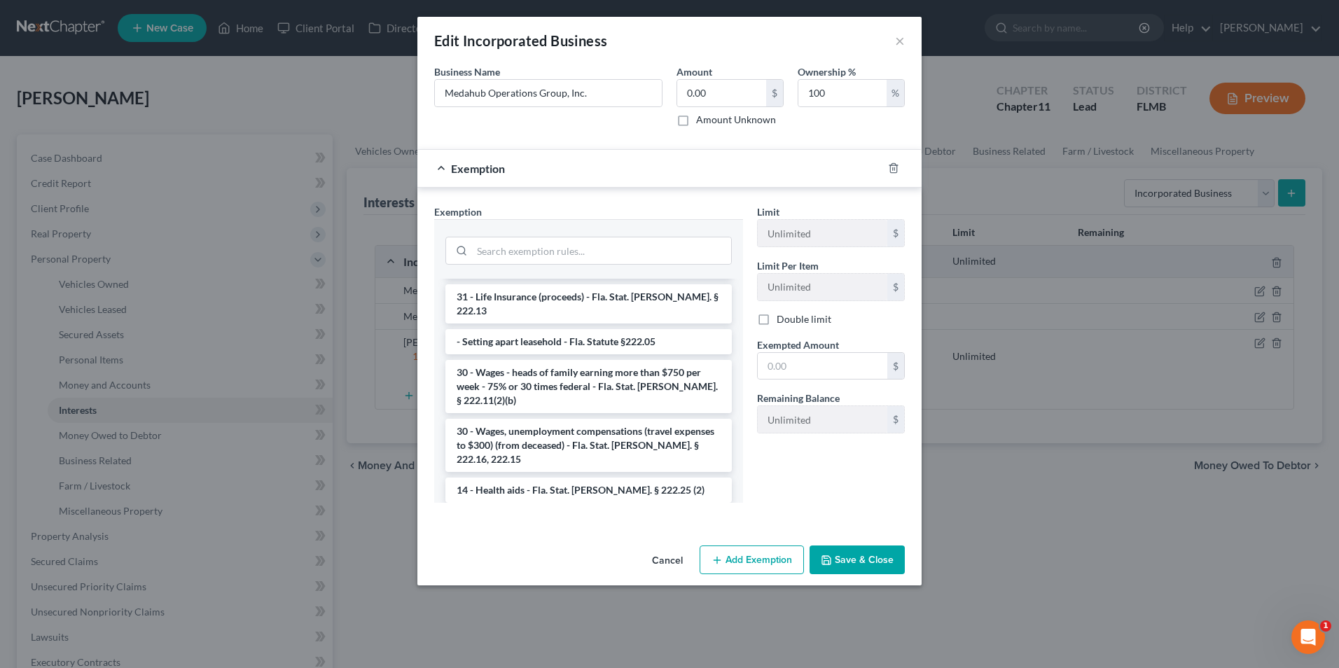
click at [606, 615] on li "- Tenancy by Entirety - 11 USC 522(b)(3)(B); Havoco of America, Ltd. v. Hill, 1…" at bounding box center [588, 641] width 286 height 53
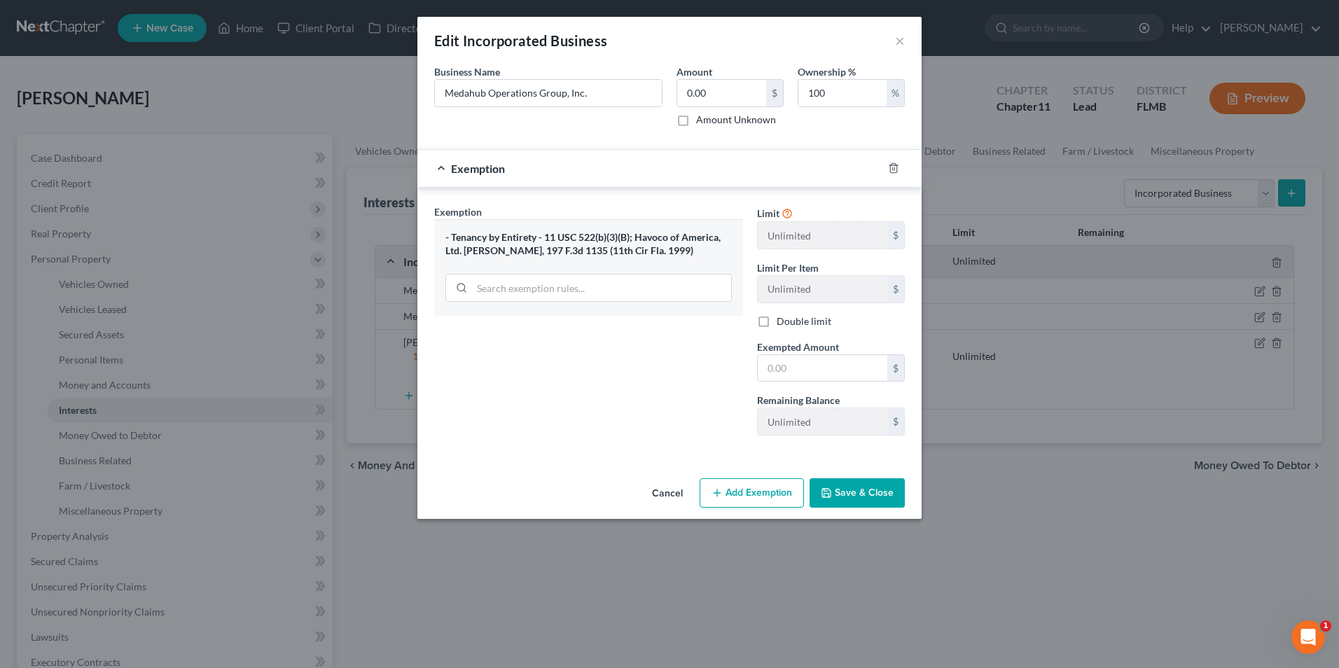
click at [864, 501] on button "Save & Close" at bounding box center [856, 492] width 95 height 29
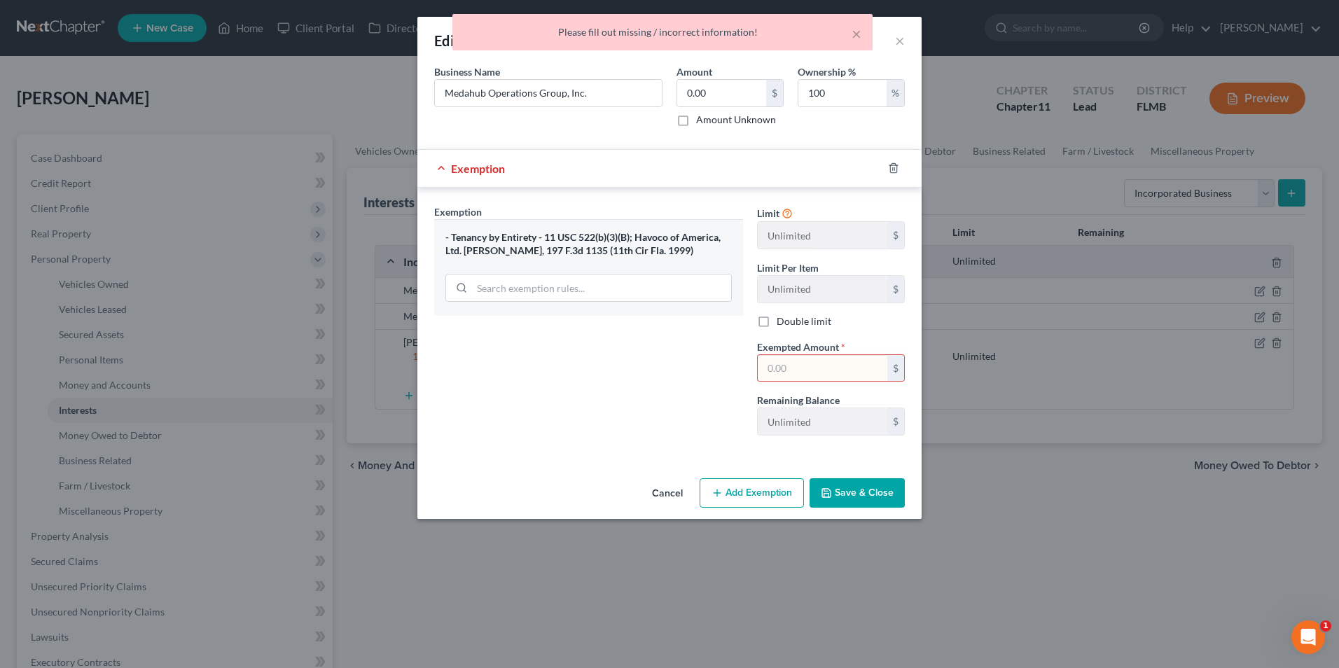
click at [831, 363] on input "text" at bounding box center [823, 368] width 130 height 27
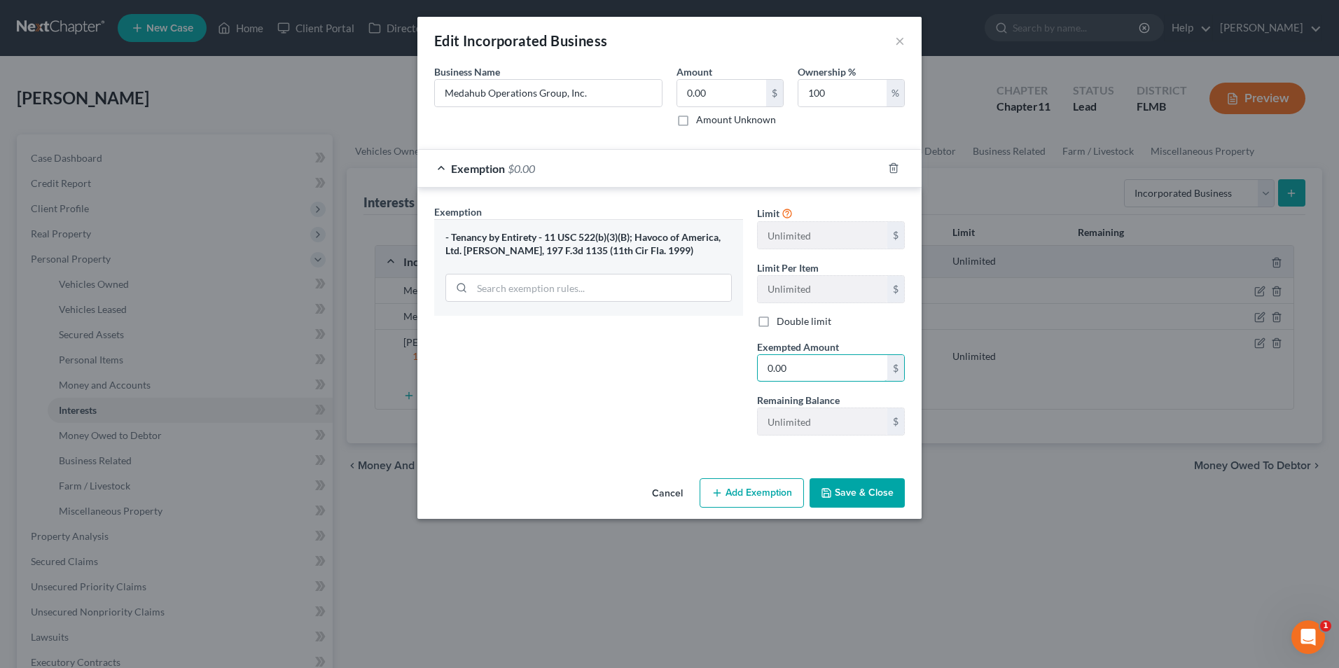
type input "0.00"
click at [870, 485] on button "Save & Close" at bounding box center [856, 492] width 95 height 29
